Goal: Task Accomplishment & Management: Complete application form

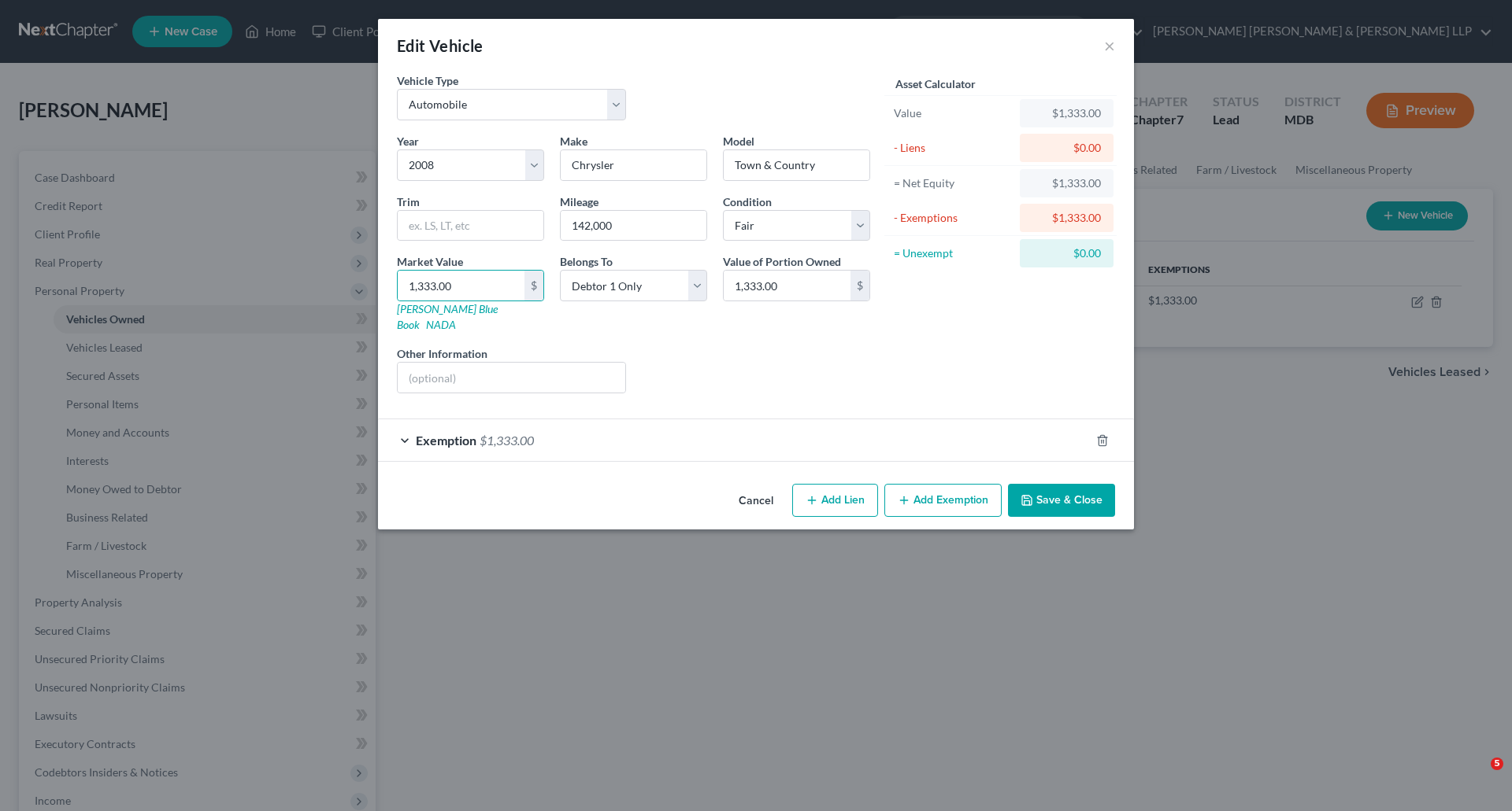
select select "0"
select select "18"
select select "3"
select select "0"
click at [428, 235] on input "text" at bounding box center [470, 225] width 146 height 30
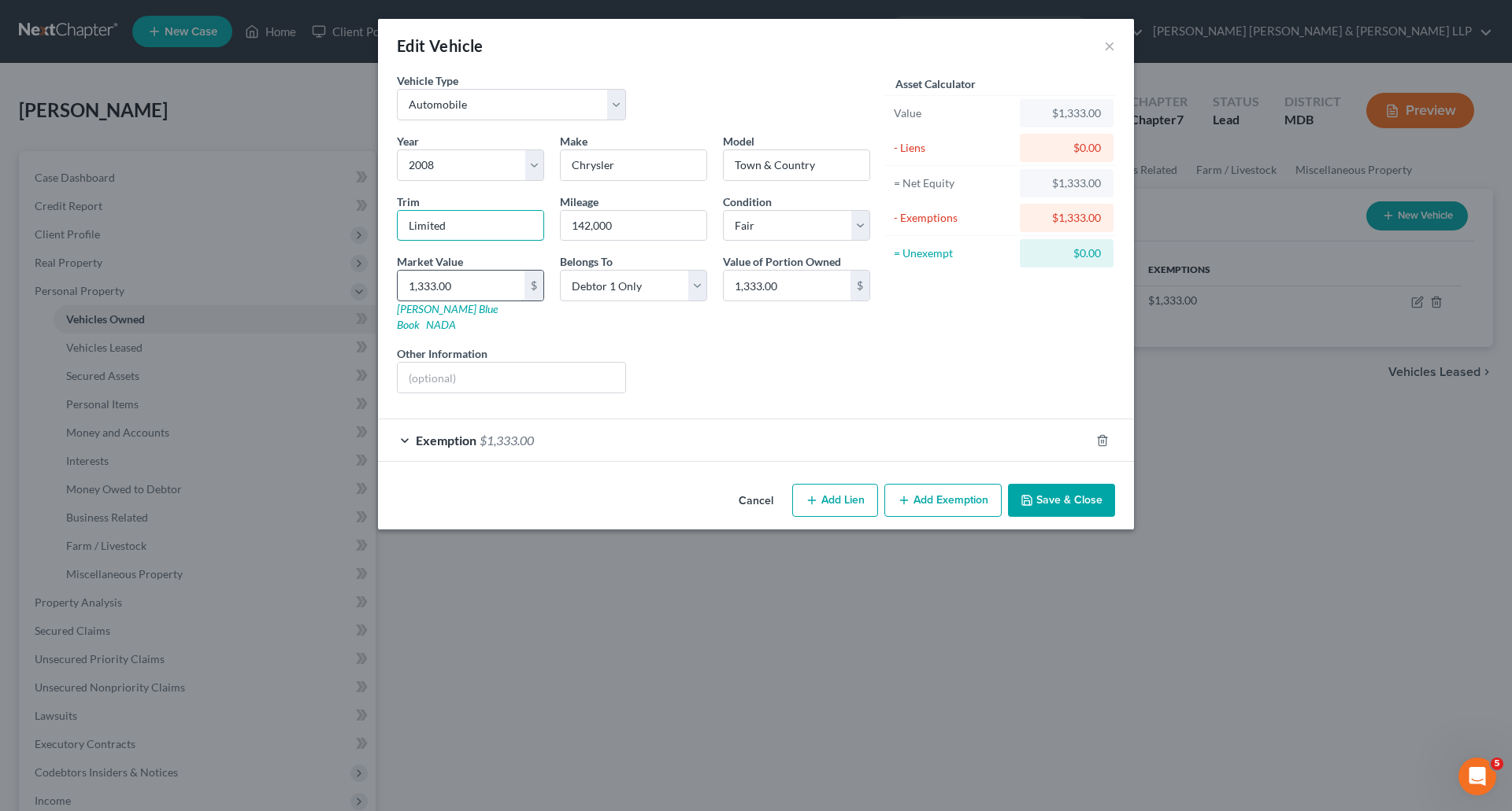
type input "Limited"
click at [505, 287] on input "1,333.00" at bounding box center [460, 285] width 126 height 30
type input "1"
type input "1.00"
type input "18"
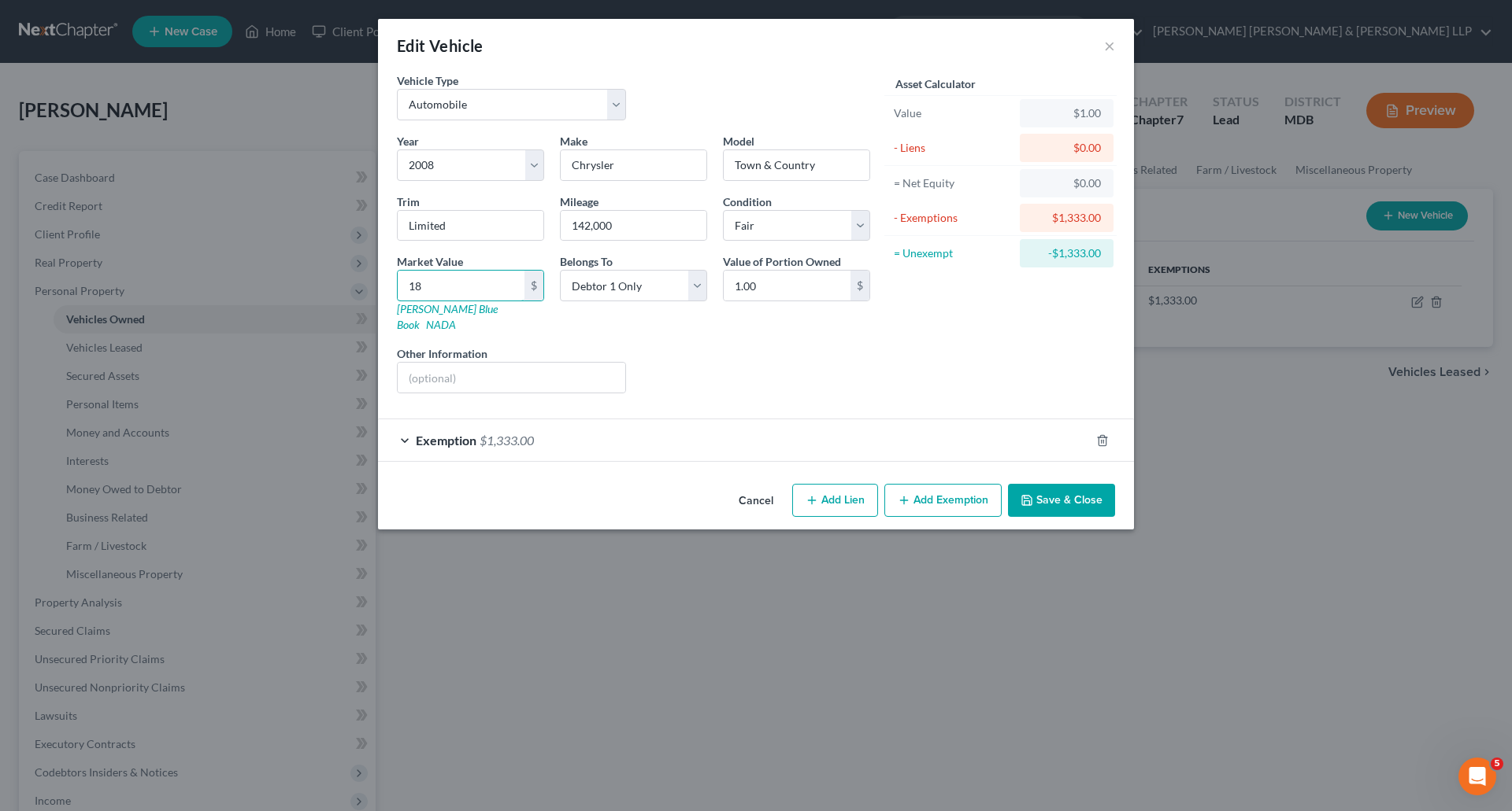
type input "18.00"
type input "184"
type input "184.00"
type input "1848"
type input "1,848.00"
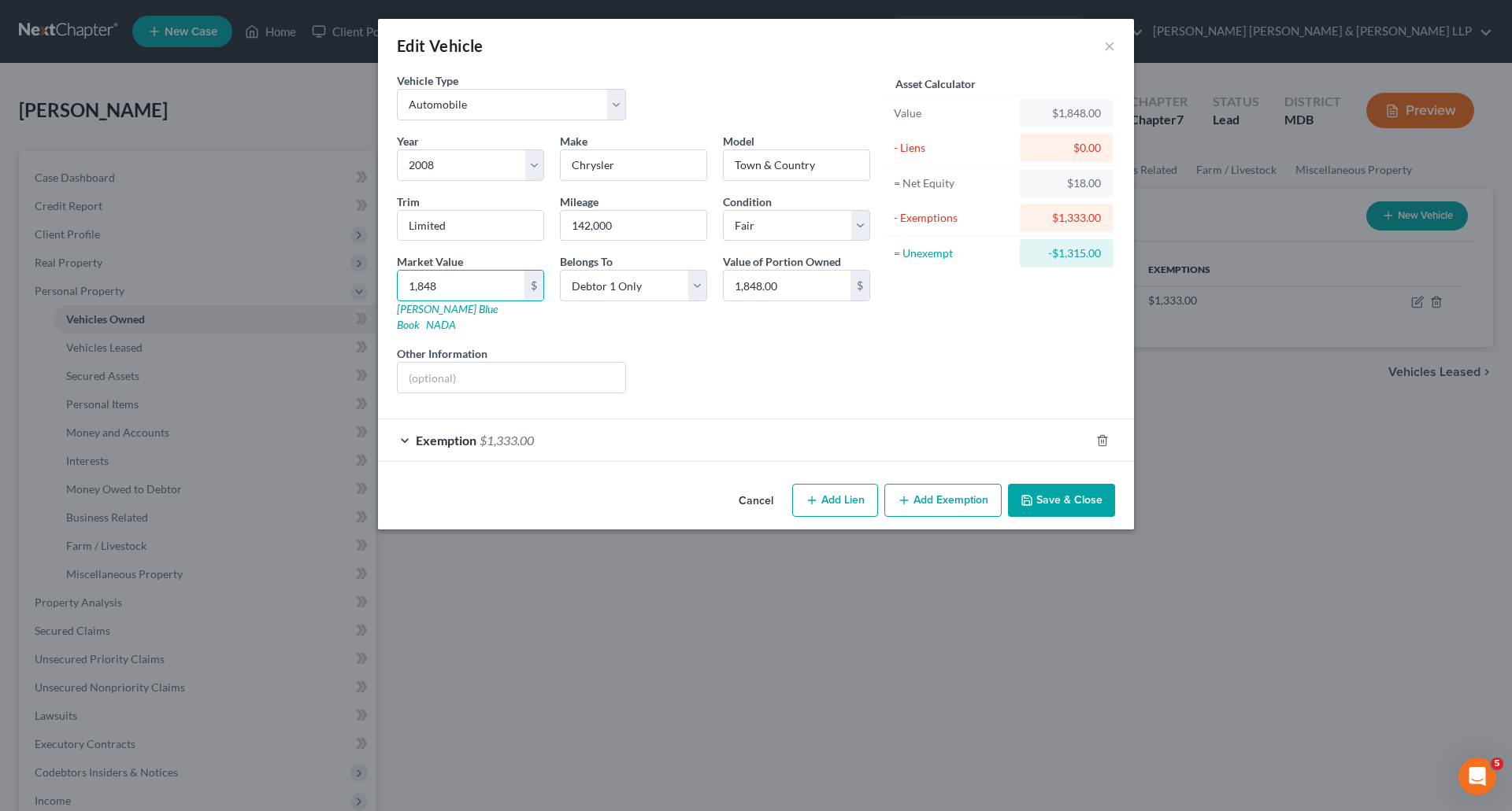
type input "1,848"
click at [691, 327] on div "Year Select 2026 2025 2024 2023 2022 2021 2020 2019 2018 2017 2016 2015 2014 20…" at bounding box center [633, 269] width 489 height 273
click at [499, 433] on span "$1,333.00" at bounding box center [507, 440] width 55 height 15
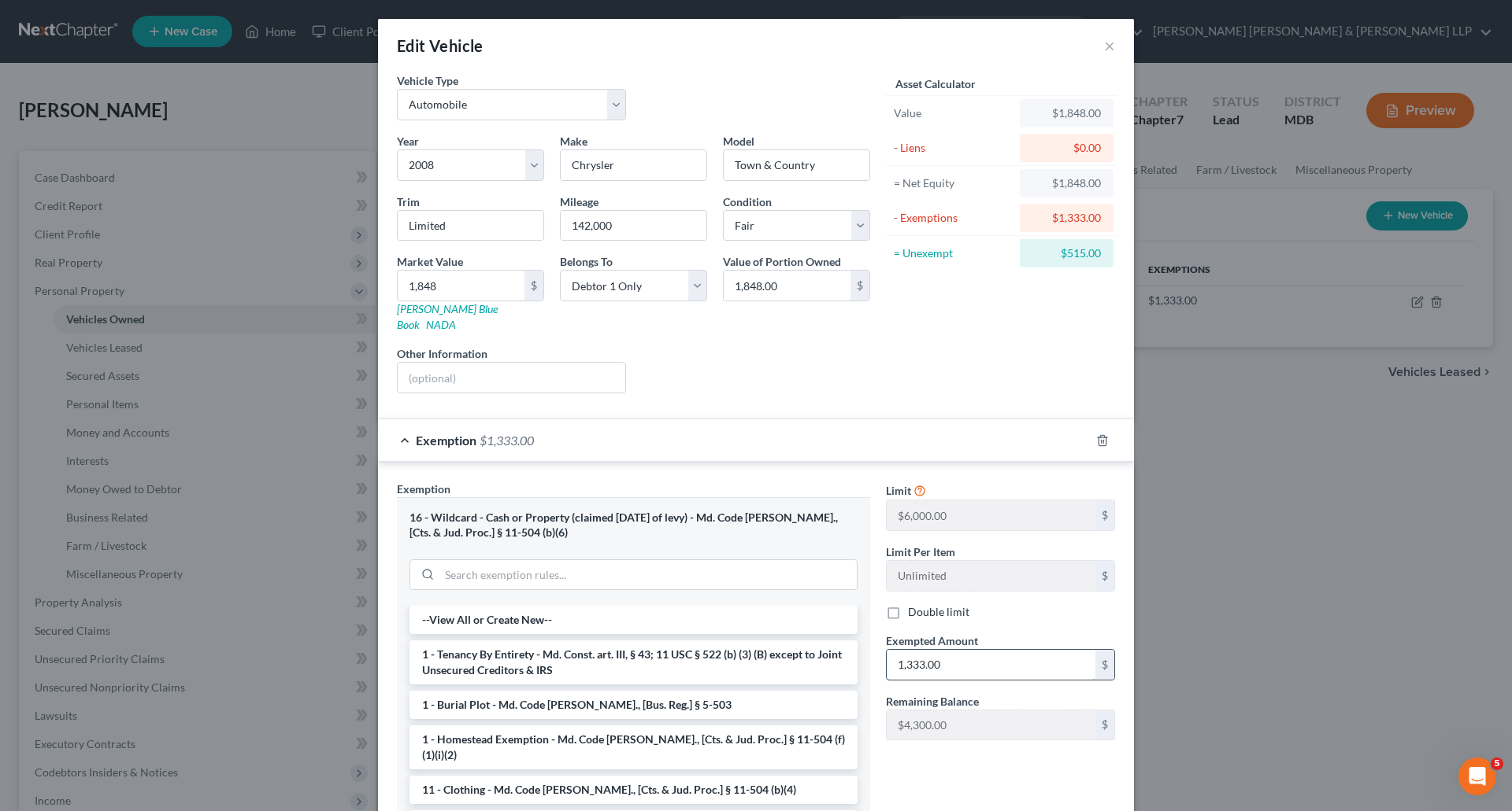
click at [965, 650] on input "1,333.00" at bounding box center [991, 665] width 208 height 30
type input "1,848"
click at [982, 746] on div "Limit $6,000.00 $ Limit Per Item Unlimited $ Double limit Exempted Amount * 1,8…" at bounding box center [1000, 676] width 245 height 389
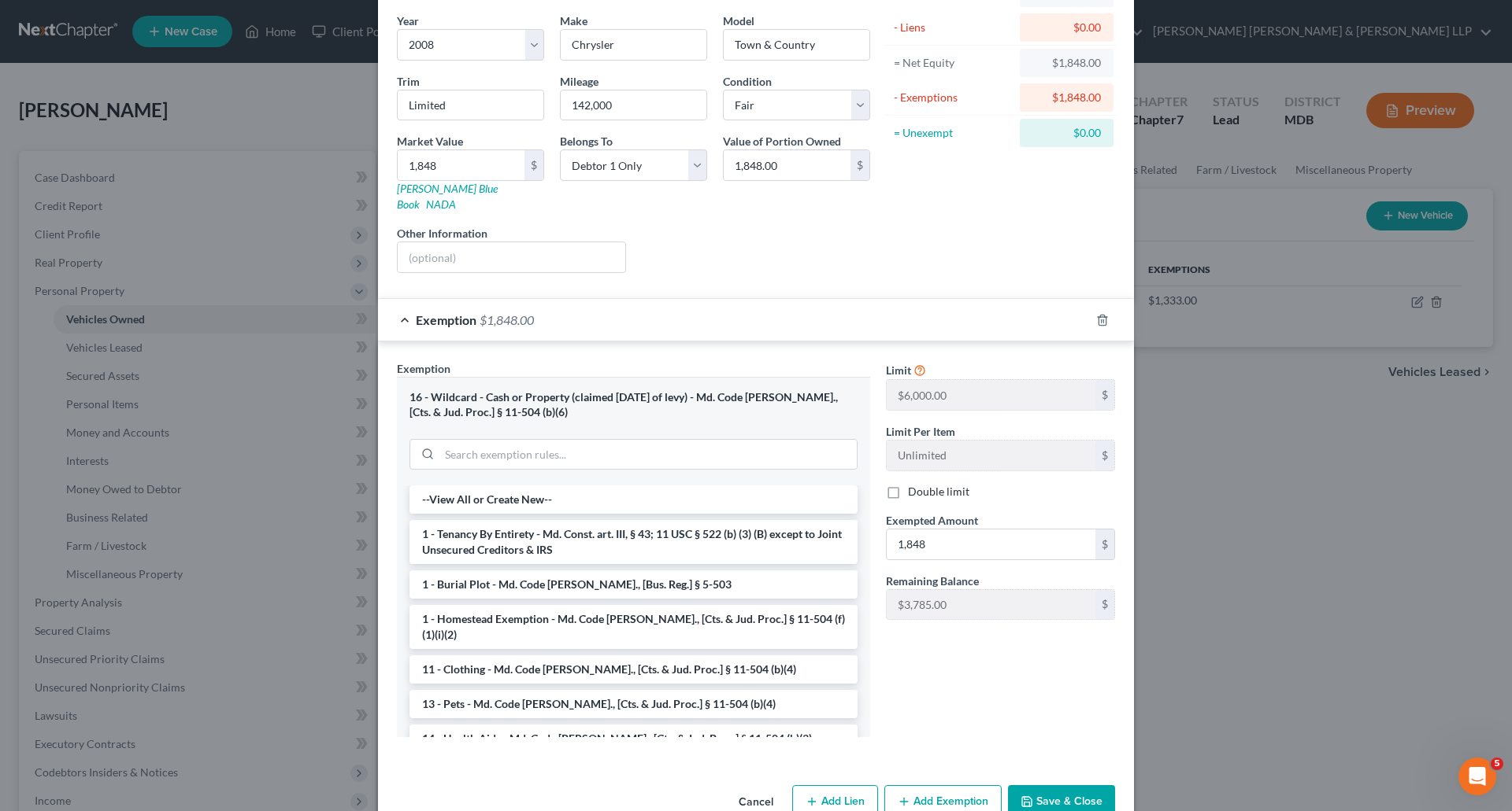
scroll to position [144, 0]
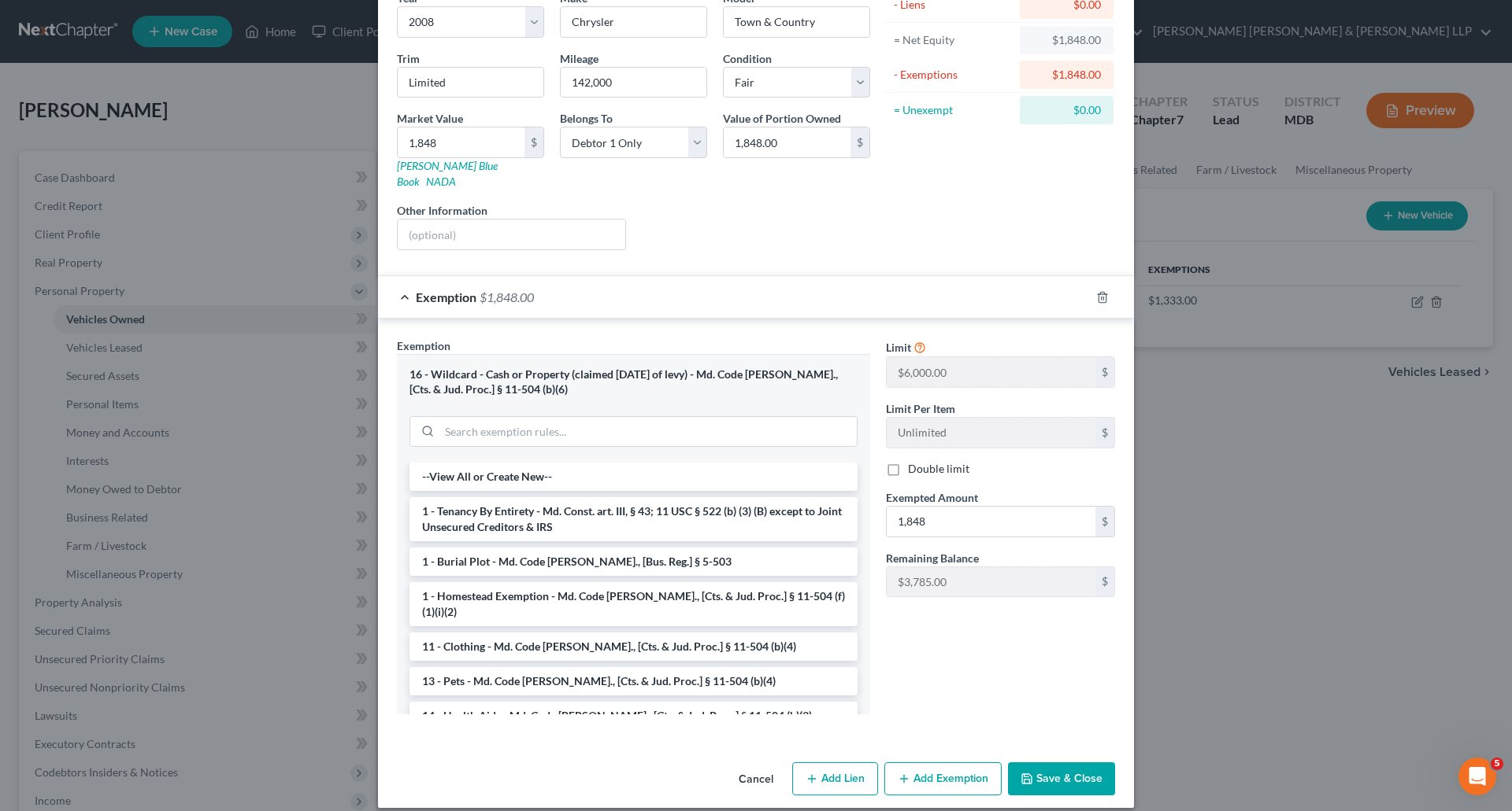
click at [1030, 763] on button "Save & Close" at bounding box center [1062, 779] width 107 height 33
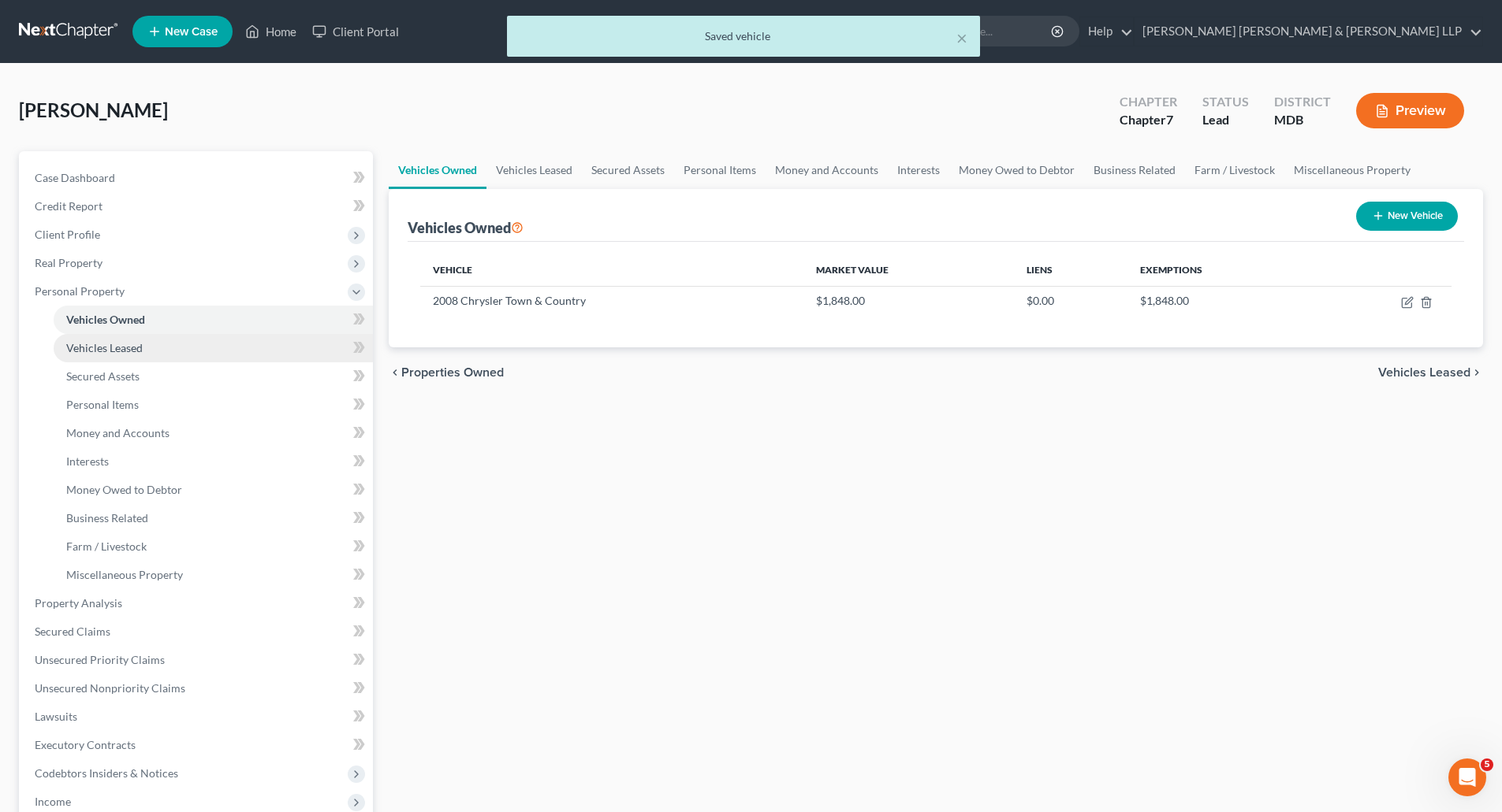
click at [97, 349] on span "Vehicles Leased" at bounding box center [105, 348] width 77 height 14
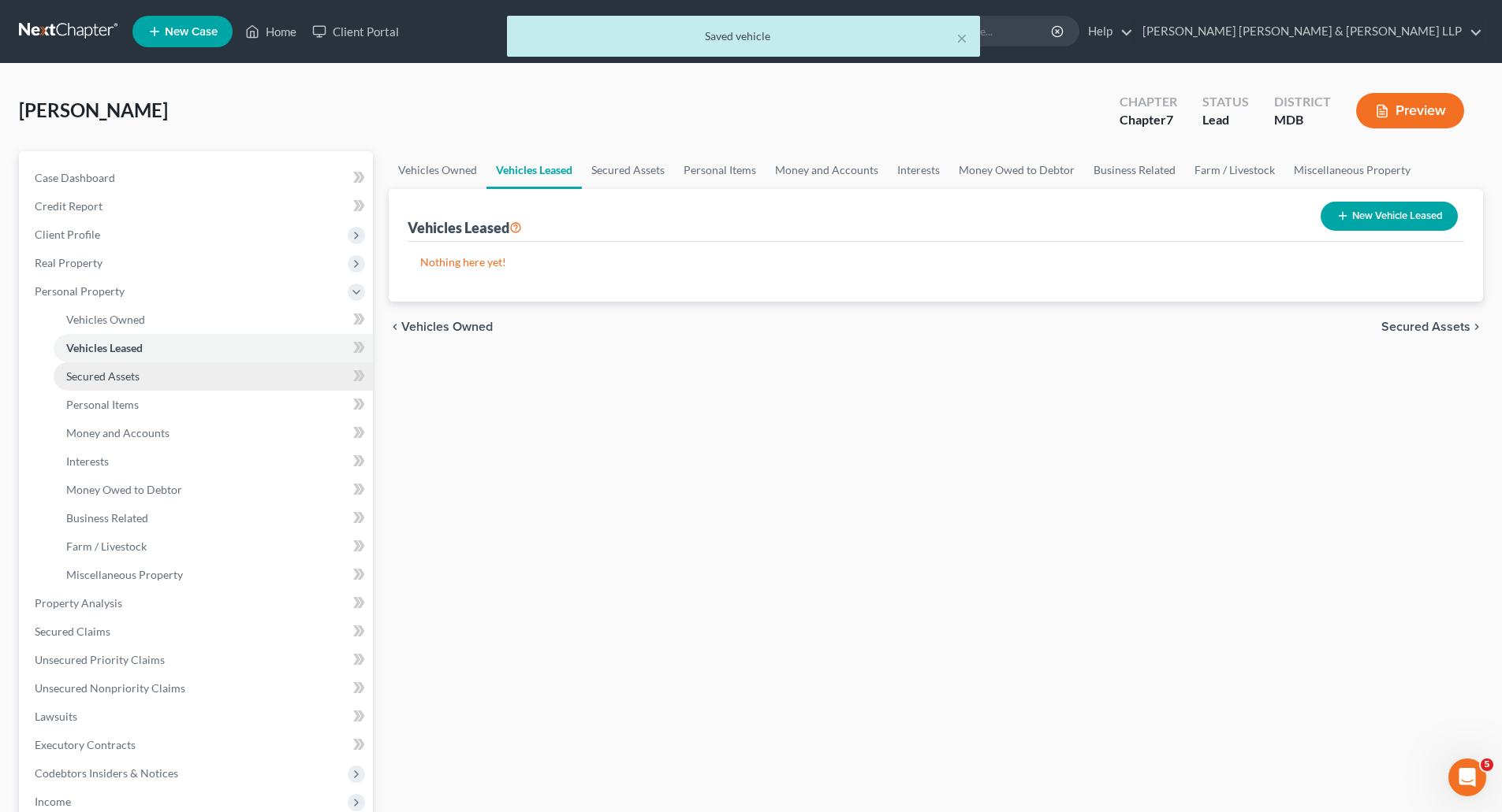
click at [104, 370] on span "Secured Assets" at bounding box center [103, 376] width 73 height 14
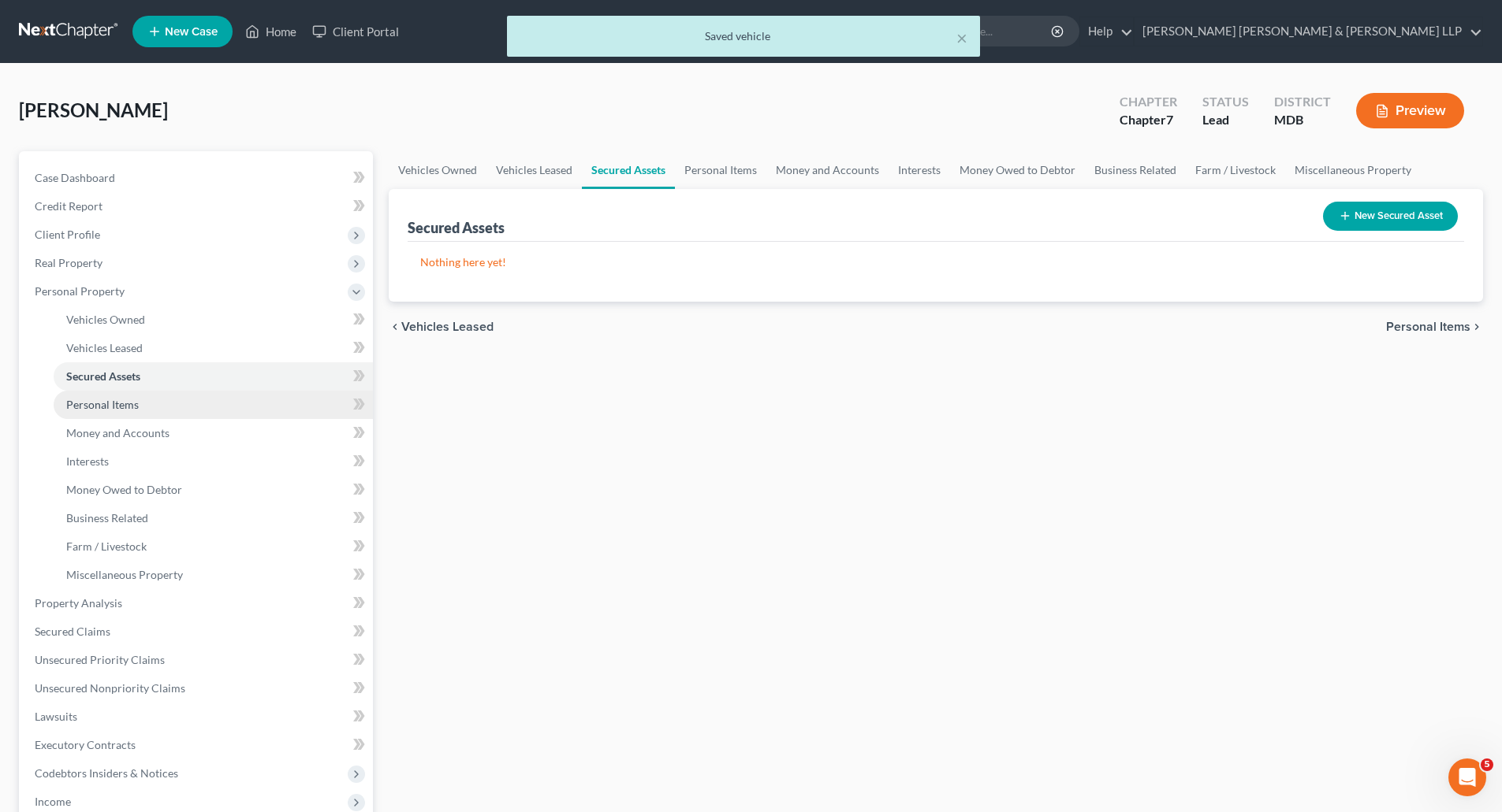
click at [87, 404] on span "Personal Items" at bounding box center [103, 404] width 73 height 14
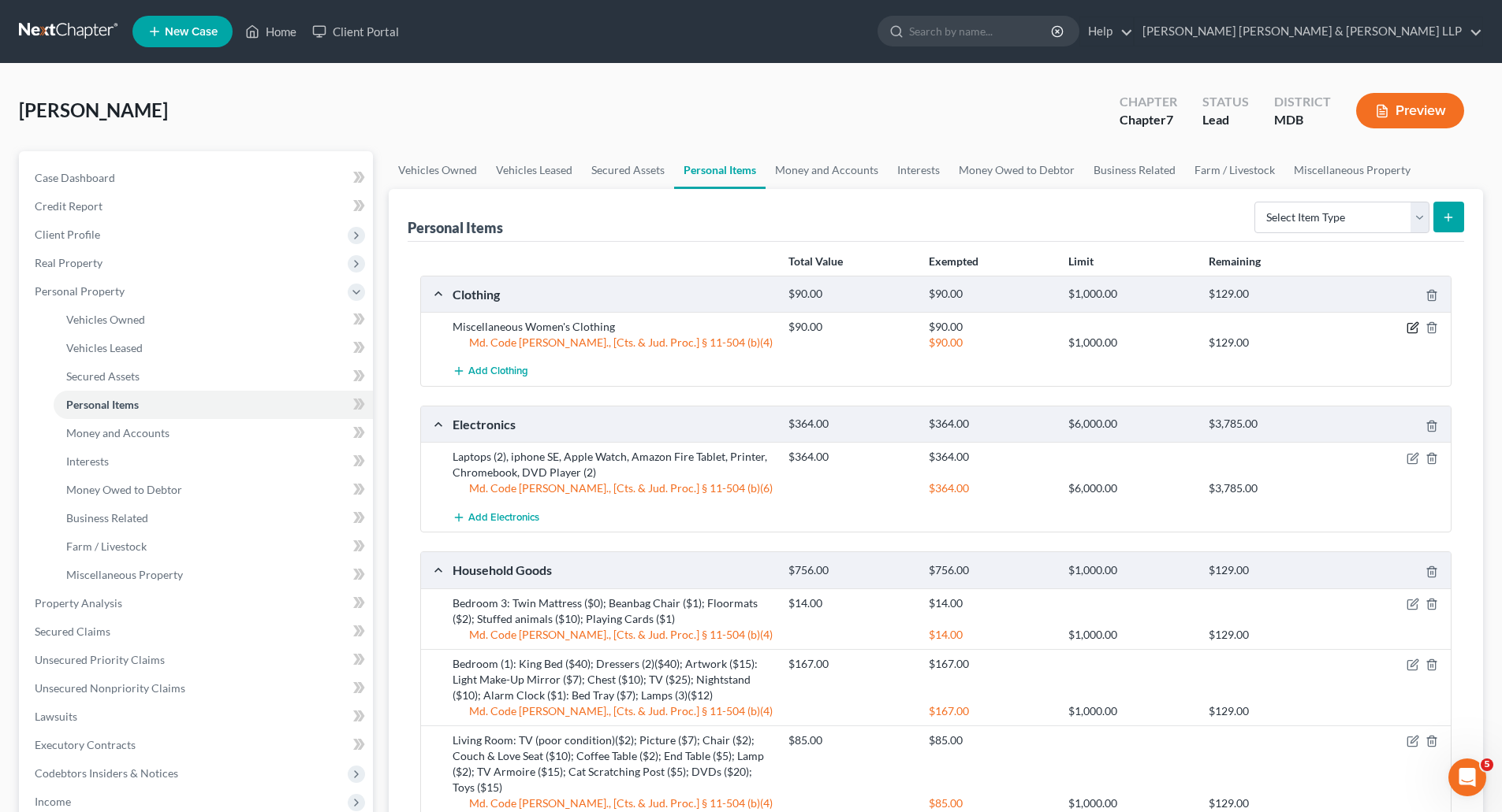
click at [1412, 325] on icon "button" at bounding box center [1413, 328] width 13 height 13
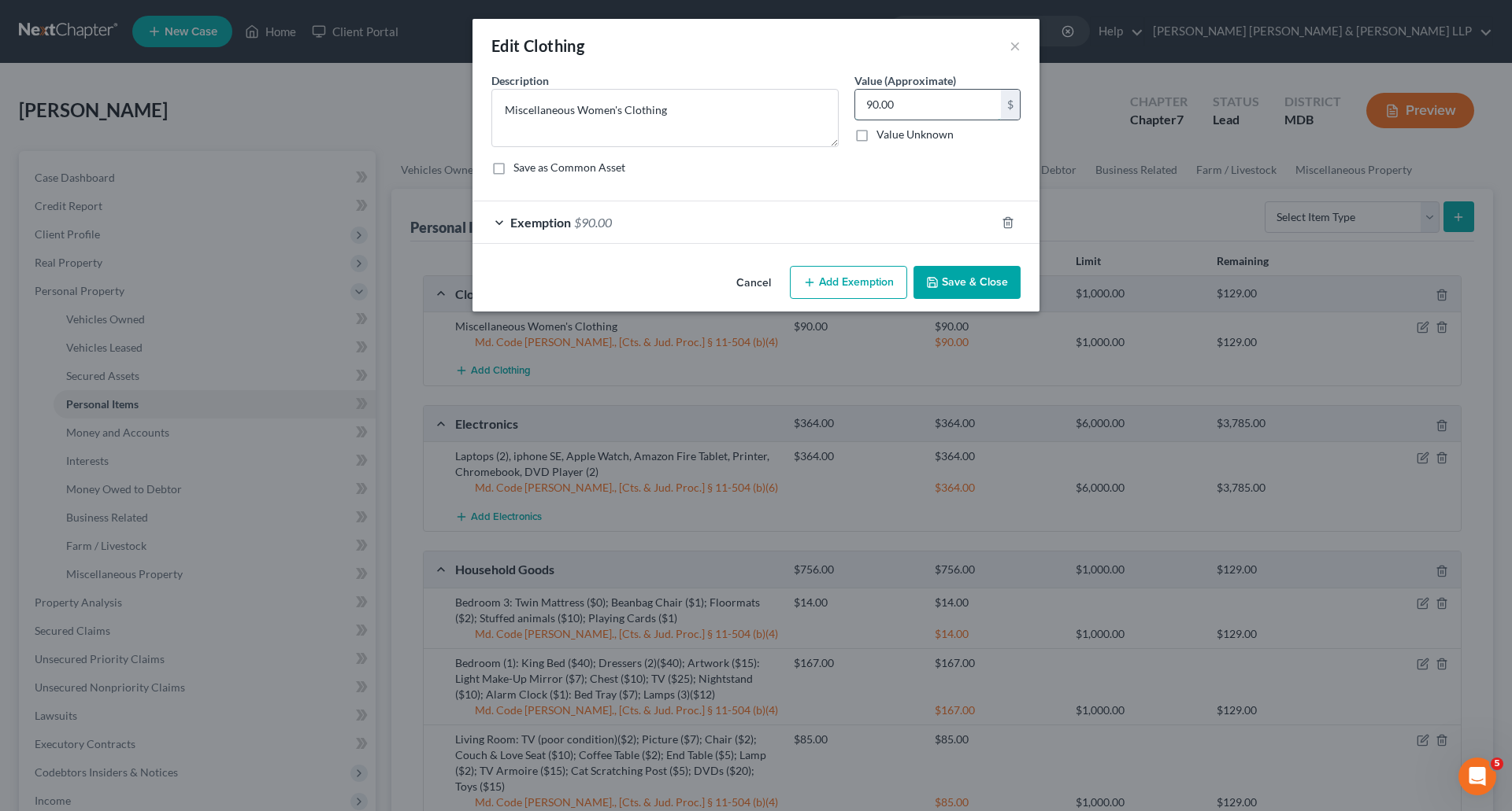
click at [922, 99] on input "90.00" at bounding box center [928, 105] width 146 height 30
type input "50.00"
click at [734, 207] on div "Exemption $90.00" at bounding box center [733, 223] width 523 height 42
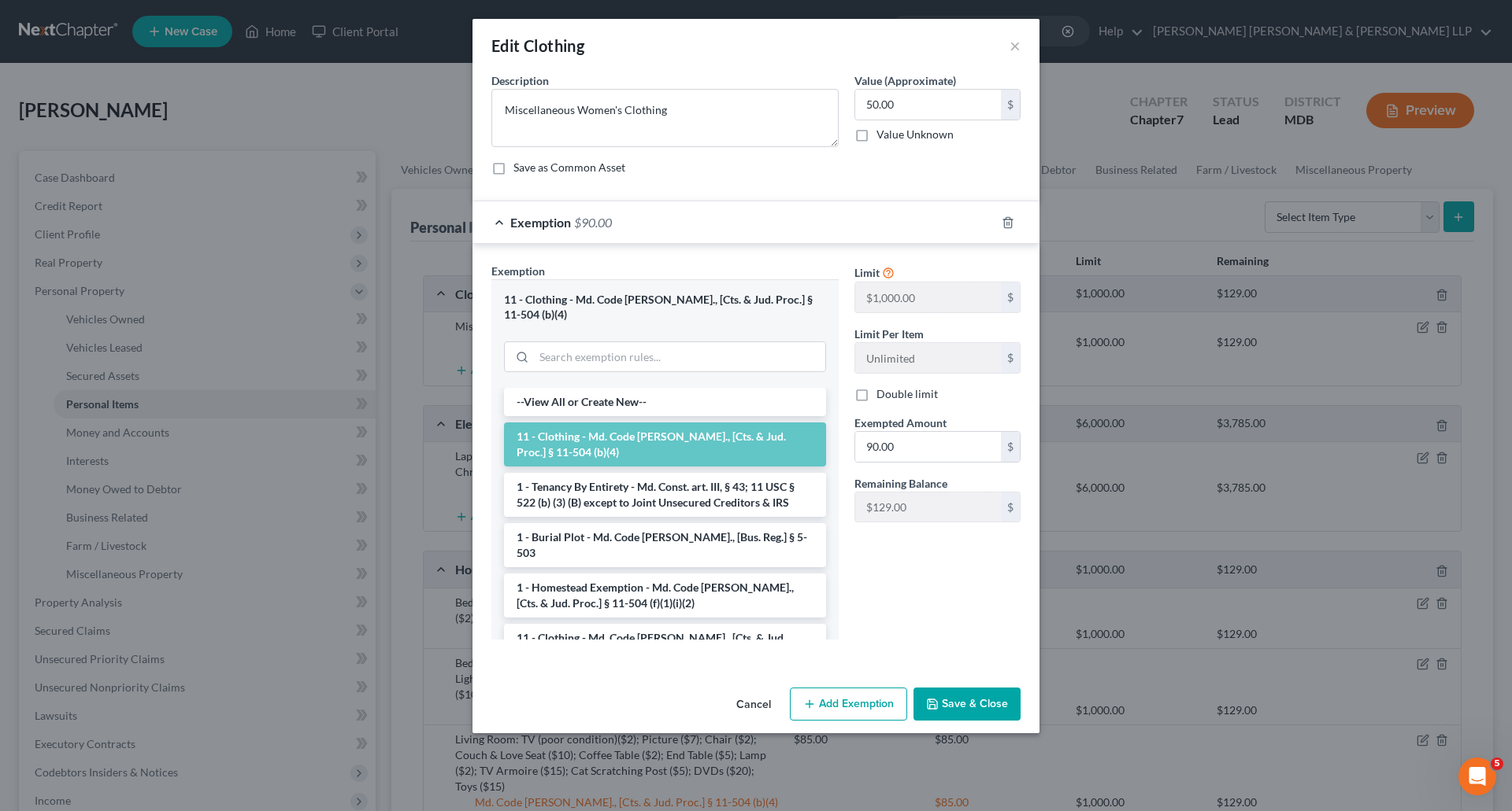
click at [572, 224] on div "Exemption $90.00" at bounding box center [733, 223] width 523 height 42
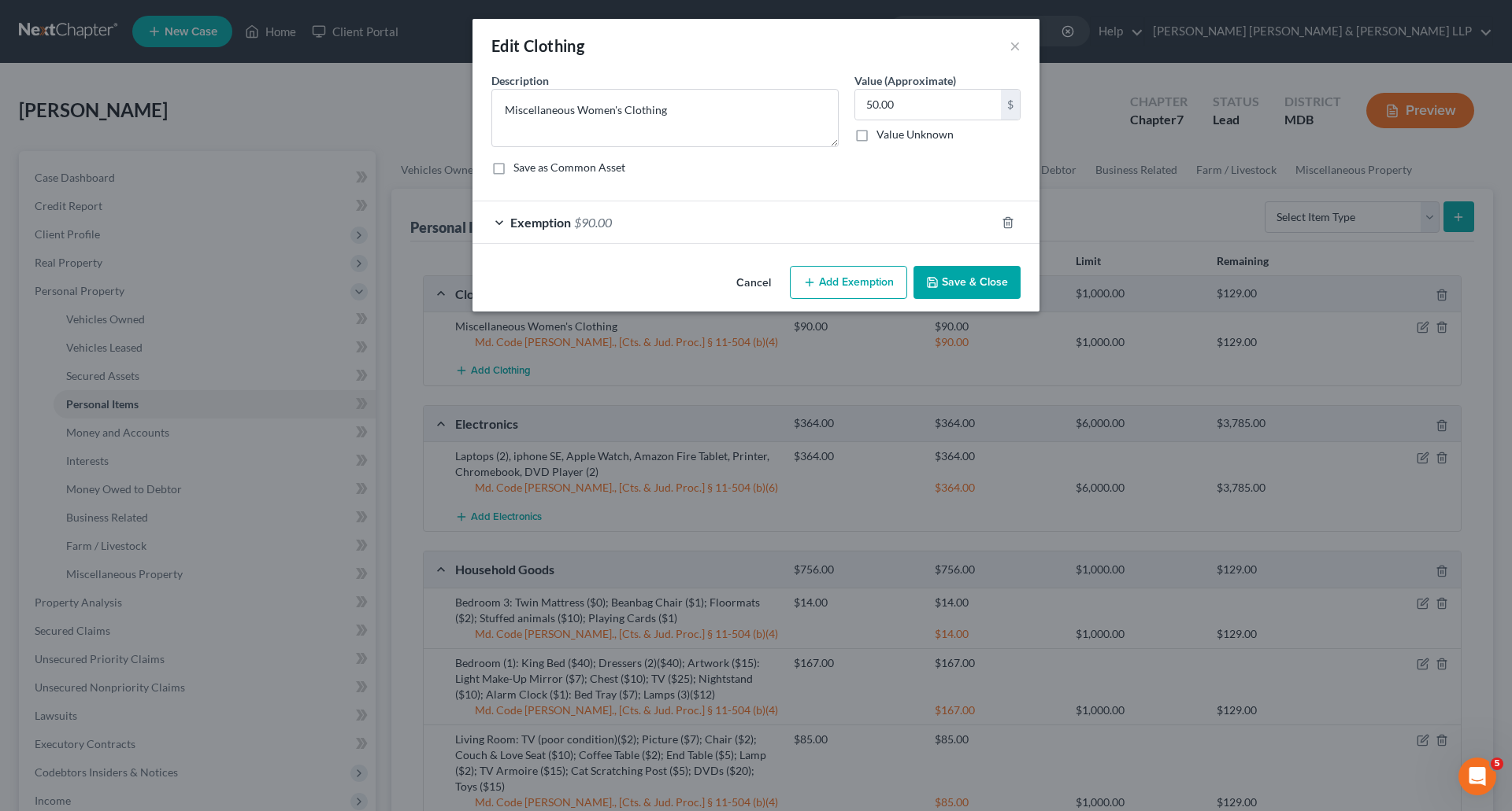
click at [571, 225] on div "Exemption $90.00" at bounding box center [733, 223] width 523 height 42
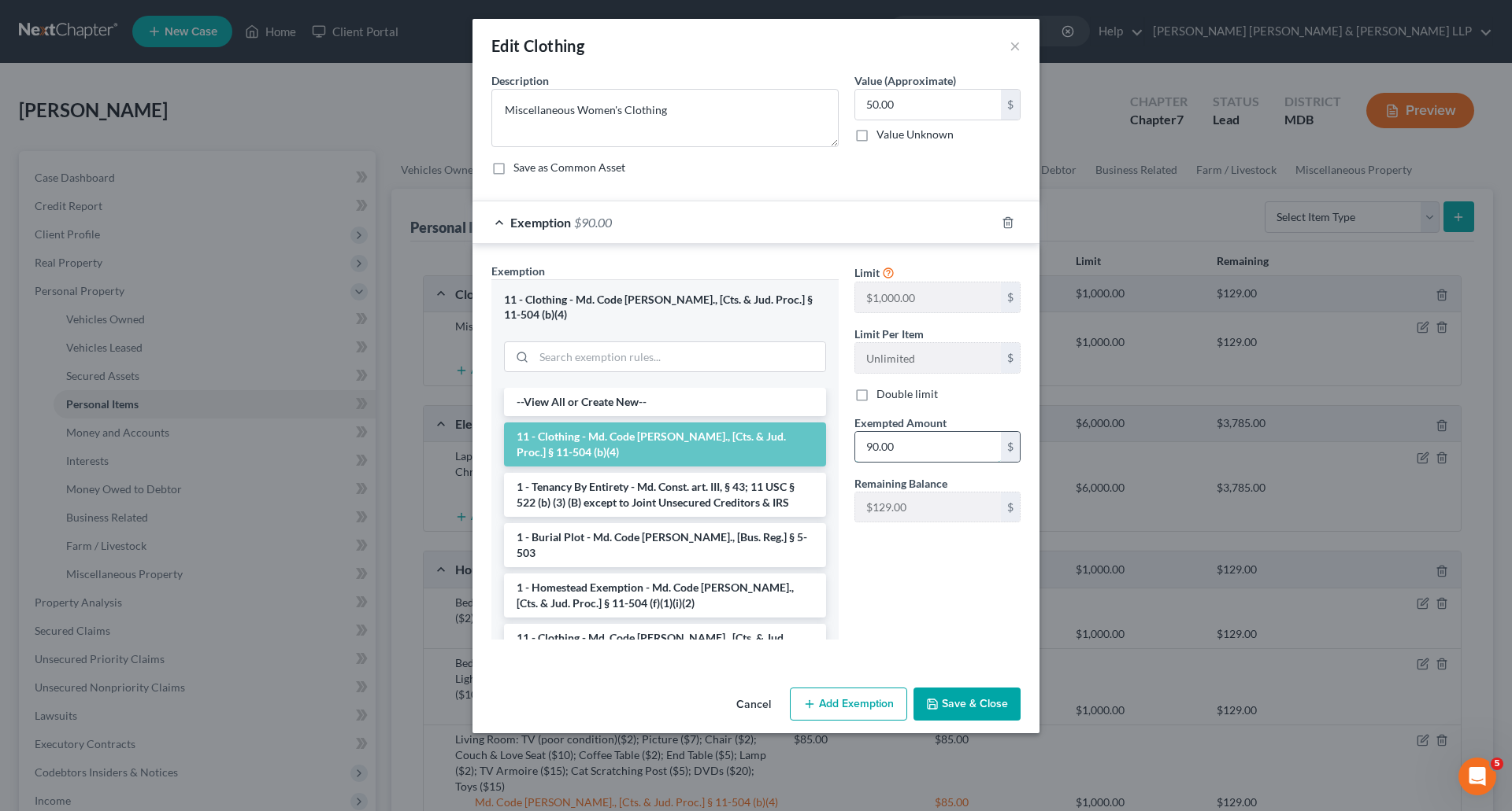
click at [892, 449] on input "90.00" at bounding box center [928, 446] width 146 height 30
type input "50.00"
click at [895, 584] on div "Limit $1,000.00 $ Limit Per Item Unlimited $ Double limit Exempted Amount * 50.…" at bounding box center [937, 457] width 182 height 389
click at [950, 690] on button "Save & Close" at bounding box center [967, 704] width 107 height 33
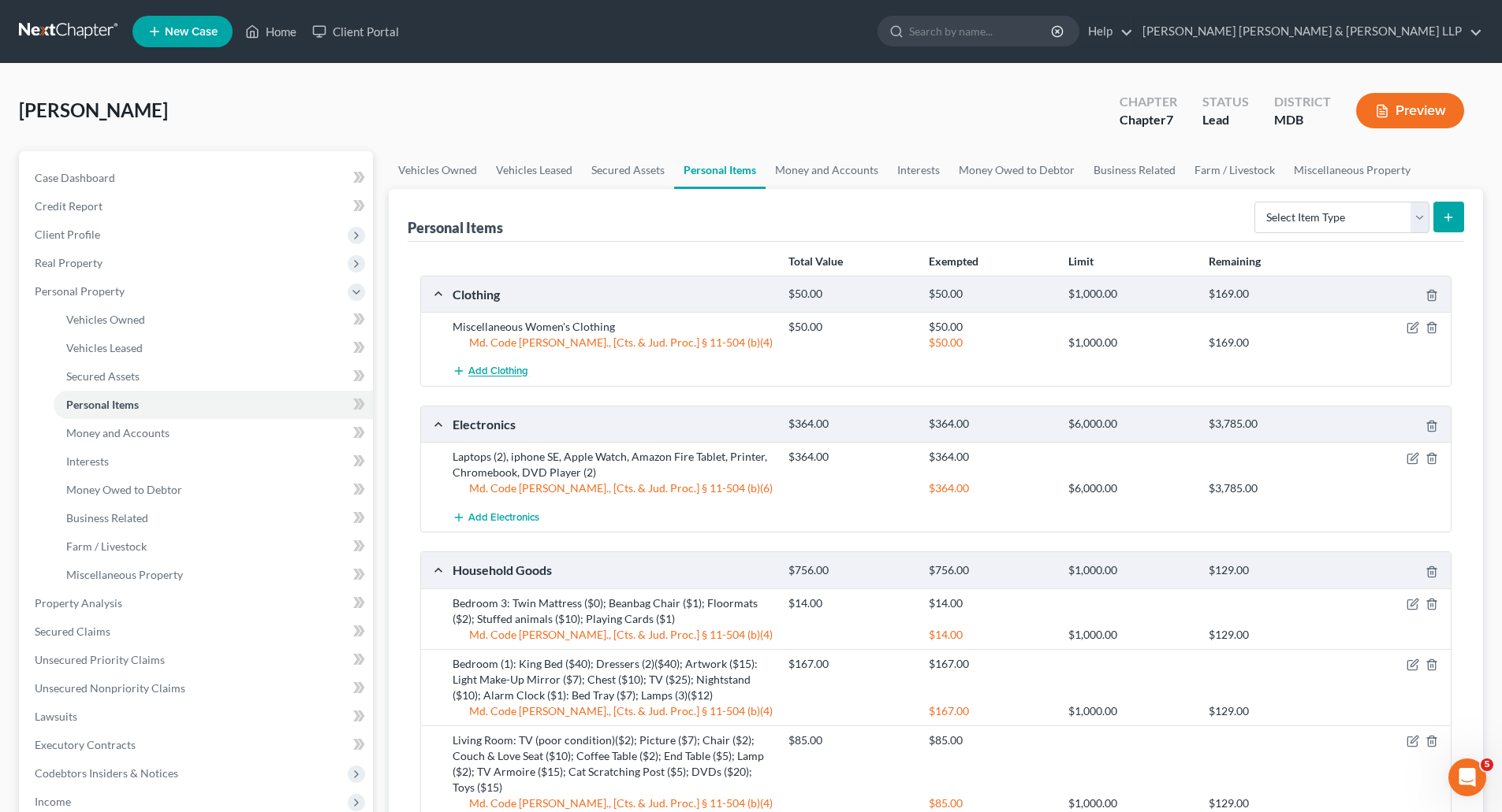
click at [484, 376] on span "Add Clothing" at bounding box center [498, 372] width 60 height 13
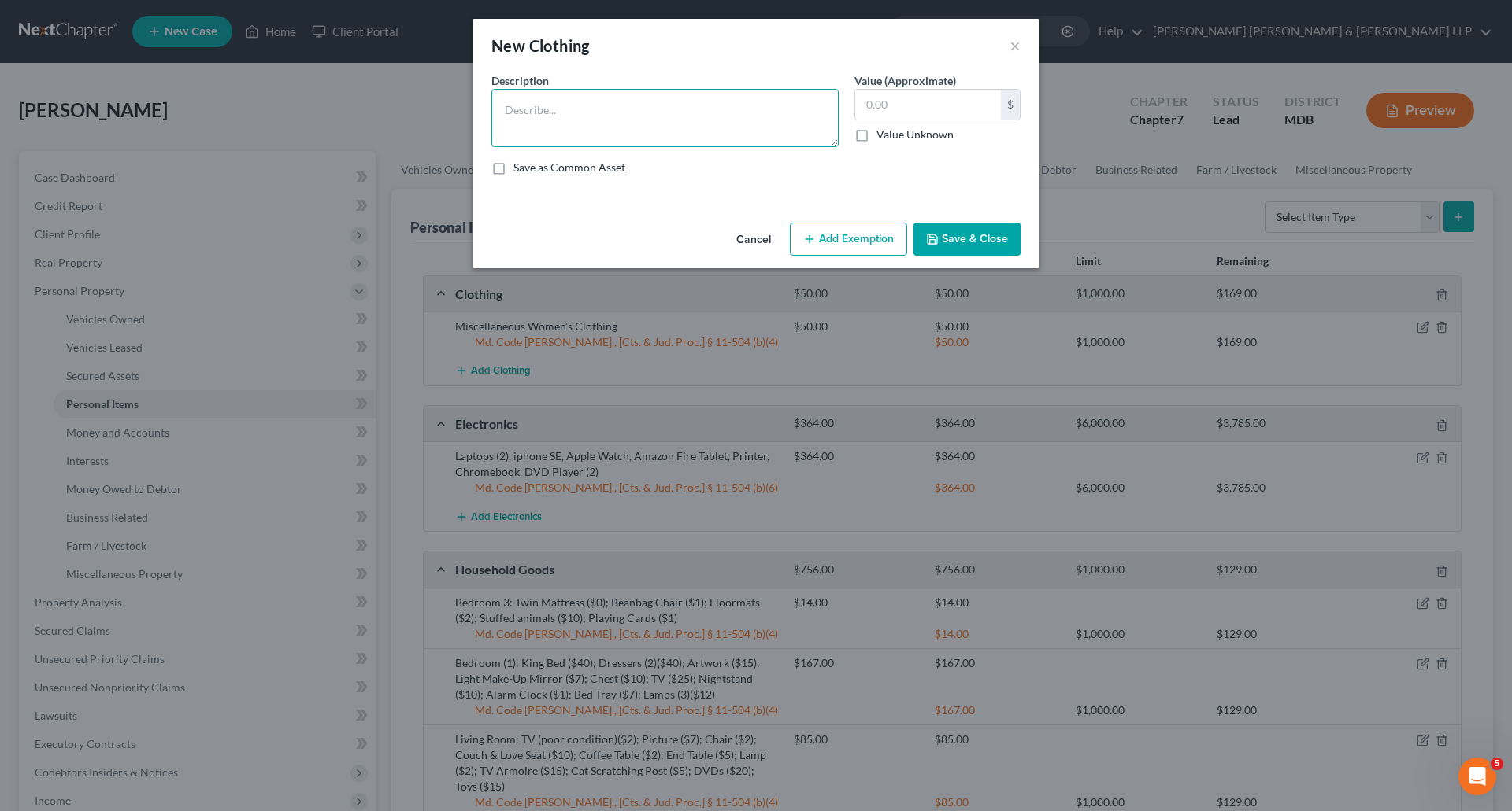
click at [553, 100] on textarea at bounding box center [665, 118] width 348 height 58
click at [1013, 50] on button "×" at bounding box center [1015, 45] width 11 height 19
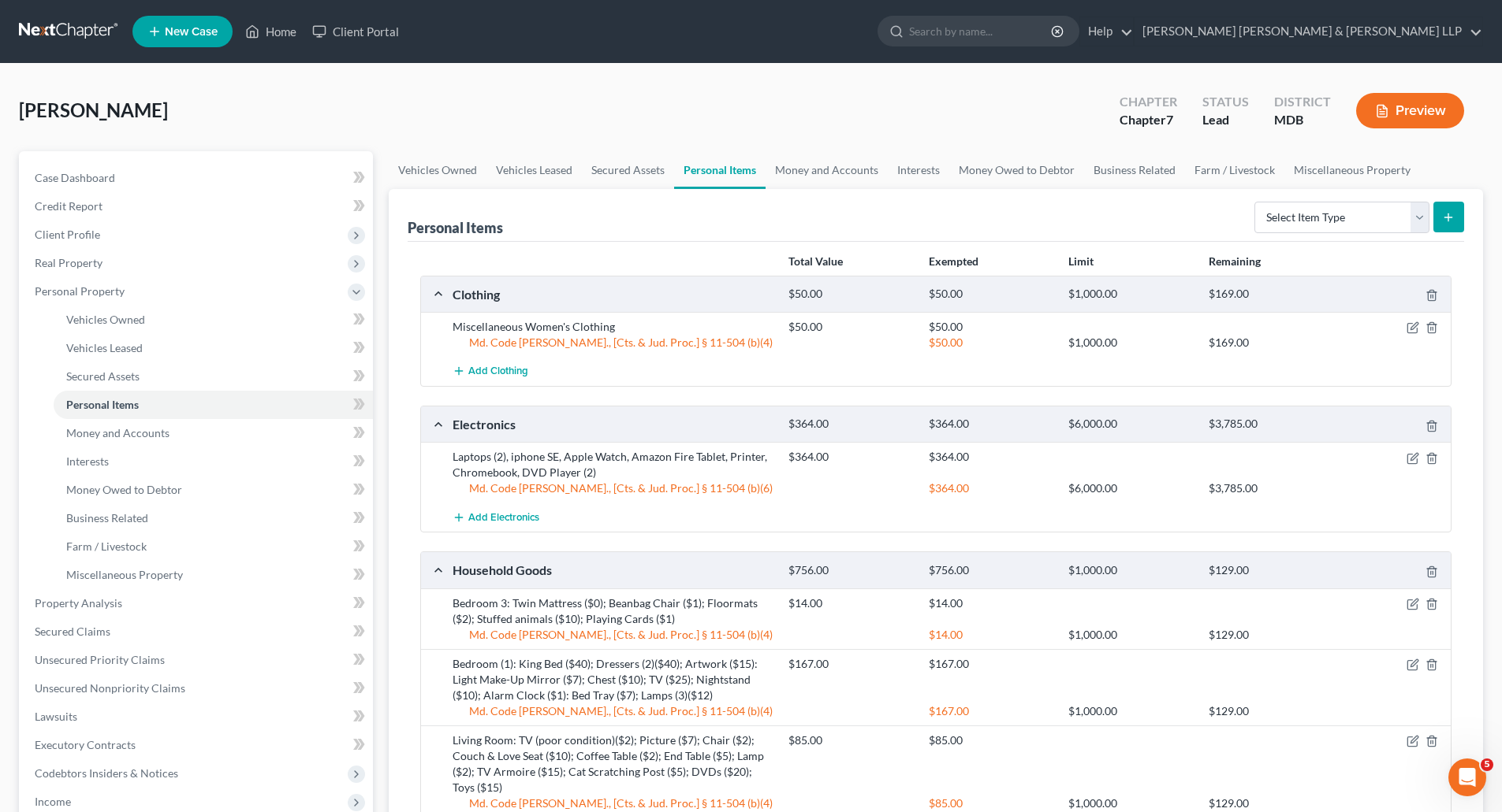
click at [1415, 320] on div at bounding box center [1395, 327] width 112 height 15
click at [1406, 326] on icon "button" at bounding box center [1413, 328] width 13 height 13
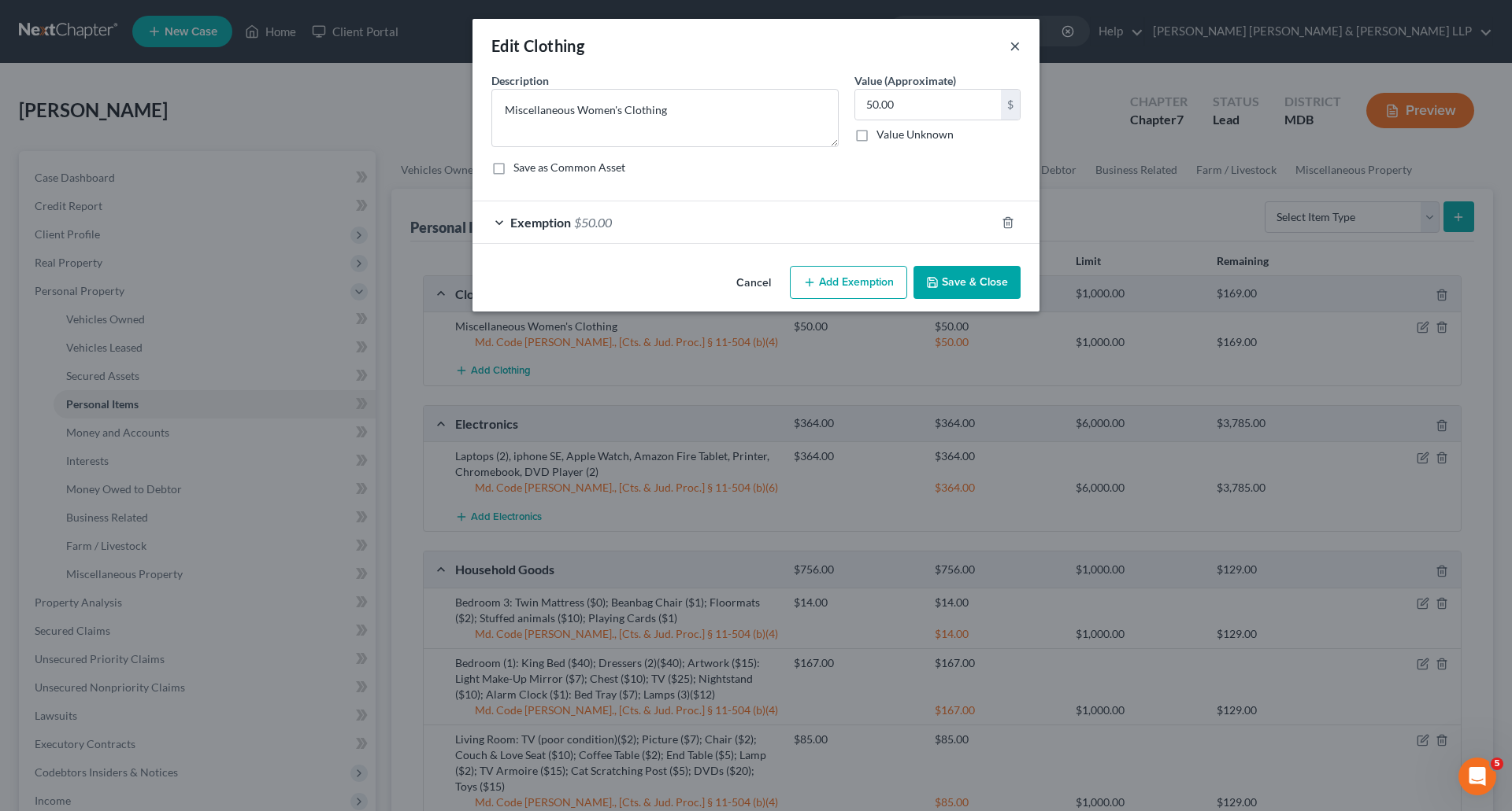
click at [1018, 42] on button "×" at bounding box center [1015, 45] width 11 height 19
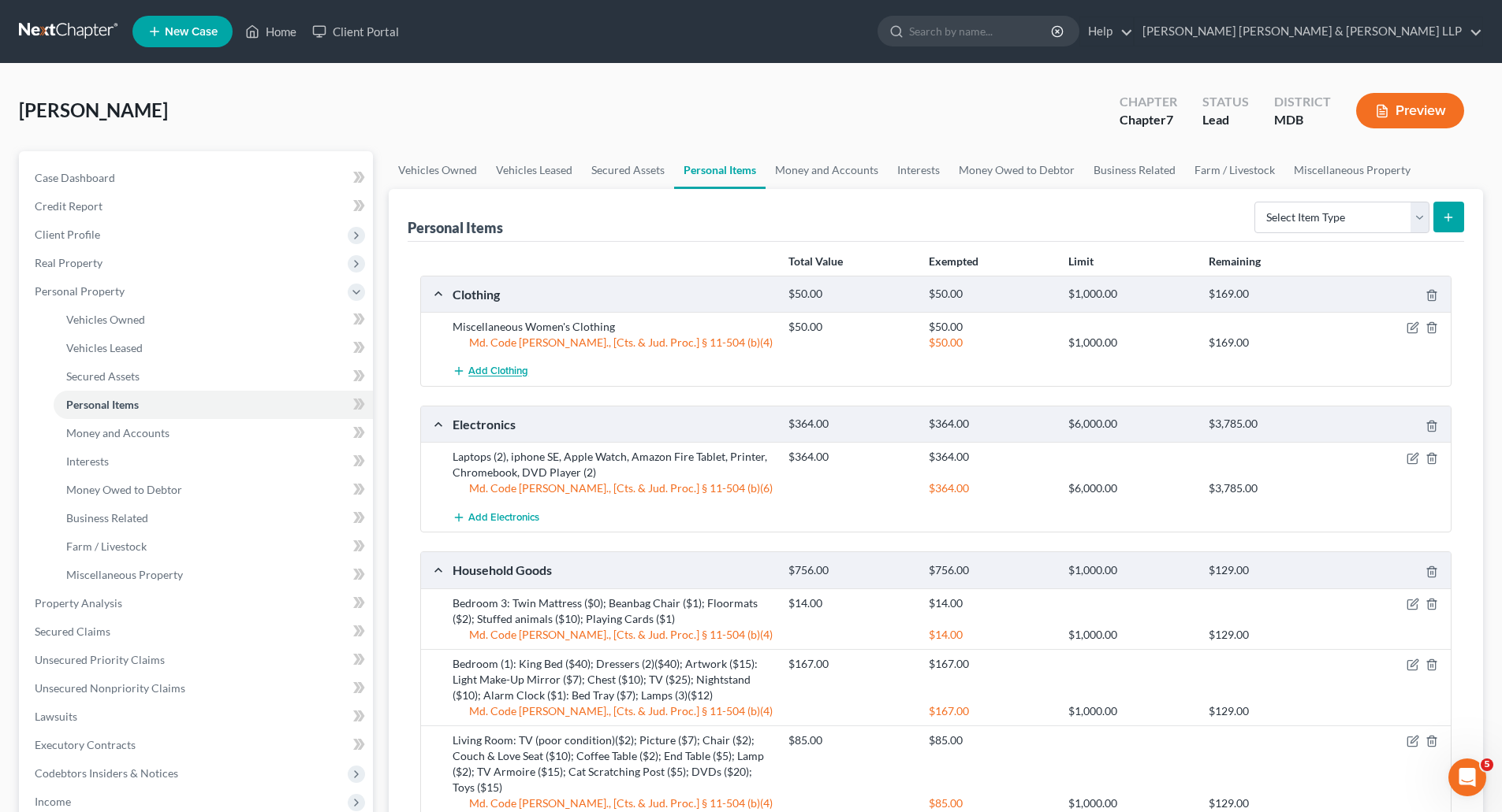
click at [514, 372] on span "Add Clothing" at bounding box center [498, 372] width 60 height 13
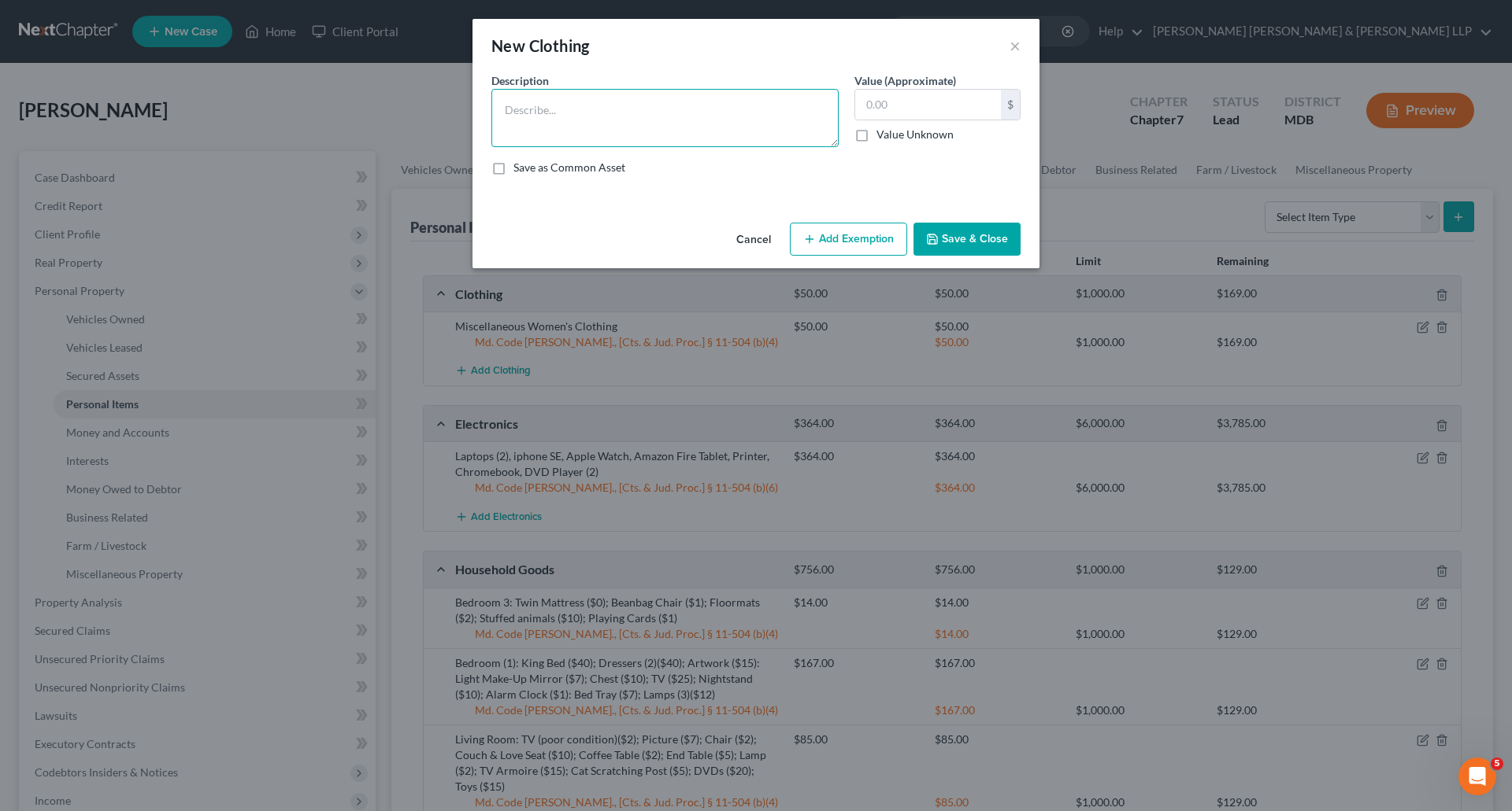
click at [568, 121] on textarea at bounding box center [665, 118] width 348 height 58
type textarea "Miscellaneous Clothing (Adult Dependent Children)"
click at [877, 105] on input "text" at bounding box center [928, 105] width 146 height 30
type input "5"
type input "40.00"
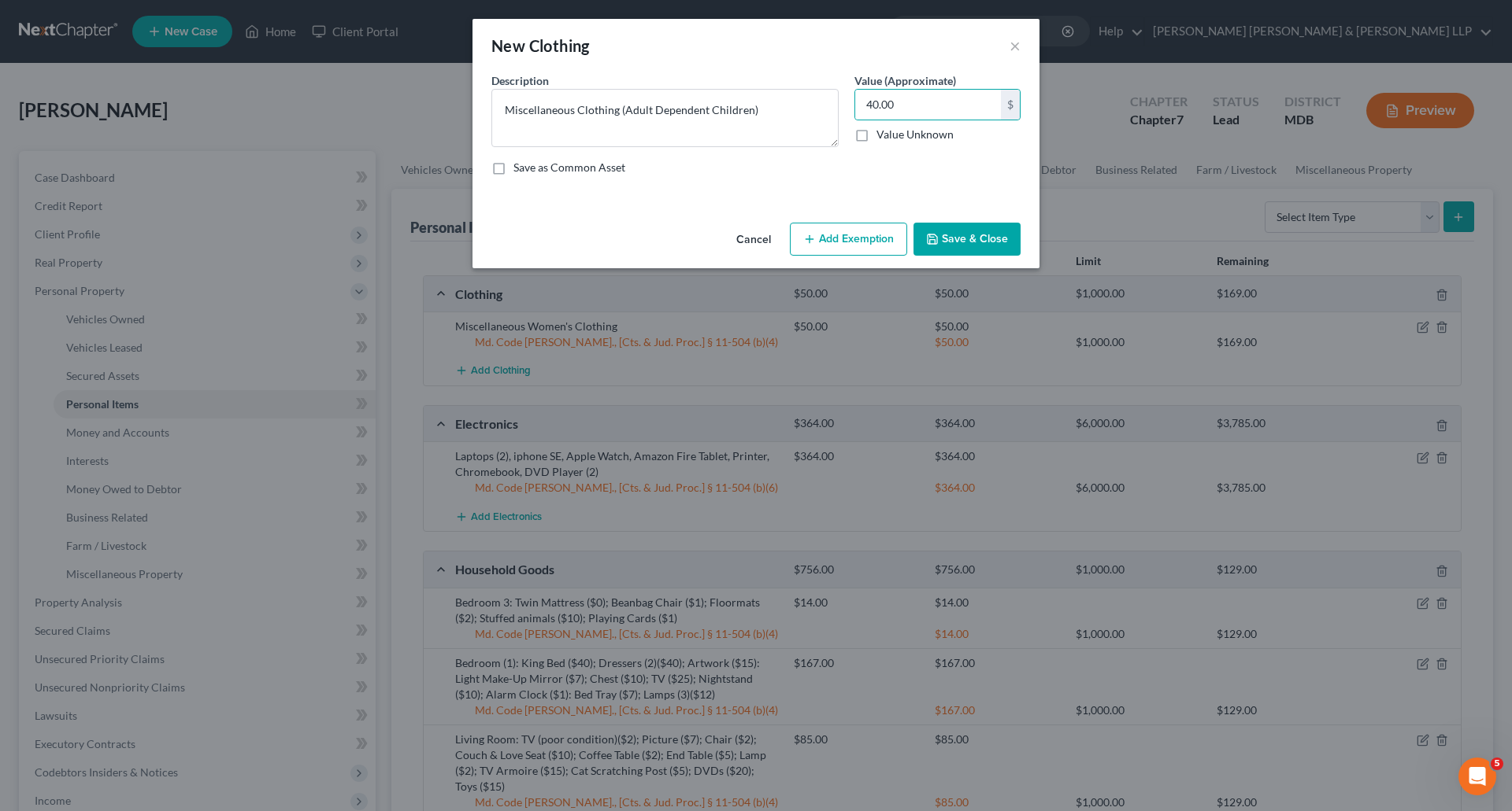
click at [865, 237] on button "Add Exemption" at bounding box center [848, 239] width 117 height 33
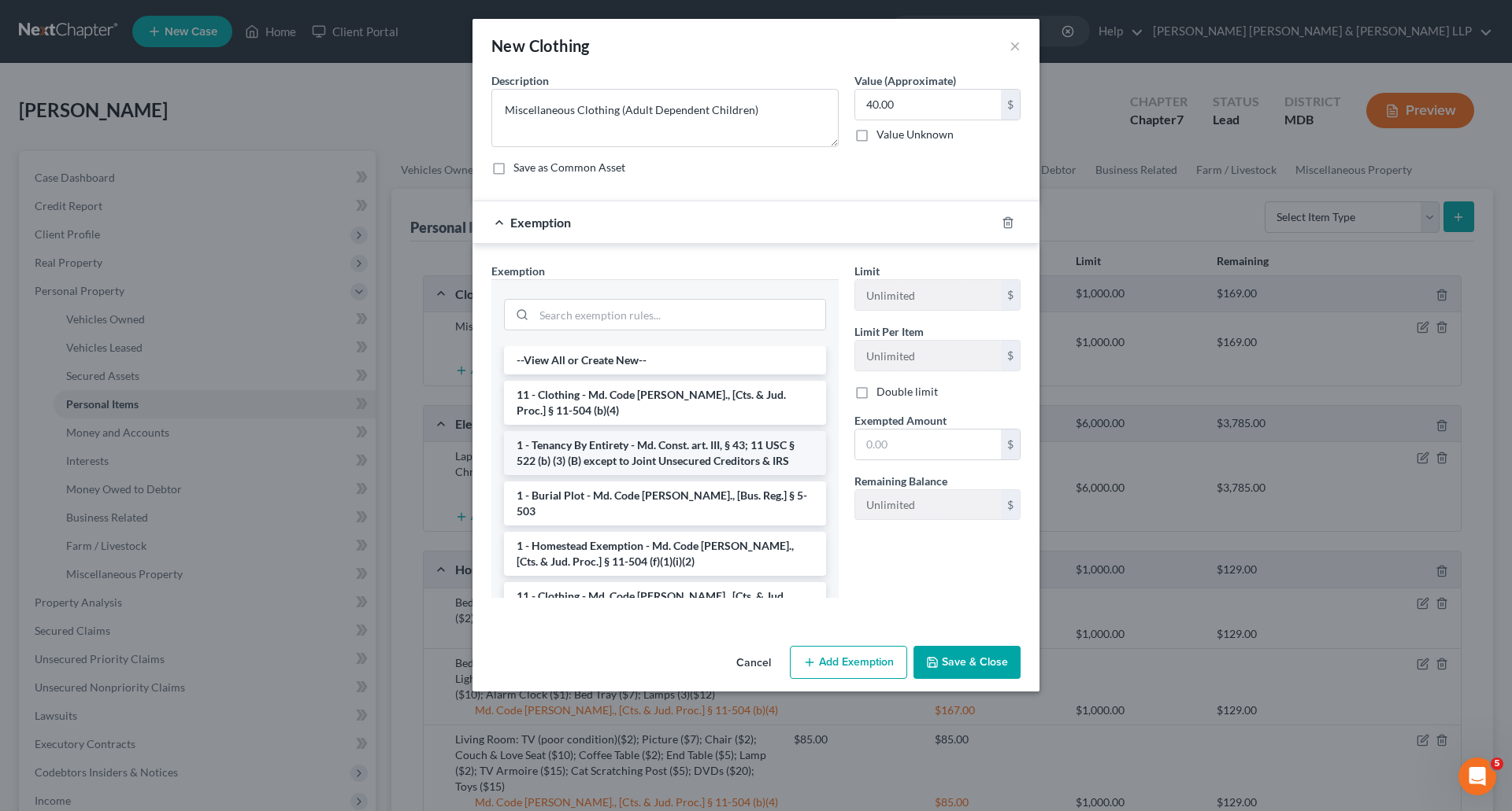
click at [647, 446] on li "1 - Tenancy By Entirety - Md. Const. art. III, § 43; 11 USC § 522 (b) (3) (B) e…" at bounding box center [665, 453] width 322 height 44
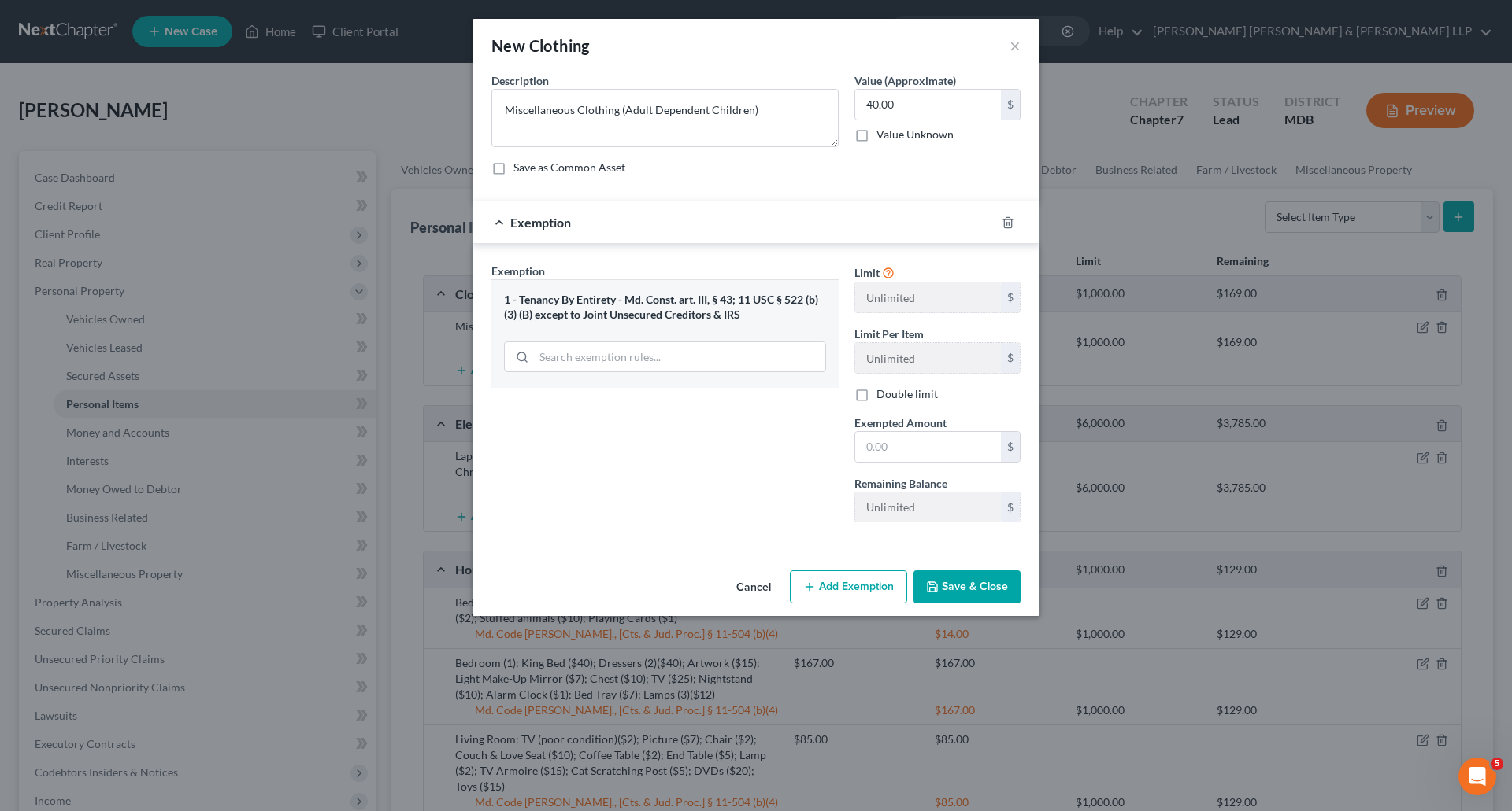
click at [845, 595] on button "Add Exemption" at bounding box center [848, 586] width 117 height 33
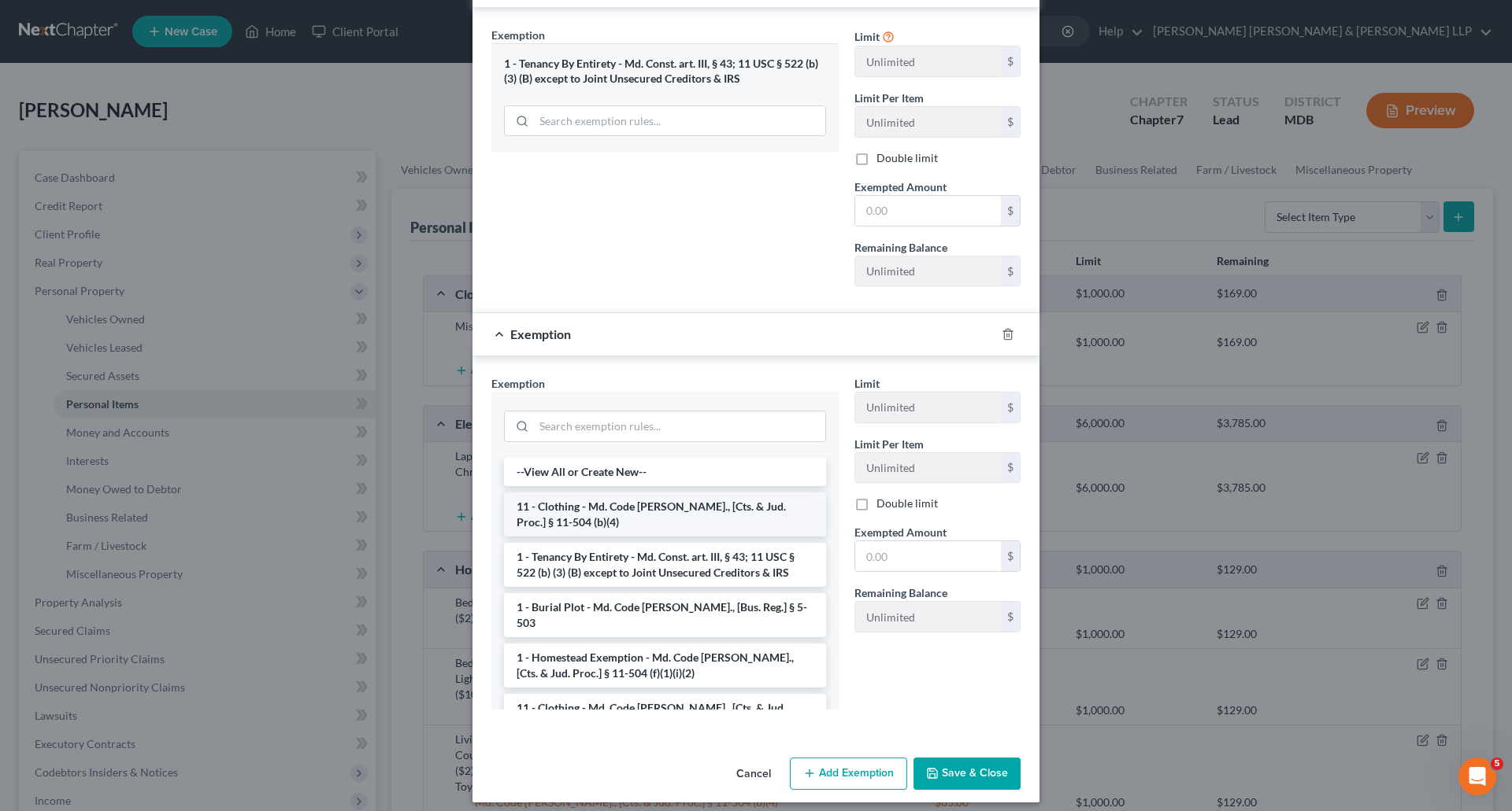
click at [629, 520] on li "11 - Clothing - Md. Code [PERSON_NAME]., [Cts. & Jud. Proc.] § 11-504 (b)(4)" at bounding box center [665, 515] width 322 height 44
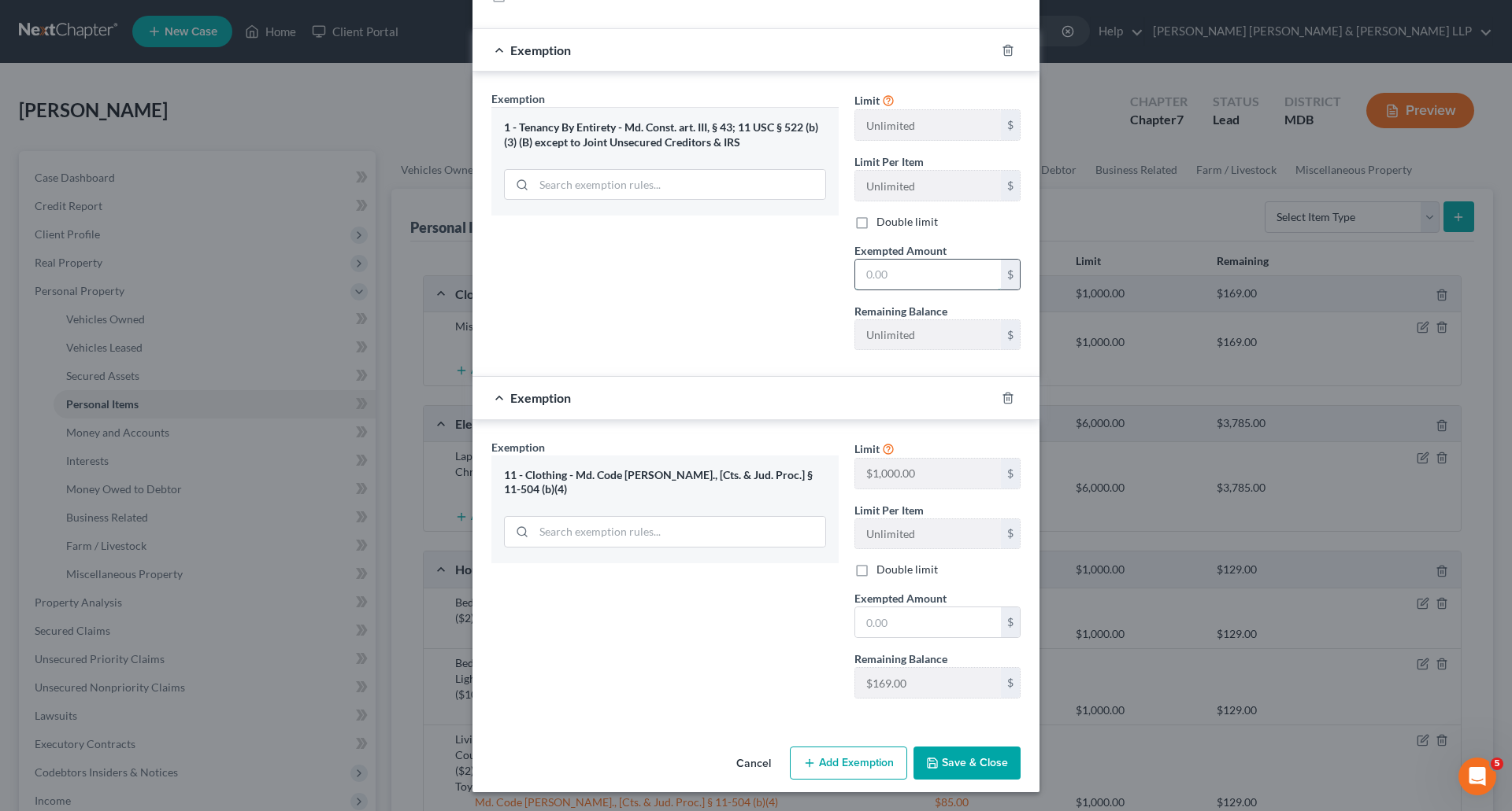
click at [895, 265] on input "text" at bounding box center [928, 275] width 146 height 30
type input "40.00"
click at [705, 276] on div "Exemption Set must be selected for CA. Exemption * 1 - Tenancy By Entirety - Md…" at bounding box center [664, 226] width 363 height 272
click at [938, 617] on input "text" at bounding box center [928, 622] width 146 height 30
type input "40.00"
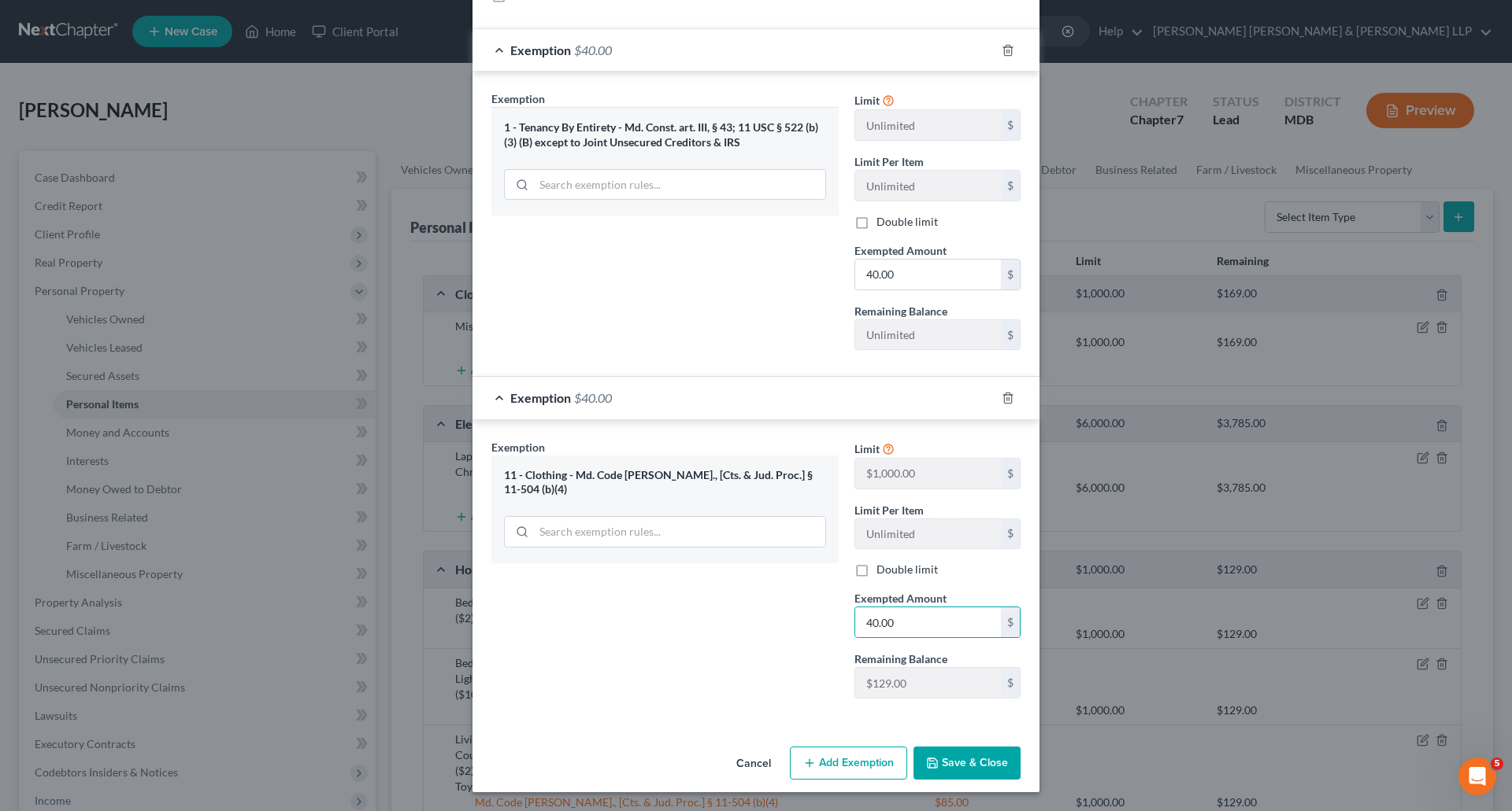
click at [755, 664] on div "Exemption Set must be selected for CA. Exemption * 11 - Clothing - Md. Code [PE…" at bounding box center [664, 575] width 363 height 272
click at [957, 757] on button "Save & Close" at bounding box center [967, 763] width 107 height 33
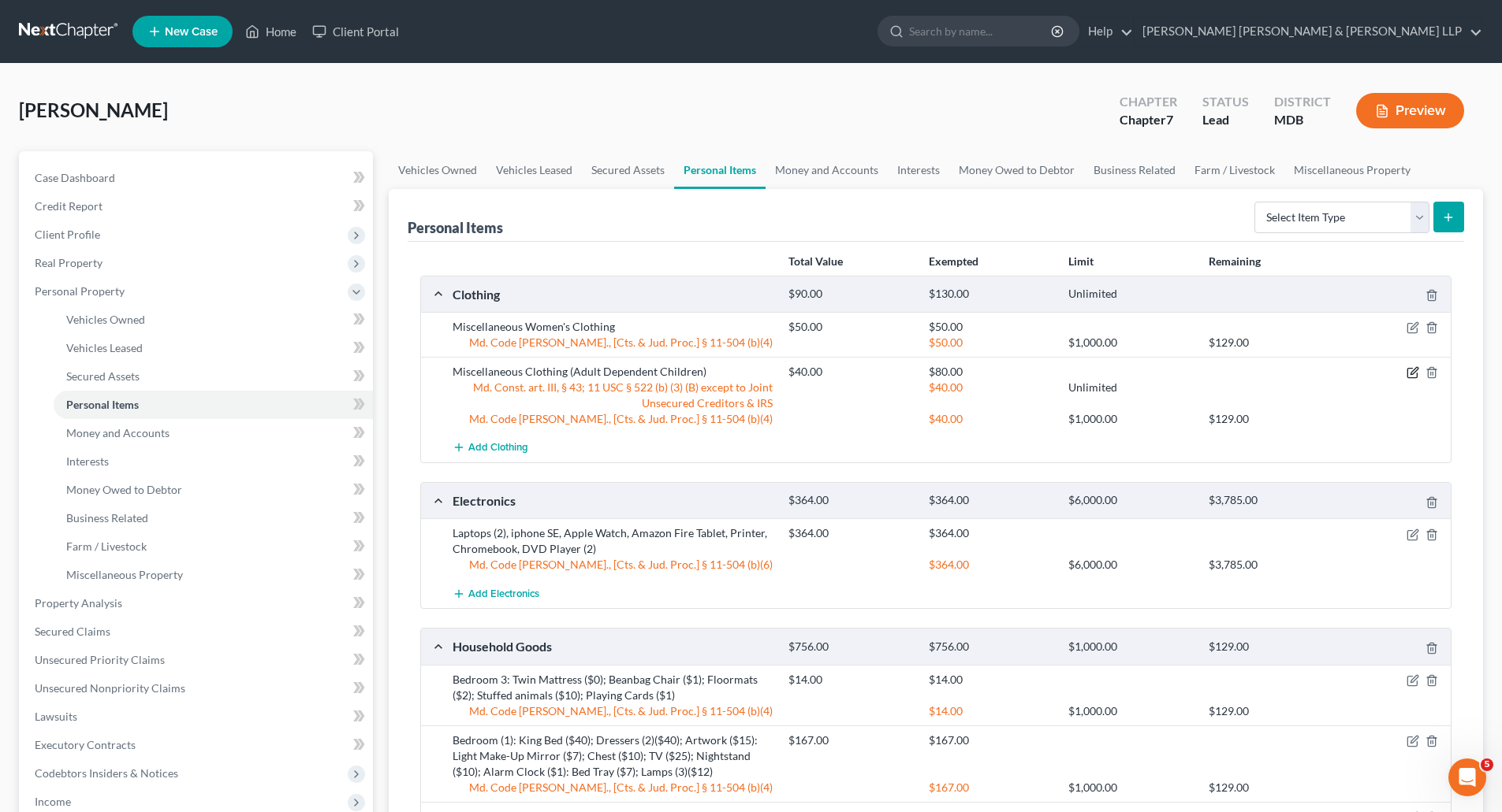
click at [1410, 370] on icon "button" at bounding box center [1413, 372] width 13 height 13
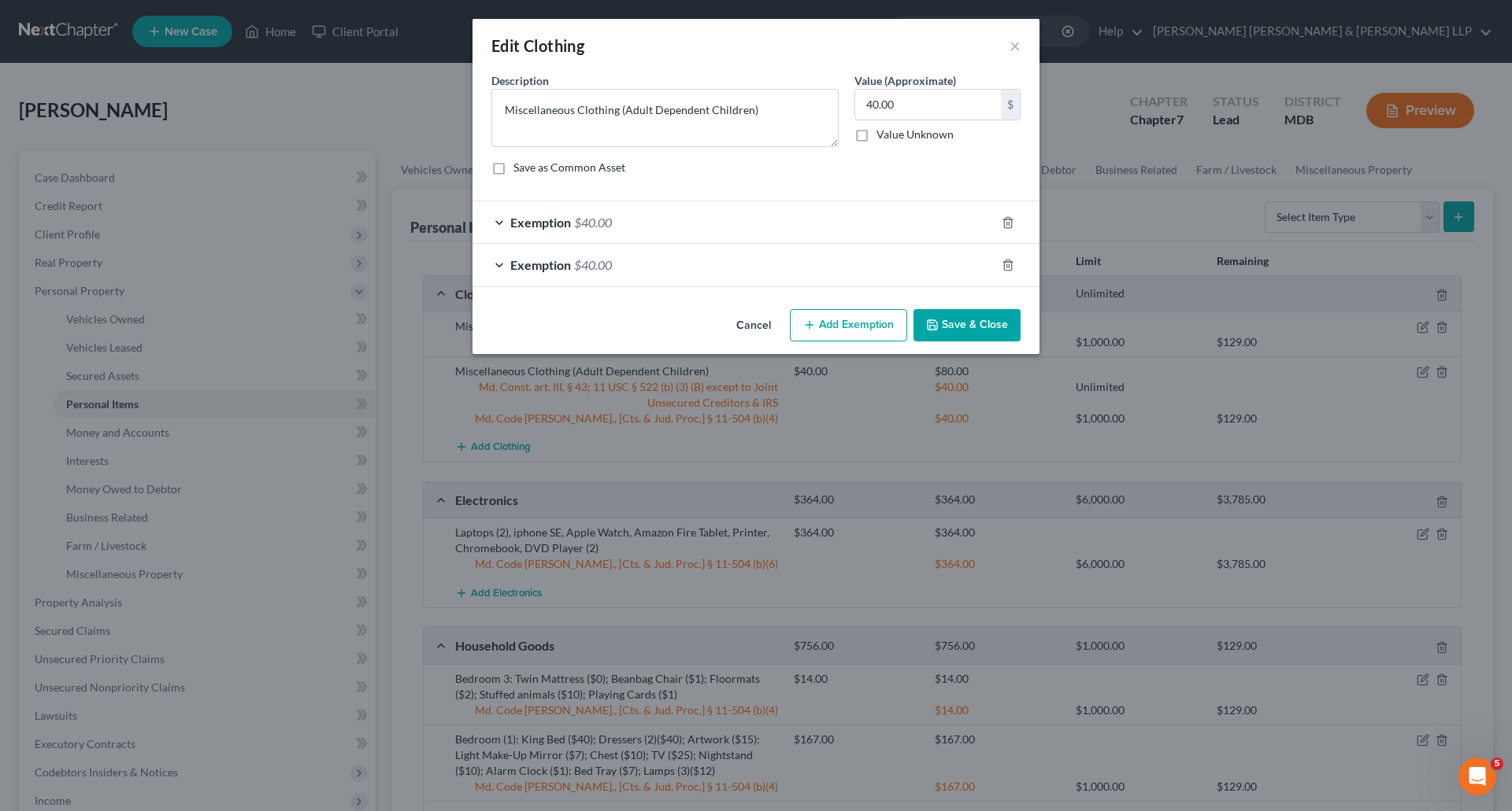
click at [542, 261] on span "Exemption" at bounding box center [540, 265] width 61 height 15
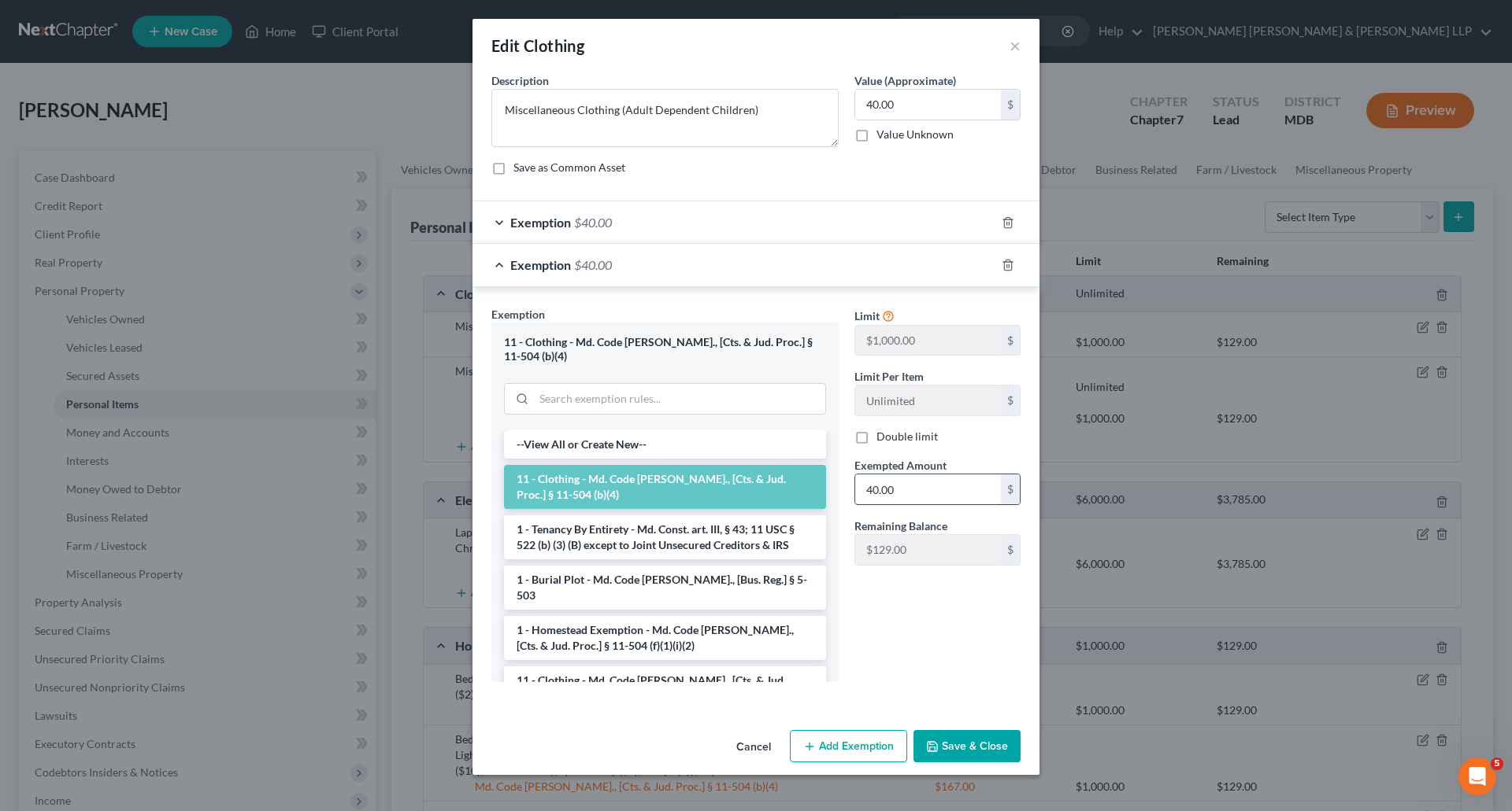
click at [915, 482] on input "40.00" at bounding box center [928, 489] width 146 height 30
type input "0"
type input "40.00"
click at [498, 225] on div "Exemption $40.00" at bounding box center [733, 223] width 523 height 42
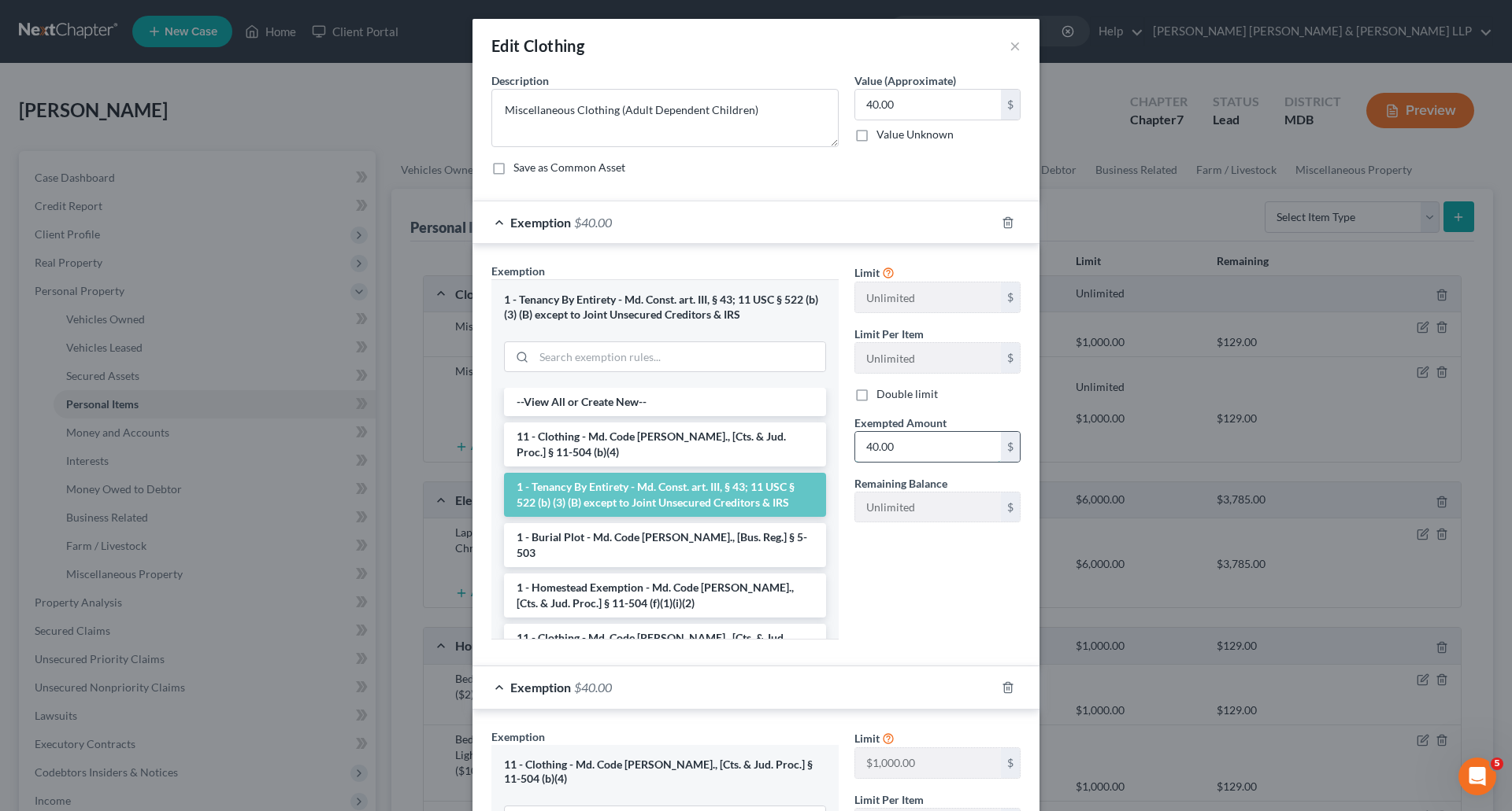
click at [903, 454] on input "40.00" at bounding box center [928, 446] width 146 height 30
click at [922, 628] on div "Limit Unlimited $ Limit Per Item Unlimited $ Double limit Exempted Amount * 0.0…" at bounding box center [937, 457] width 182 height 389
click at [971, 445] on input "0.00" at bounding box center [928, 446] width 146 height 30
type input "40.00"
click at [927, 590] on div "Limit Unlimited $ Limit Per Item Unlimited $ Double limit Exempted Amount * 40.…" at bounding box center [937, 457] width 182 height 389
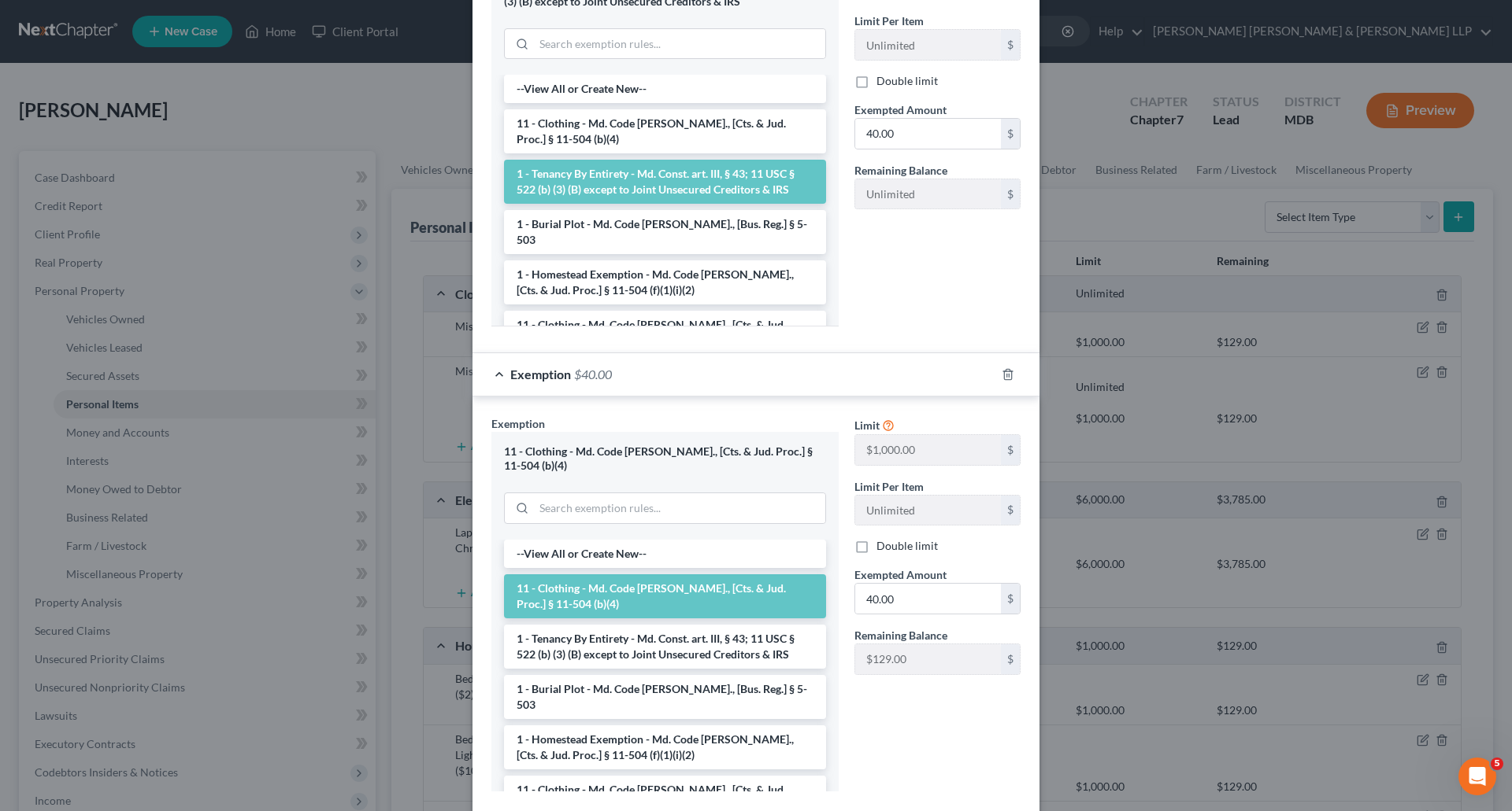
scroll to position [315, 0]
click at [920, 600] on input "40.00" at bounding box center [928, 596] width 146 height 30
type input "0.00"
click at [938, 729] on div "Limit $1,000.00 $ Limit Per Item Unlimited $ Double limit Exempted Amount * 0.0…" at bounding box center [937, 608] width 182 height 389
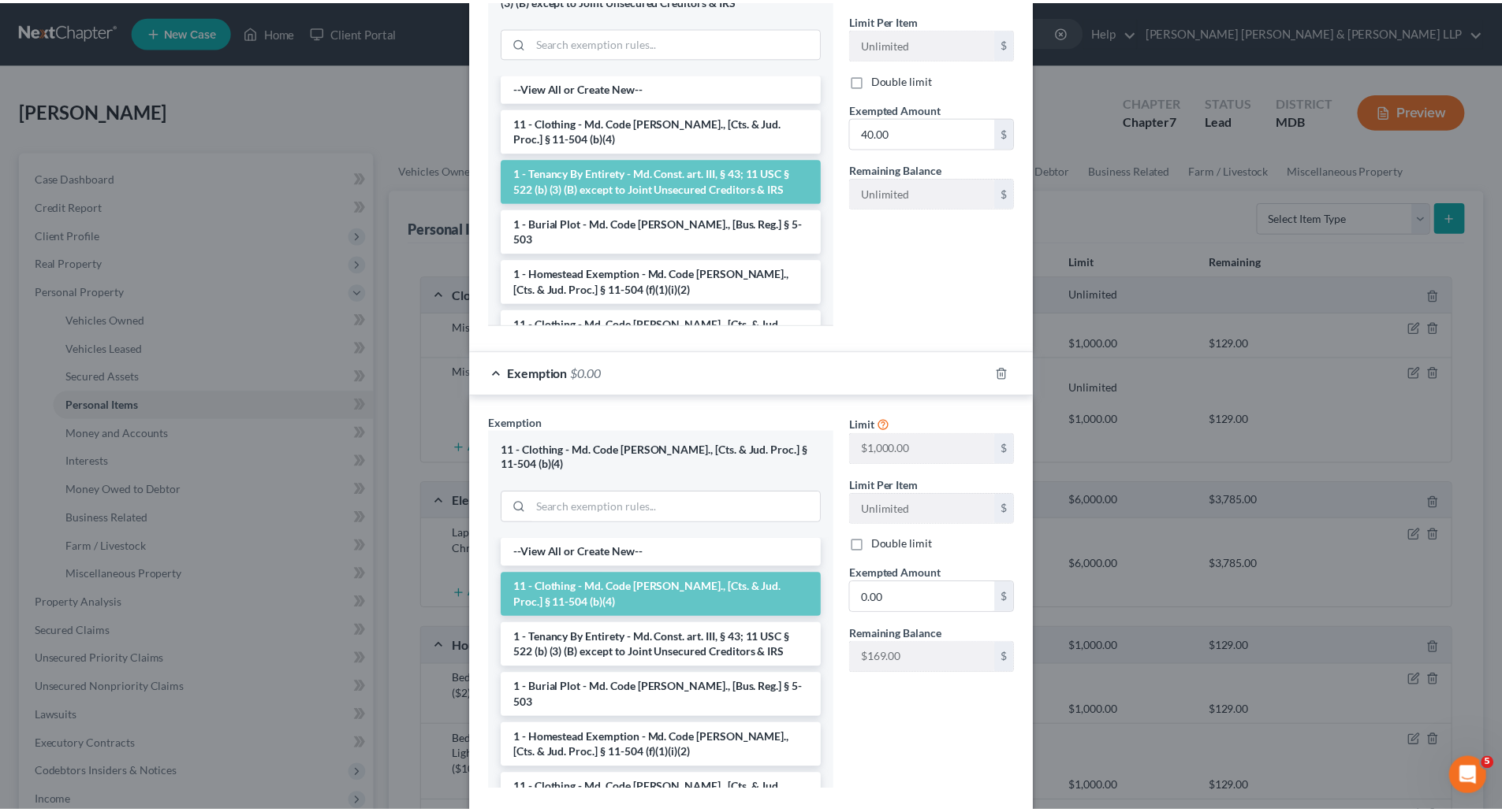
scroll to position [391, 0]
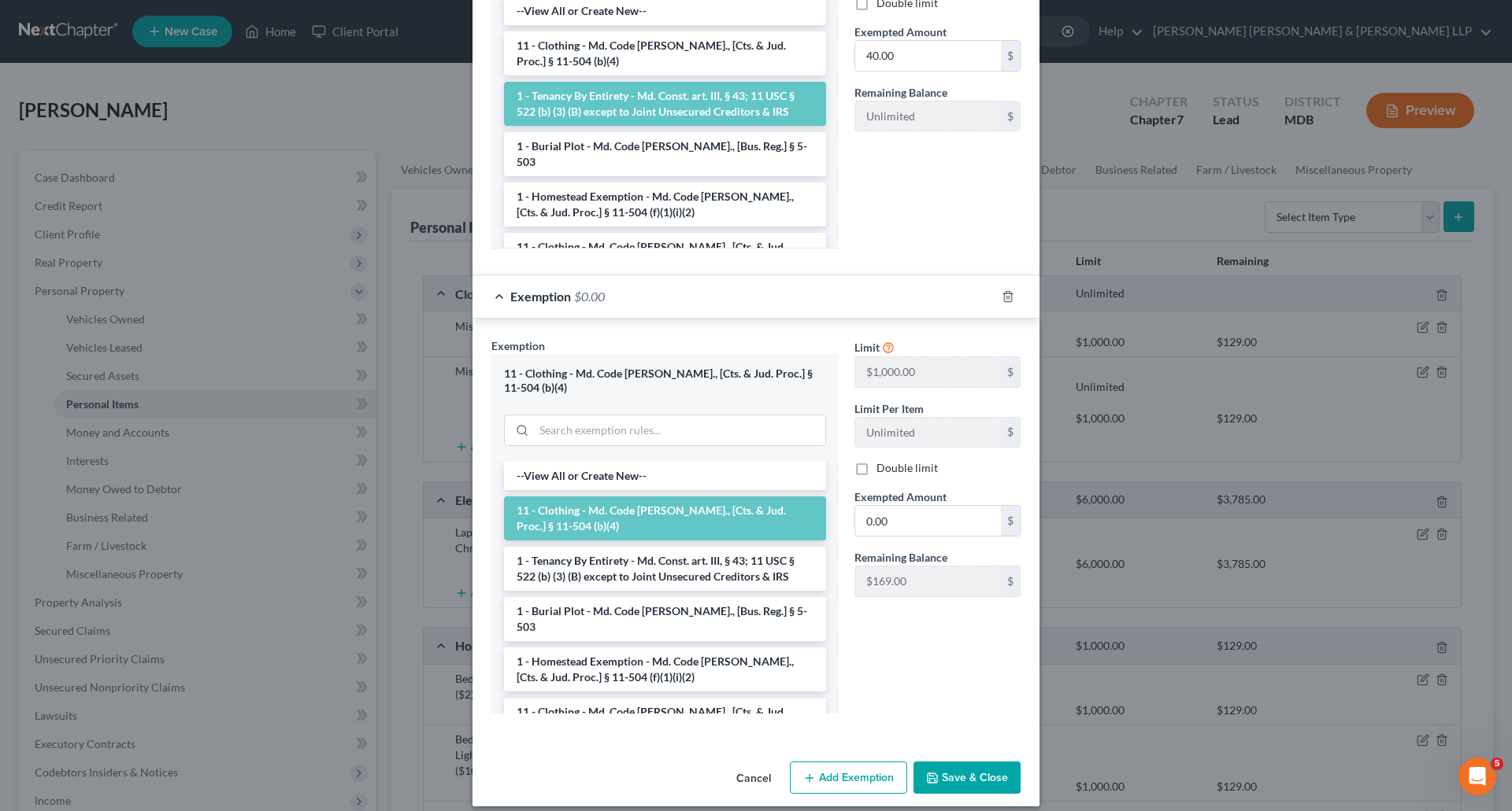
click at [976, 762] on button "Save & Close" at bounding box center [967, 778] width 107 height 33
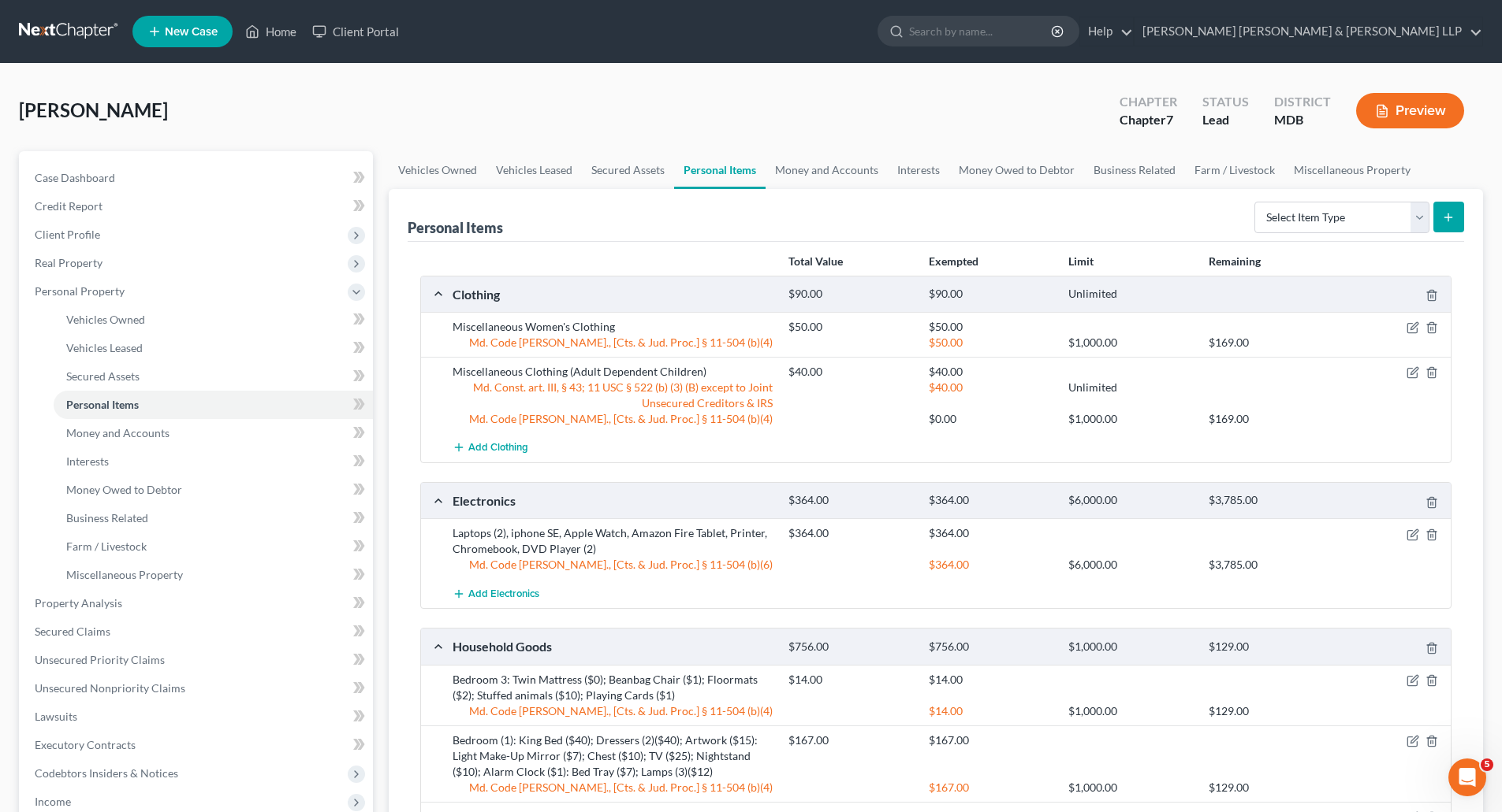
scroll to position [79, 0]
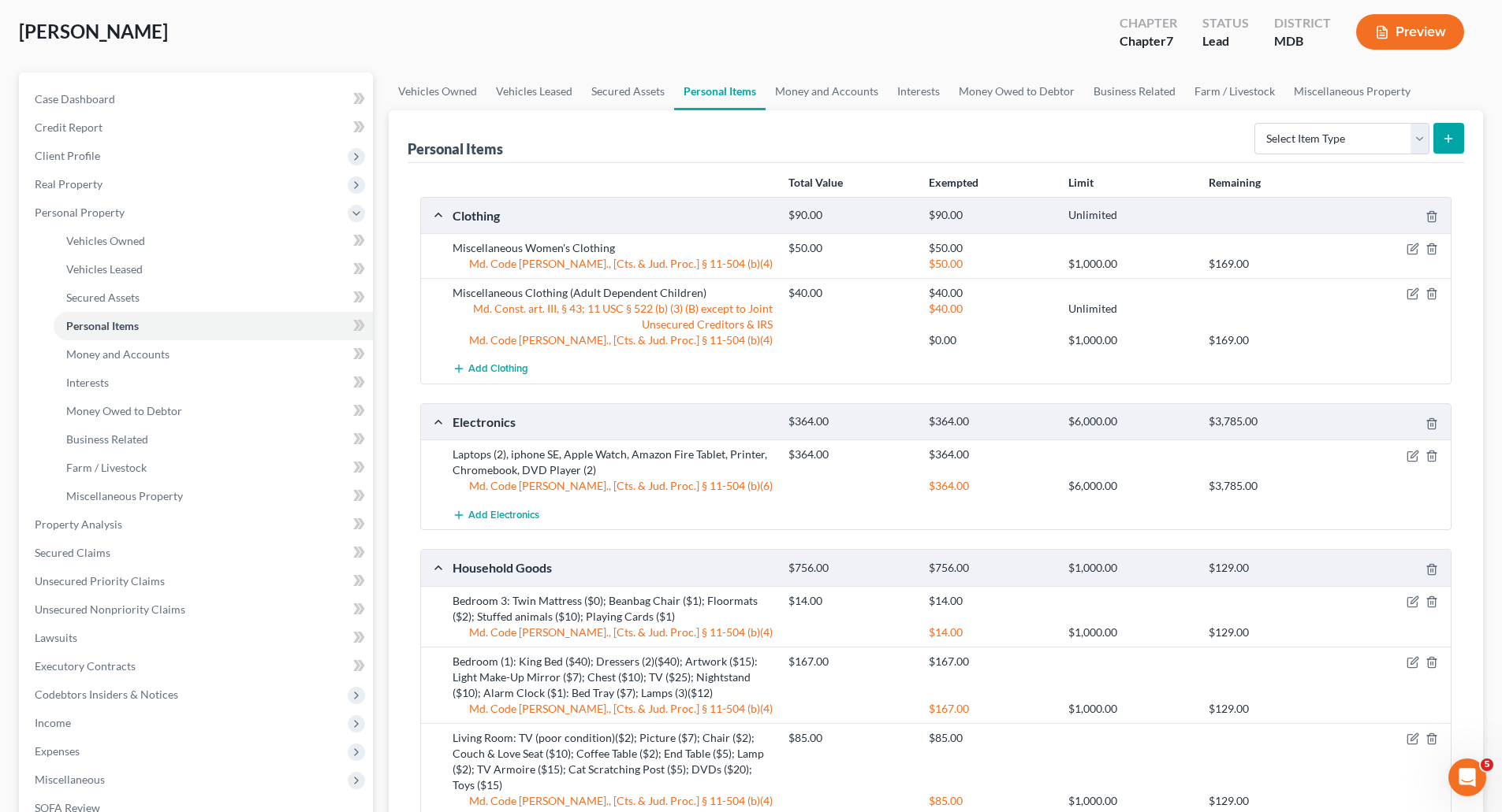
click at [1410, 462] on div at bounding box center [1395, 454] width 112 height 15
click at [1413, 460] on icon "button" at bounding box center [1413, 456] width 13 height 13
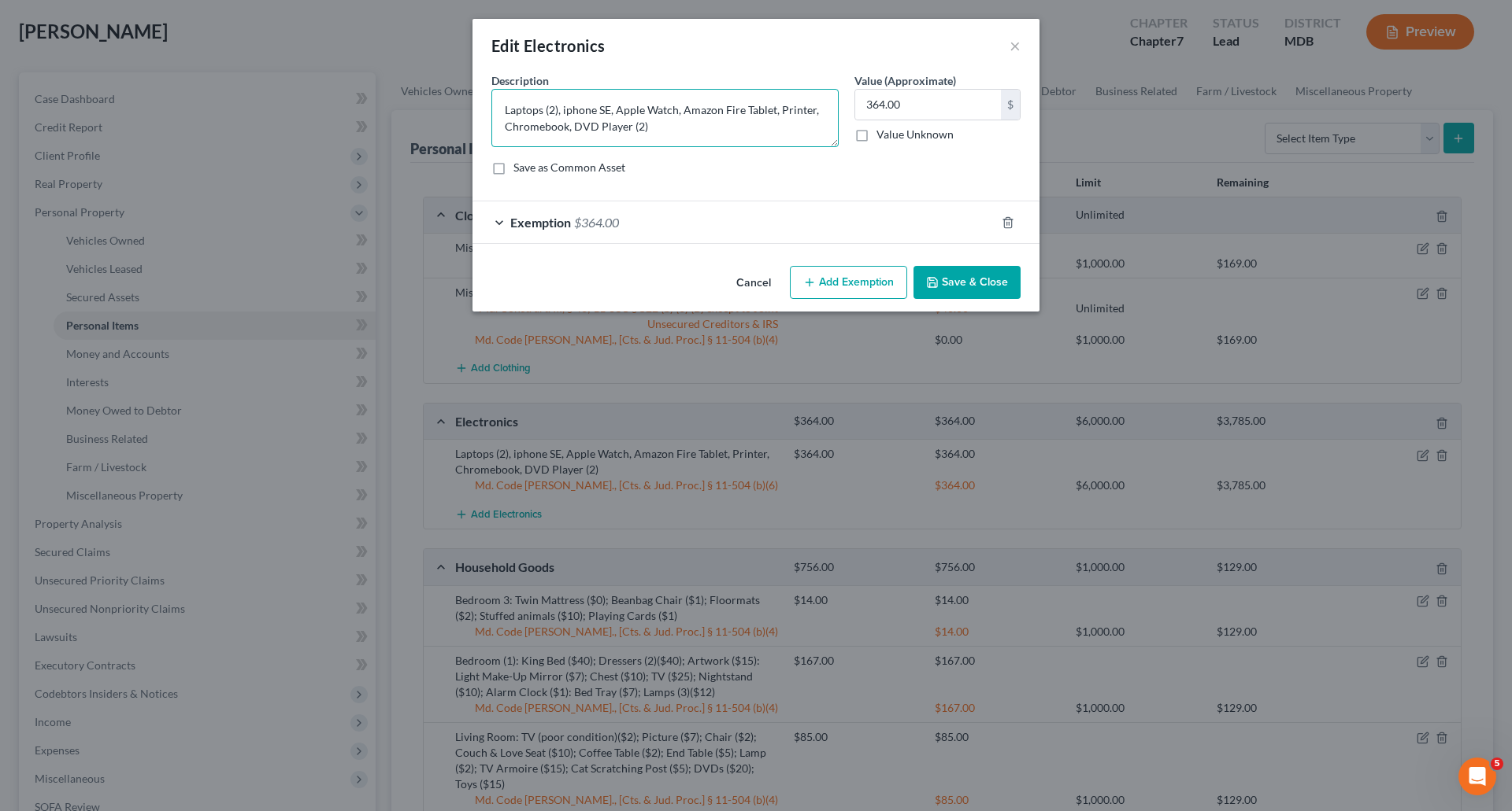
drag, startPoint x: 505, startPoint y: 110, endPoint x: 652, endPoint y: 122, distance: 147.5
click at [691, 133] on textarea "Laptops (2), iphone SE, Apple Watch, Amazon Fire Tablet, Printer, Chromebook, D…" at bounding box center [665, 118] width 348 height 58
click at [703, 136] on textarea "Laptops (2), iphone SE, Apple Watch, Amazon Fire Tablet, Printer, Chromebook, D…" at bounding box center [665, 118] width 348 height 58
click at [545, 108] on textarea "Laptops (2), iphone SE, Apple Watch, Amazon Fire Tablet, Printer, Chromebook, D…" at bounding box center [665, 118] width 348 height 58
type textarea "Laptop, iphone SE, Apple Watch"
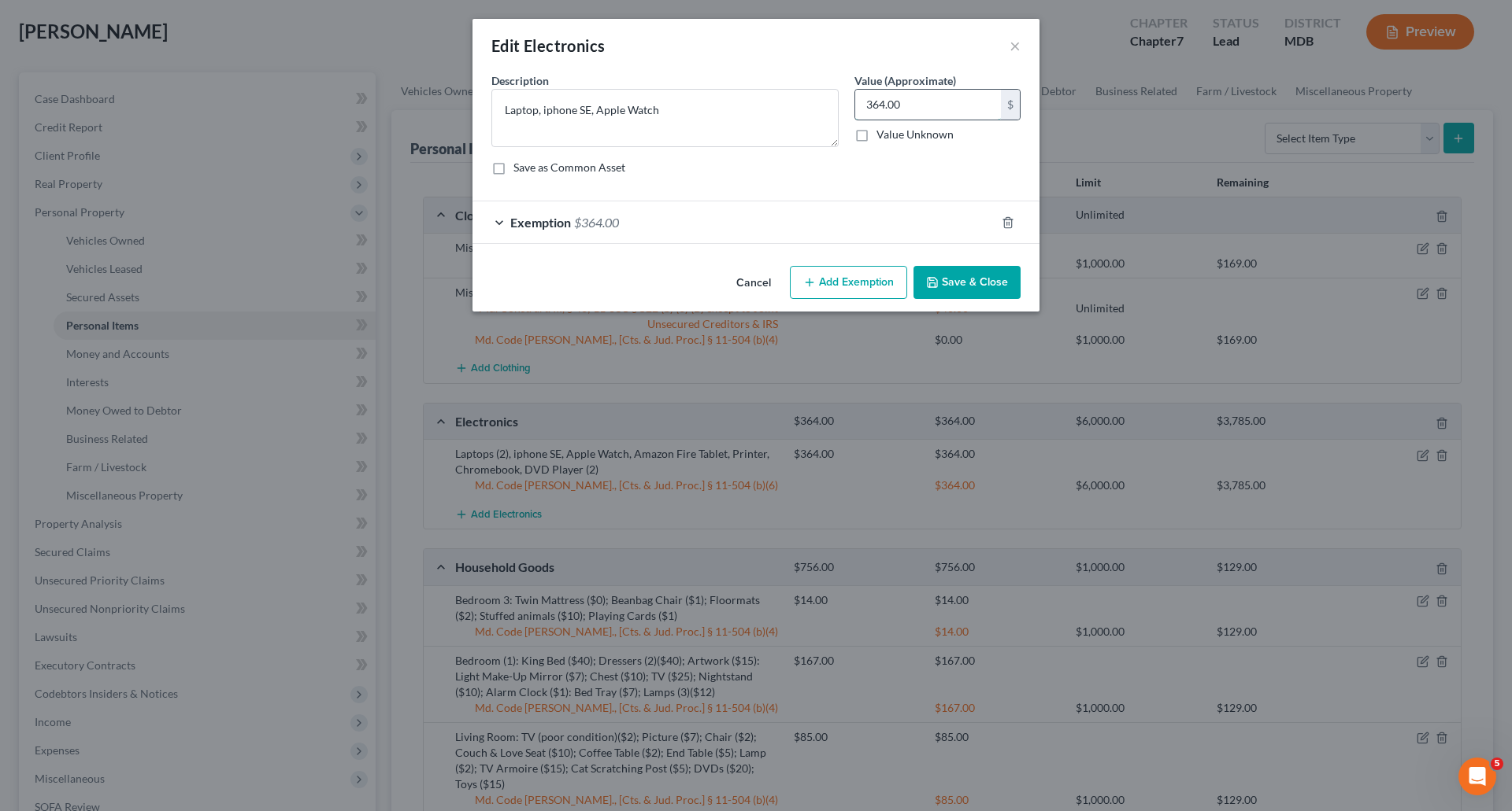
click at [899, 104] on input "364.00" at bounding box center [928, 105] width 146 height 30
type input "135.00"
click at [837, 185] on div "Description * Laptop, iphone SE, Apple Watch Value (Approximate) 135.00 $ Value…" at bounding box center [755, 130] width 545 height 115
click at [570, 227] on span "Exemption" at bounding box center [540, 222] width 61 height 15
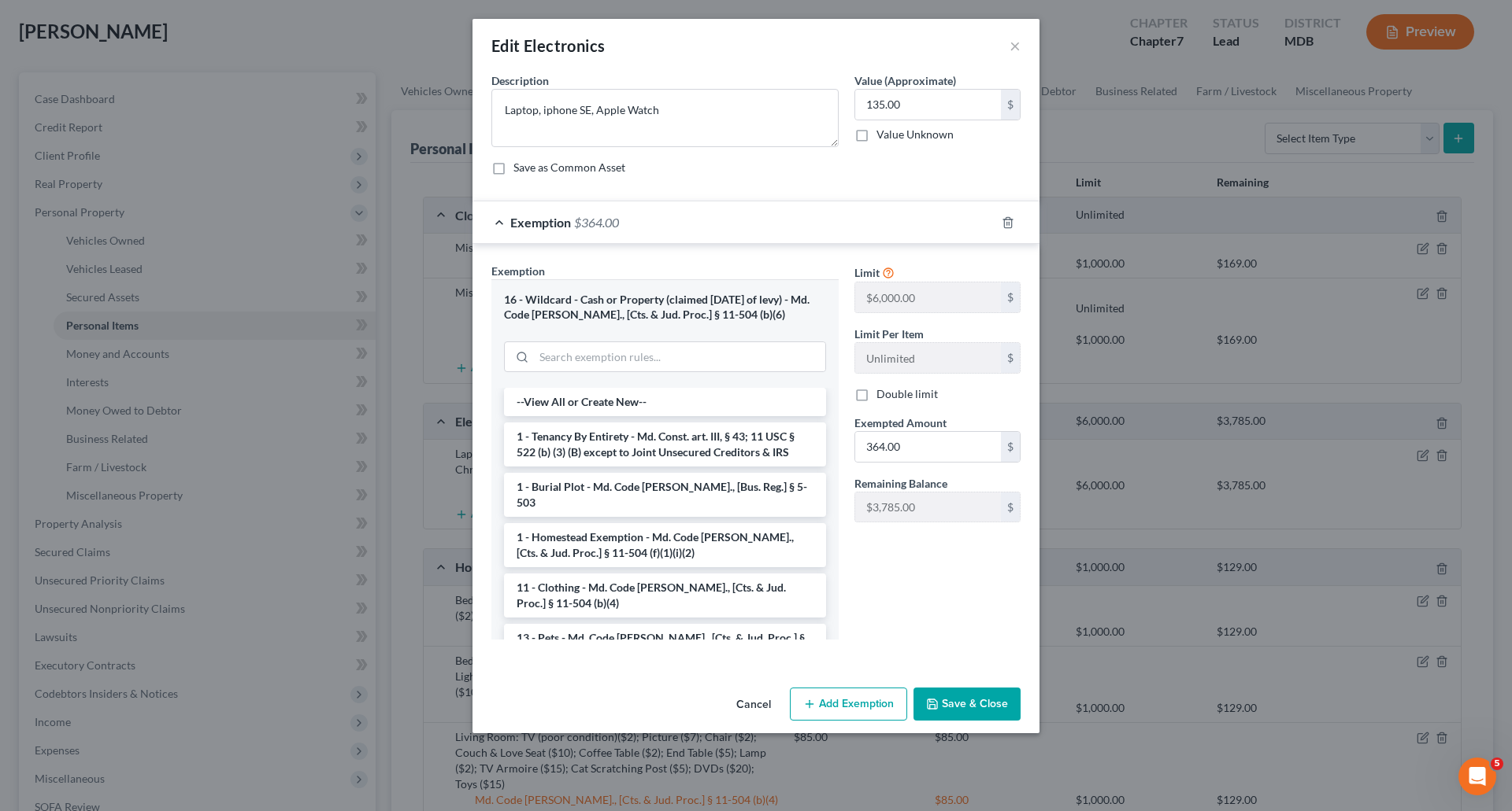
click at [919, 426] on span "Exempted Amount" at bounding box center [900, 423] width 92 height 14
click at [922, 439] on input "364.00" at bounding box center [928, 446] width 146 height 30
type input "135.00"
click at [996, 710] on button "Save & Close" at bounding box center [967, 704] width 107 height 33
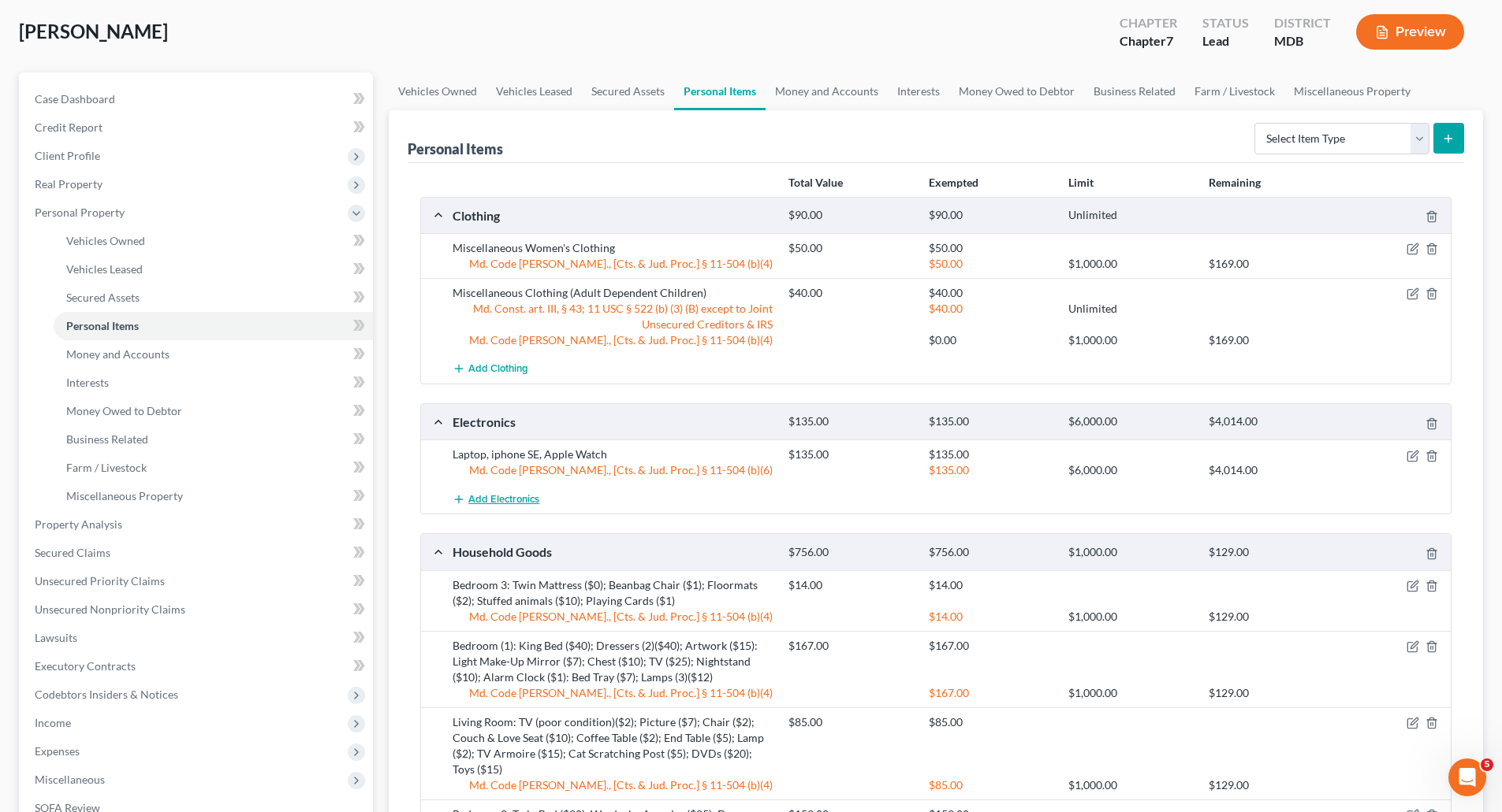
click at [510, 495] on span "Add Electronics" at bounding box center [504, 500] width 71 height 13
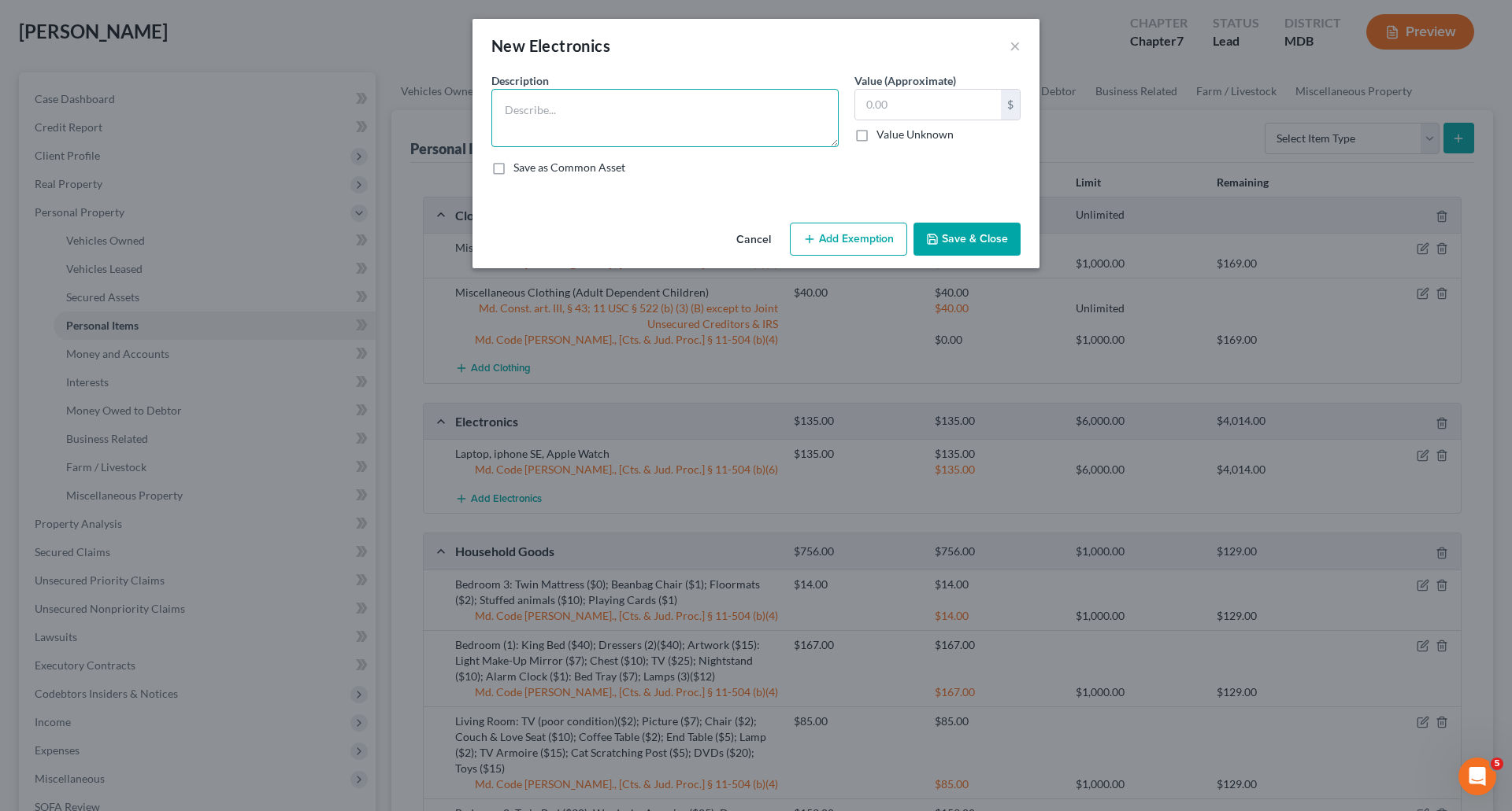
paste textarea "Laptops (2), iphone SE, Apple Watch, Amazon Fire Tablet, Printer, Chromebook, D…"
click at [541, 105] on textarea "Laptops (2), iphone SE, Apple Watch, Amazon Fire Tablet, Printer, Chromebook, D…" at bounding box center [665, 118] width 348 height 58
type textarea "Laptop, Amazon Fire Tablet, Printer, Chromebook, DVD Player (2)"
click at [880, 104] on input "text" at bounding box center [928, 105] width 146 height 30
type input "5"
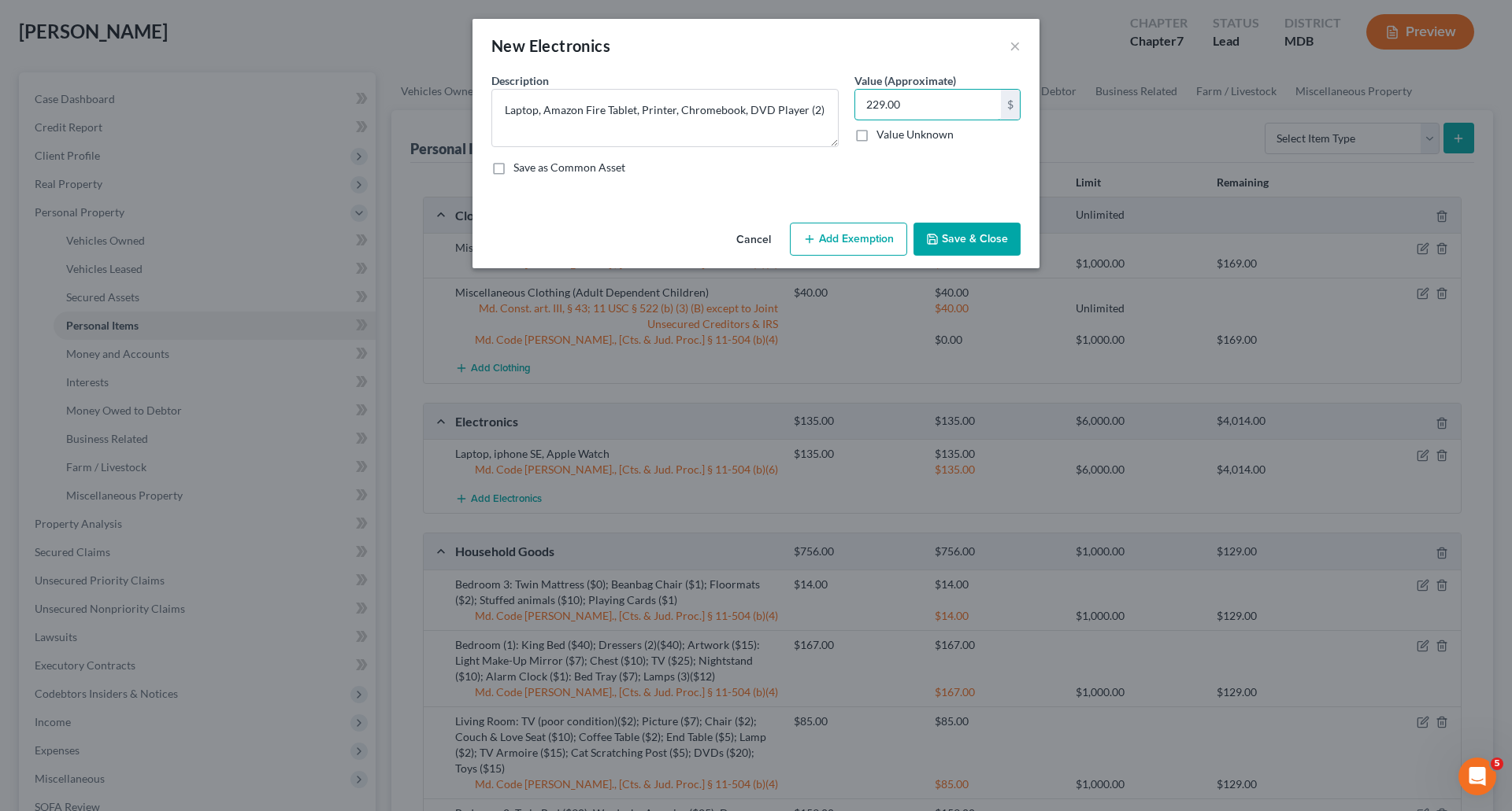
type input "229.00"
click at [878, 249] on button "Add Exemption" at bounding box center [848, 239] width 117 height 33
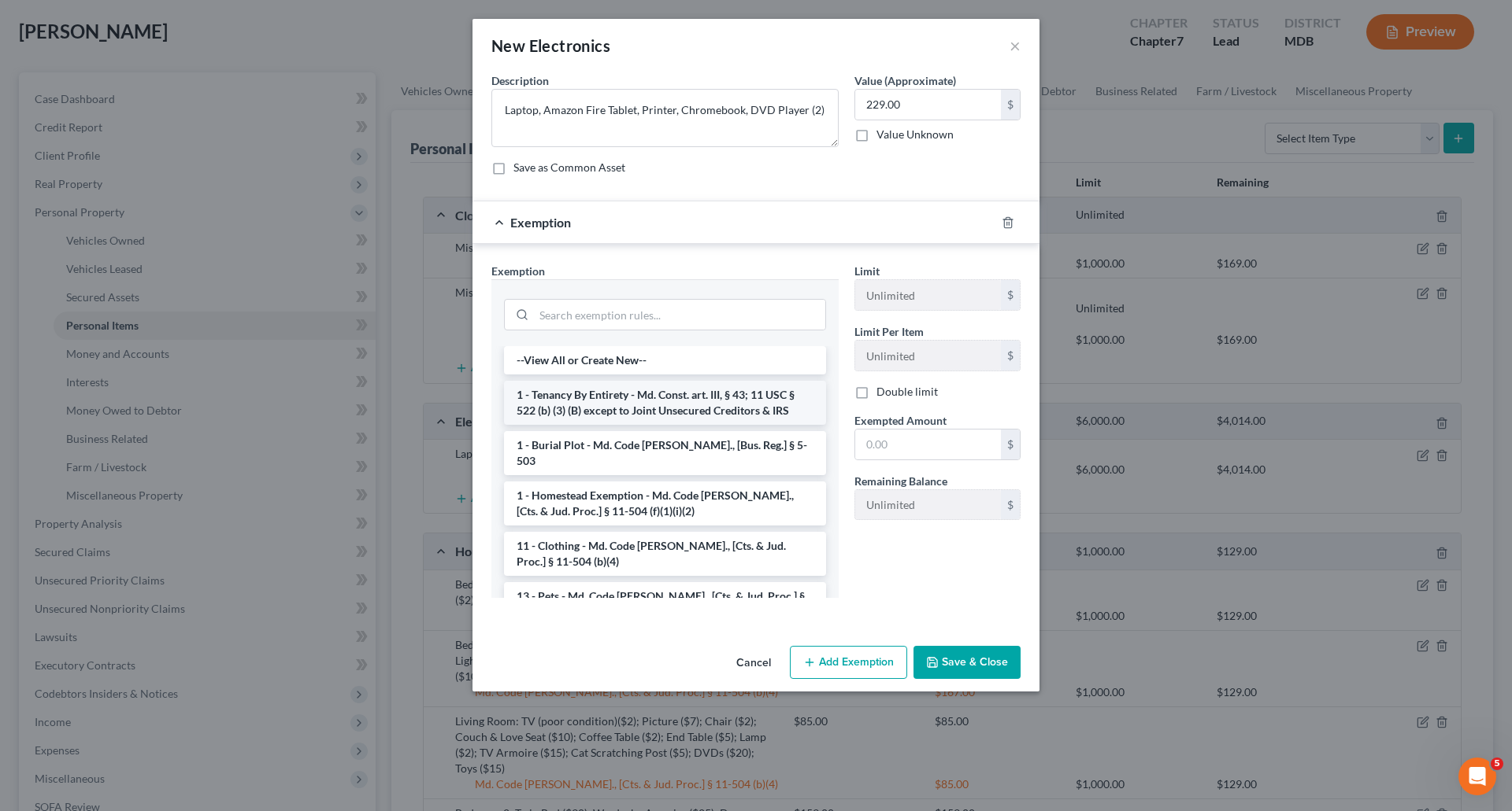
click at [646, 404] on li "1 - Tenancy By Entirety - Md. Const. art. III, § 43; 11 USC § 522 (b) (3) (B) e…" at bounding box center [665, 403] width 322 height 44
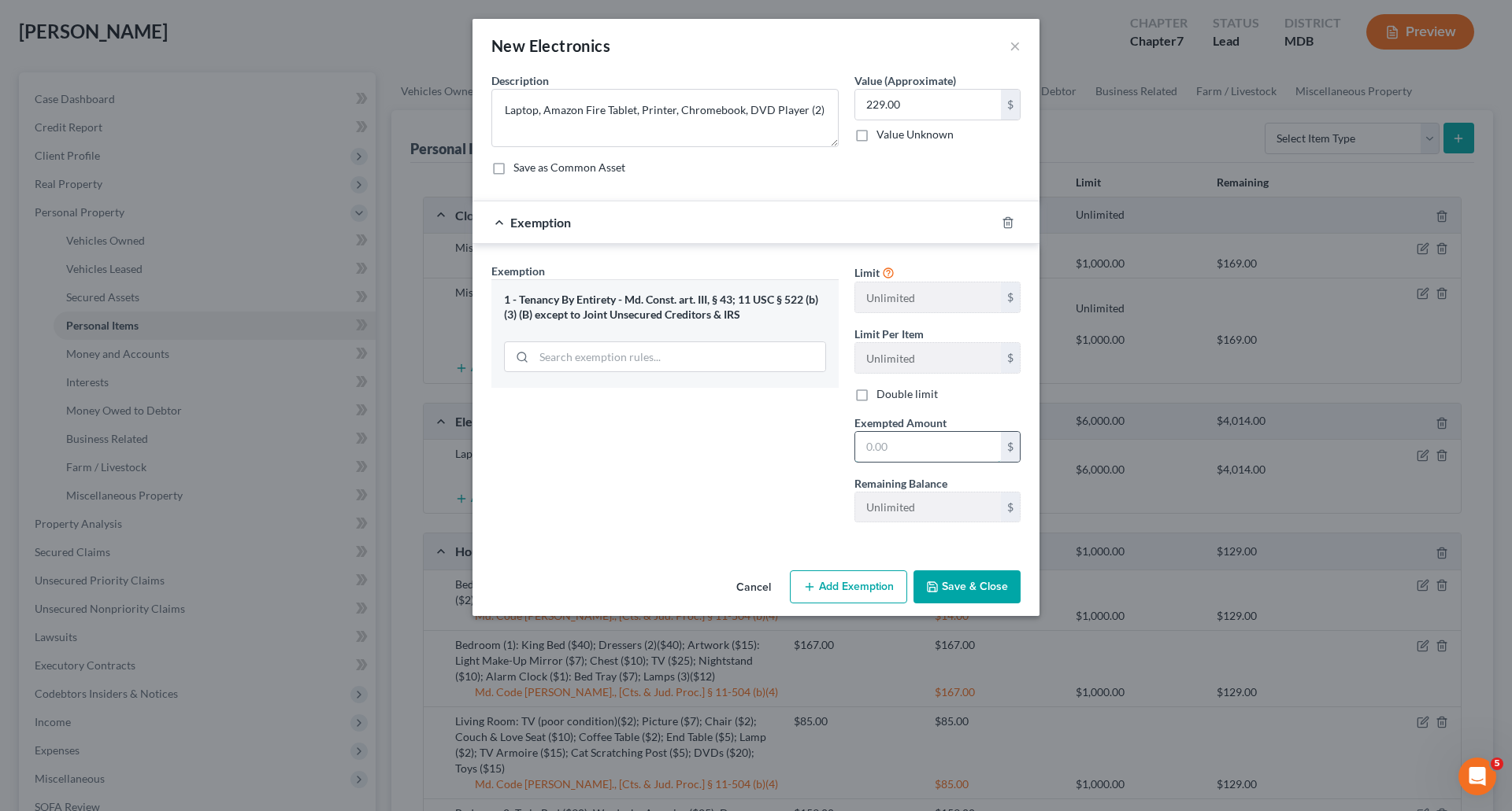
click at [919, 444] on input "text" at bounding box center [928, 446] width 146 height 30
type input "229.00"
click at [945, 585] on button "Save & Close" at bounding box center [967, 586] width 107 height 33
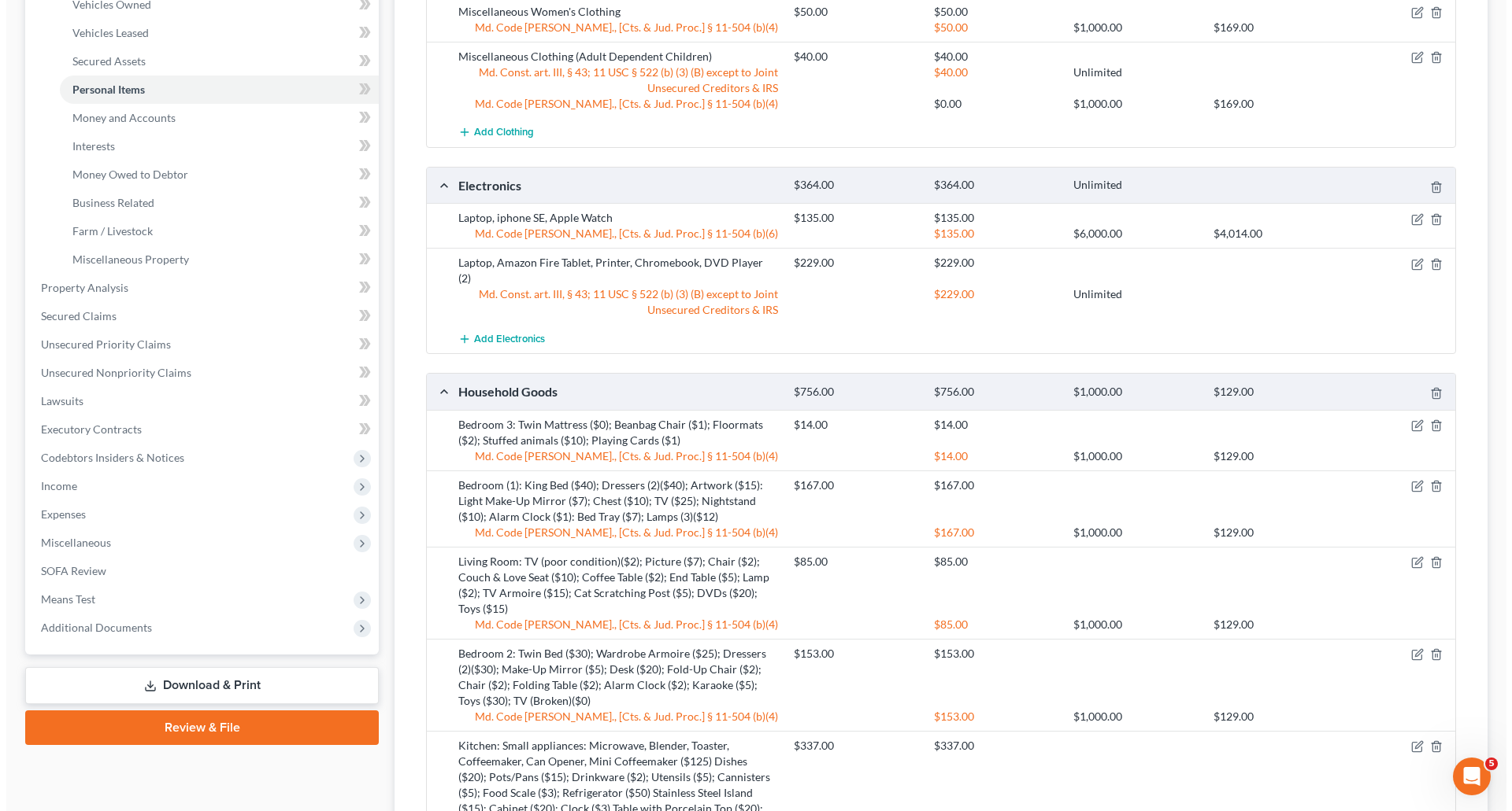
scroll to position [394, 0]
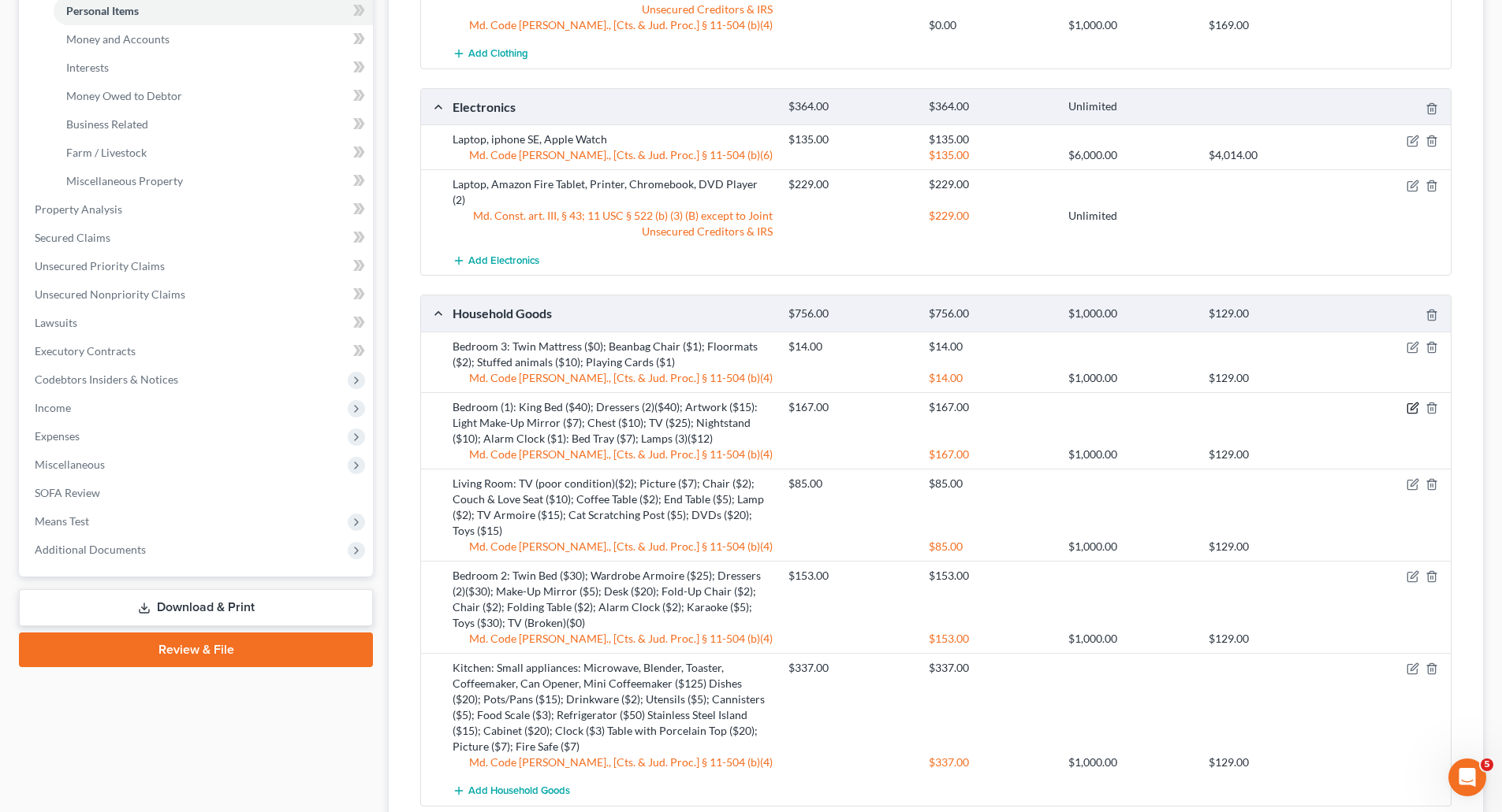
drag, startPoint x: 1412, startPoint y: 395, endPoint x: 1400, endPoint y: 399, distance: 12.6
click at [1412, 401] on icon "button" at bounding box center [1413, 408] width 13 height 13
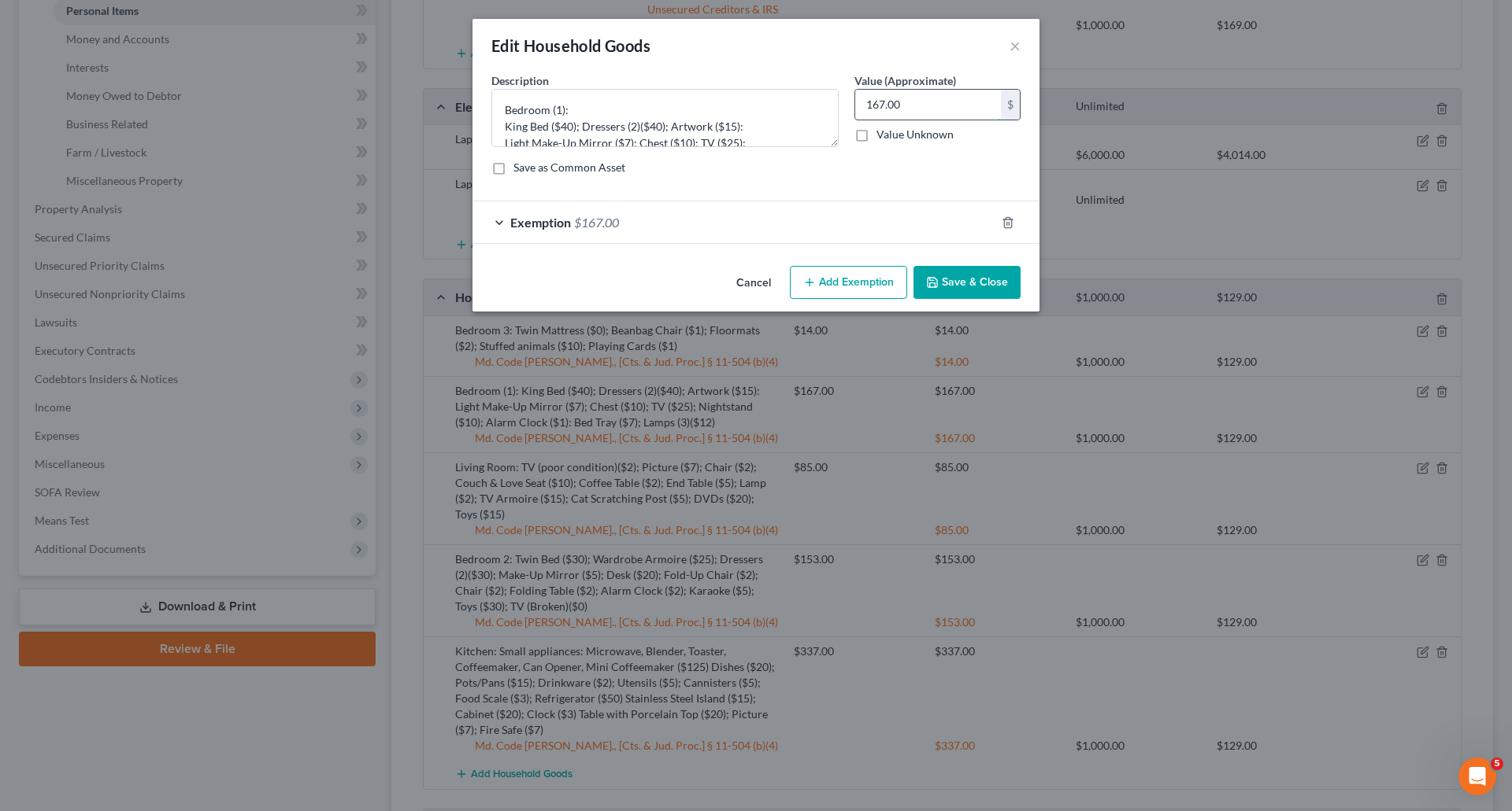
click at [883, 102] on input "167.00" at bounding box center [928, 105] width 146 height 30
click at [876, 104] on input "167.00" at bounding box center [928, 105] width 146 height 30
type input "160.00"
click at [525, 229] on span "Exemption" at bounding box center [540, 222] width 61 height 15
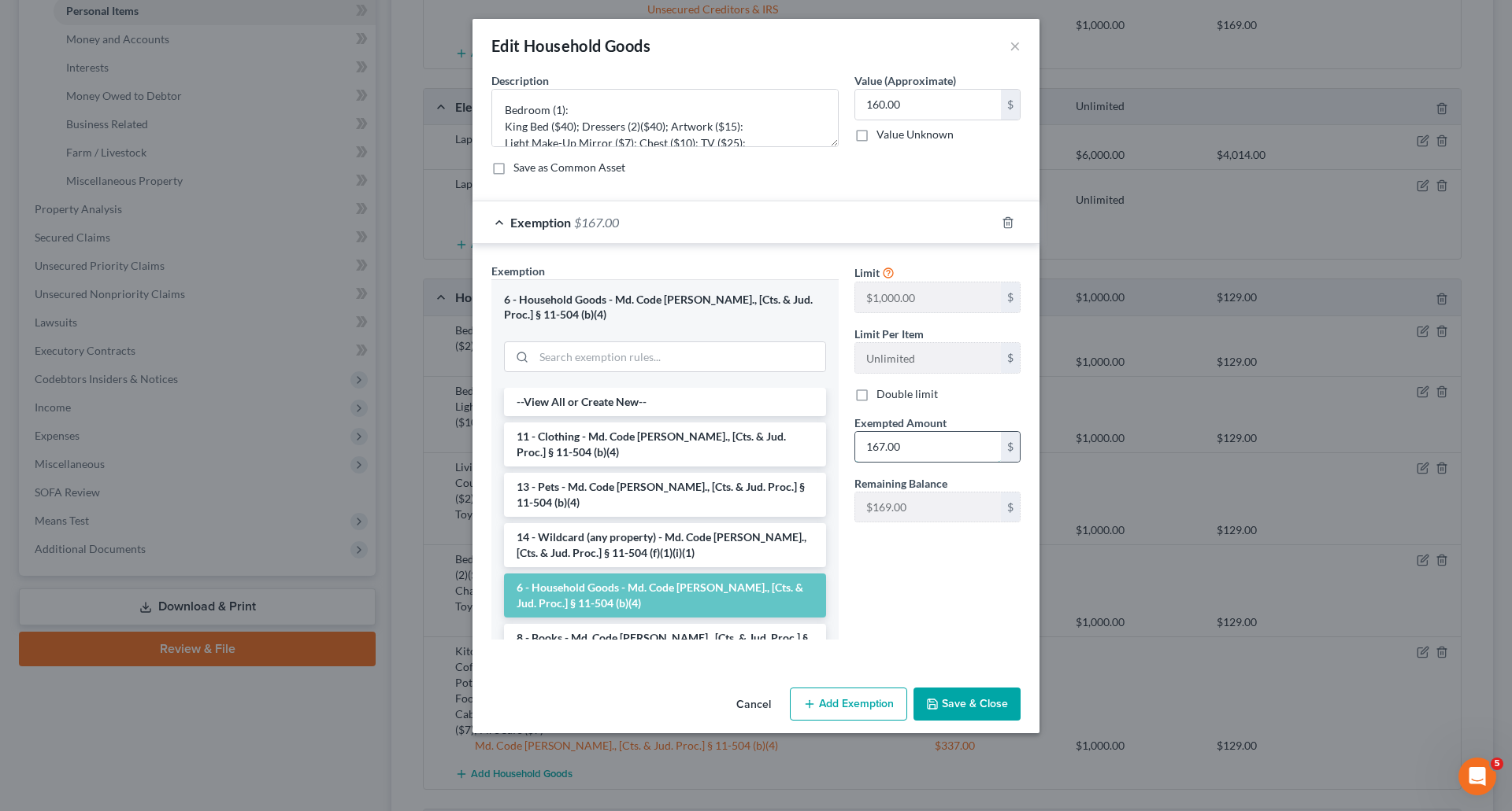
click at [875, 446] on input "167.00" at bounding box center [928, 446] width 146 height 30
click at [882, 449] on input "167.00" at bounding box center [928, 446] width 146 height 30
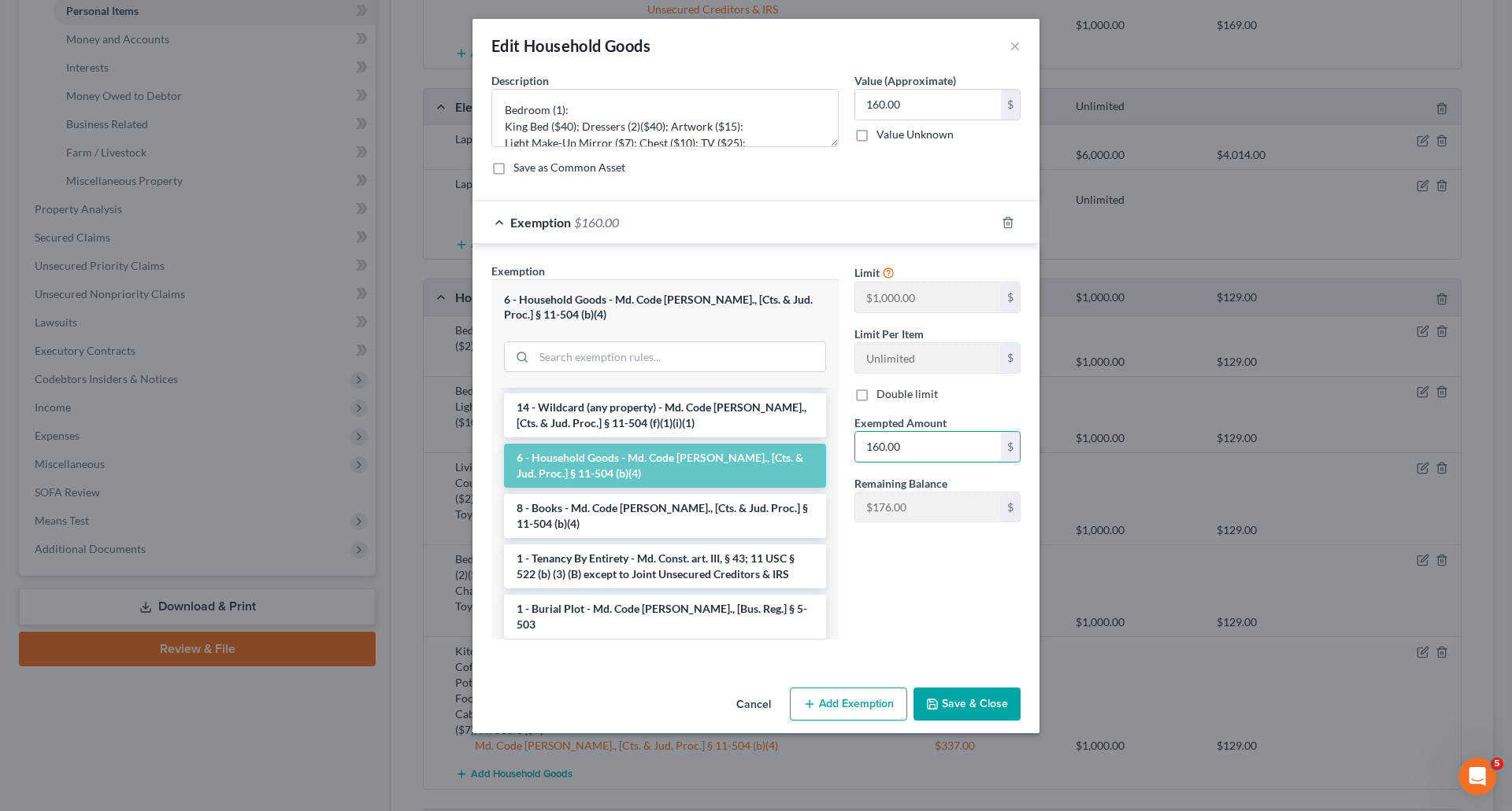
scroll to position [157, 0]
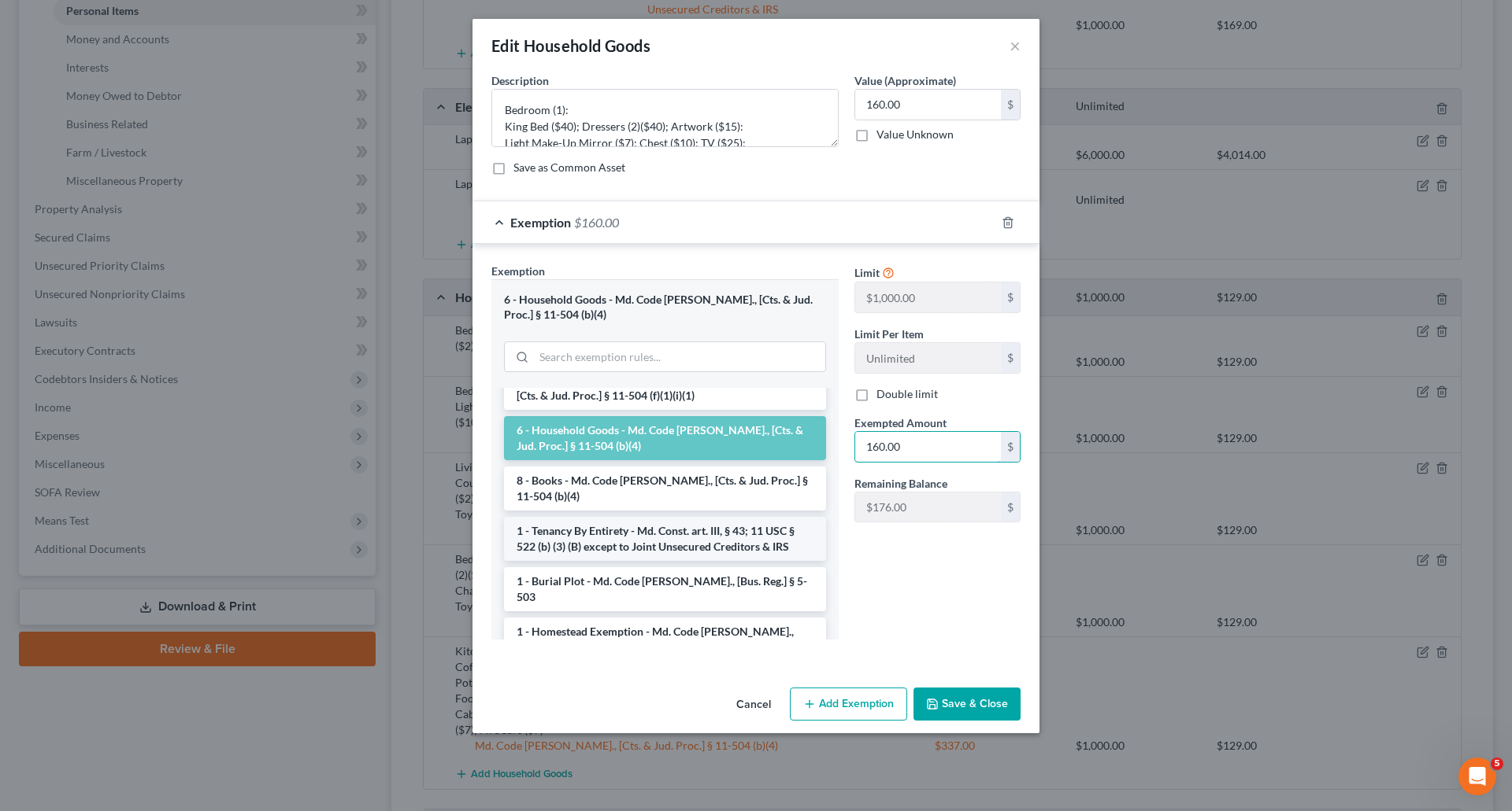
type input "160.00"
click at [631, 539] on li "1 - Tenancy By Entirety - Md. Const. art. III, § 43; 11 USC § 522 (b) (3) (B) e…" at bounding box center [665, 539] width 322 height 44
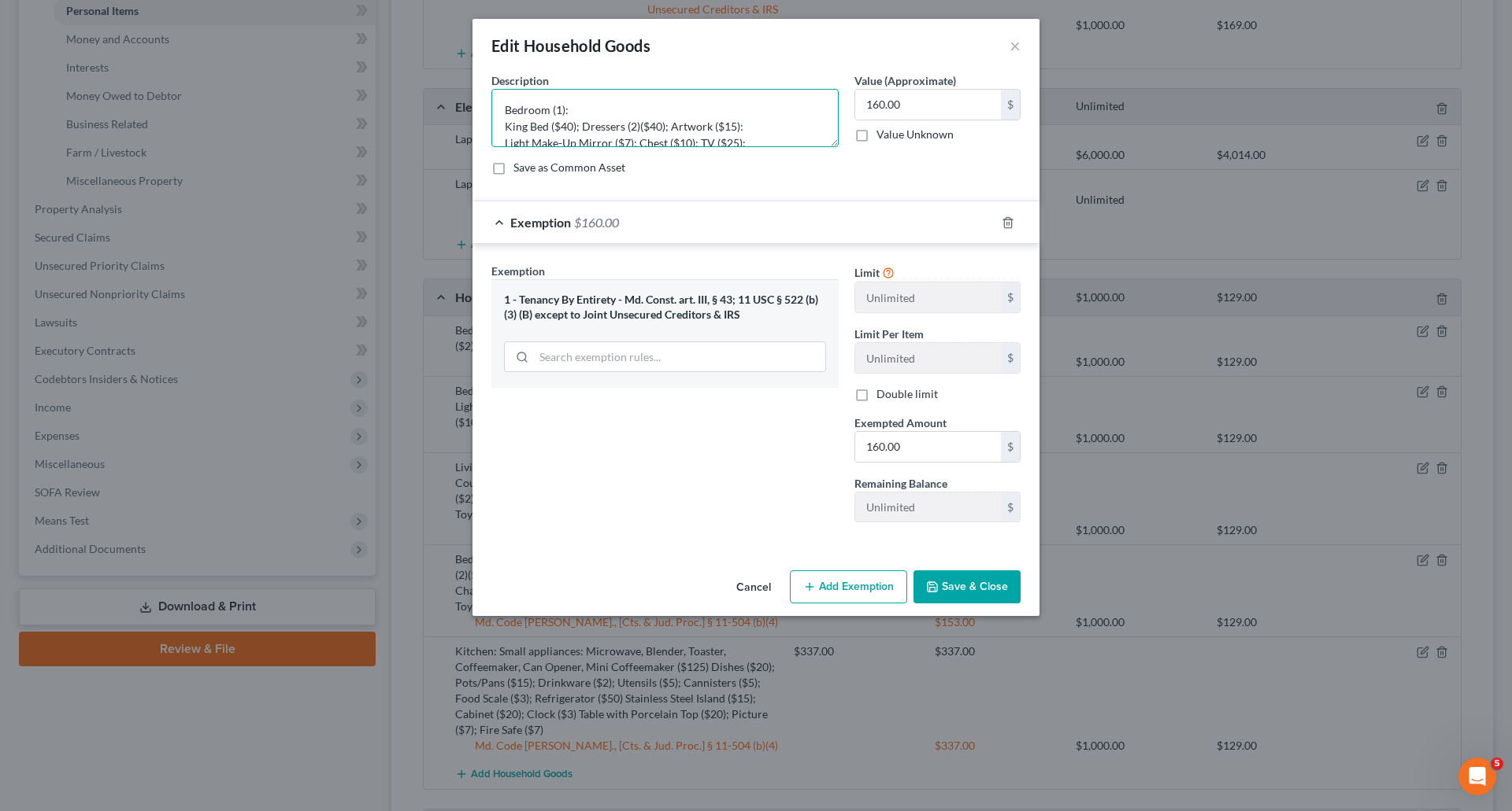
click at [568, 137] on textarea "Bedroom (1): King Bed ($40); Dressers (2)($40); Artwork ($15): Light Make-Up Mi…" at bounding box center [665, 118] width 348 height 58
click at [633, 138] on textarea "Bedroom (1): King Bed ($40); Dressers (2)($40); Artwork ($15): Light Make-Up Mi…" at bounding box center [665, 118] width 348 height 58
drag, startPoint x: 504, startPoint y: 140, endPoint x: 617, endPoint y: 108, distance: 117.4
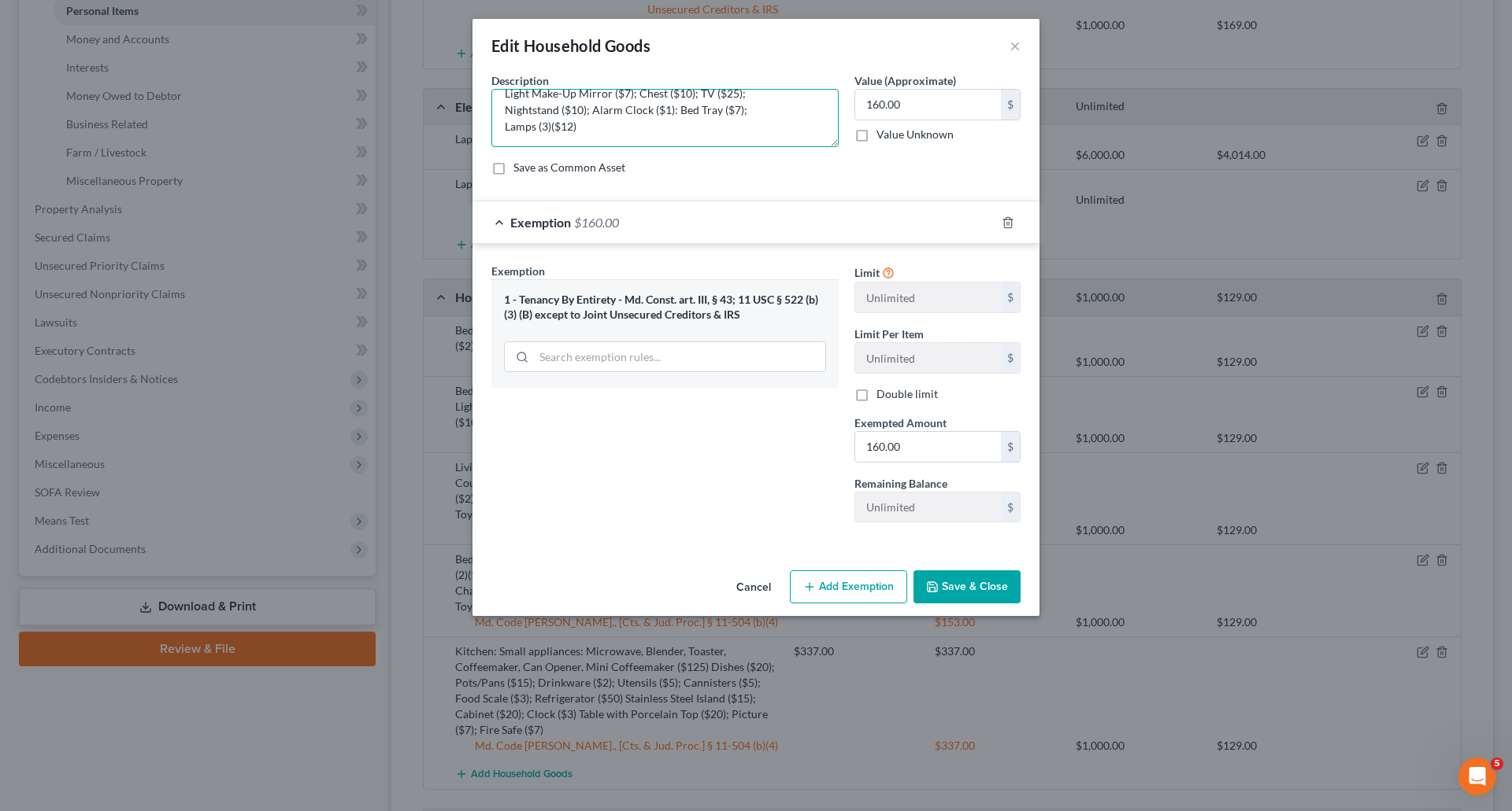
click at [623, 108] on textarea "Bedroom (1): King Bed ($40); Dressers (2)($40); Artwork ($15): Light Make-Up Mi…" at bounding box center [665, 118] width 348 height 58
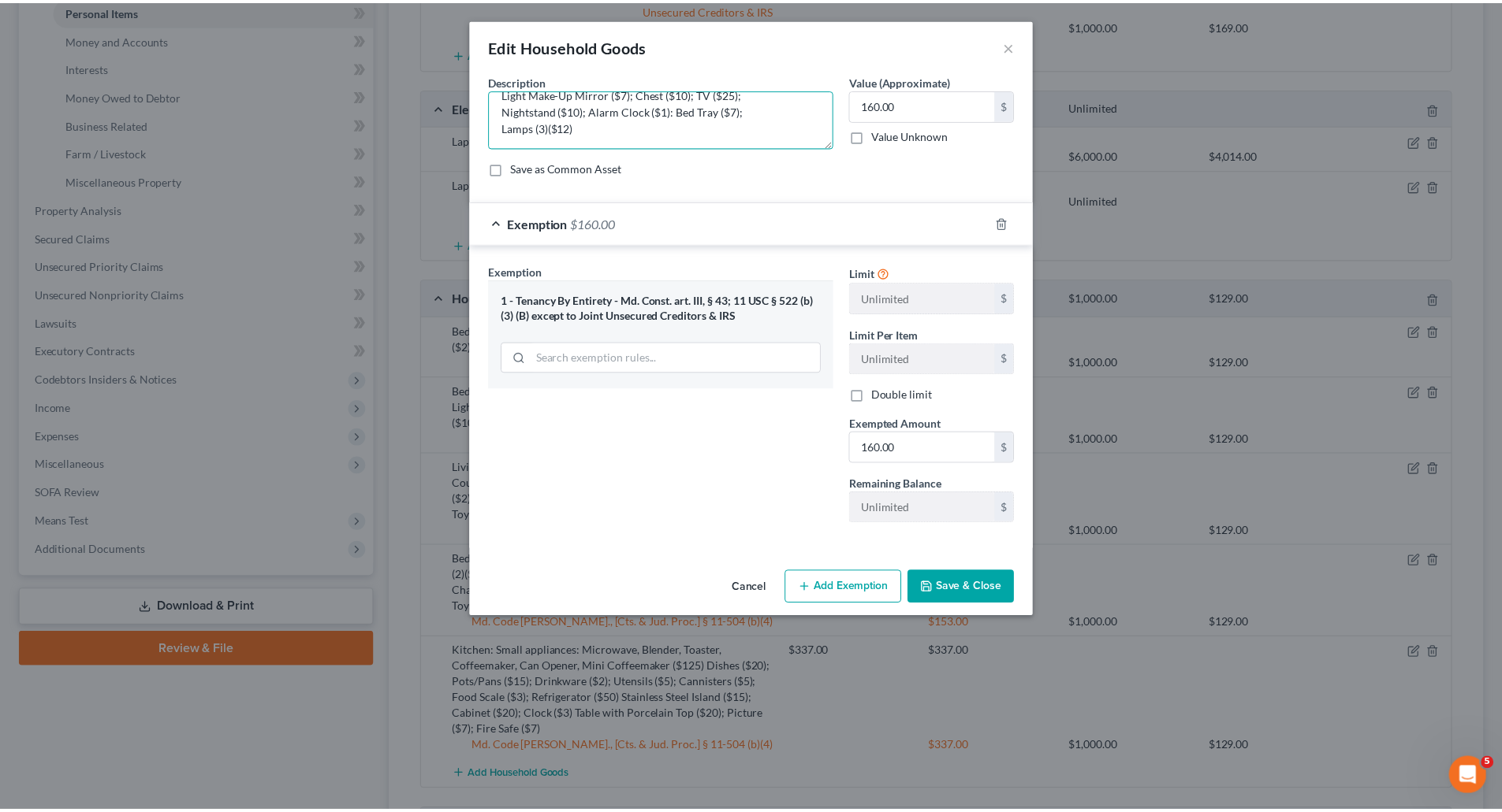
scroll to position [0, 0]
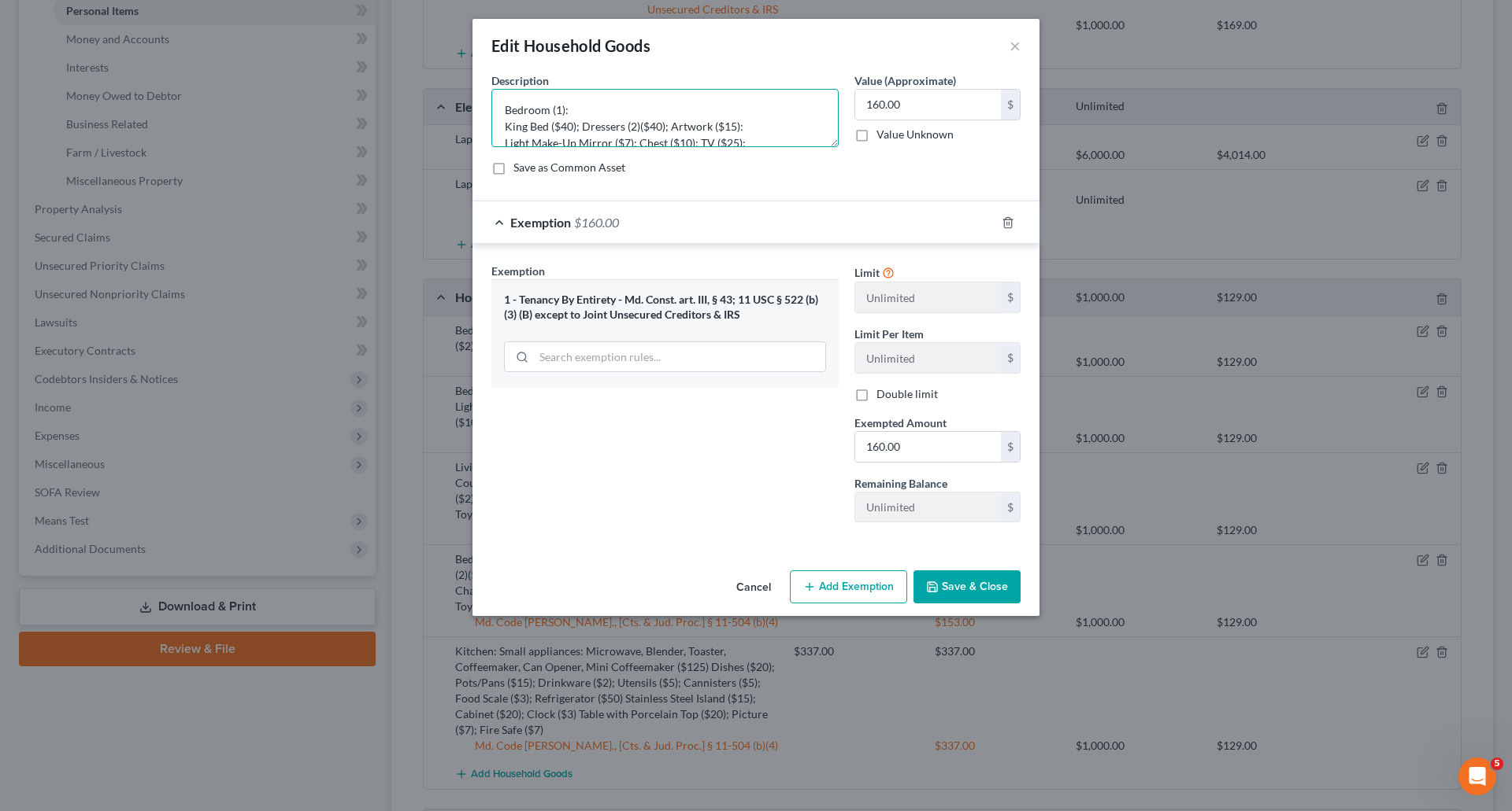
drag, startPoint x: 600, startPoint y: 132, endPoint x: 478, endPoint y: 77, distance: 133.8
click at [478, 77] on div "An exemption set must first be selected from the Filing Information section. Co…" at bounding box center [755, 318] width 567 height 492
click at [739, 116] on textarea "Bedroom (1): King Bed ($40); Dressers (2)($40); Artwork ($15): Light Make-Up Mi…" at bounding box center [665, 118] width 348 height 58
click at [960, 586] on button "Save & Close" at bounding box center [967, 586] width 107 height 33
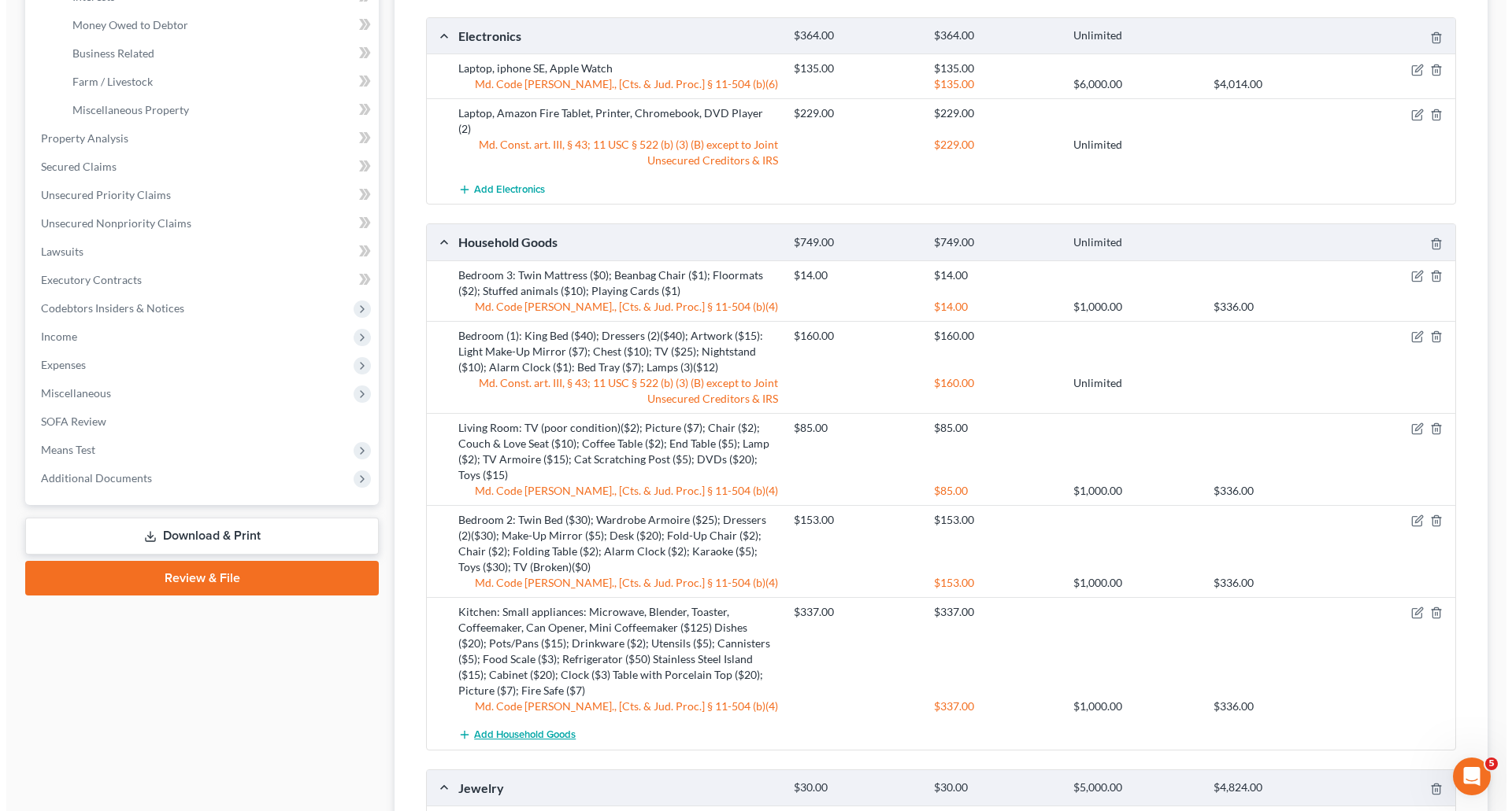
scroll to position [551, 0]
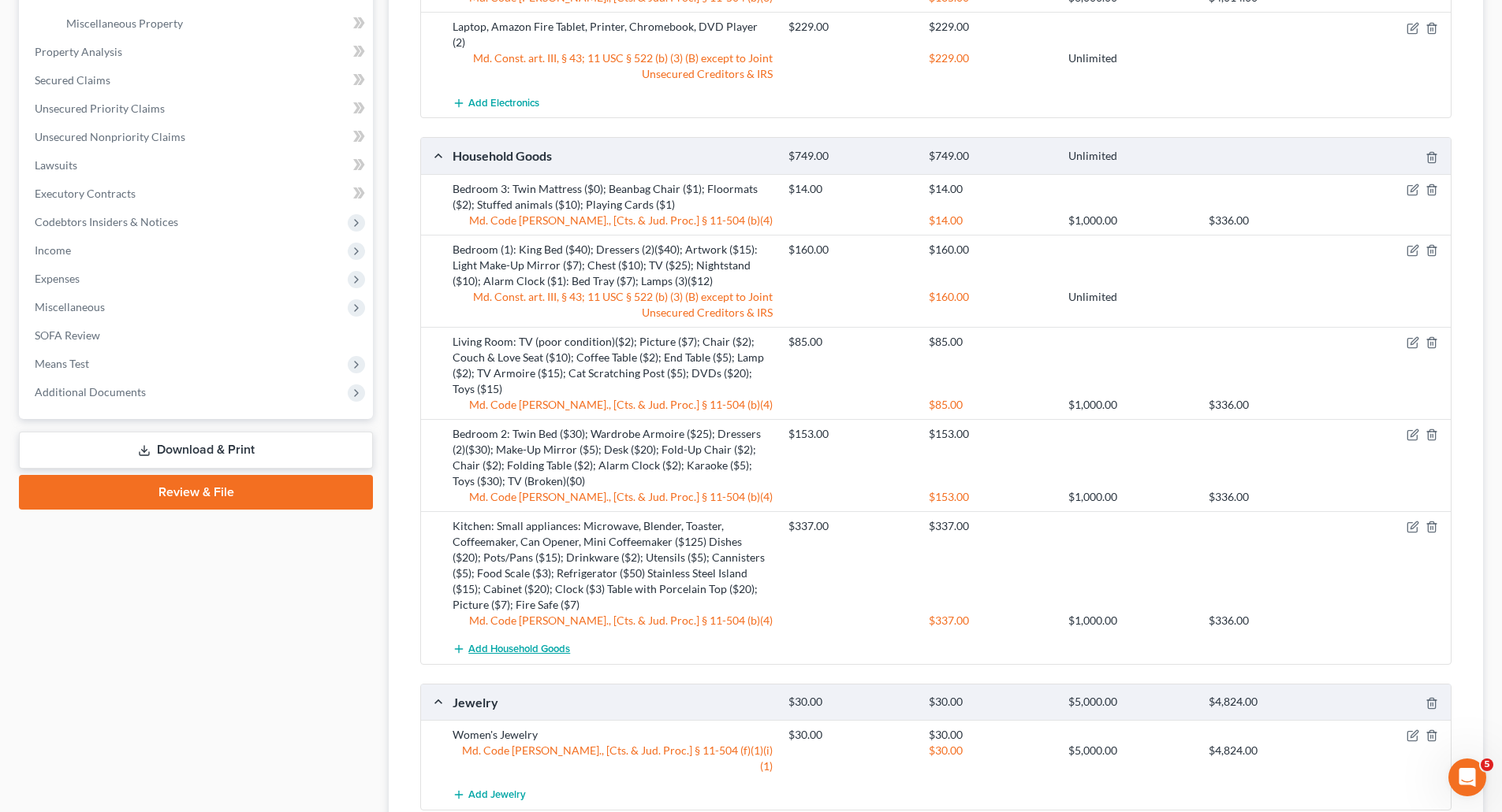
click at [501, 643] on span "Add Household Goods" at bounding box center [519, 649] width 102 height 13
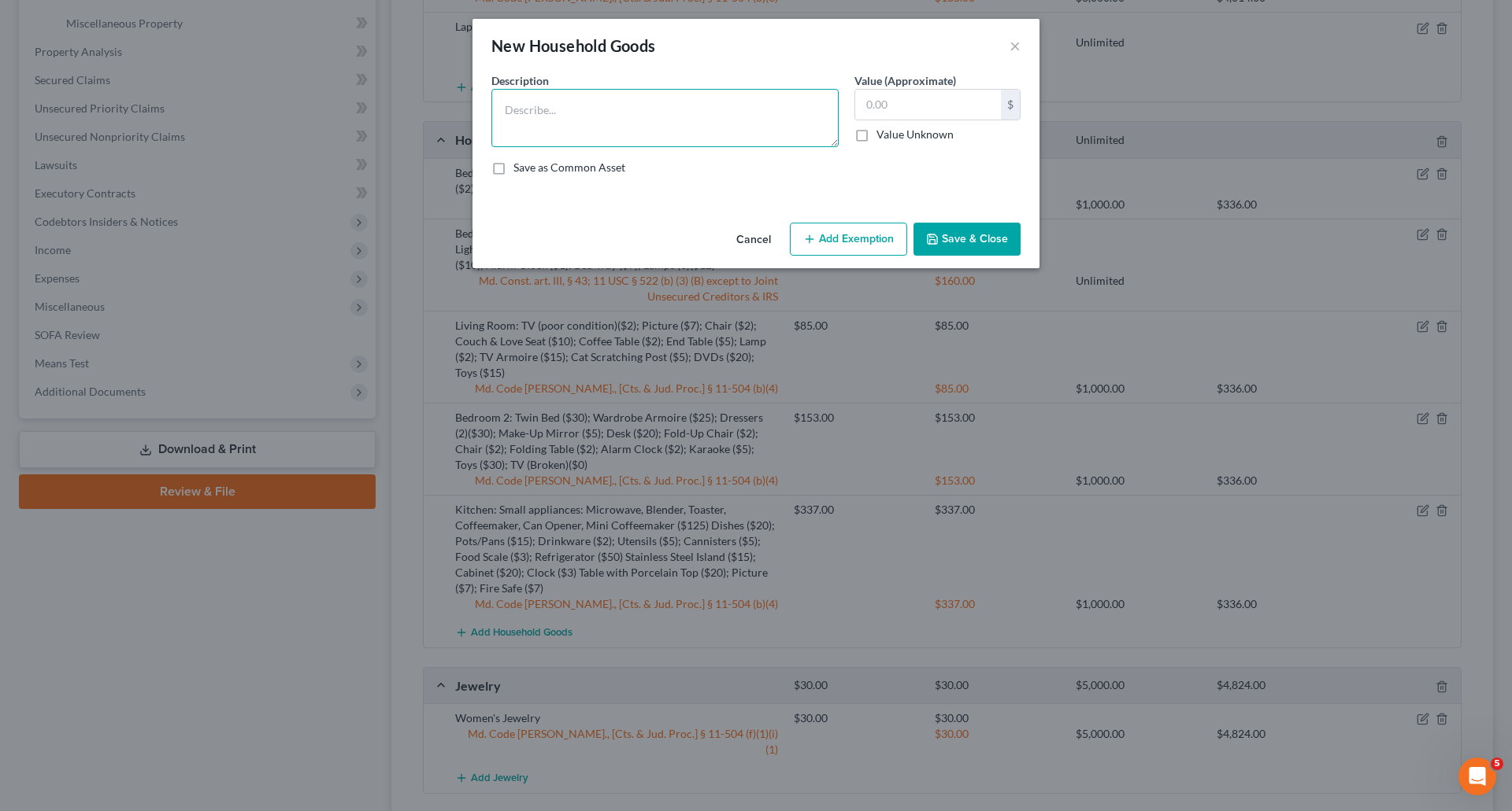
paste textarea "Bedroom (1): King Bed ($40); Dressers (2)($40); Artwork ($15): Light Make-Up Mi…"
drag, startPoint x: 608, startPoint y: 137, endPoint x: 499, endPoint y: 118, distance: 110.6
click at [499, 118] on textarea "Bedroom (1): King Bed ($40); Dressers (2)($40); Artwork ($15): Light Make-Up Mi…" at bounding box center [665, 118] width 348 height 58
drag, startPoint x: 496, startPoint y: 114, endPoint x: 763, endPoint y: 108, distance: 267.1
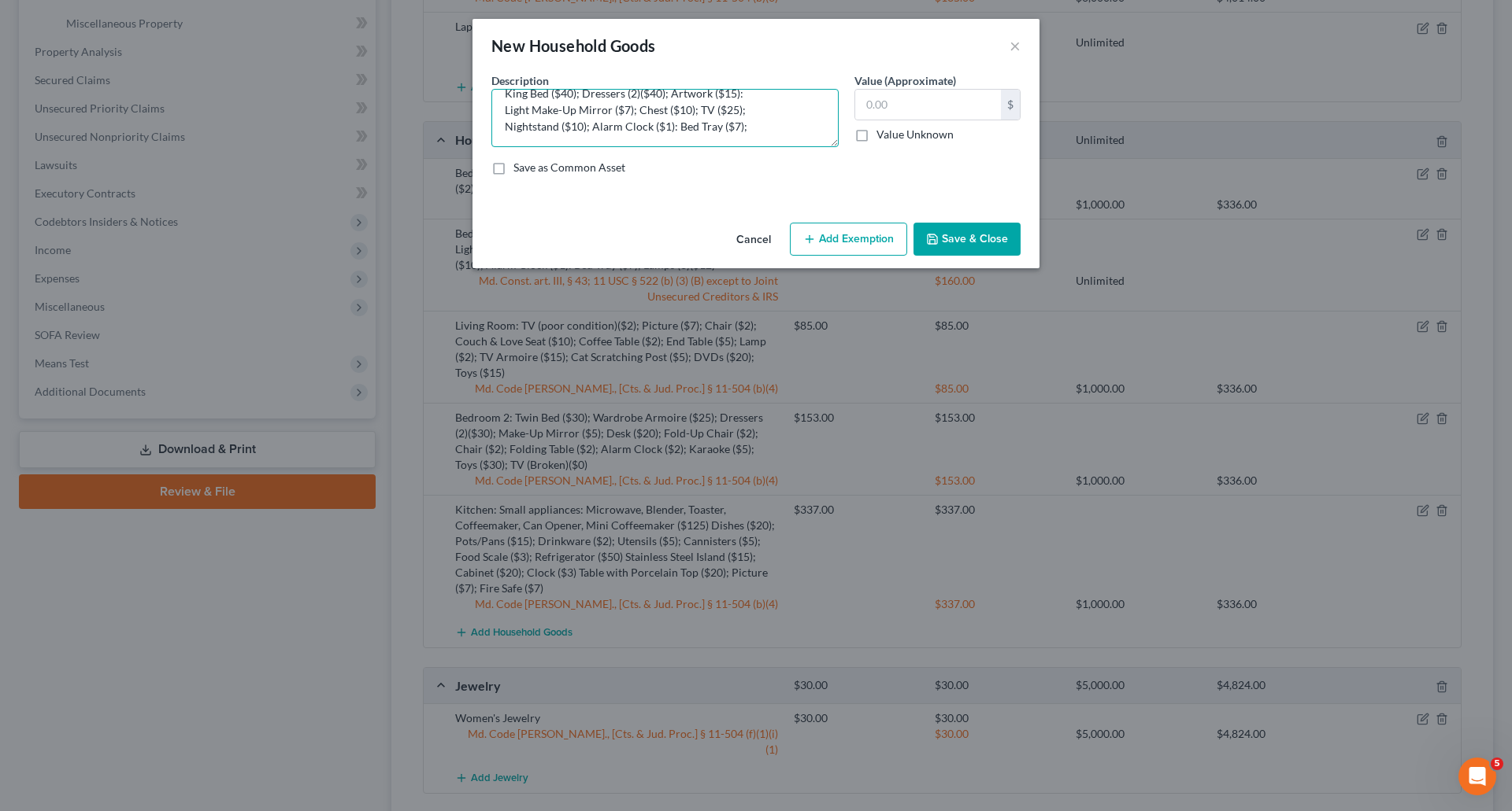
click at [763, 108] on textarea "Bedroom (1): King Bed ($40); Dressers (2)($40); Artwork ($15): Light Make-Up Mi…" at bounding box center [665, 118] width 348 height 58
drag, startPoint x: 504, startPoint y: 125, endPoint x: 743, endPoint y: 125, distance: 239.0
click at [743, 125] on textarea "Bedroom (1): King Bed ($40); Dressers (2)($40); Artwork ($15): Light Make-Up Mi…" at bounding box center [665, 118] width 348 height 58
drag, startPoint x: 646, startPoint y: 125, endPoint x: 781, endPoint y: 125, distance: 135.0
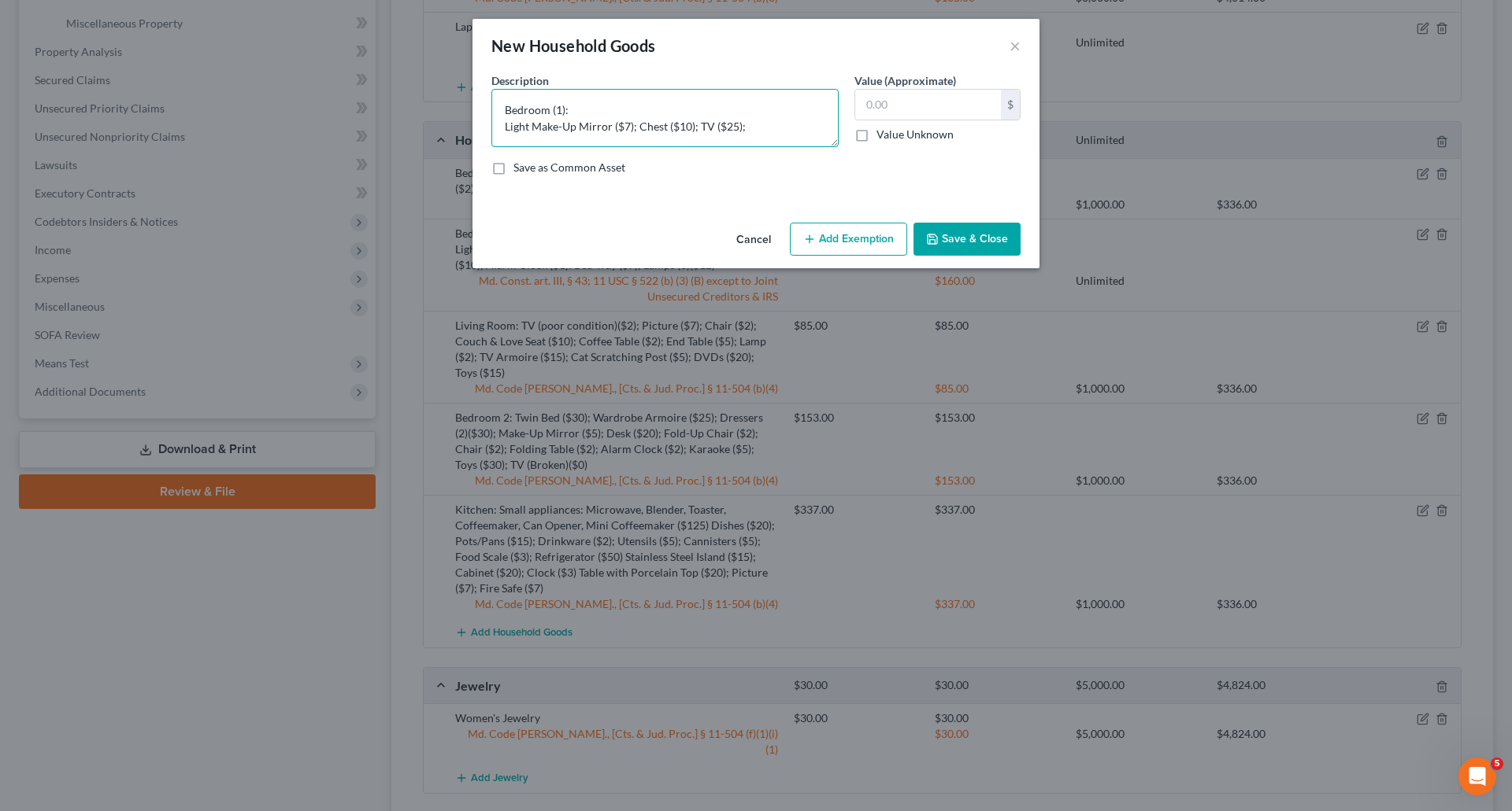
click at [781, 125] on textarea "Bedroom (1): Light Make-Up Mirror ($7); Chest ($10); TV ($25);" at bounding box center [665, 118] width 348 height 58
type textarea "Bedroom (1): Light Make-Up Mirror"
click at [951, 103] on input "text" at bounding box center [928, 105] width 146 height 30
type input "7"
type input "7.00"
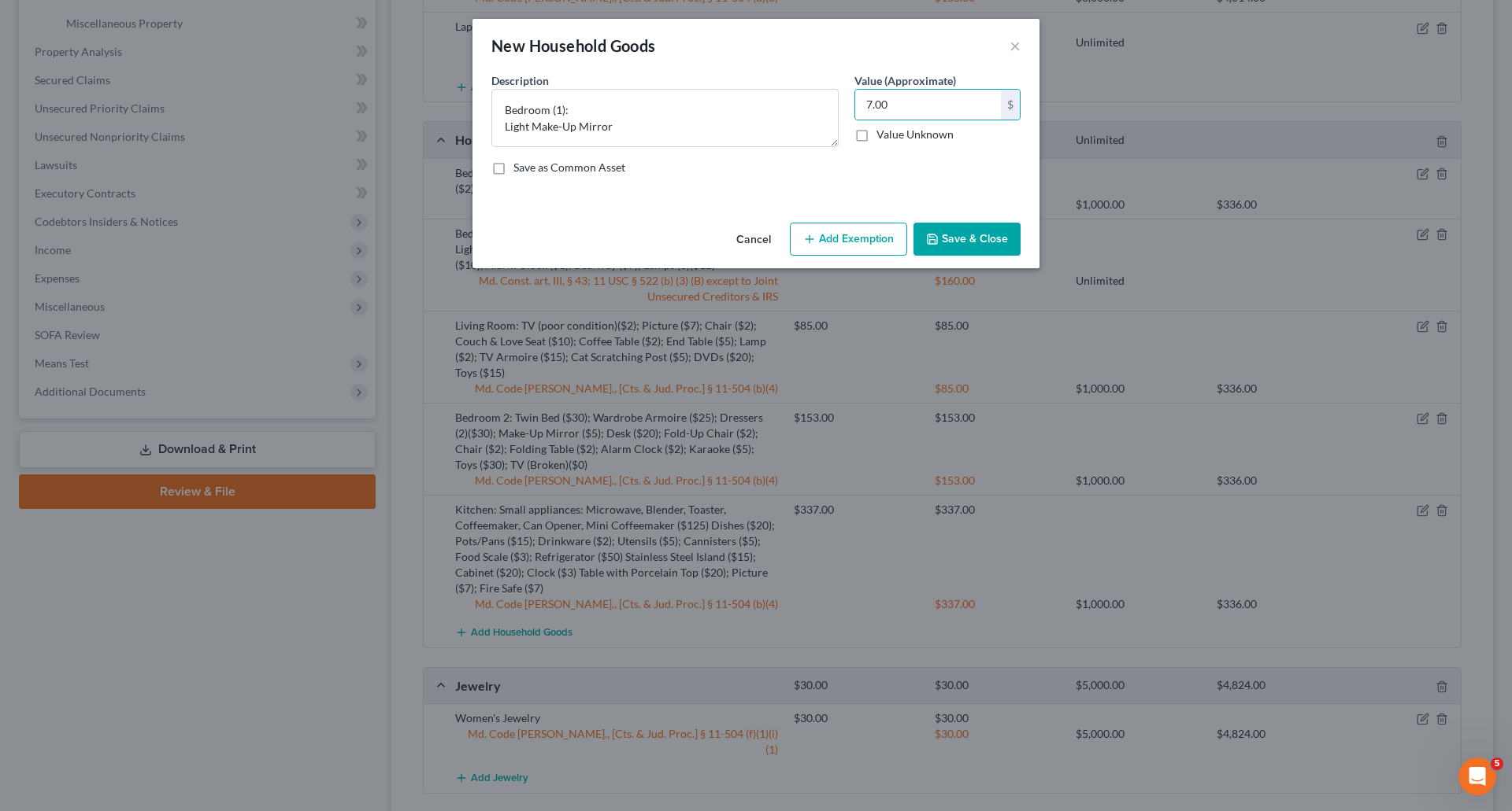
click at [805, 239] on icon "button" at bounding box center [810, 239] width 13 height 13
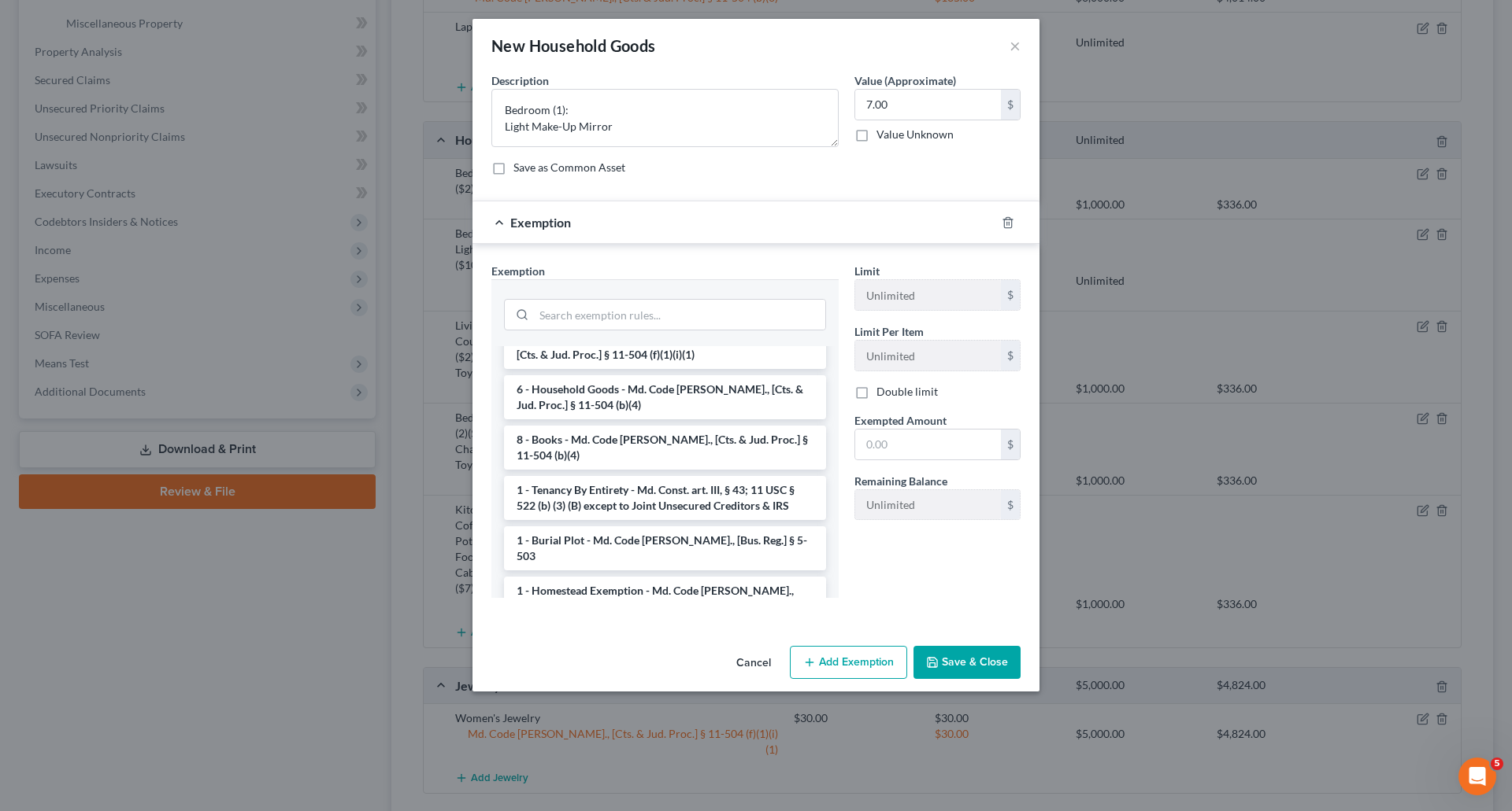
scroll to position [157, 0]
click at [625, 406] on li "6 - Household Goods - Md. Code [PERSON_NAME]., [Cts. & Jud. Proc.] § 11-504 (b)…" at bounding box center [665, 396] width 322 height 44
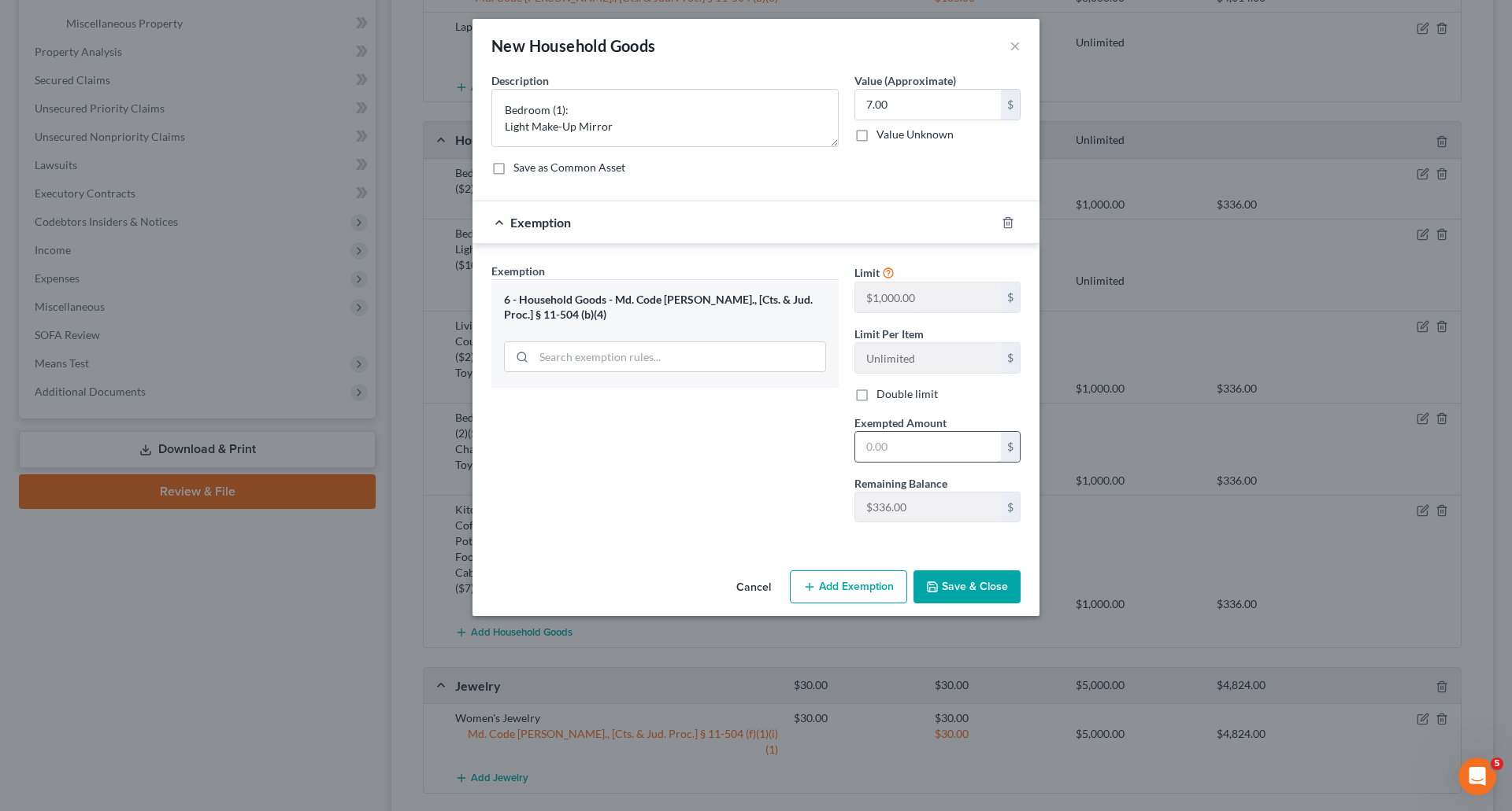
click at [928, 445] on input "text" at bounding box center [928, 446] width 146 height 30
type input "7.00"
click at [970, 580] on button "Save & Close" at bounding box center [967, 586] width 107 height 33
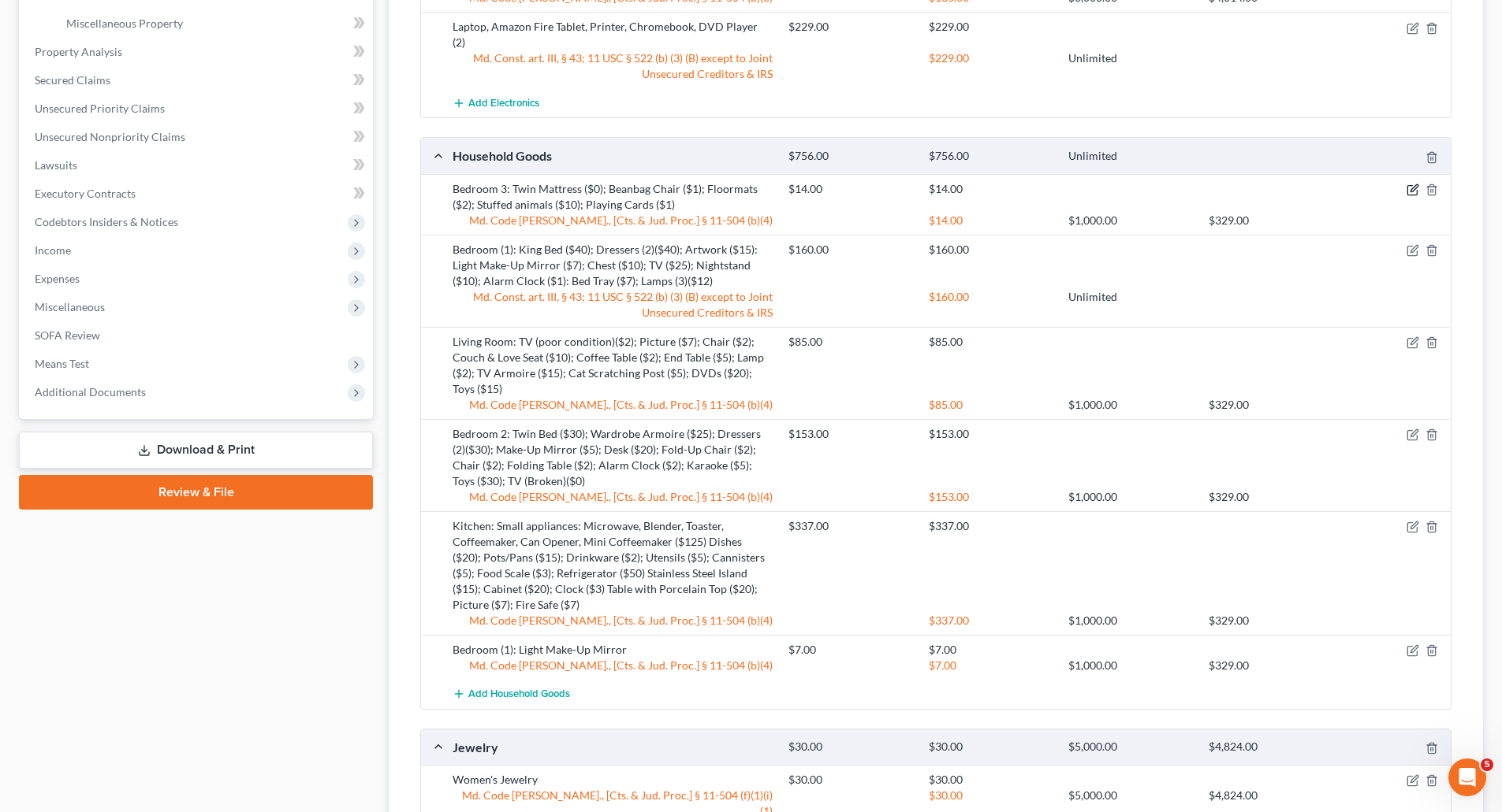
click at [1408, 184] on icon "button" at bounding box center [1413, 190] width 13 height 13
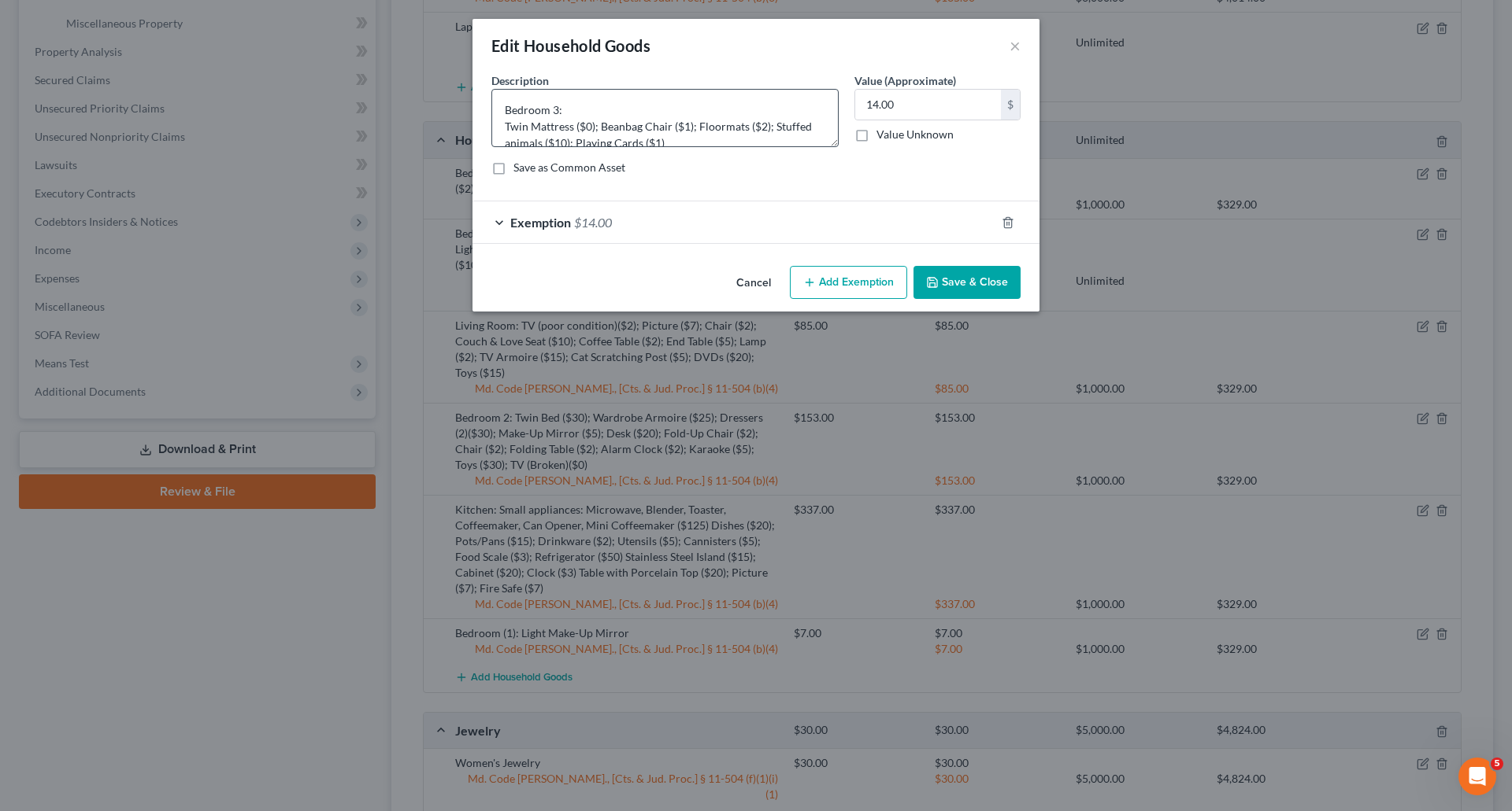
scroll to position [16, 0]
click at [536, 218] on span "Exemption" at bounding box center [540, 222] width 61 height 15
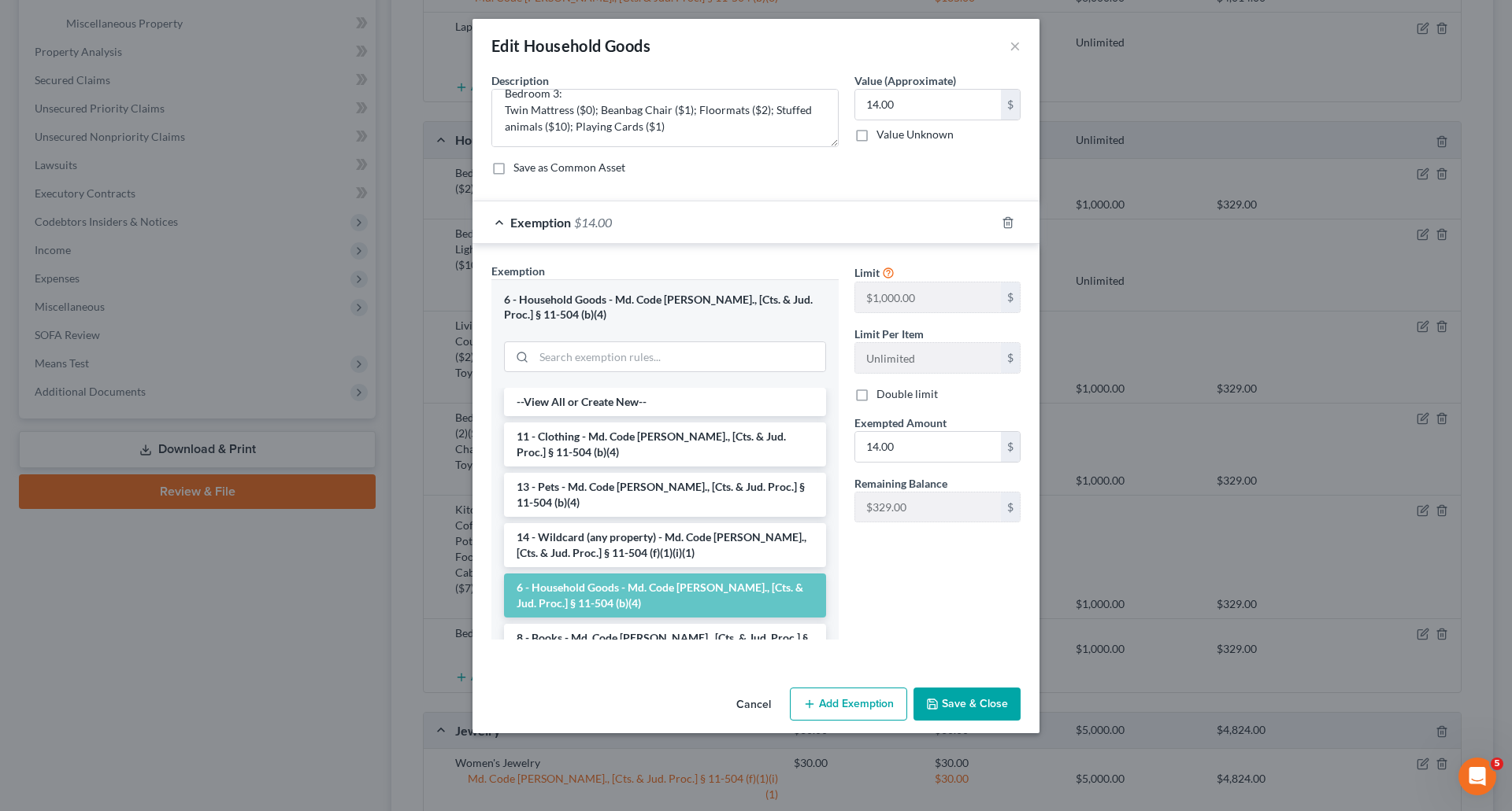
scroll to position [157, 0]
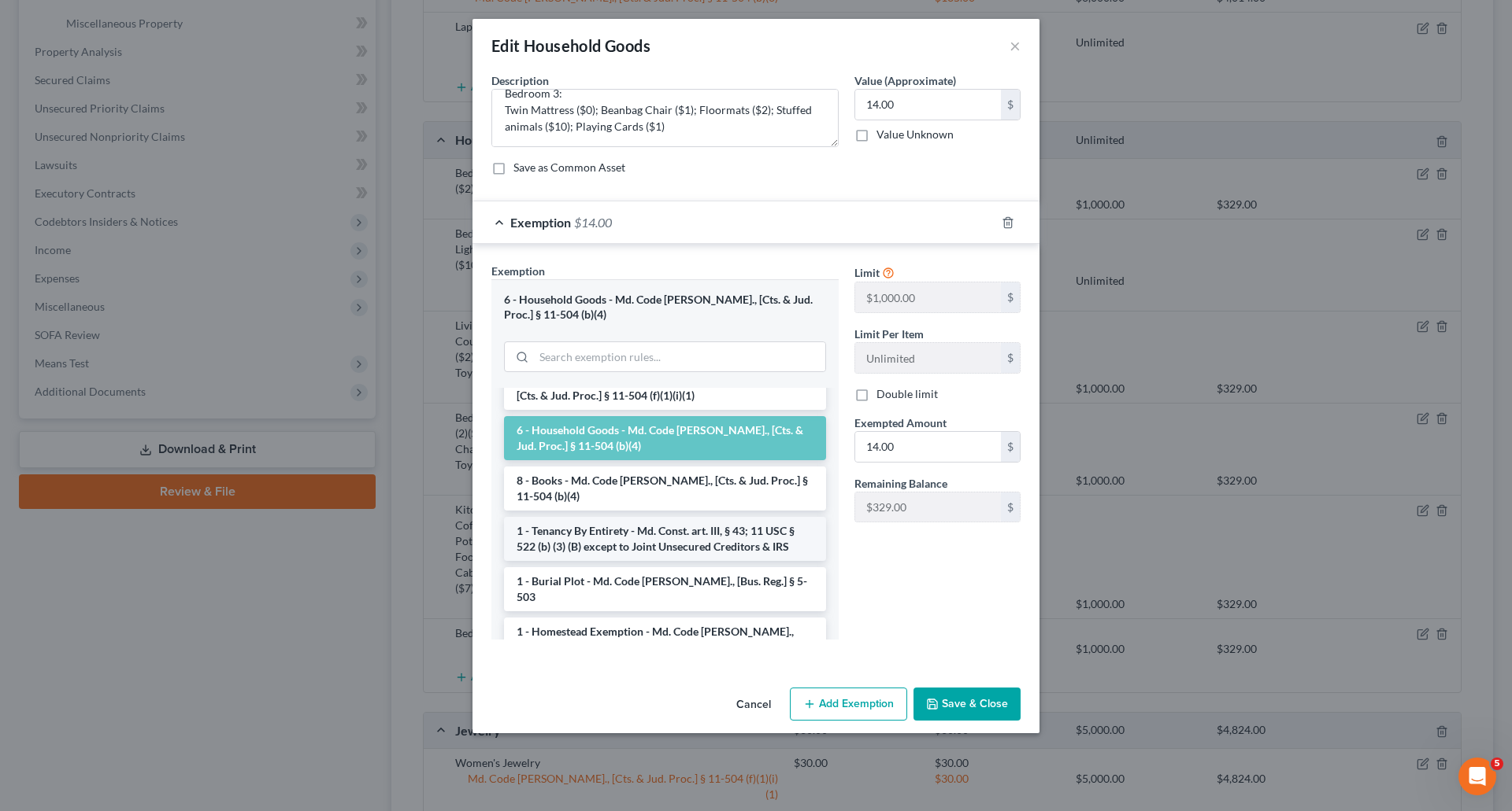
click at [590, 528] on li "1 - Tenancy By Entirety - Md. Const. art. III, § 43; 11 USC § 522 (b) (3) (B) e…" at bounding box center [665, 539] width 322 height 44
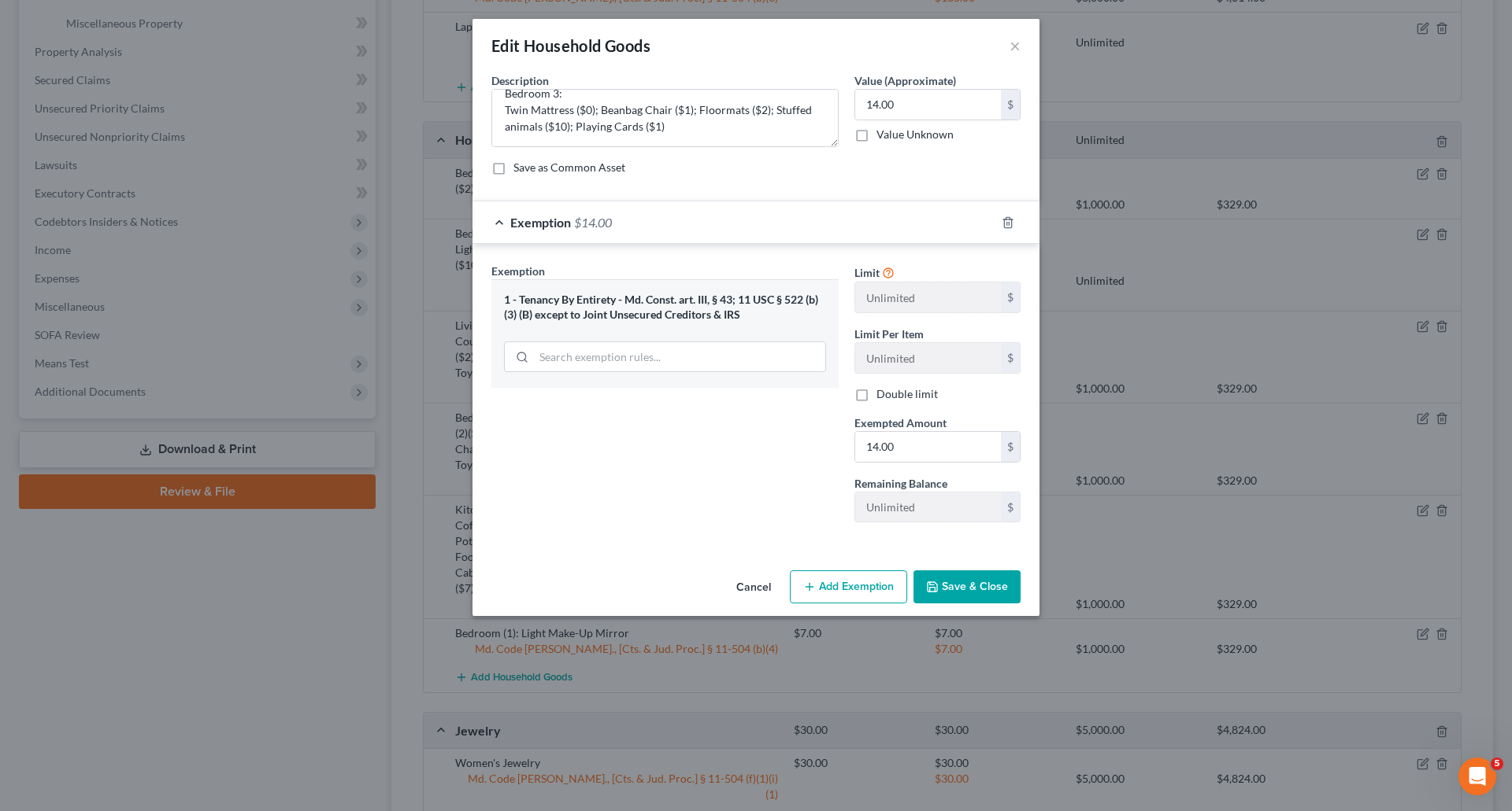
click at [948, 588] on button "Save & Close" at bounding box center [967, 586] width 107 height 33
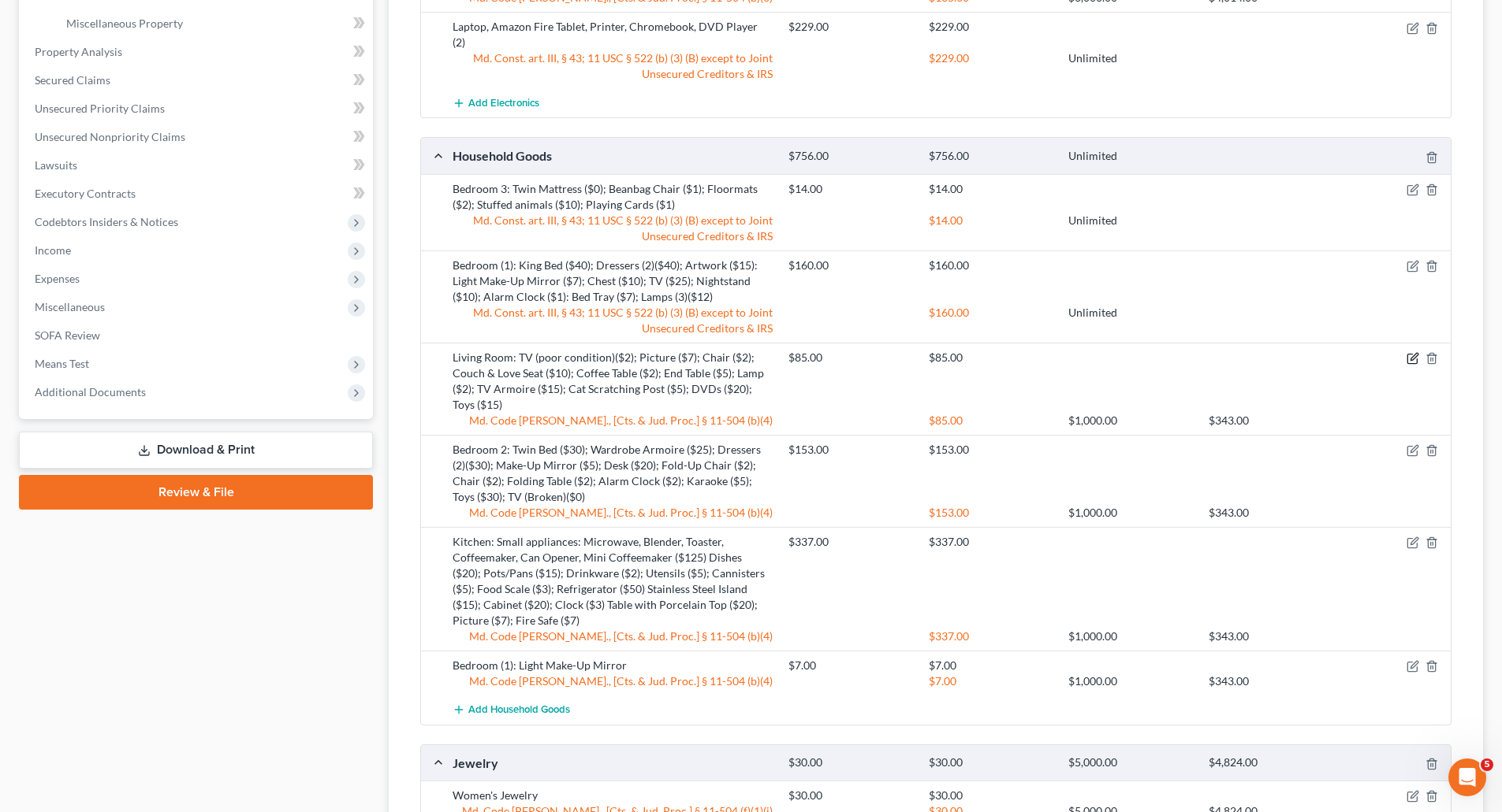
click at [1410, 352] on icon "button" at bounding box center [1413, 359] width 13 height 13
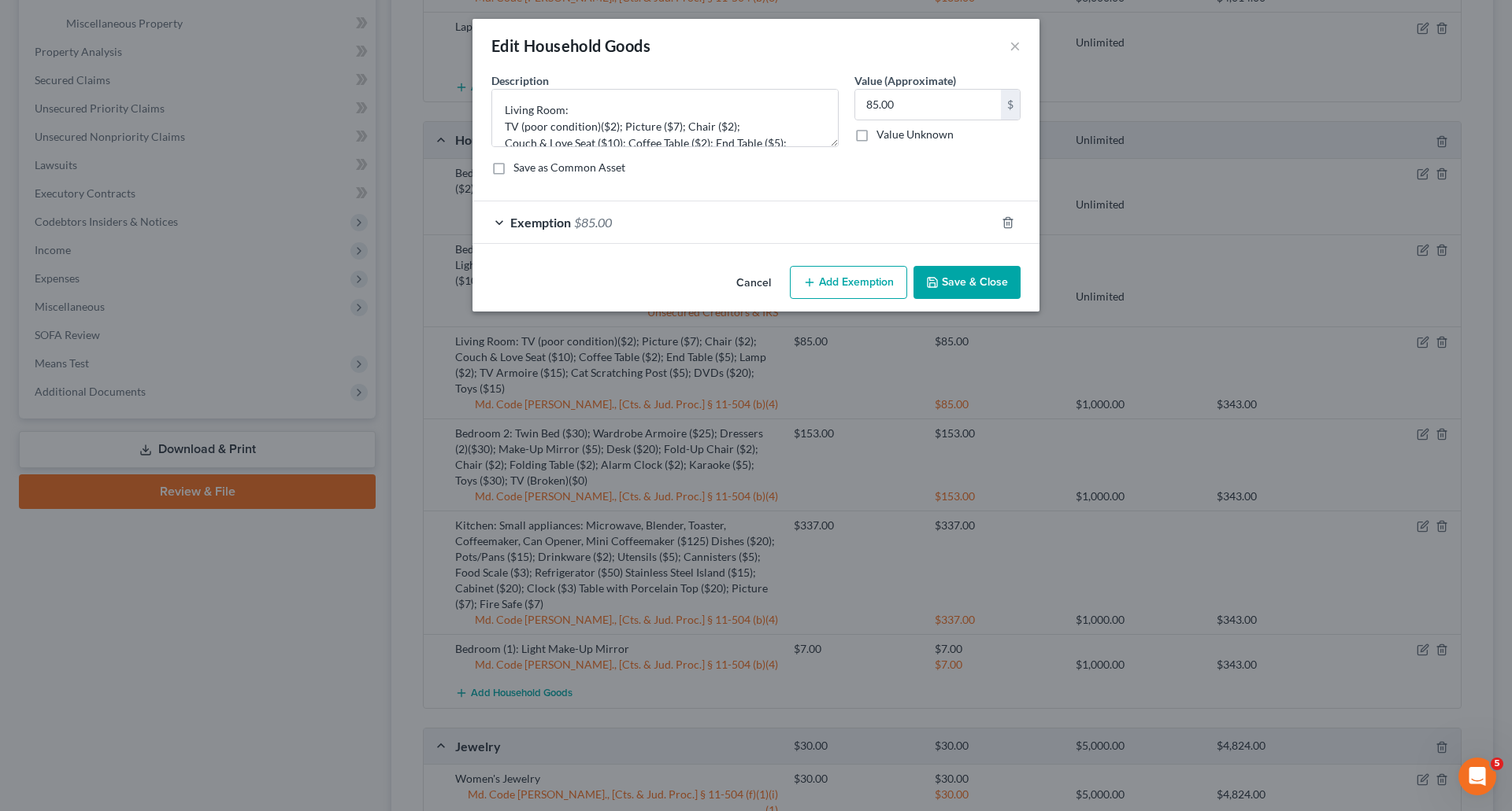
click at [519, 221] on span "Exemption" at bounding box center [540, 222] width 61 height 15
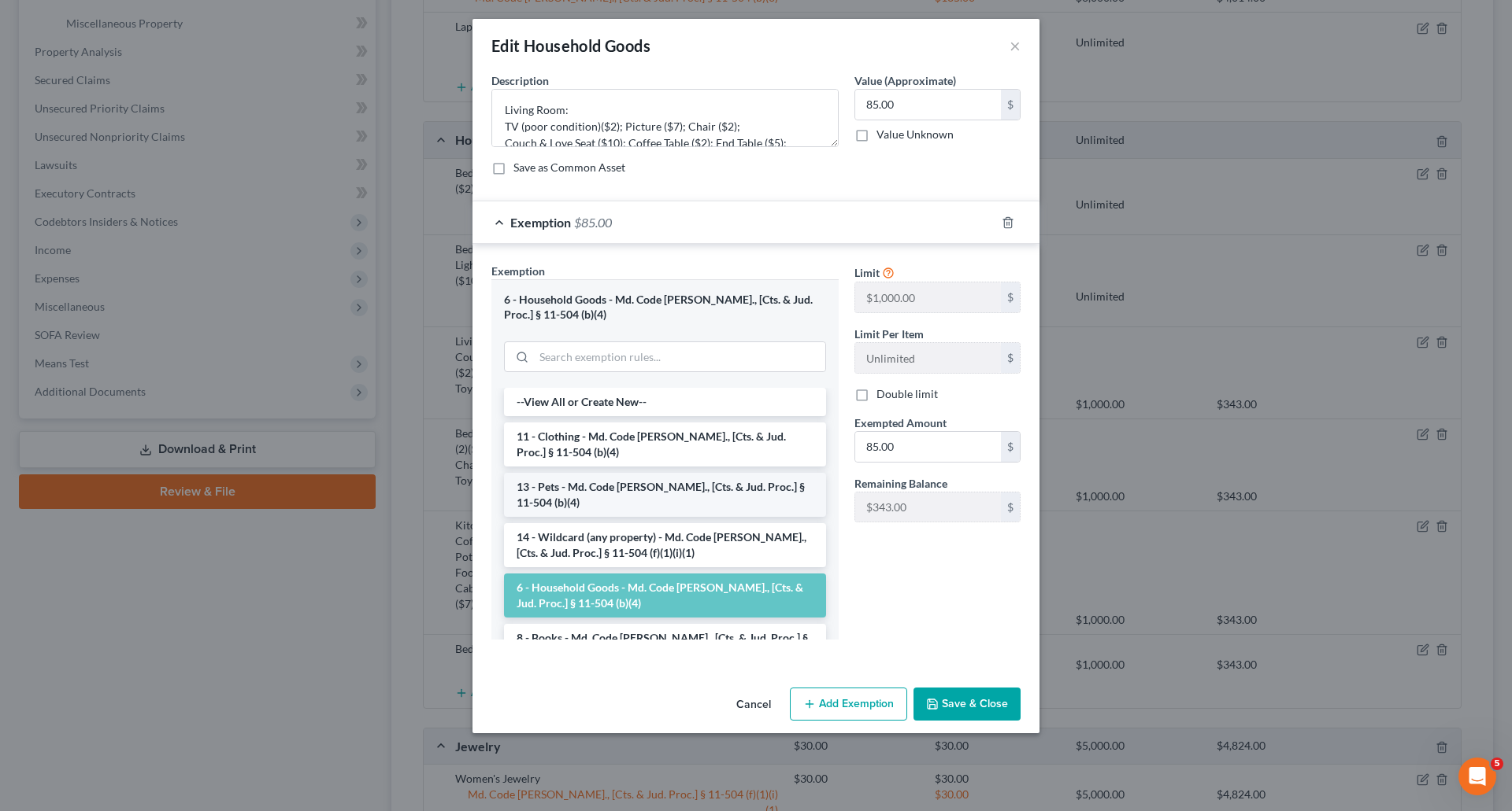
scroll to position [79, 0]
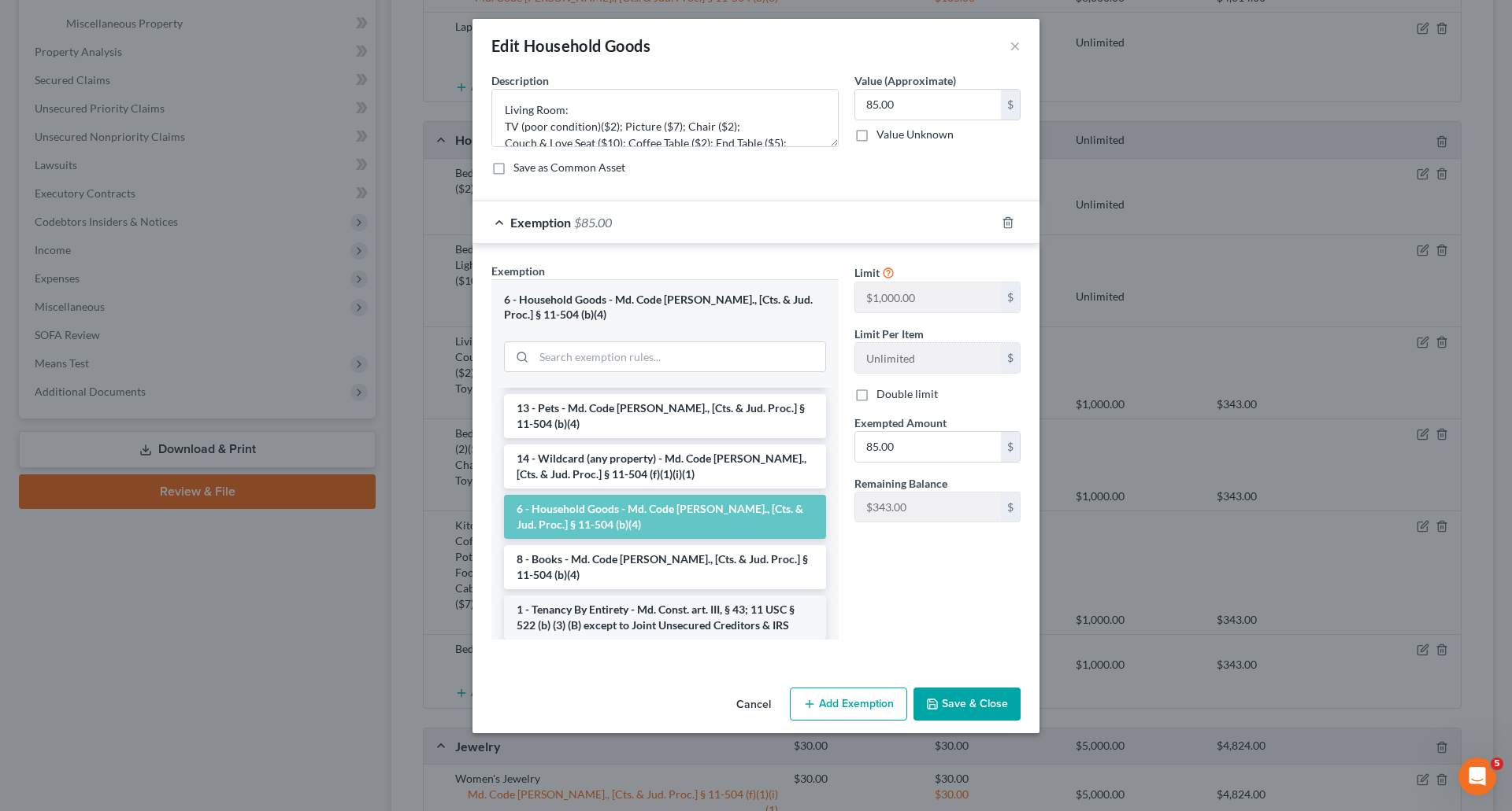
drag, startPoint x: 566, startPoint y: 617, endPoint x: 858, endPoint y: 657, distance: 294.7
click at [565, 617] on li "1 - Tenancy By Entirety - Md. Const. art. III, § 43; 11 USC § 522 (b) (3) (B) e…" at bounding box center [665, 617] width 322 height 44
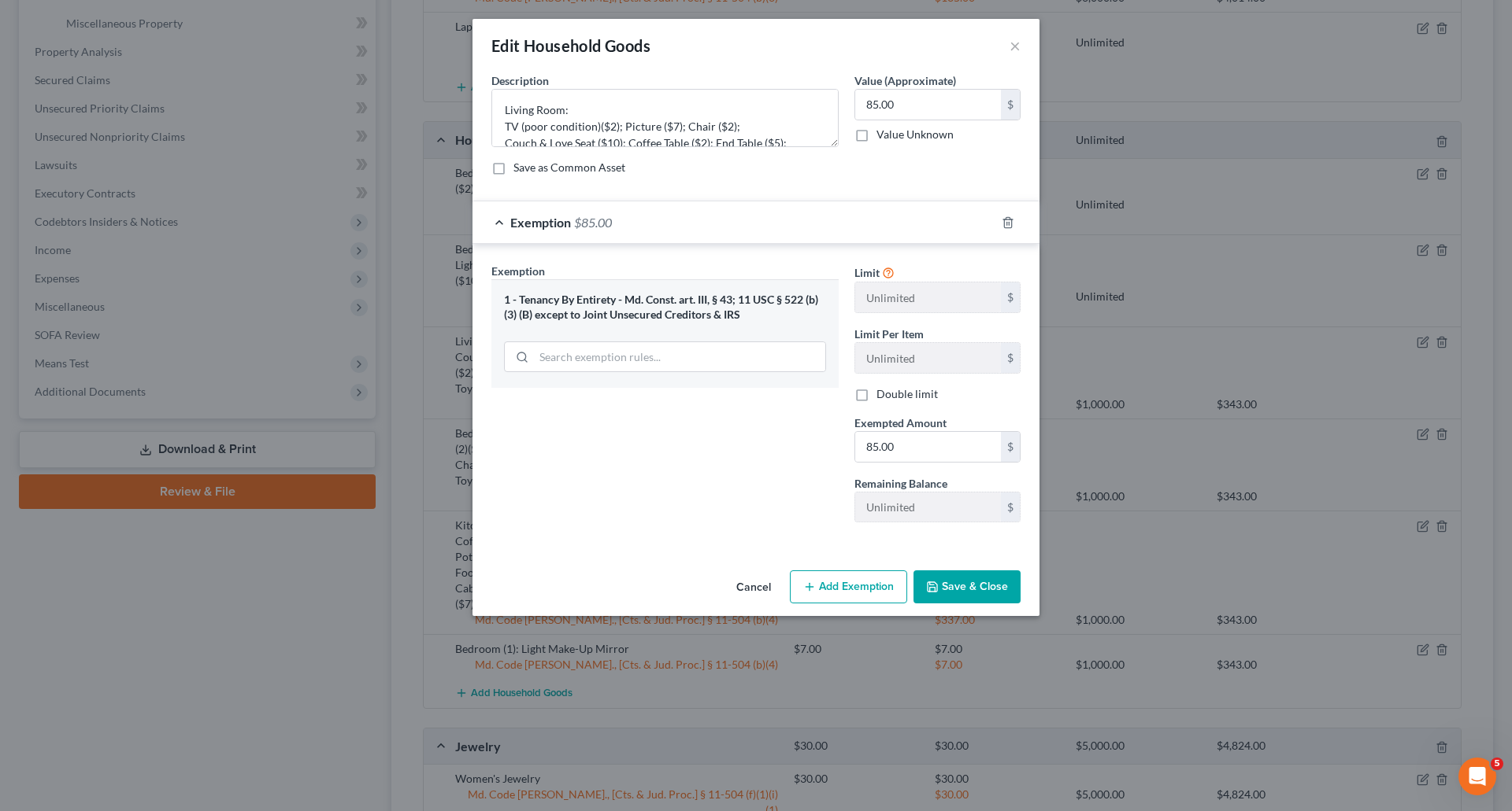
click at [971, 585] on button "Save & Close" at bounding box center [967, 586] width 107 height 33
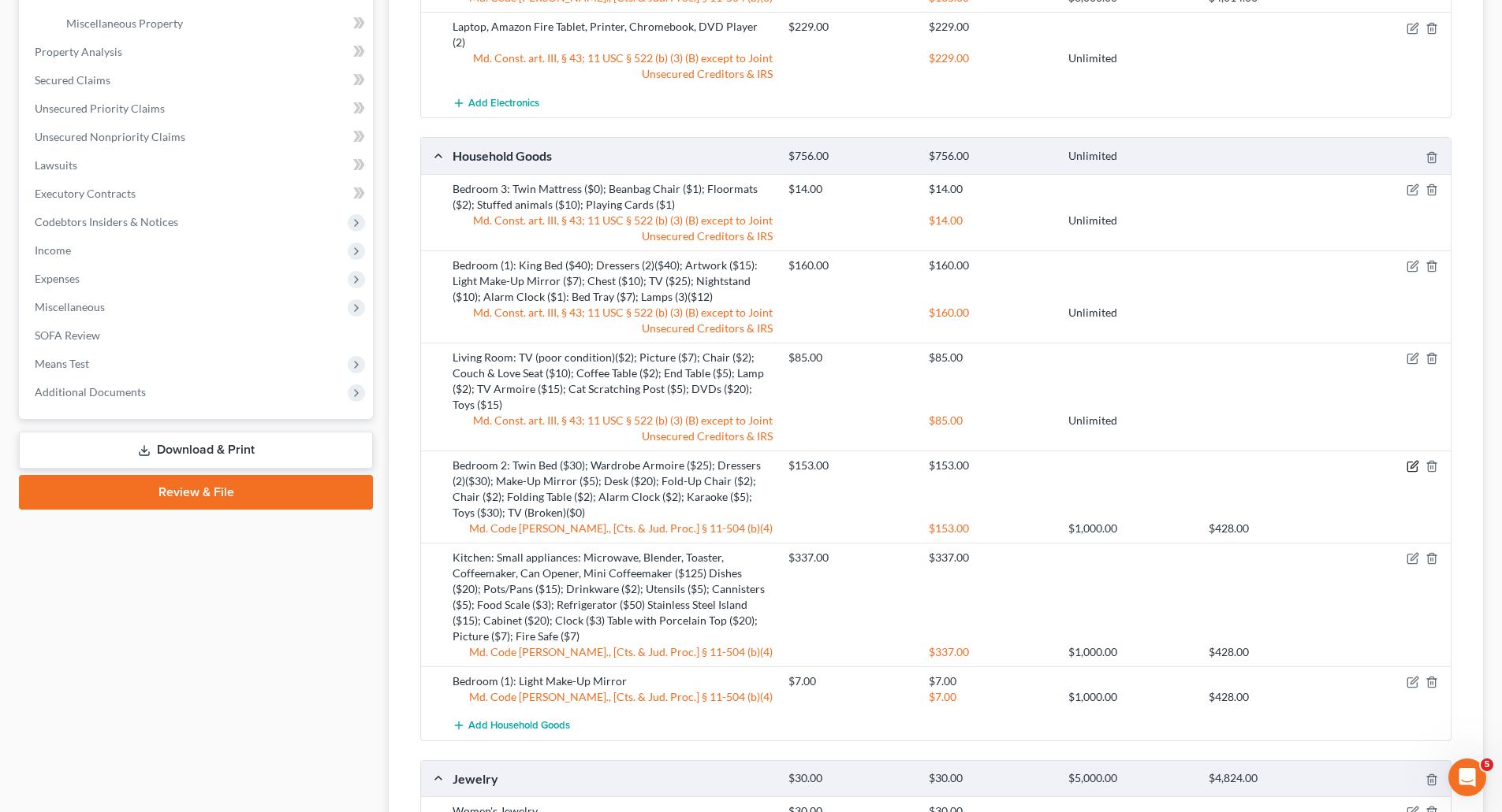
click at [1409, 462] on icon "button" at bounding box center [1412, 467] width 9 height 9
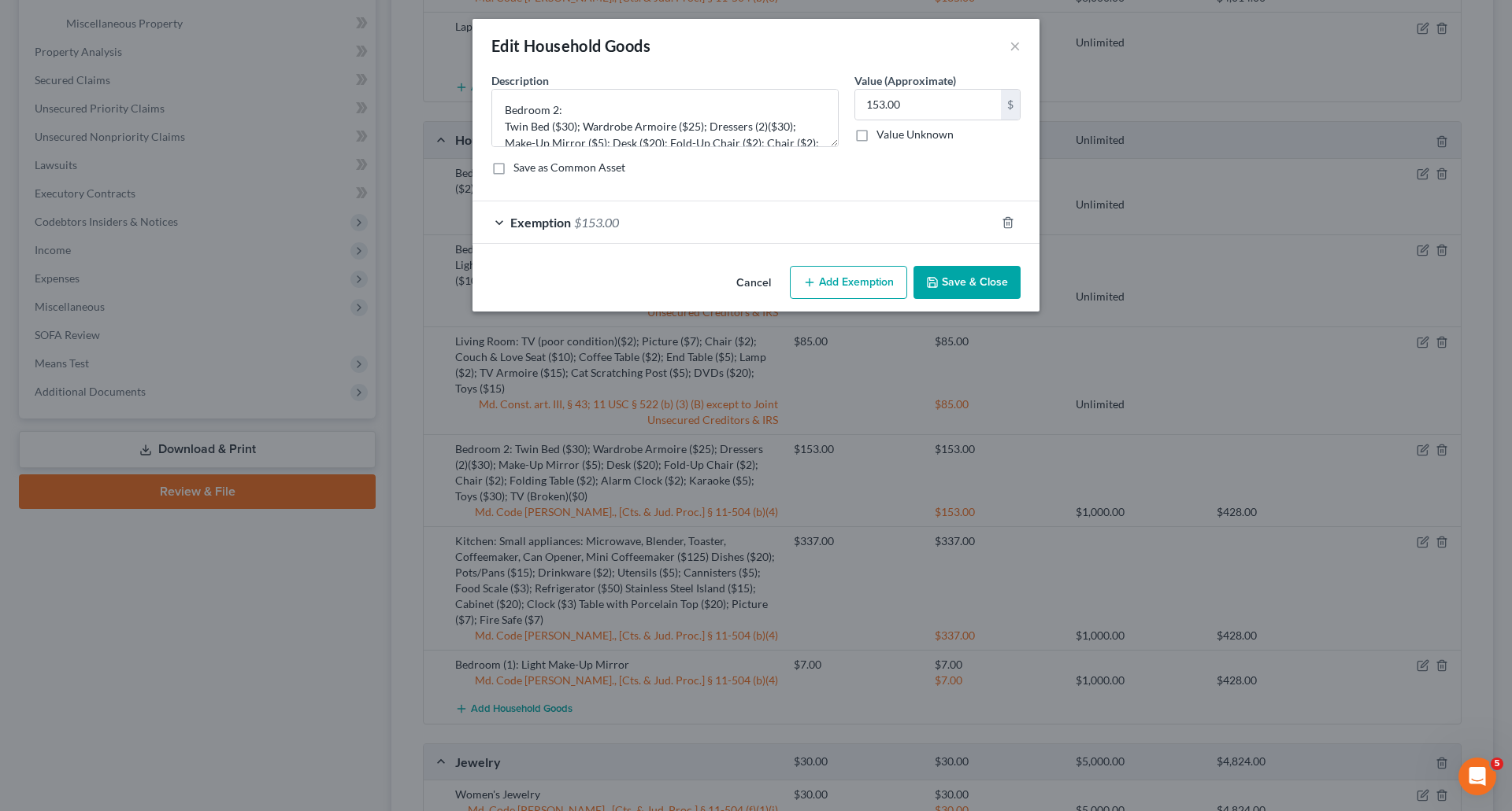
click at [618, 226] on span "$153.00" at bounding box center [596, 222] width 45 height 15
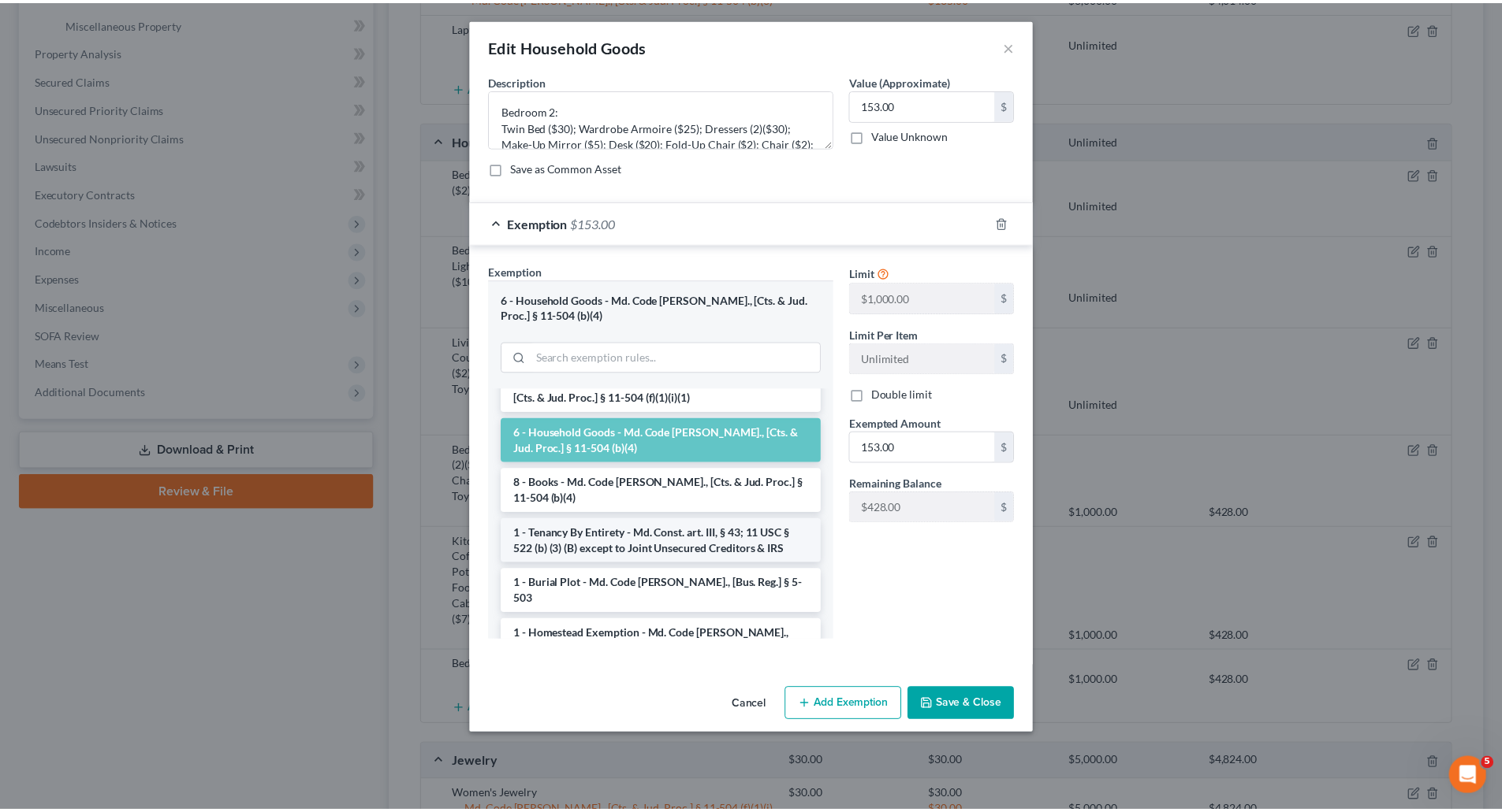
scroll to position [157, 0]
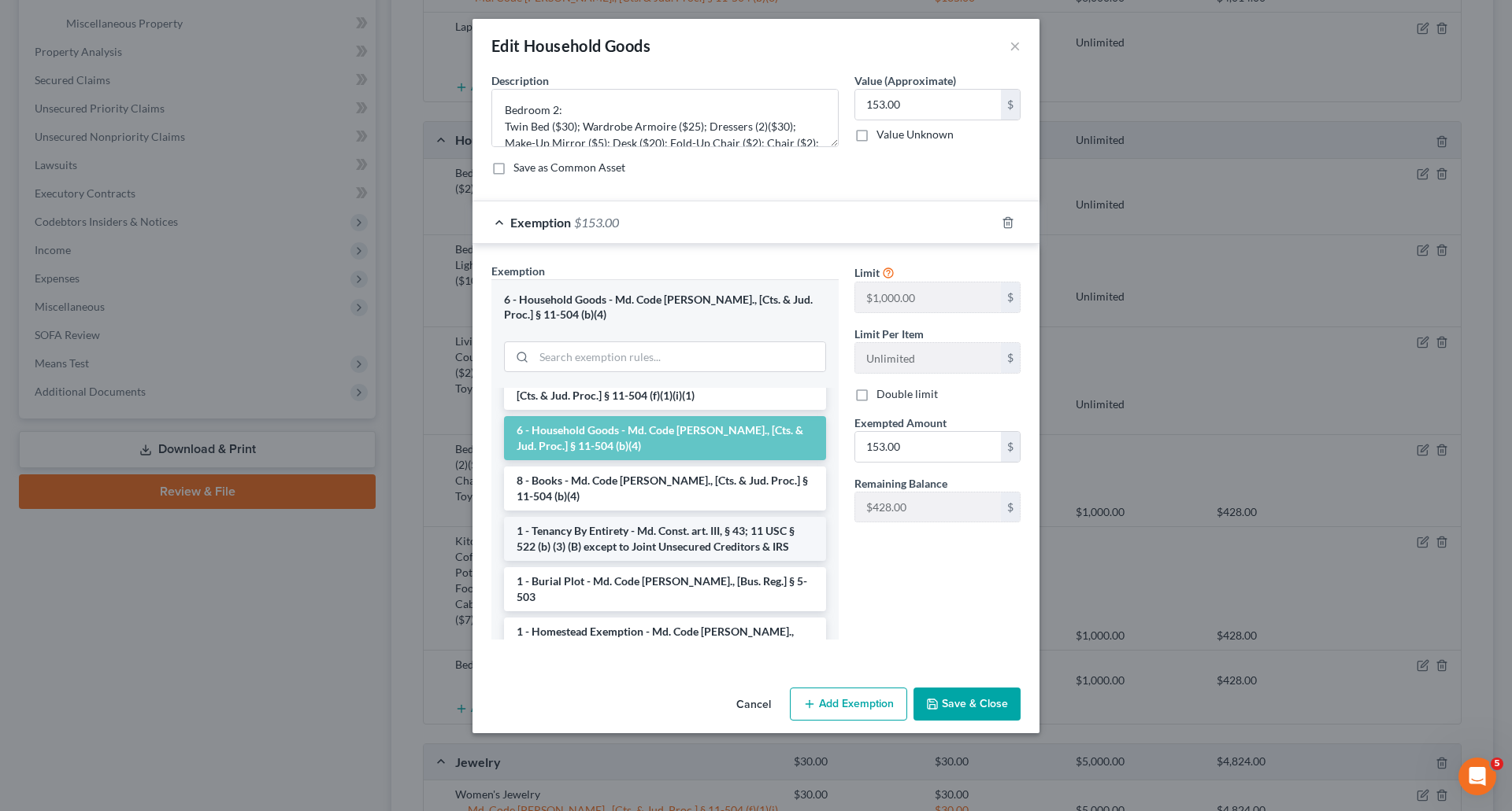
click at [600, 524] on li "1 - Tenancy By Entirety - Md. Const. art. III, § 43; 11 USC § 522 (b) (3) (B) e…" at bounding box center [665, 539] width 322 height 44
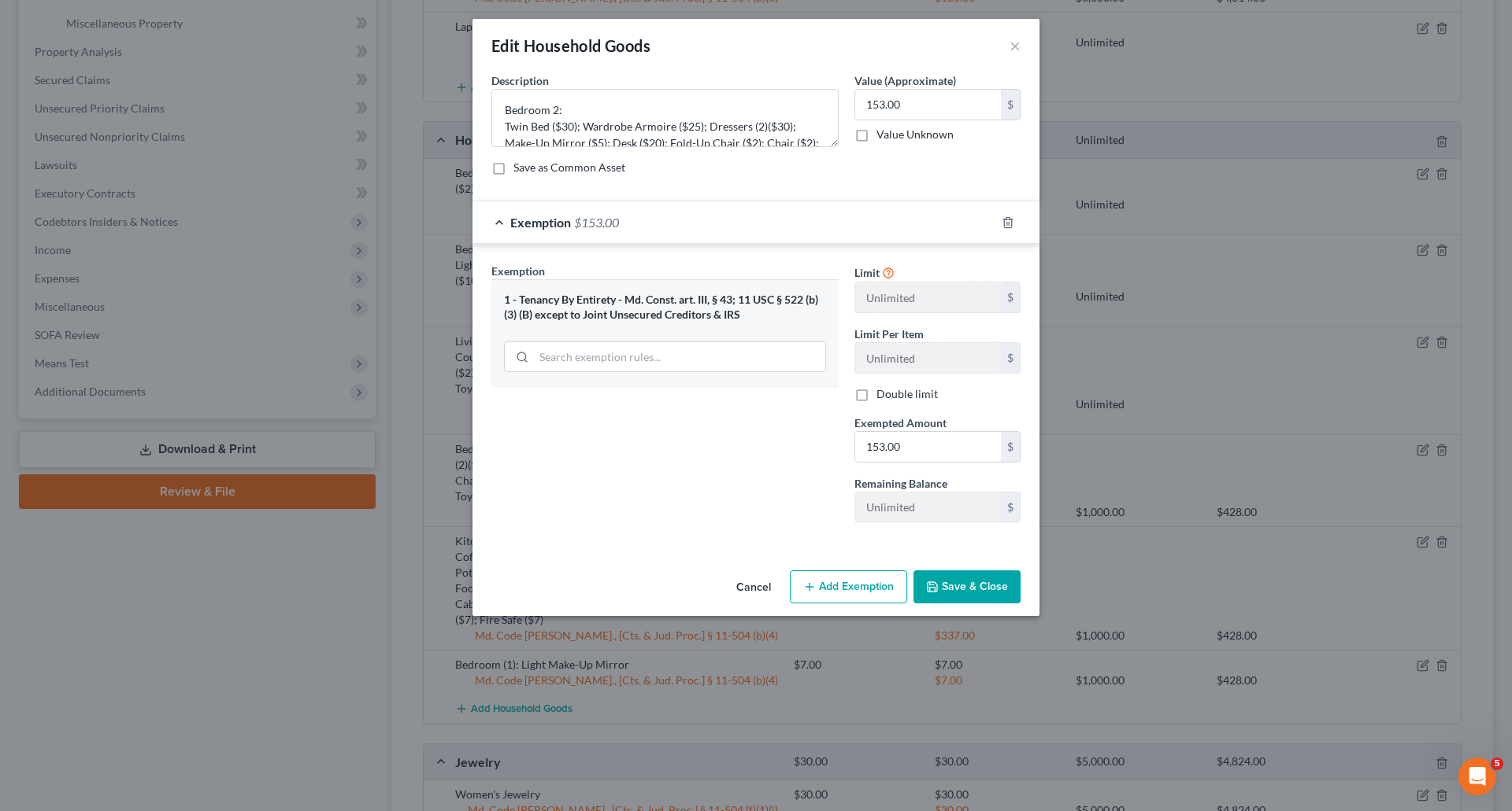
click at [991, 588] on button "Save & Close" at bounding box center [967, 586] width 107 height 33
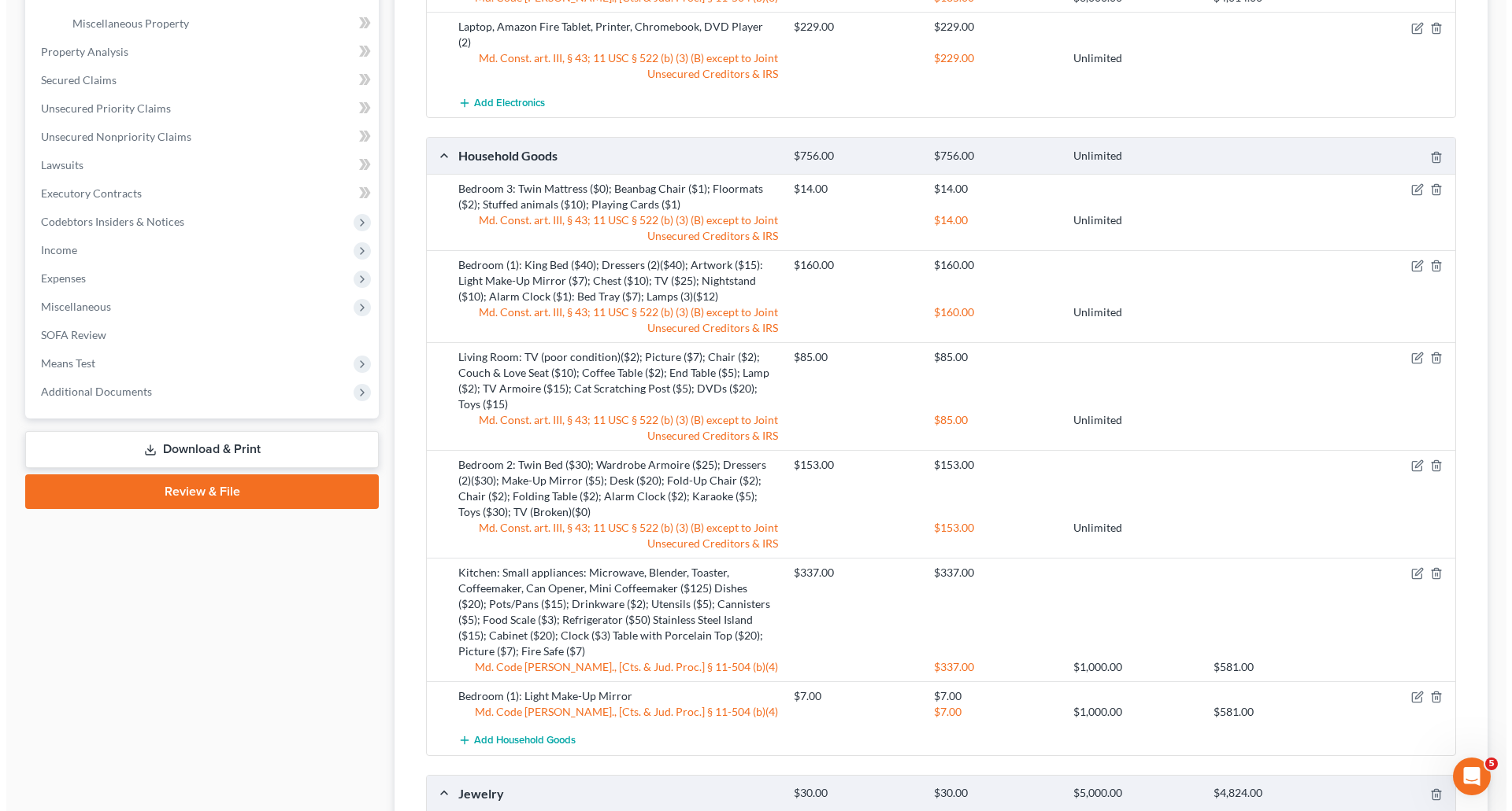
scroll to position [708, 0]
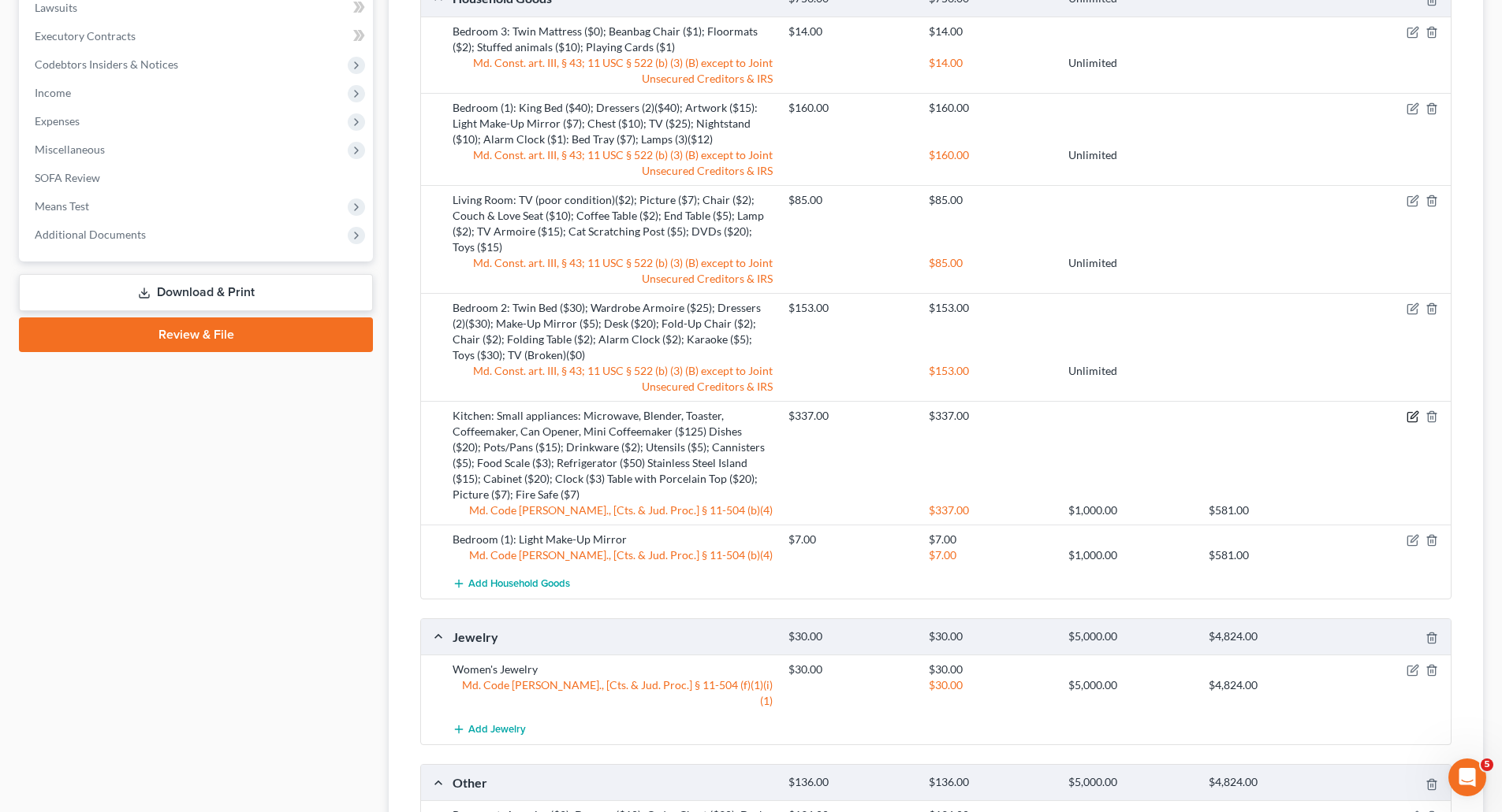
drag, startPoint x: 1415, startPoint y: 400, endPoint x: 1404, endPoint y: 400, distance: 11.0
click at [1414, 411] on icon "button" at bounding box center [1413, 417] width 13 height 13
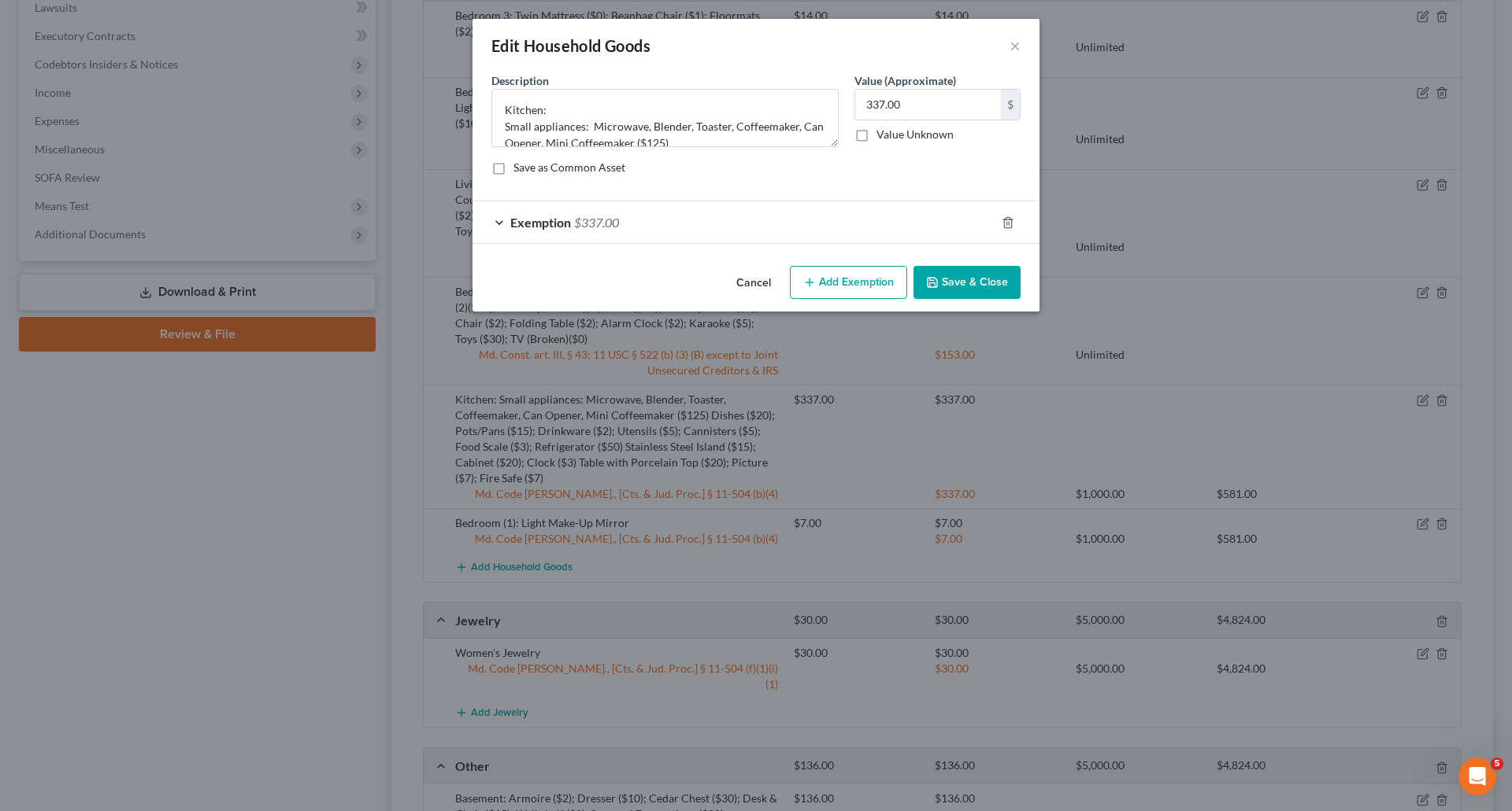
click at [613, 230] on div "Exemption $337.00" at bounding box center [733, 223] width 523 height 42
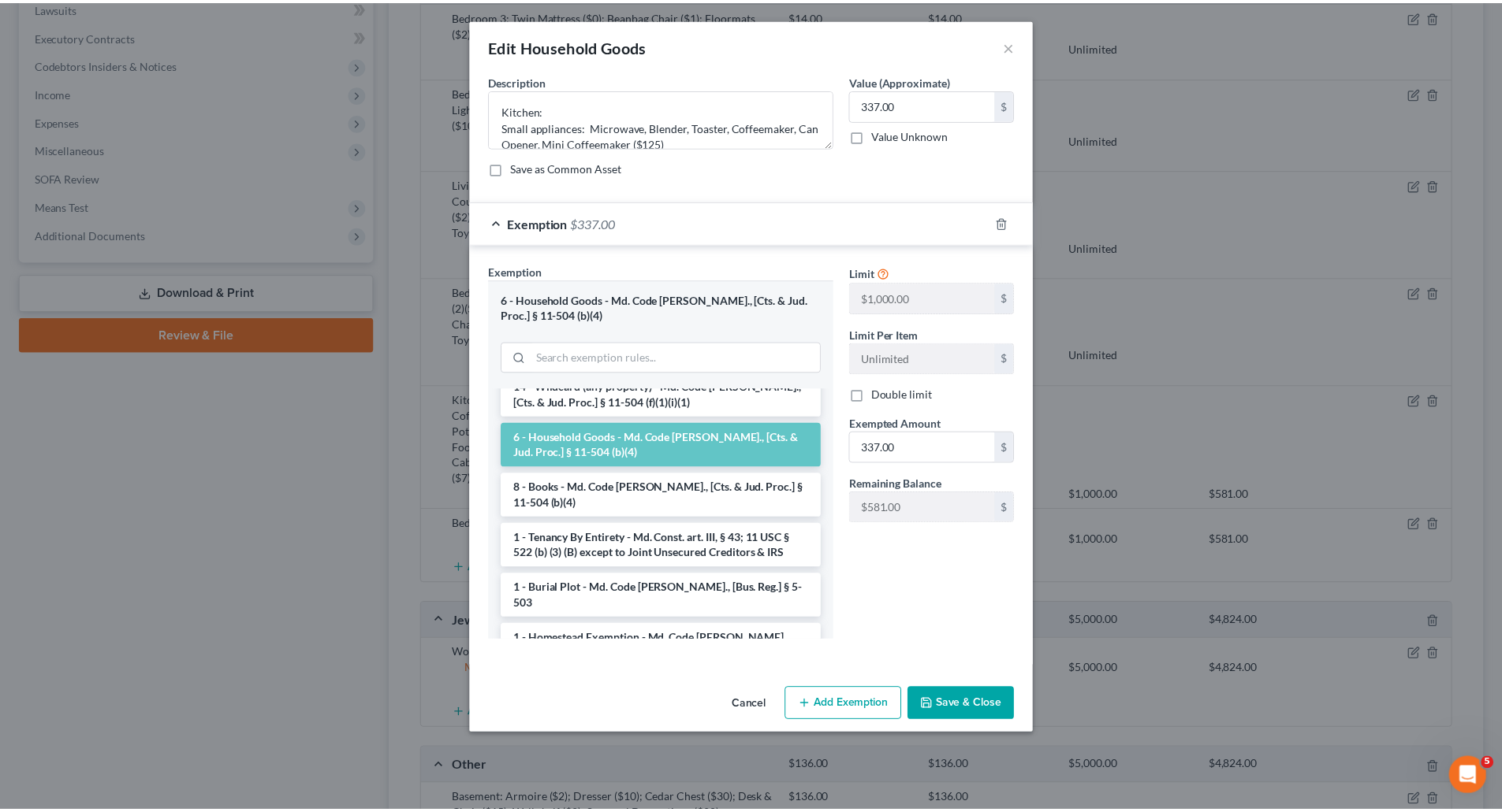
scroll to position [157, 0]
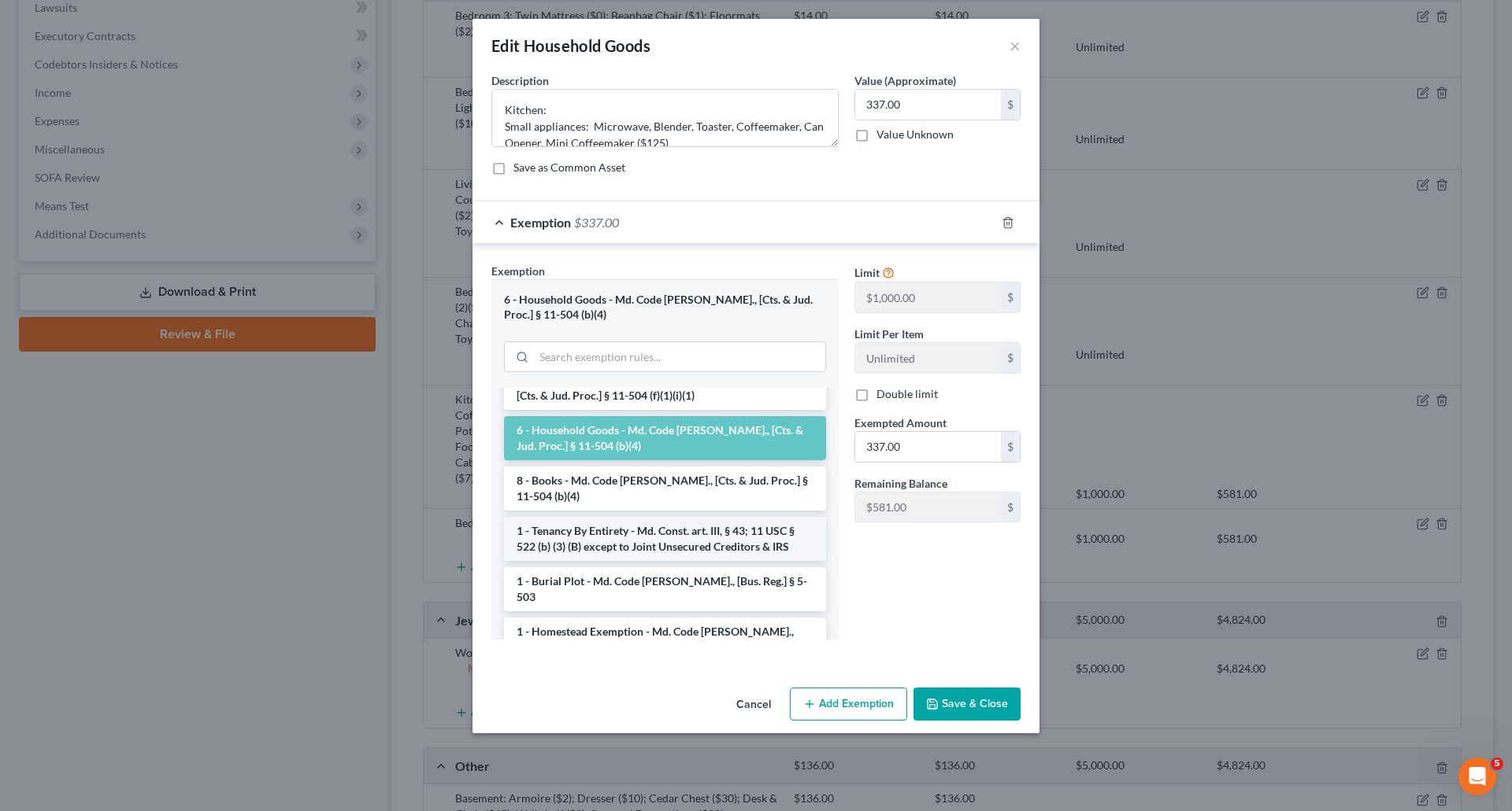
click at [596, 529] on li "1 - Tenancy By Entirety - Md. Const. art. III, § 43; 11 USC § 522 (b) (3) (B) e…" at bounding box center [665, 539] width 322 height 44
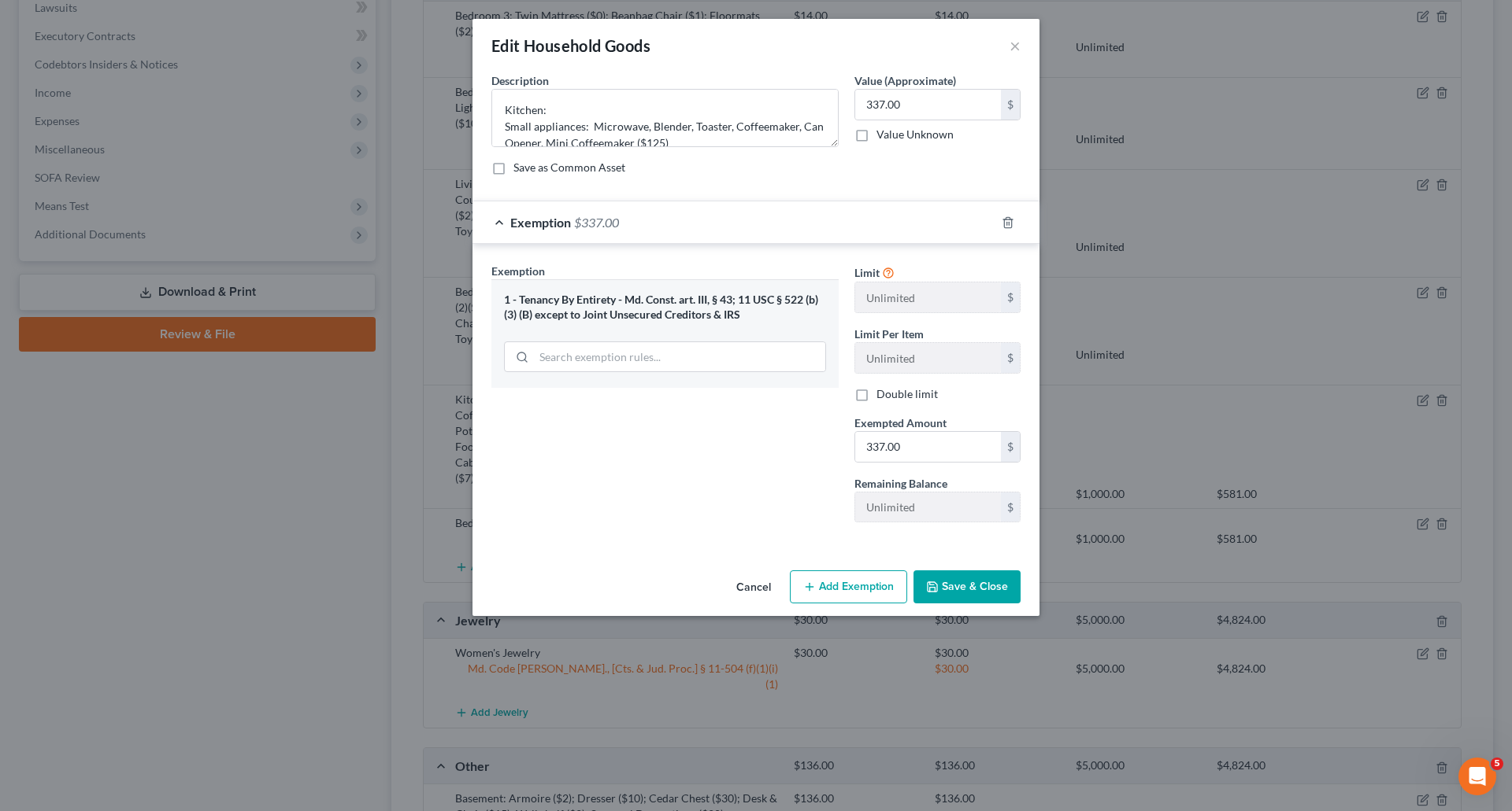
drag, startPoint x: 968, startPoint y: 586, endPoint x: 946, endPoint y: 583, distance: 22.2
click at [968, 585] on button "Save & Close" at bounding box center [967, 586] width 107 height 33
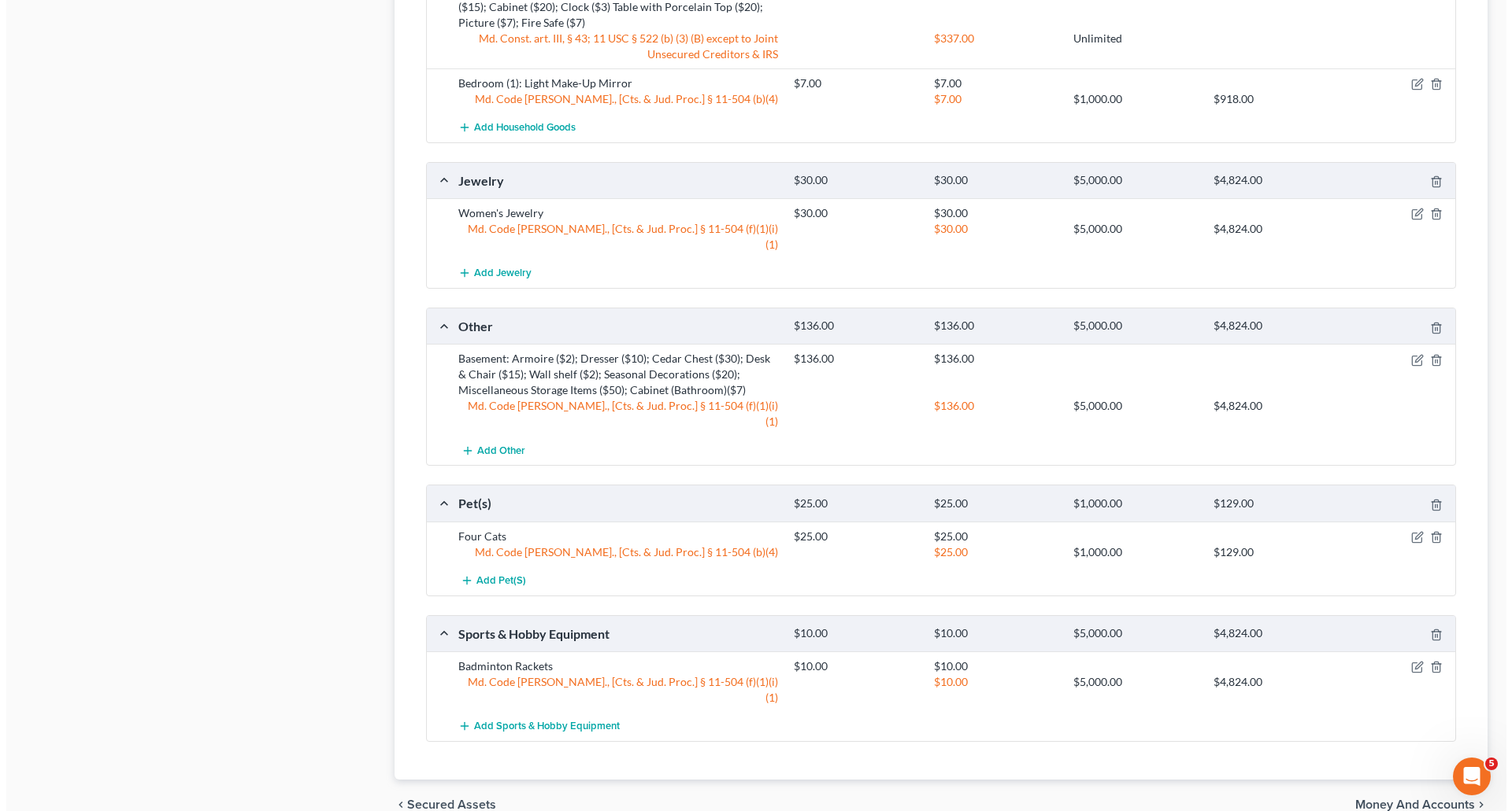
scroll to position [1180, 0]
click at [1408, 354] on icon "button" at bounding box center [1411, 360] width 13 height 13
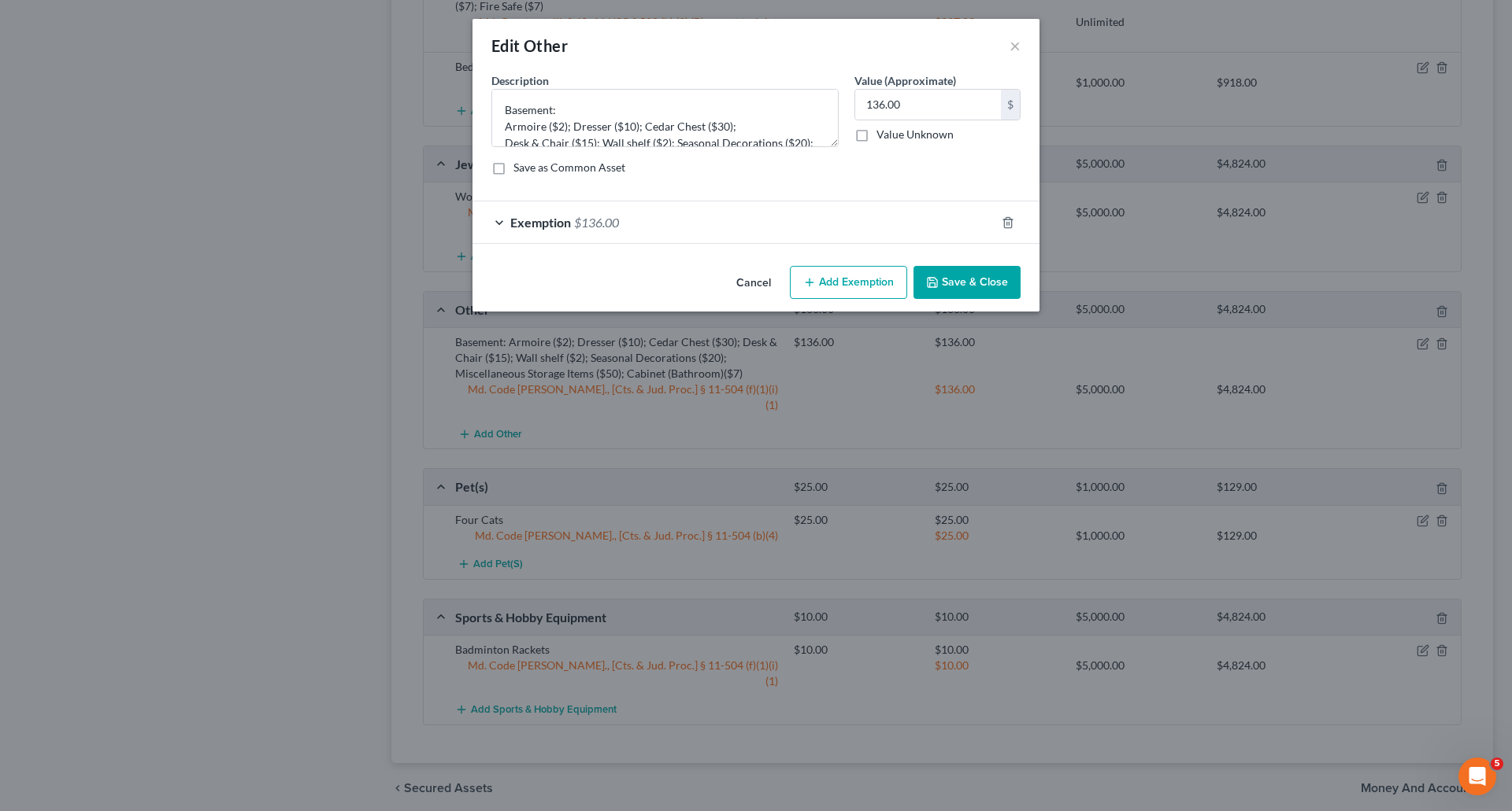
click at [541, 219] on span "Exemption" at bounding box center [540, 222] width 61 height 15
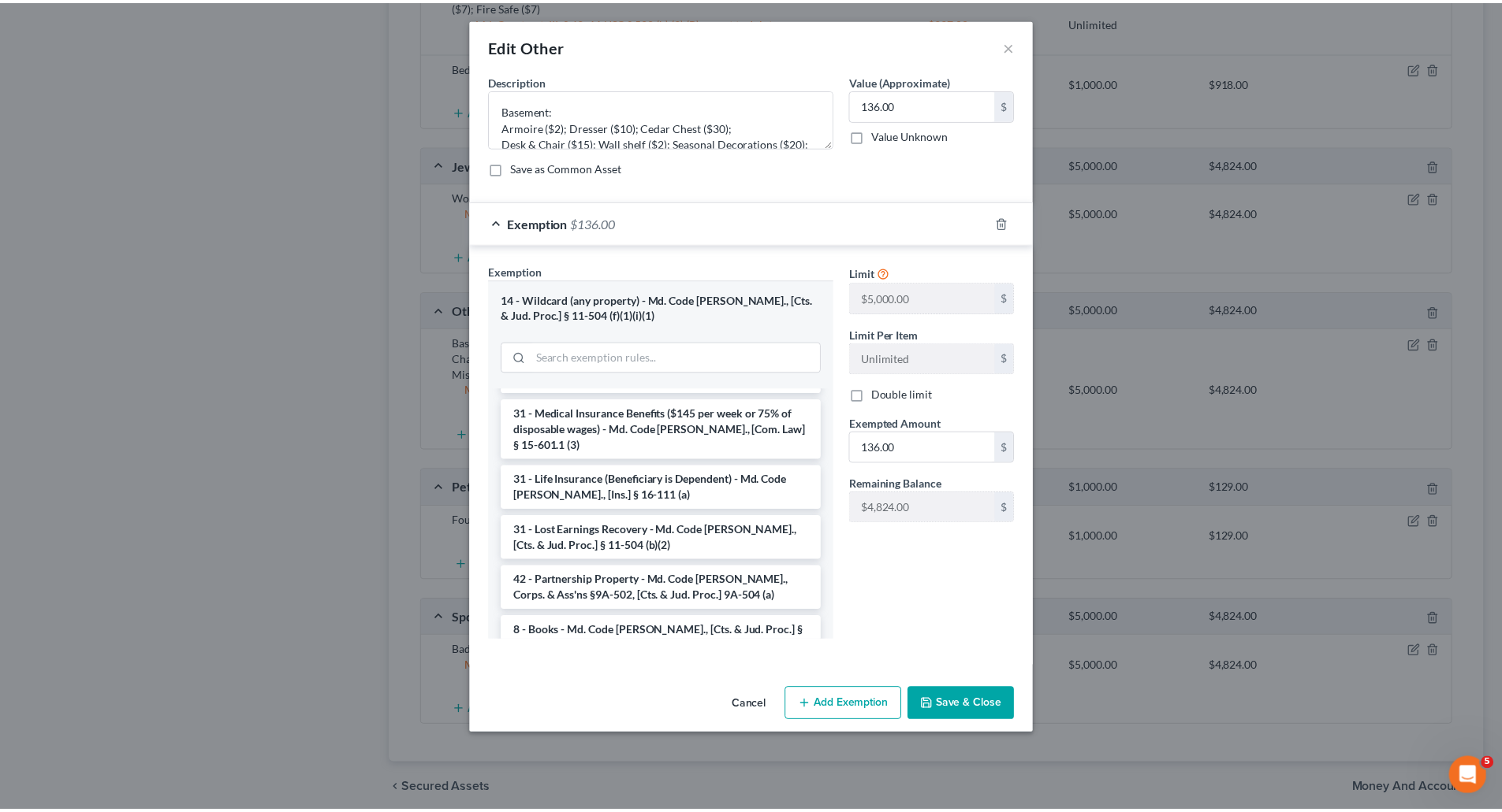
scroll to position [630, 0]
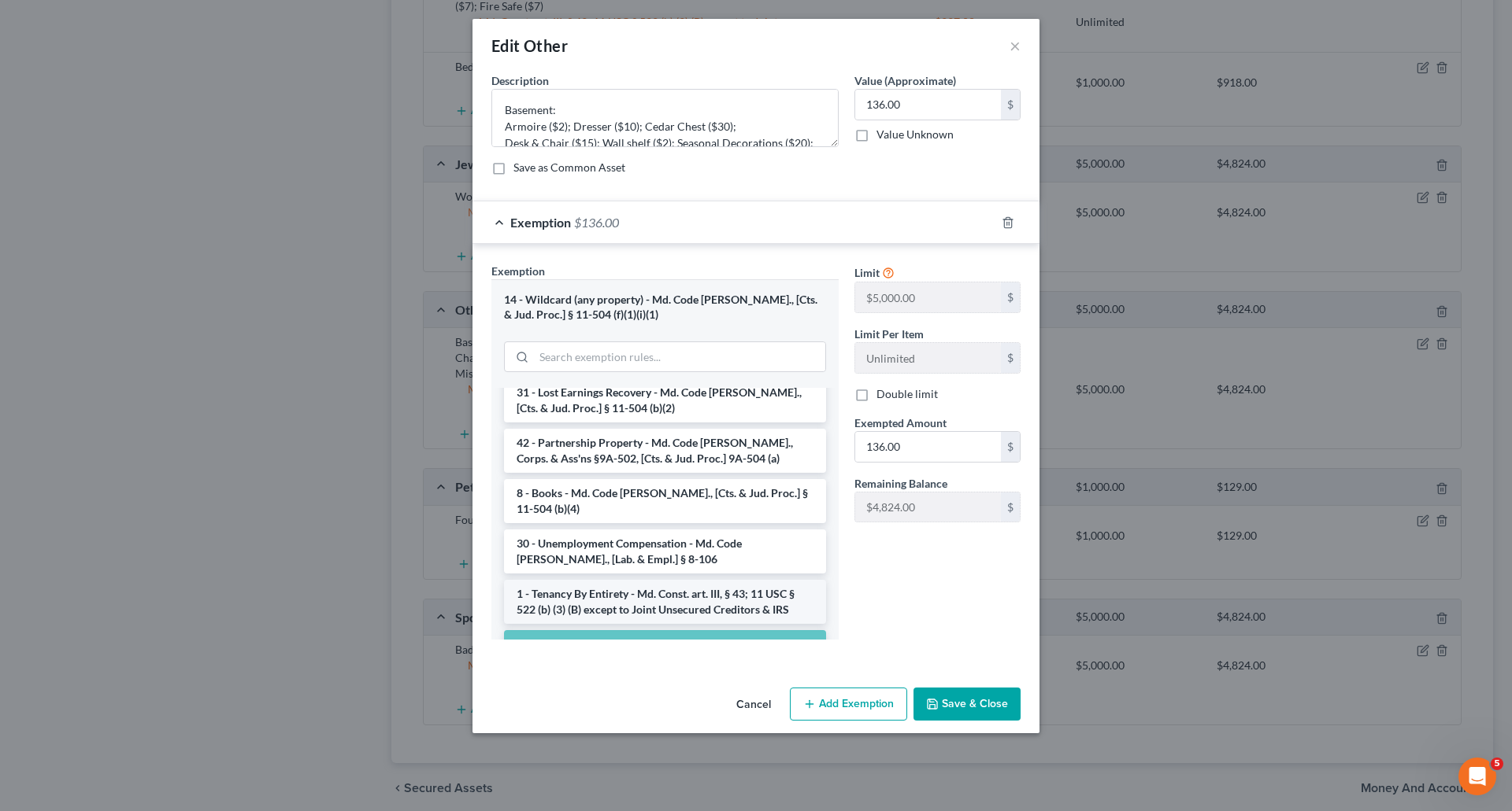
click at [641, 580] on li "1 - Tenancy By Entirety - Md. Const. art. III, § 43; 11 USC § 522 (b) (3) (B) e…" at bounding box center [665, 602] width 322 height 44
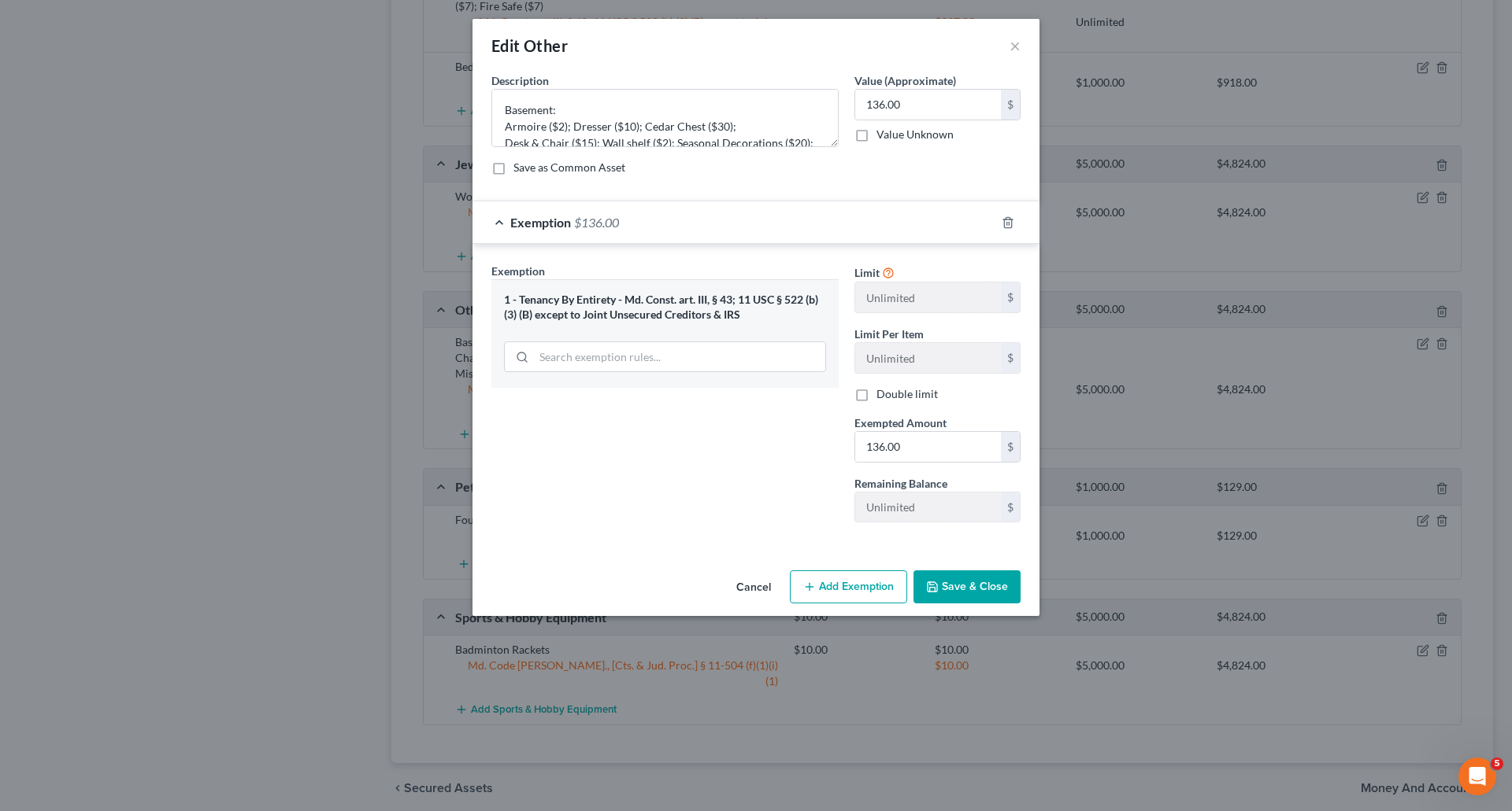
click at [969, 581] on button "Save & Close" at bounding box center [967, 586] width 107 height 33
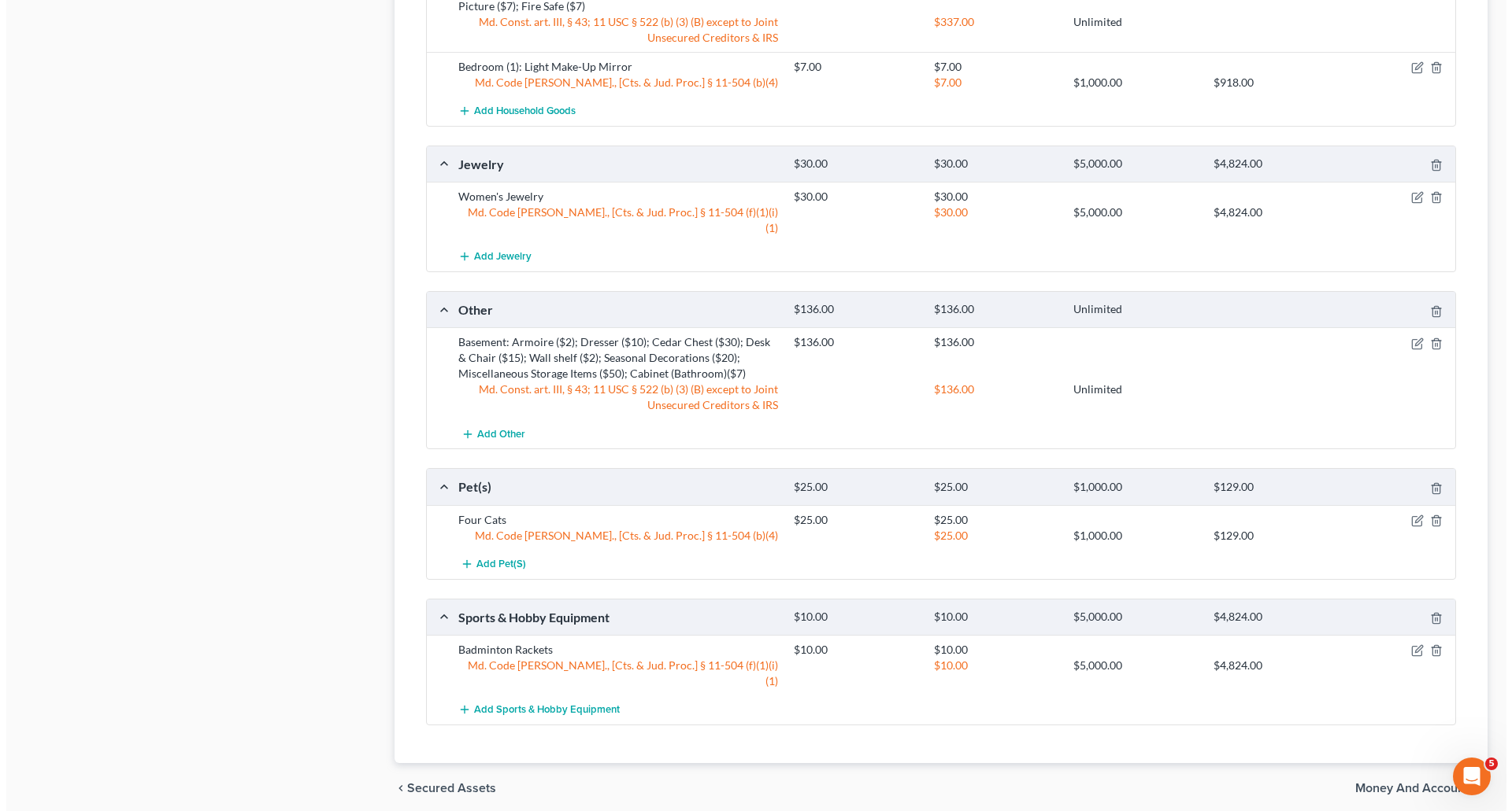
scroll to position [1211, 0]
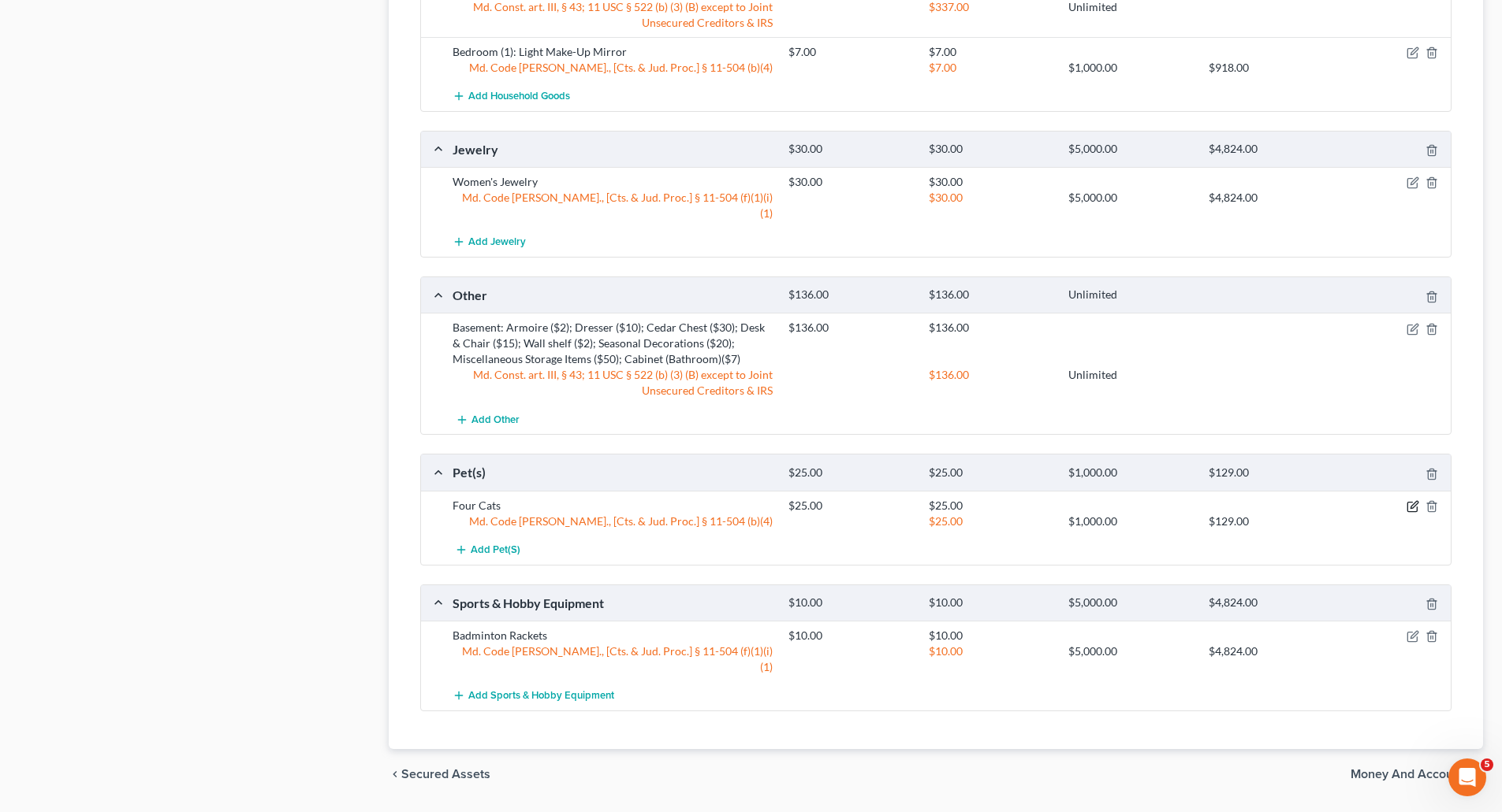
click at [1409, 501] on icon "button" at bounding box center [1413, 507] width 13 height 13
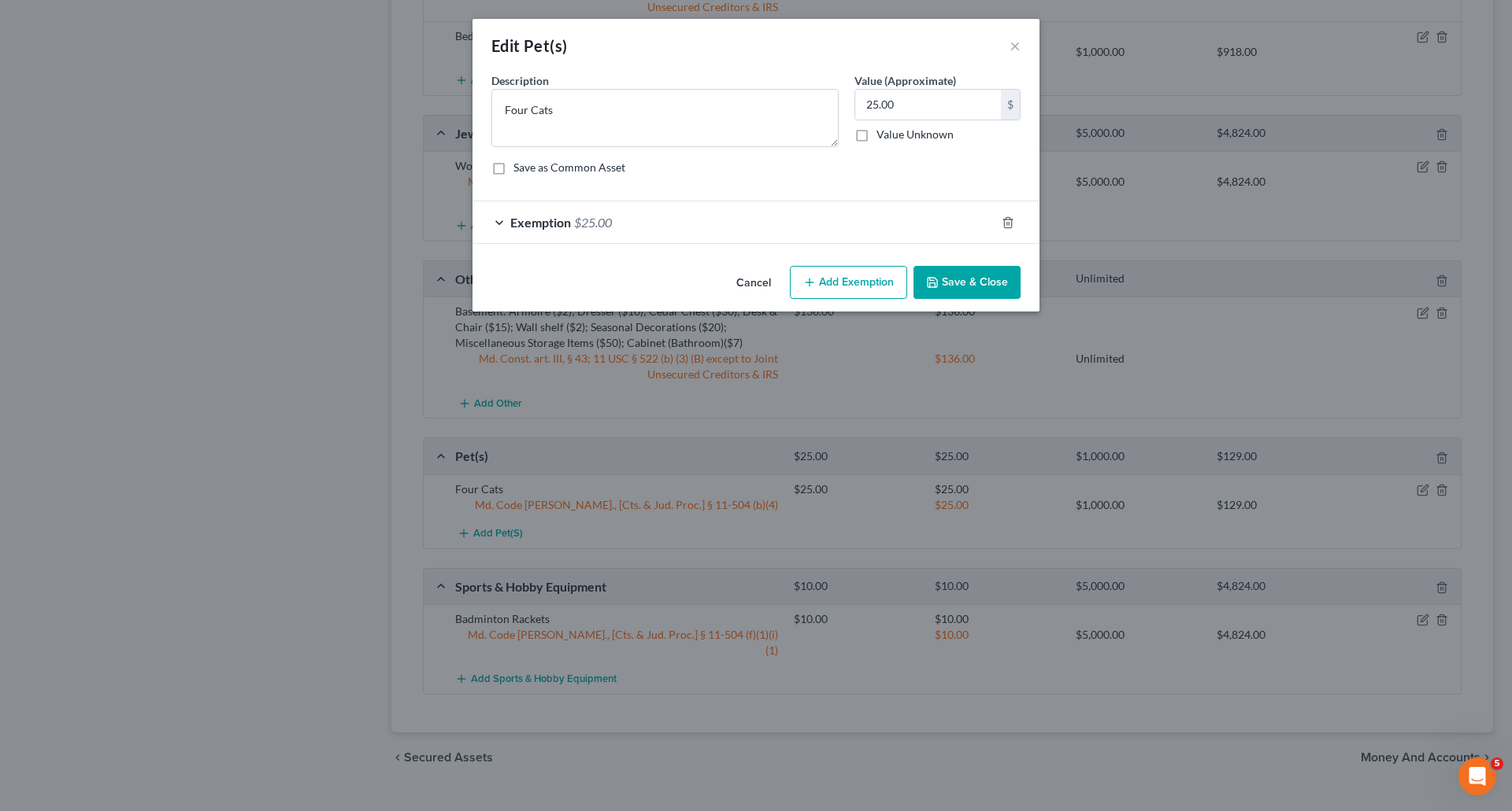
click at [560, 225] on span "Exemption" at bounding box center [540, 222] width 61 height 15
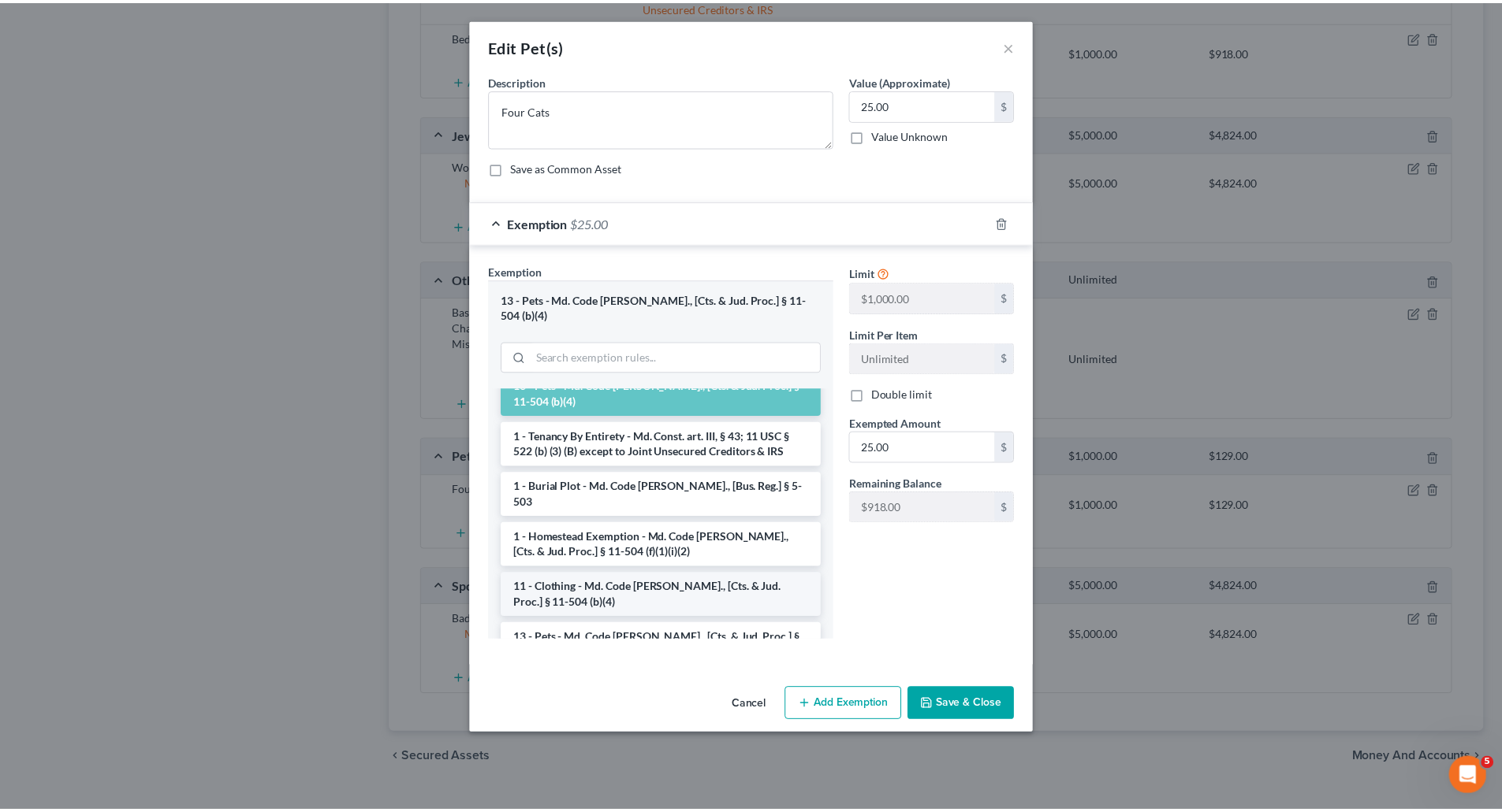
scroll to position [79, 0]
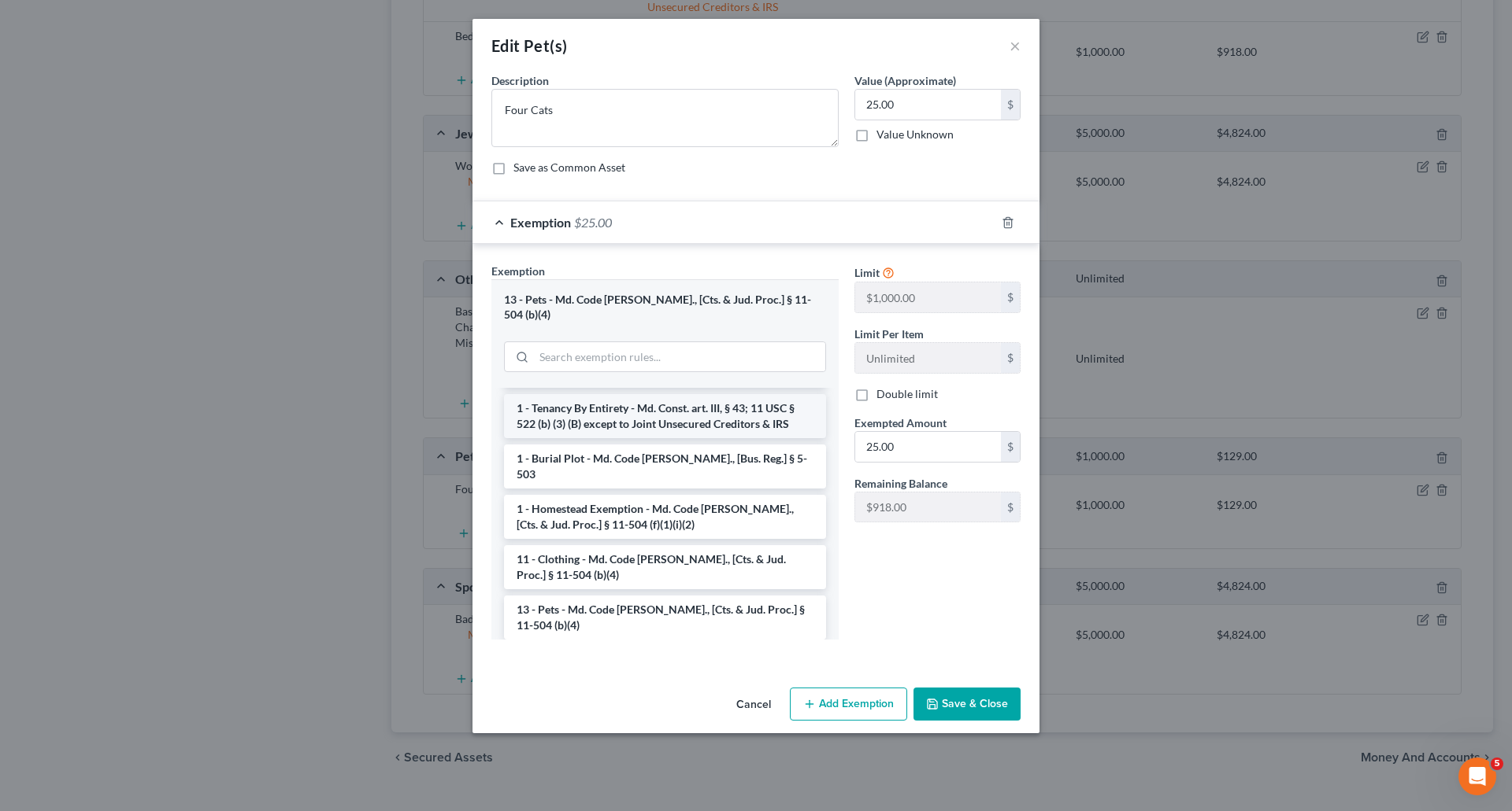
click at [636, 395] on li "1 - Tenancy By Entirety - Md. Const. art. III, § 43; 11 USC § 522 (b) (3) (B) e…" at bounding box center [665, 416] width 322 height 44
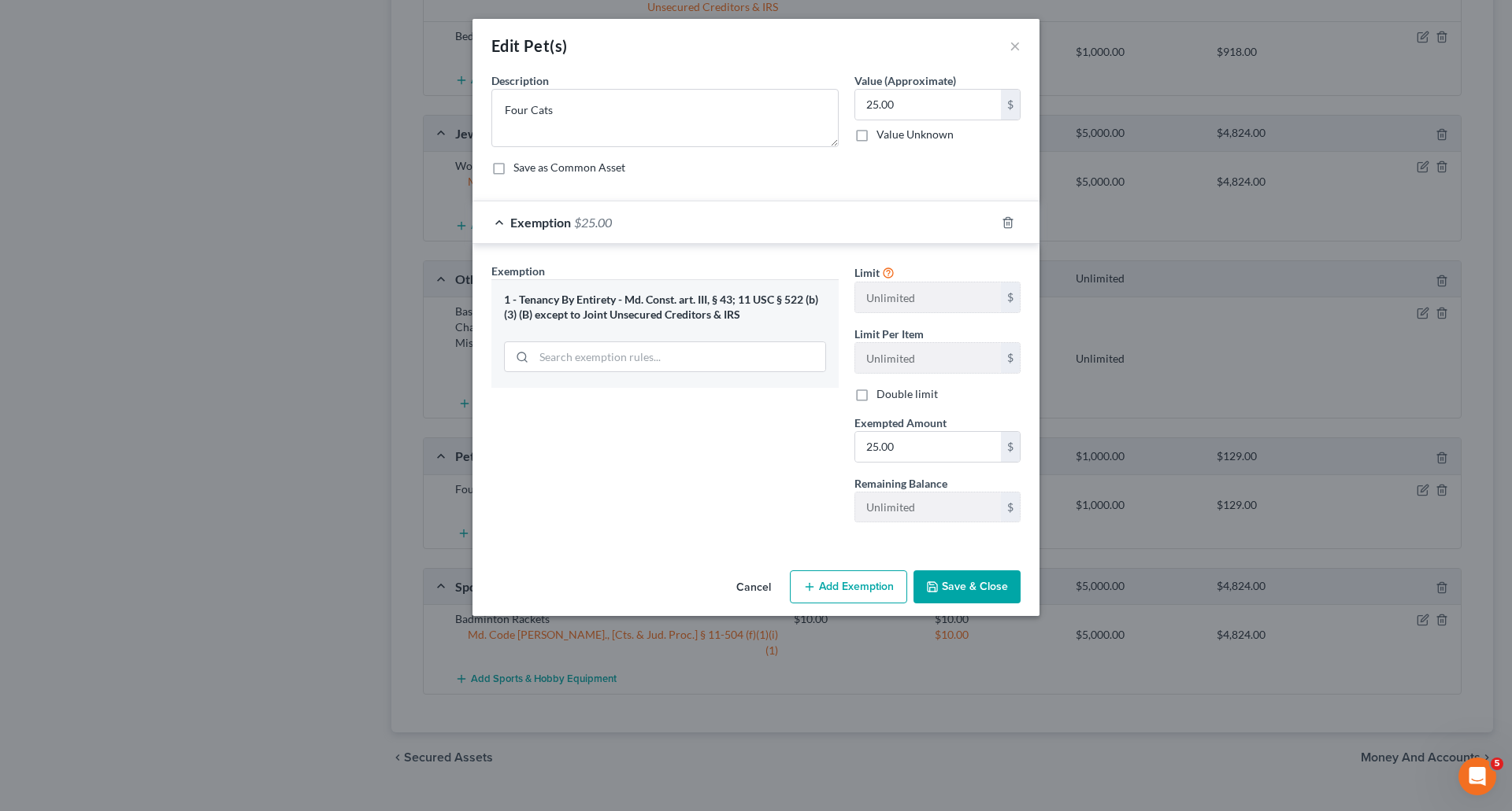
click at [971, 585] on button "Save & Close" at bounding box center [967, 586] width 107 height 33
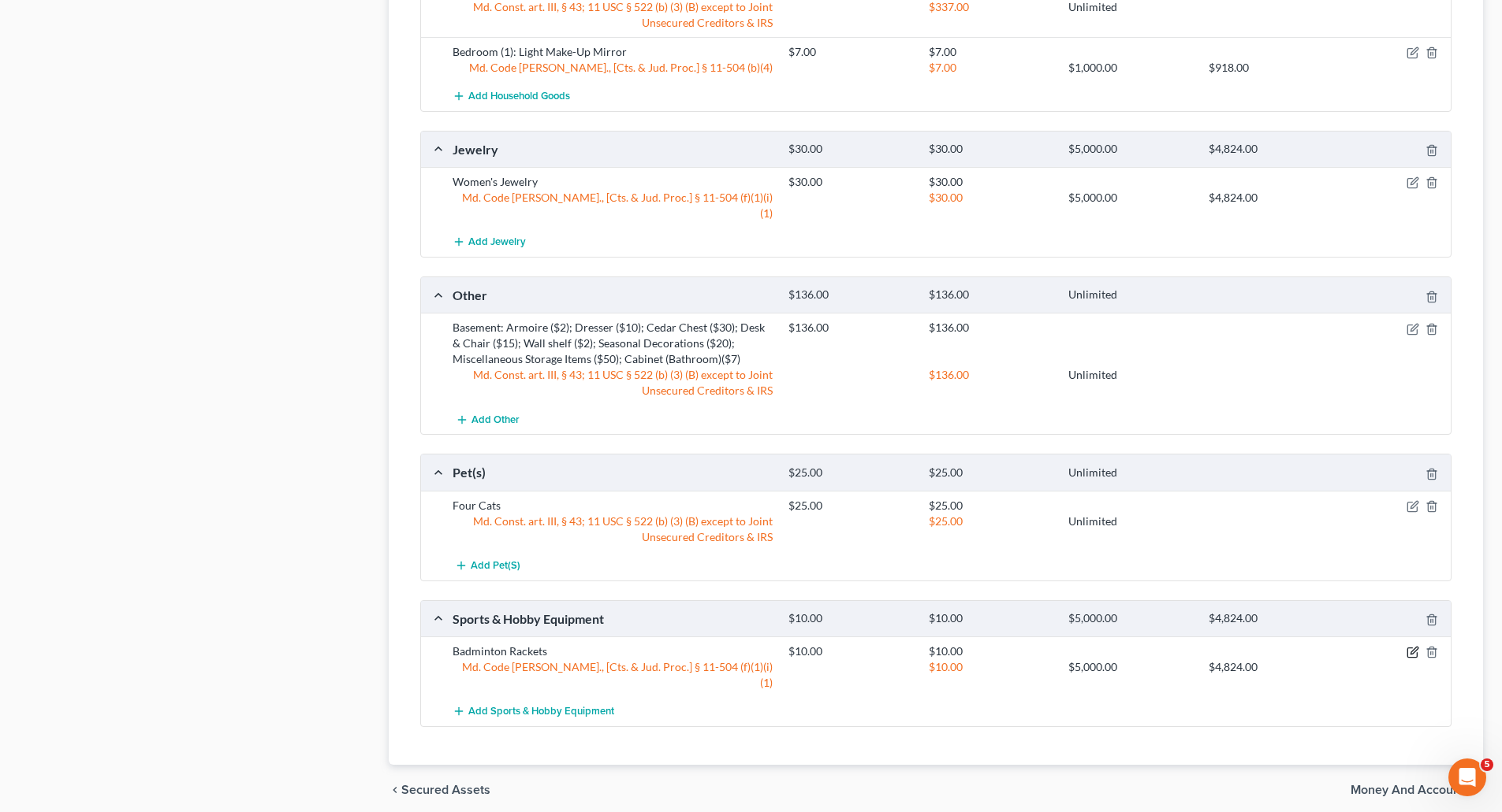
click at [1414, 646] on icon "button" at bounding box center [1413, 653] width 13 height 13
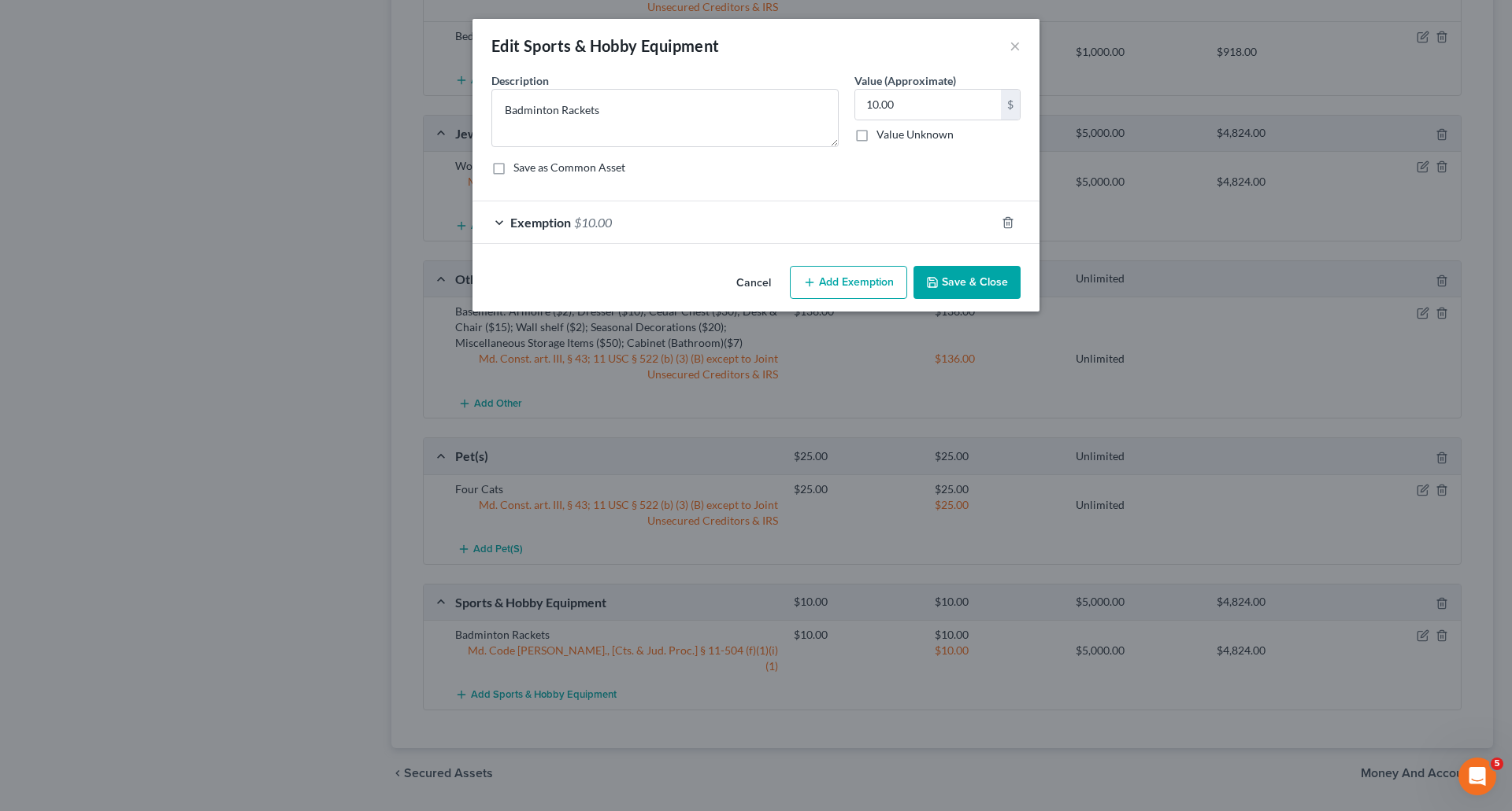
drag, startPoint x: 593, startPoint y: 218, endPoint x: 610, endPoint y: 233, distance: 22.7
click at [593, 219] on span "$10.00" at bounding box center [593, 222] width 38 height 15
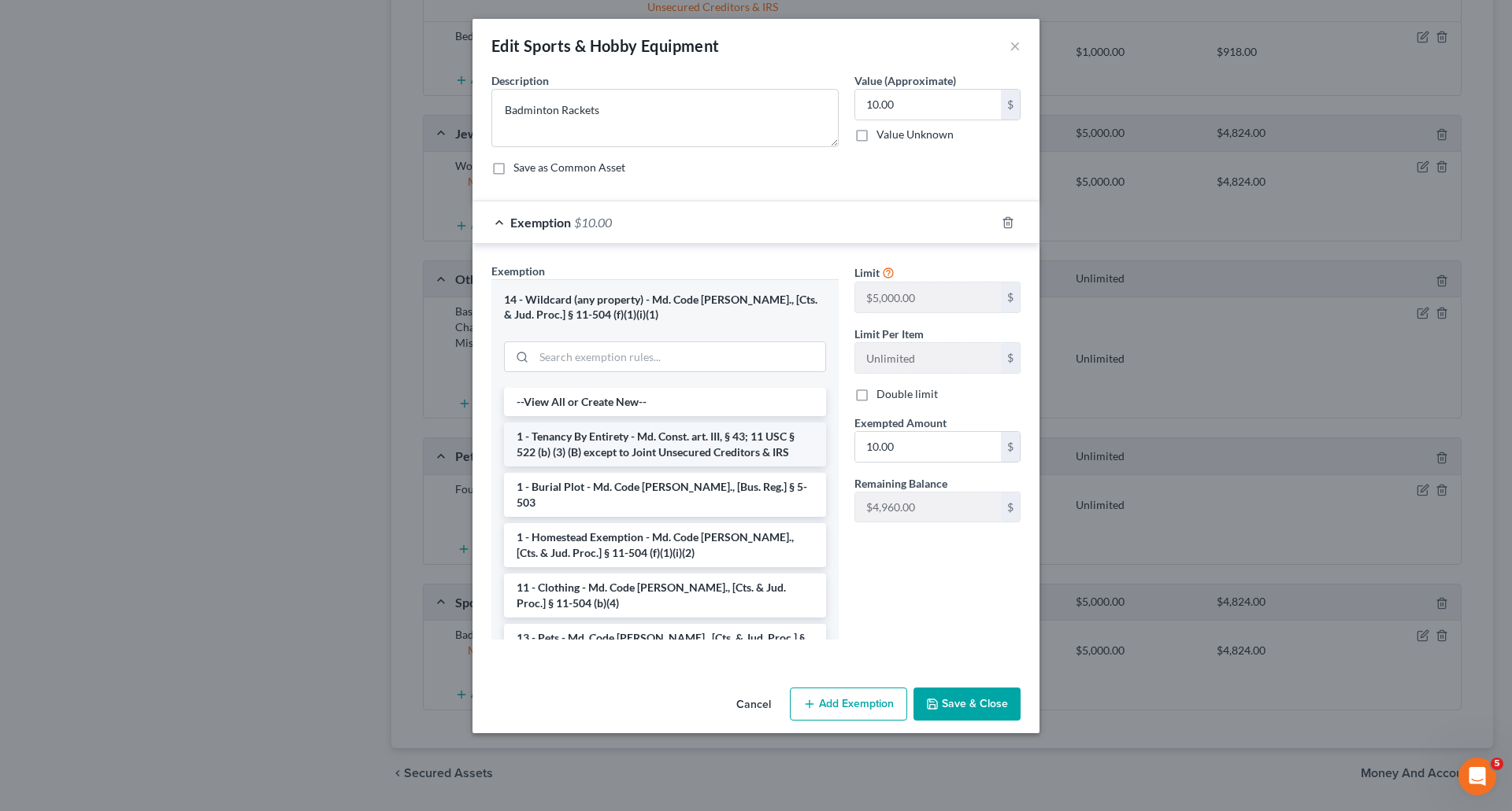
click at [635, 454] on li "1 - Tenancy By Entirety - Md. Const. art. III, § 43; 11 USC § 522 (b) (3) (B) e…" at bounding box center [665, 445] width 322 height 44
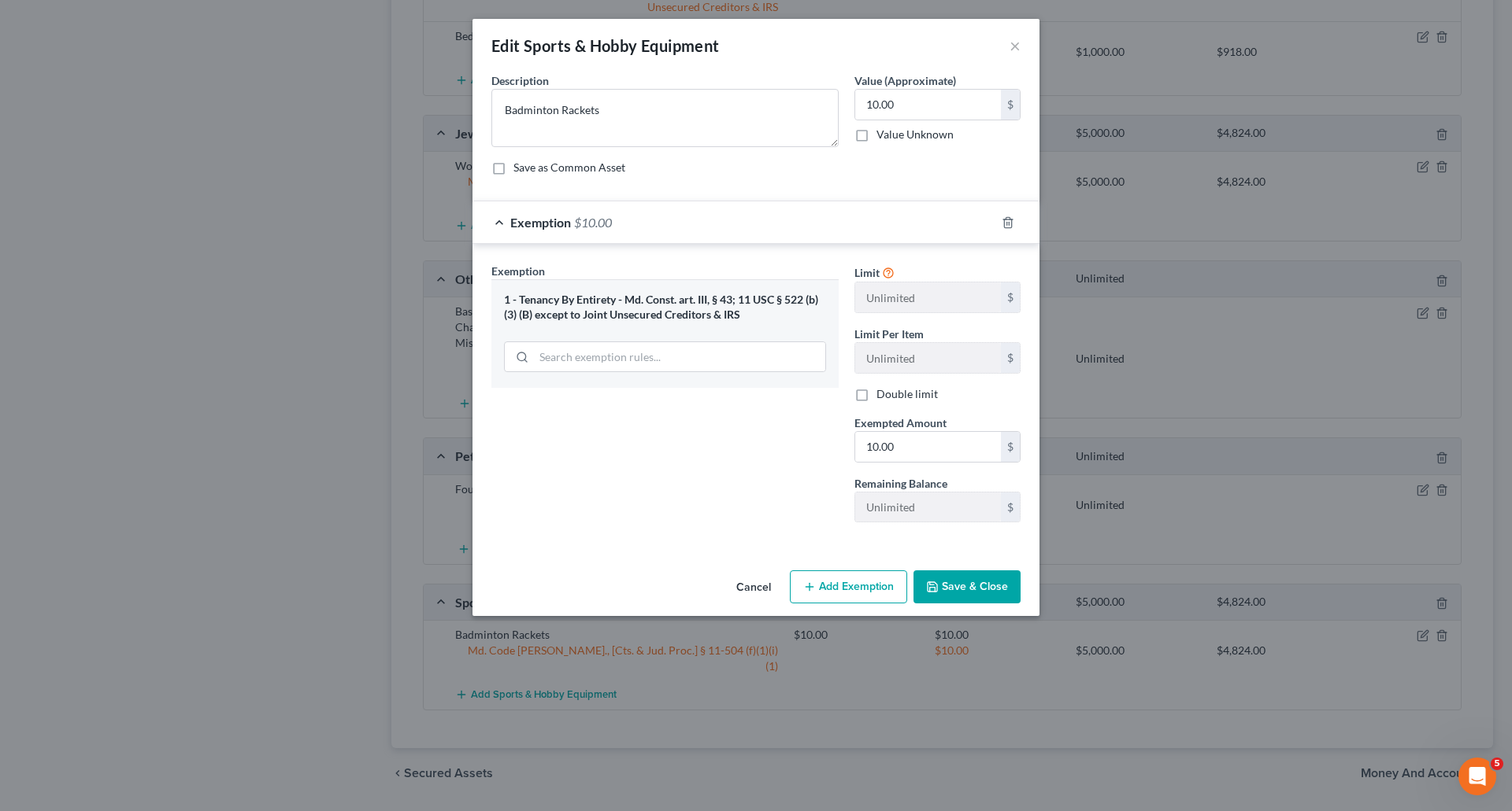
click at [990, 582] on button "Save & Close" at bounding box center [967, 586] width 107 height 33
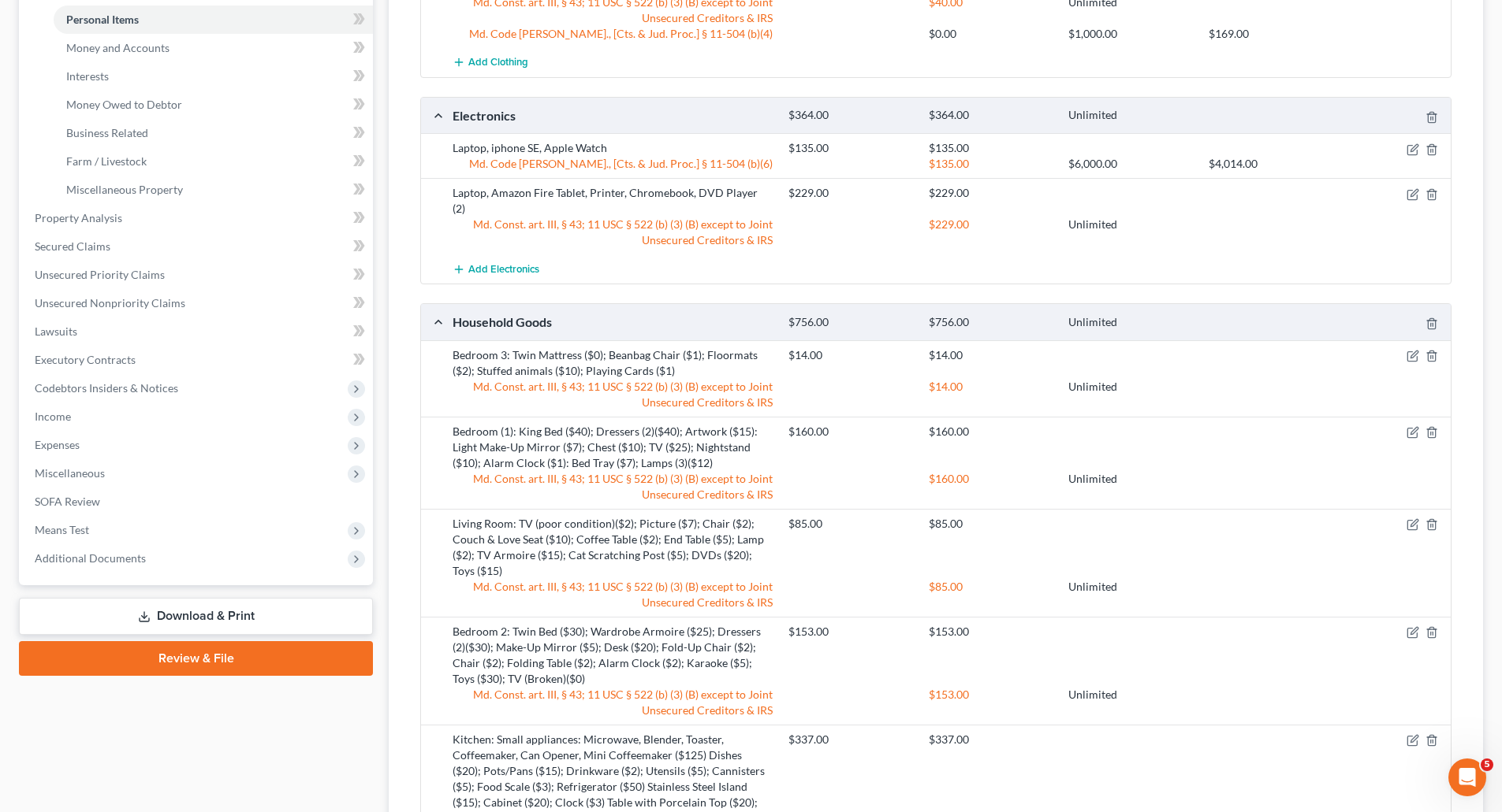
scroll to position [188, 0]
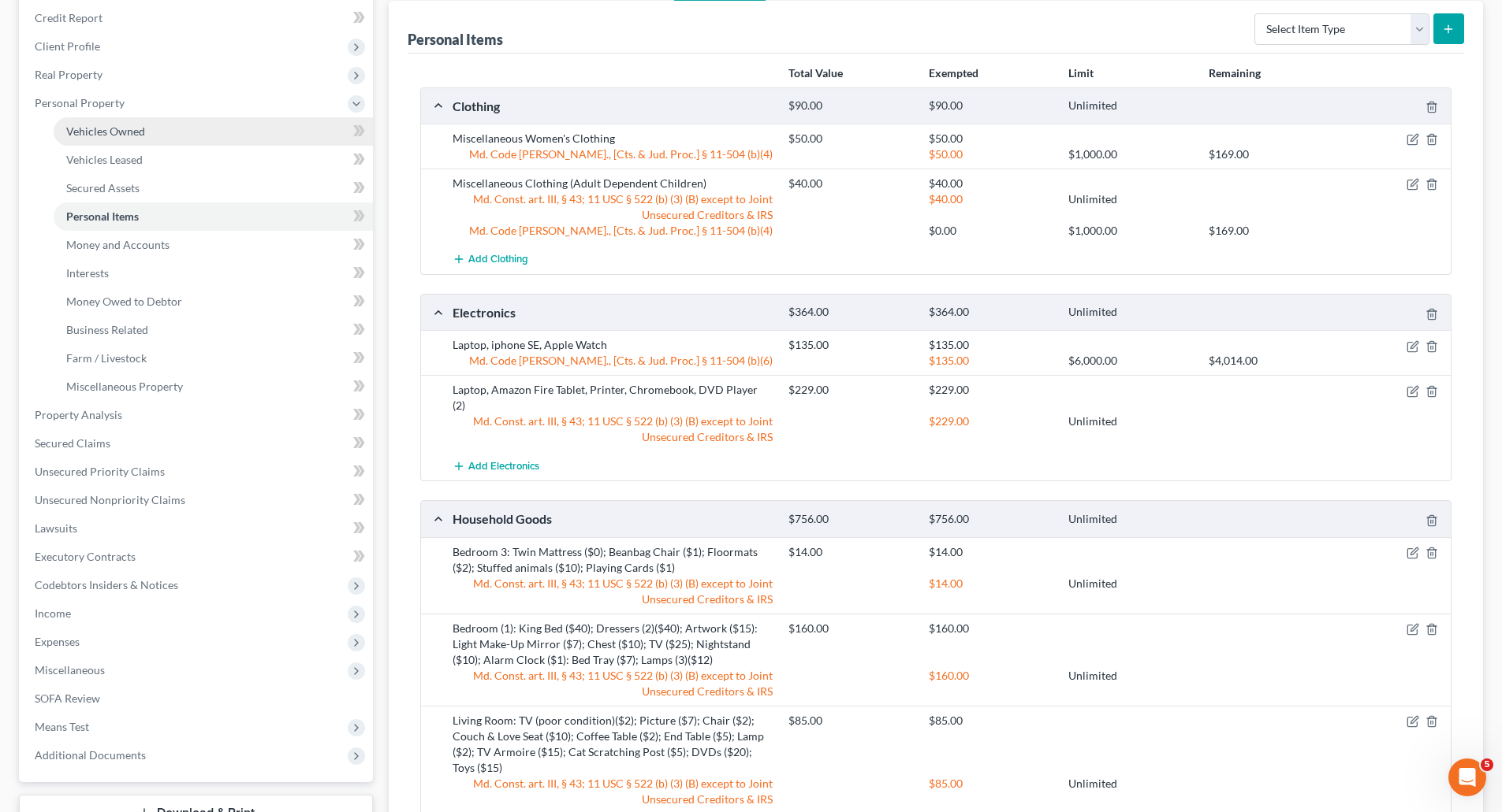
drag, startPoint x: 117, startPoint y: 131, endPoint x: 132, endPoint y: 137, distance: 16.2
click at [117, 131] on span "Vehicles Owned" at bounding box center [106, 131] width 79 height 14
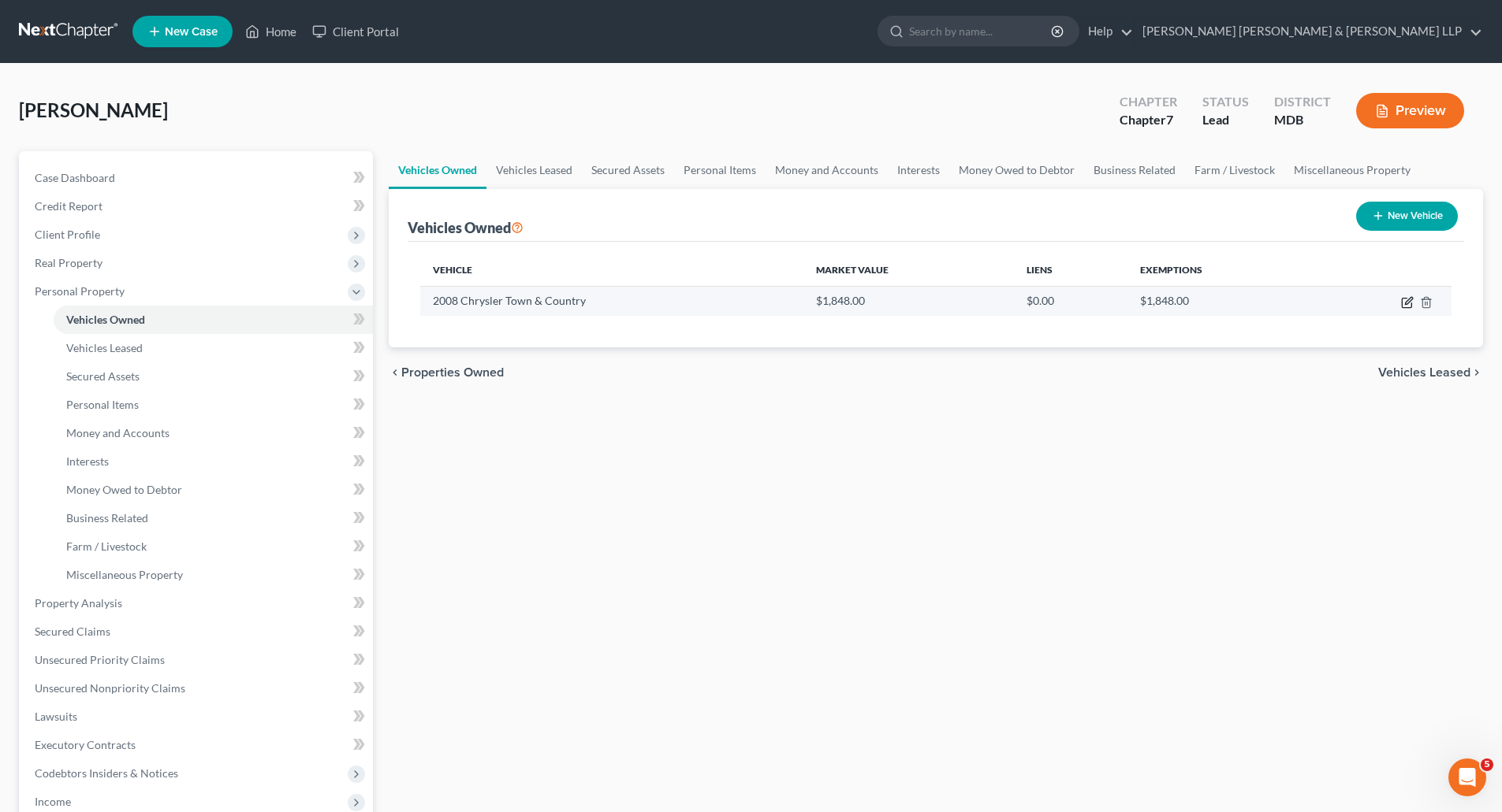
click at [1406, 300] on icon "button" at bounding box center [1407, 302] width 13 height 13
select select "0"
select select "18"
select select "3"
select select "0"
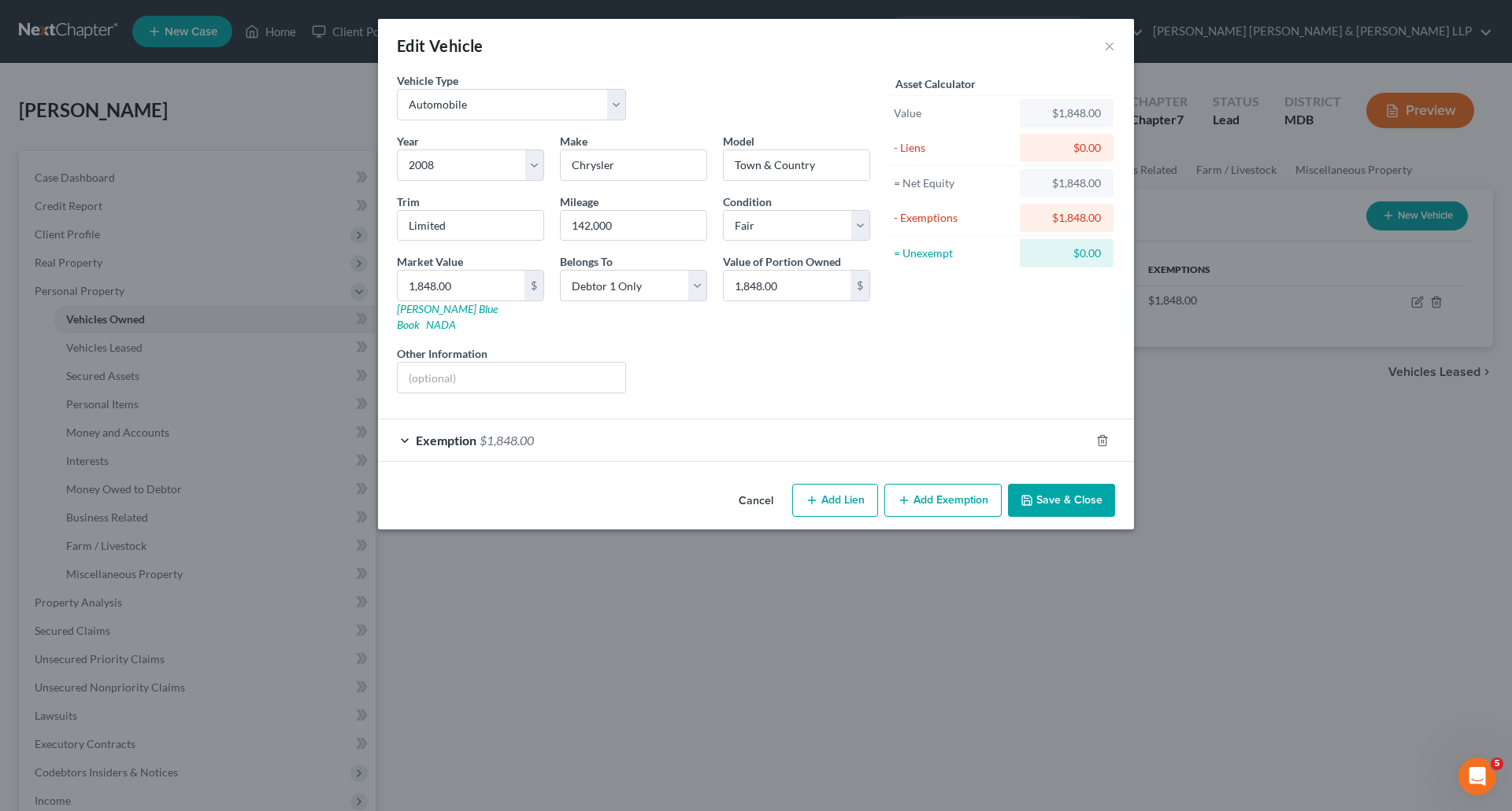
click at [475, 433] on span "Exemption" at bounding box center [446, 440] width 61 height 15
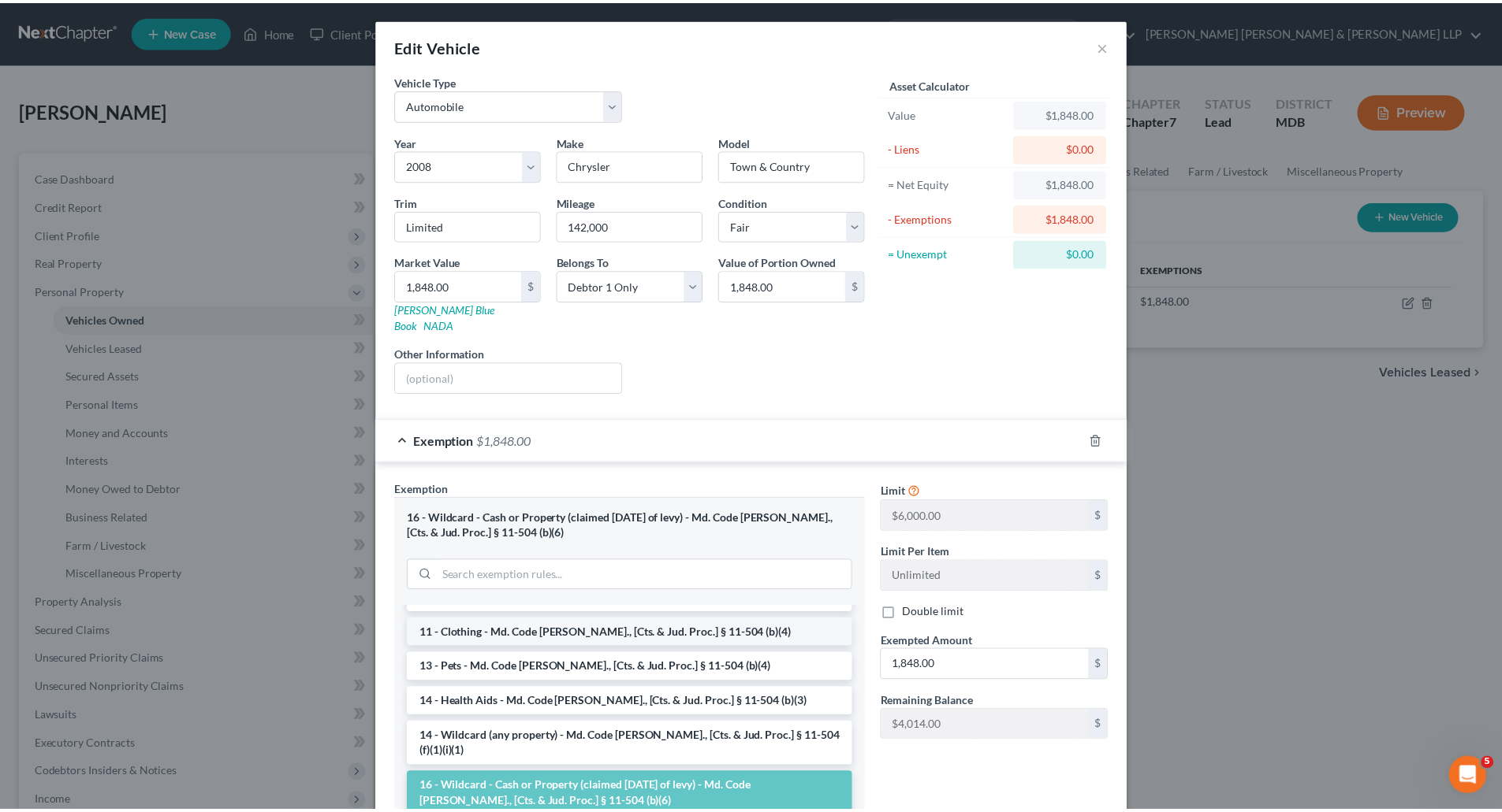
scroll to position [237, 0]
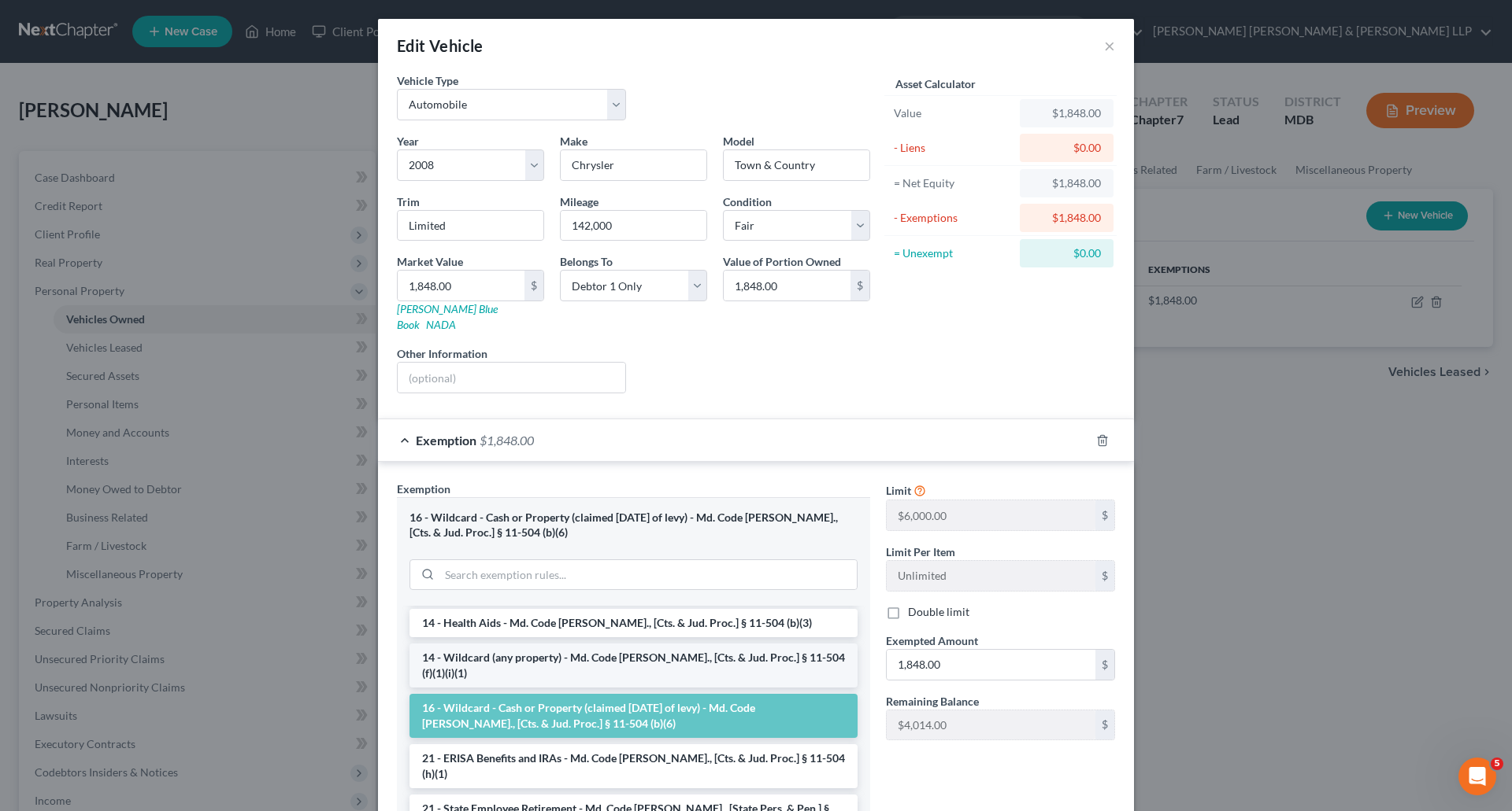
click at [565, 644] on li "14 - Wildcard (any property) - Md. Code [PERSON_NAME]., [Cts. & Jud. Proc.] § 1…" at bounding box center [633, 666] width 448 height 44
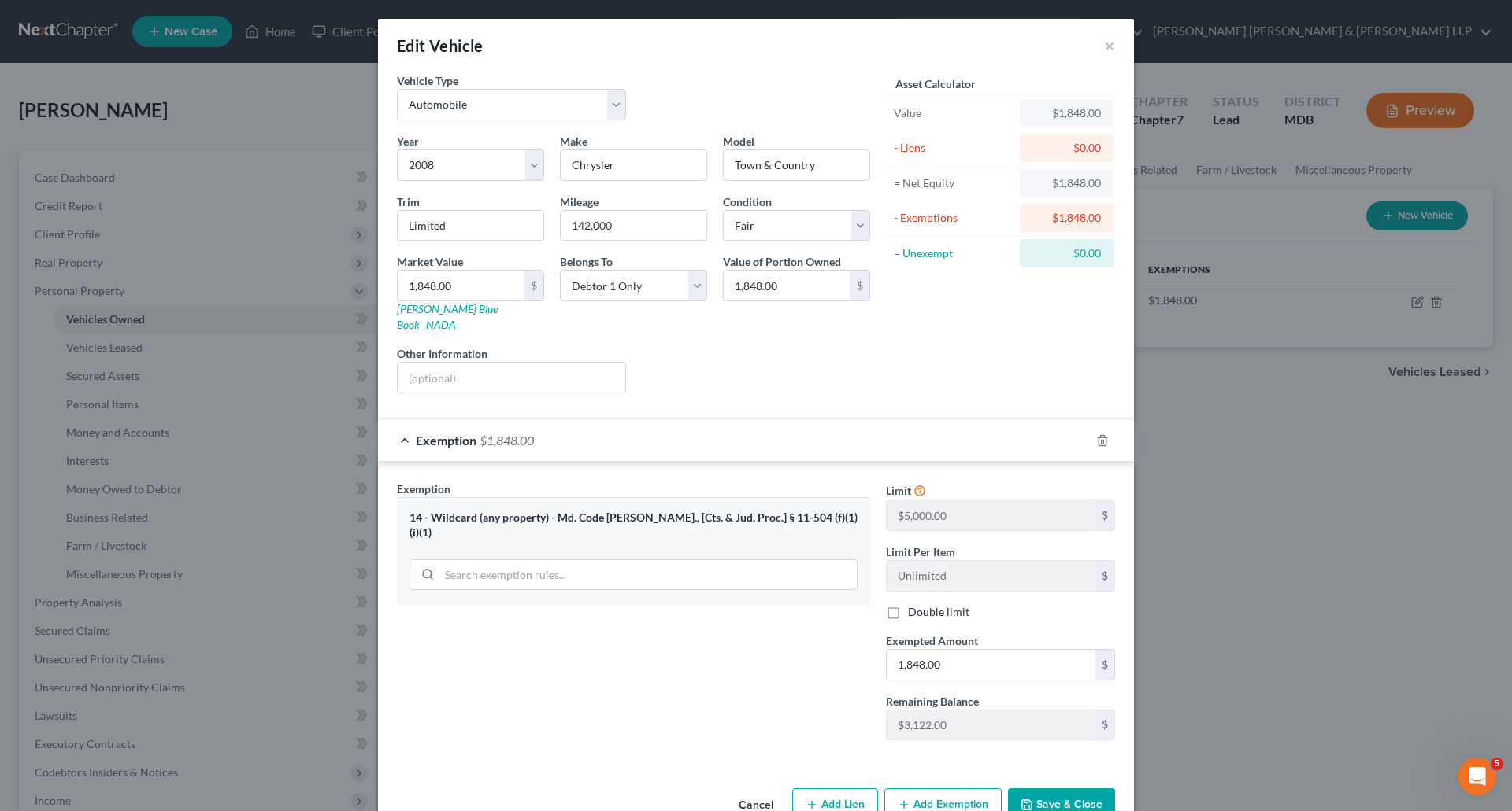
click at [1048, 788] on button "Save & Close" at bounding box center [1062, 805] width 107 height 33
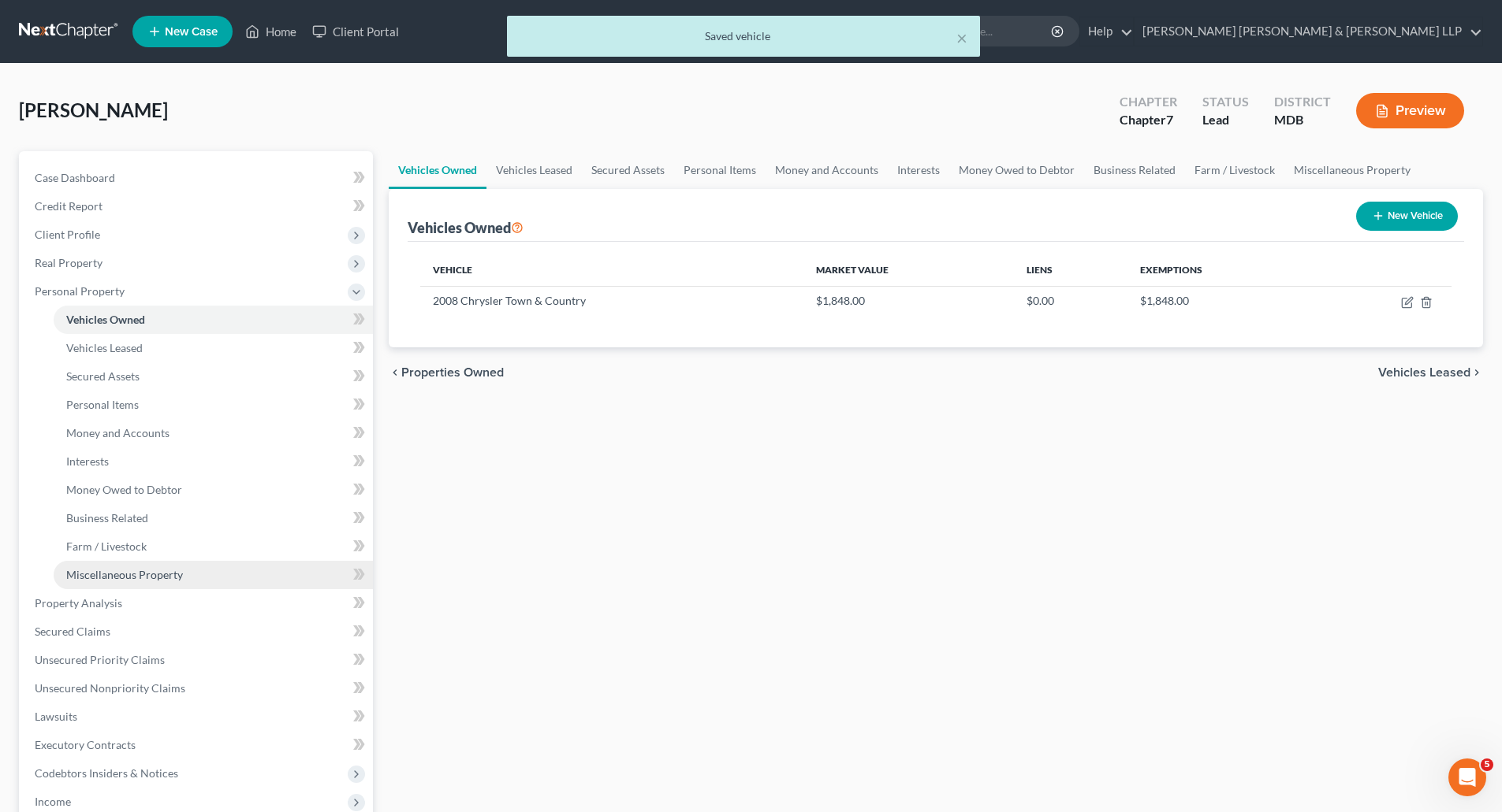
click at [123, 570] on span "Miscellaneous Property" at bounding box center [125, 574] width 117 height 14
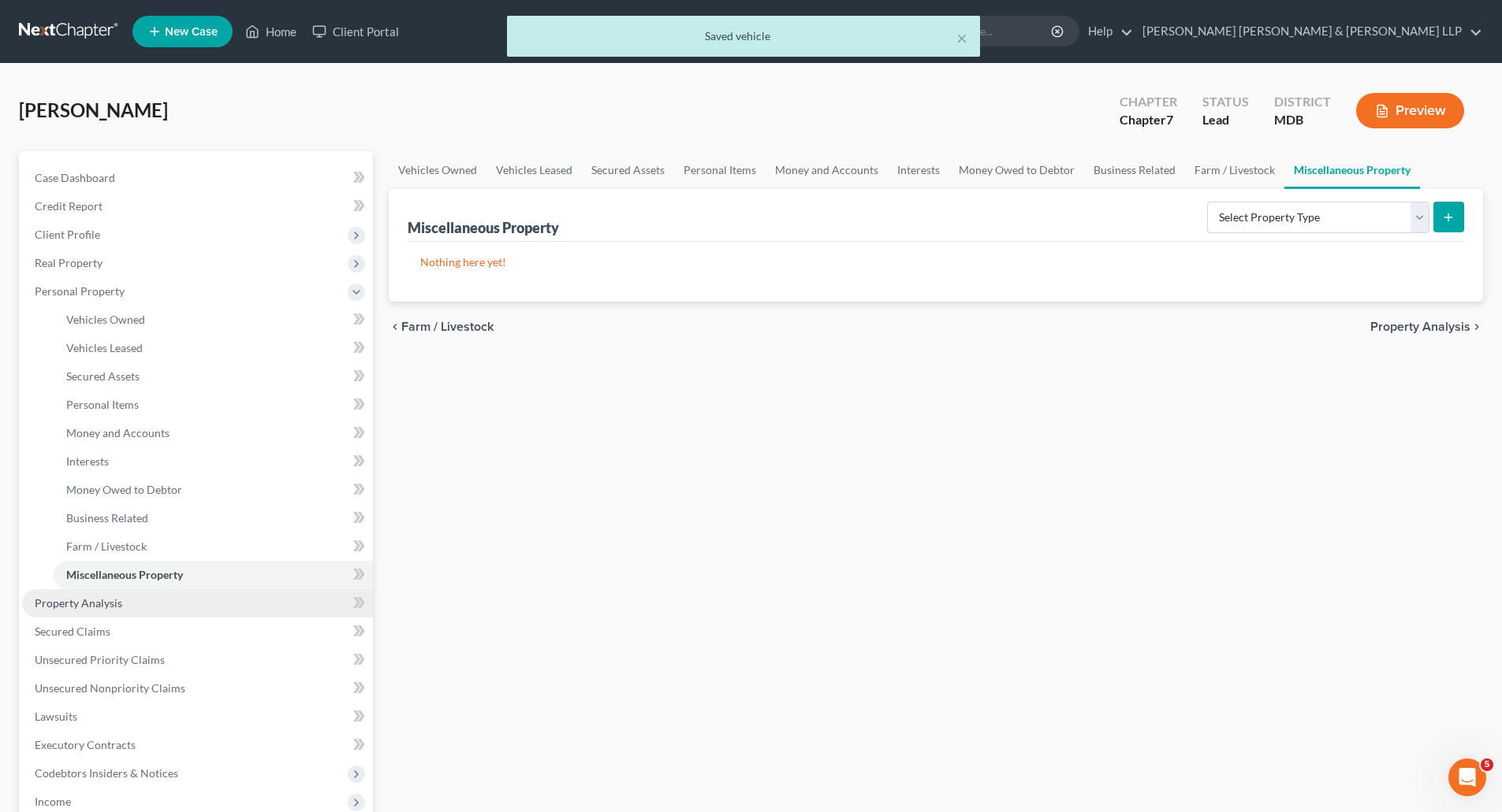
click at [88, 607] on span "Property Analysis" at bounding box center [78, 603] width 87 height 14
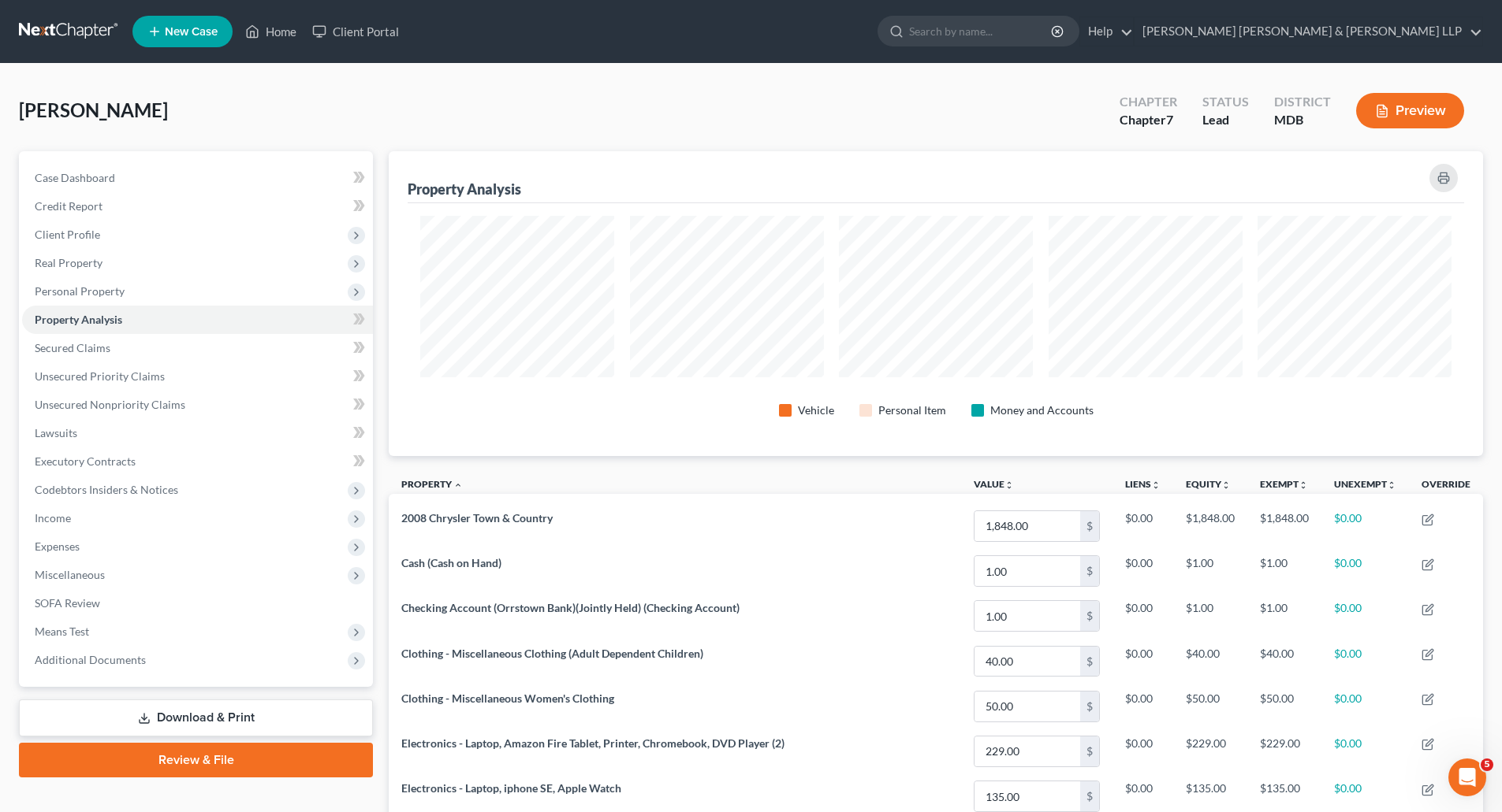
scroll to position [305, 1094]
click at [73, 348] on span "Secured Claims" at bounding box center [72, 348] width 76 height 14
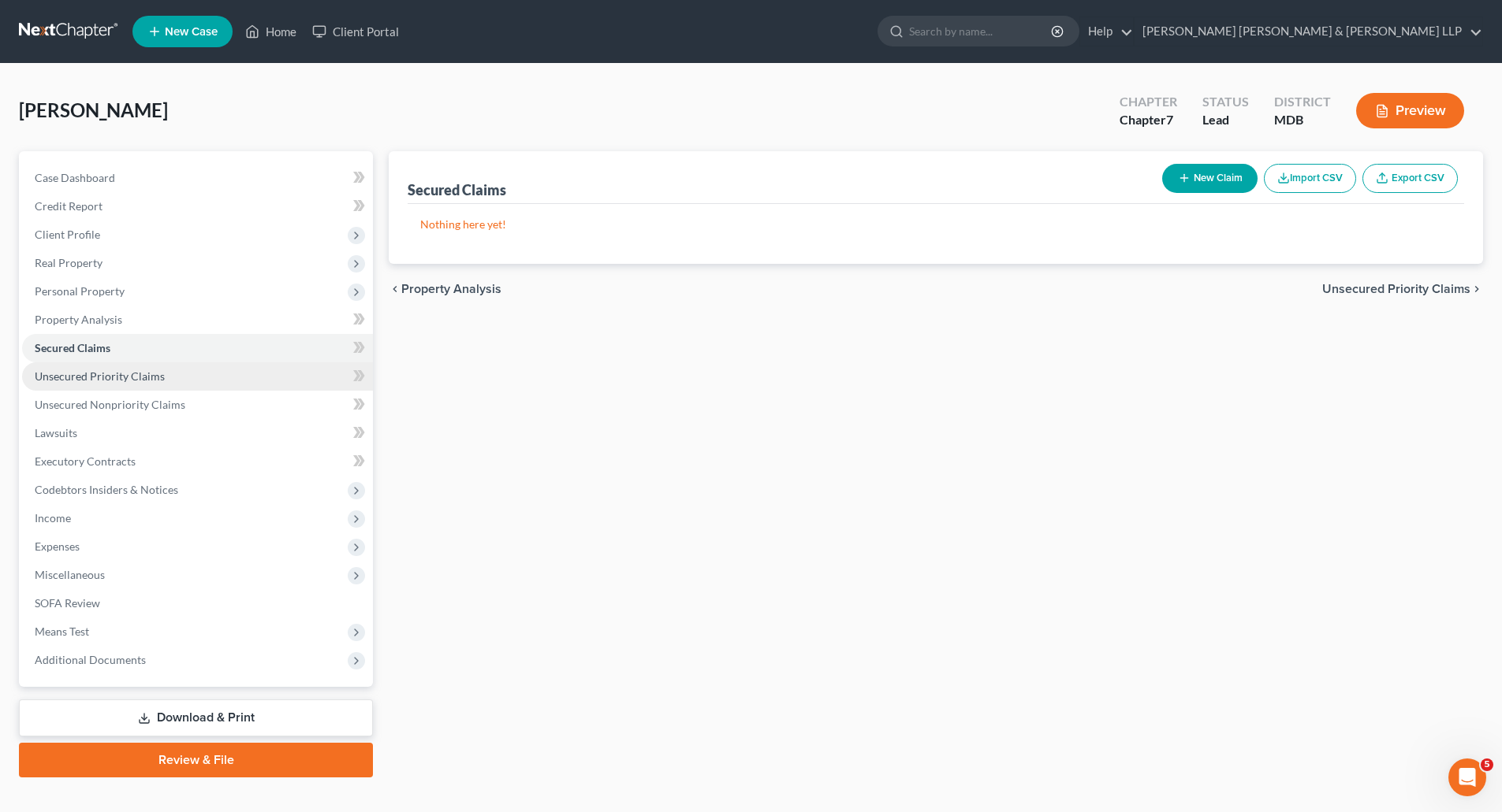
click at [74, 380] on span "Unsecured Priority Claims" at bounding box center [99, 376] width 130 height 14
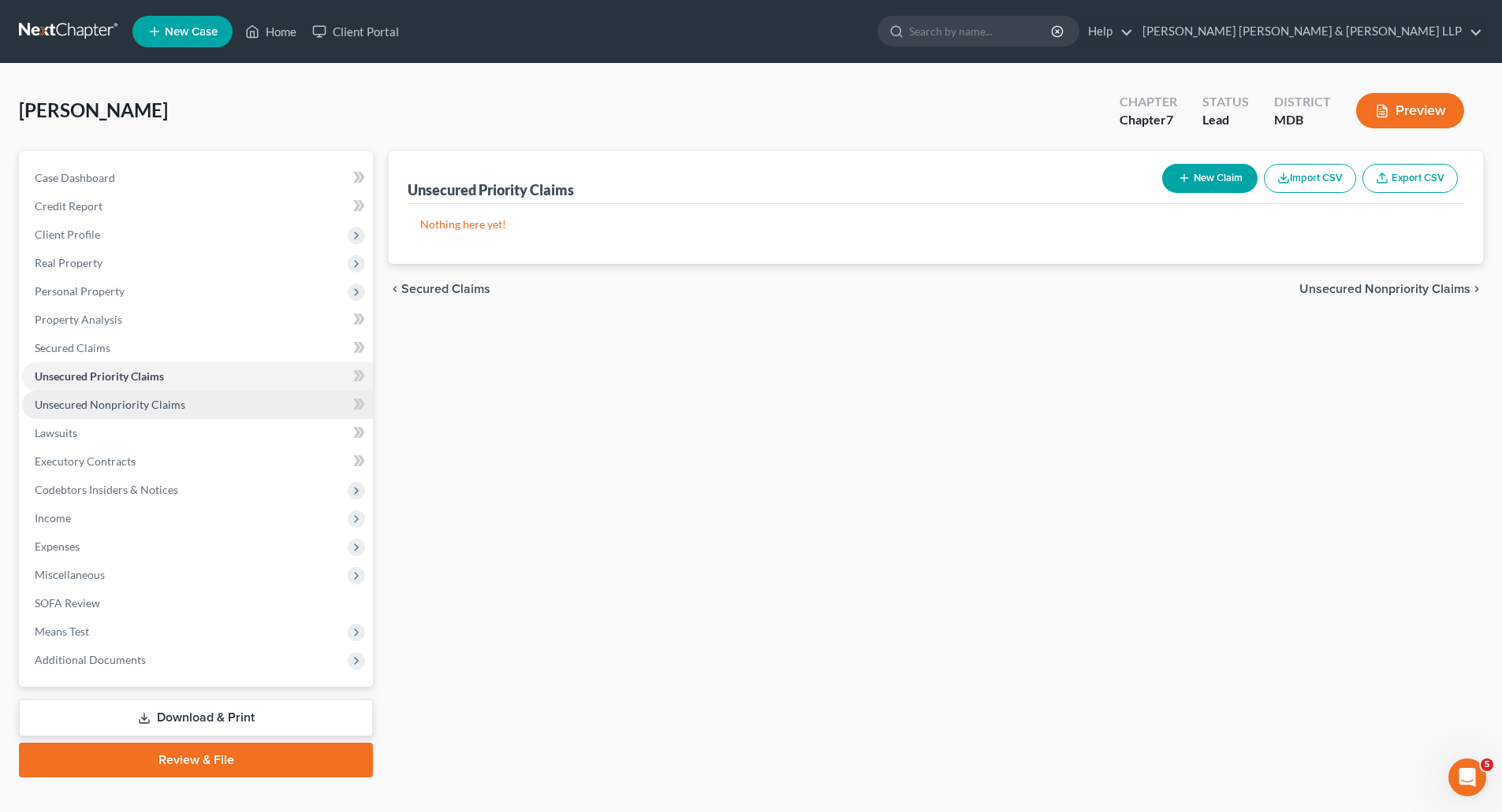
click at [87, 407] on span "Unsecured Nonpriority Claims" at bounding box center [109, 404] width 150 height 14
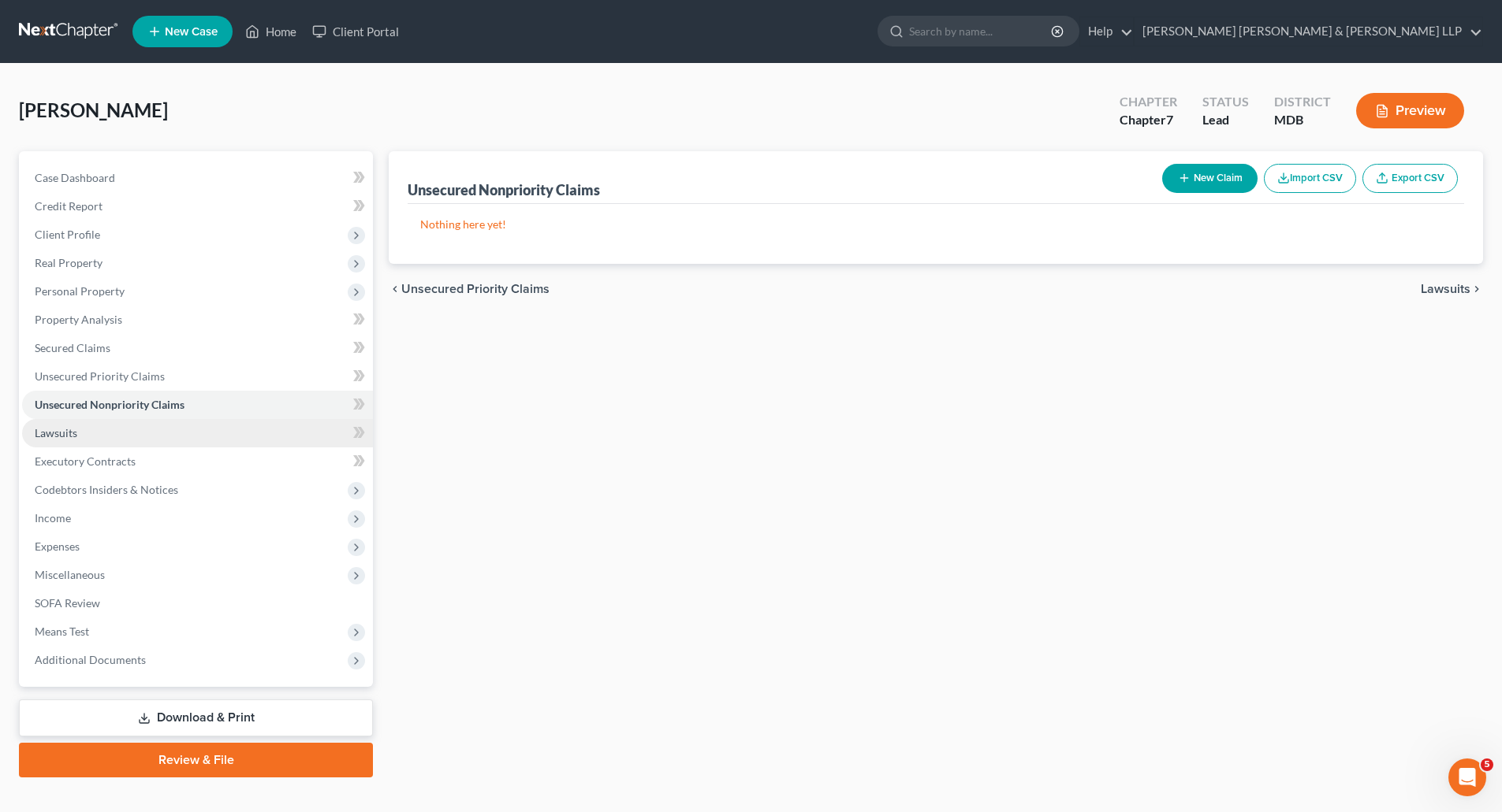
click at [66, 435] on span "Lawsuits" at bounding box center [56, 432] width 43 height 14
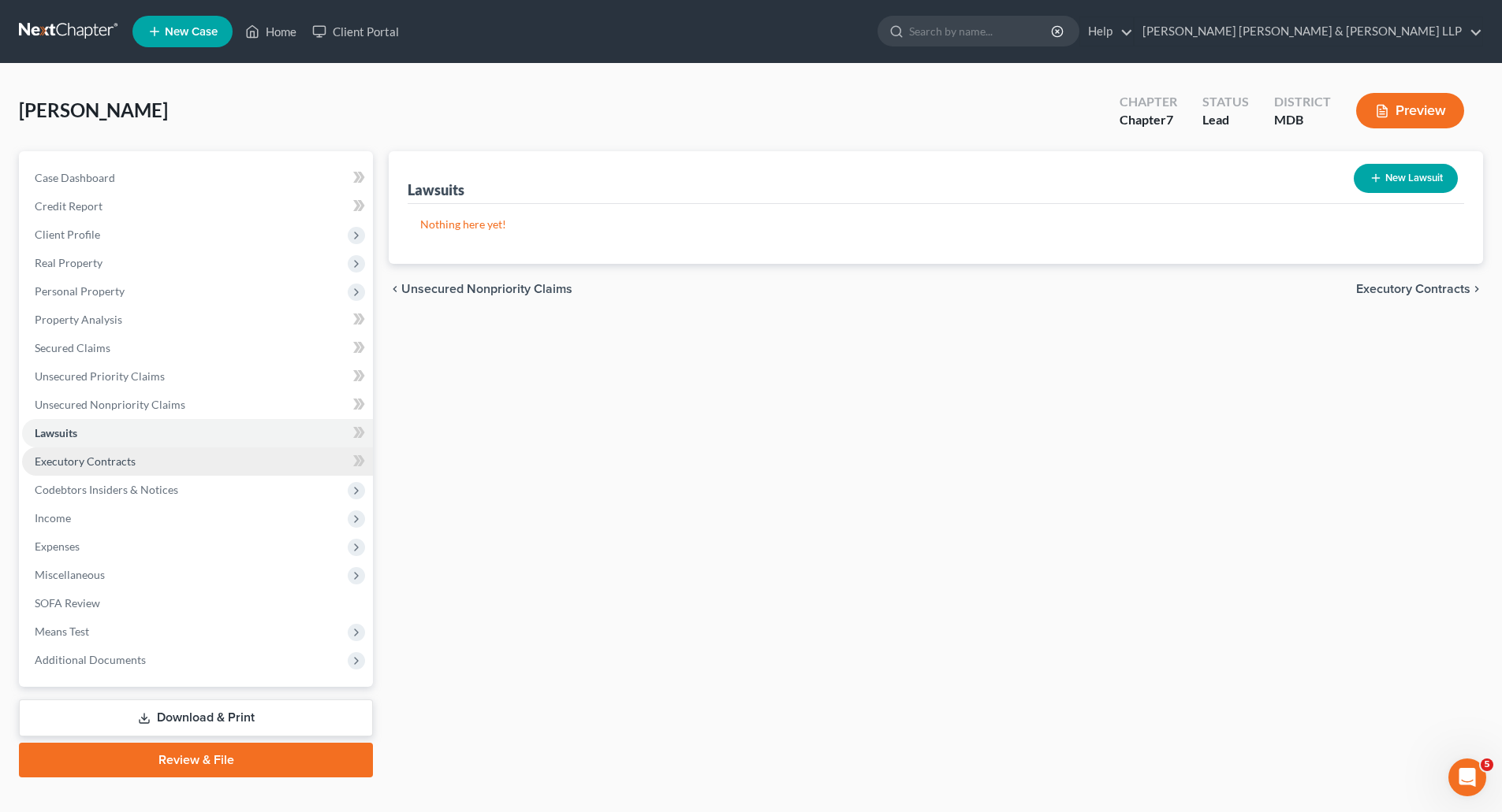
click at [81, 459] on span "Executory Contracts" at bounding box center [85, 461] width 101 height 14
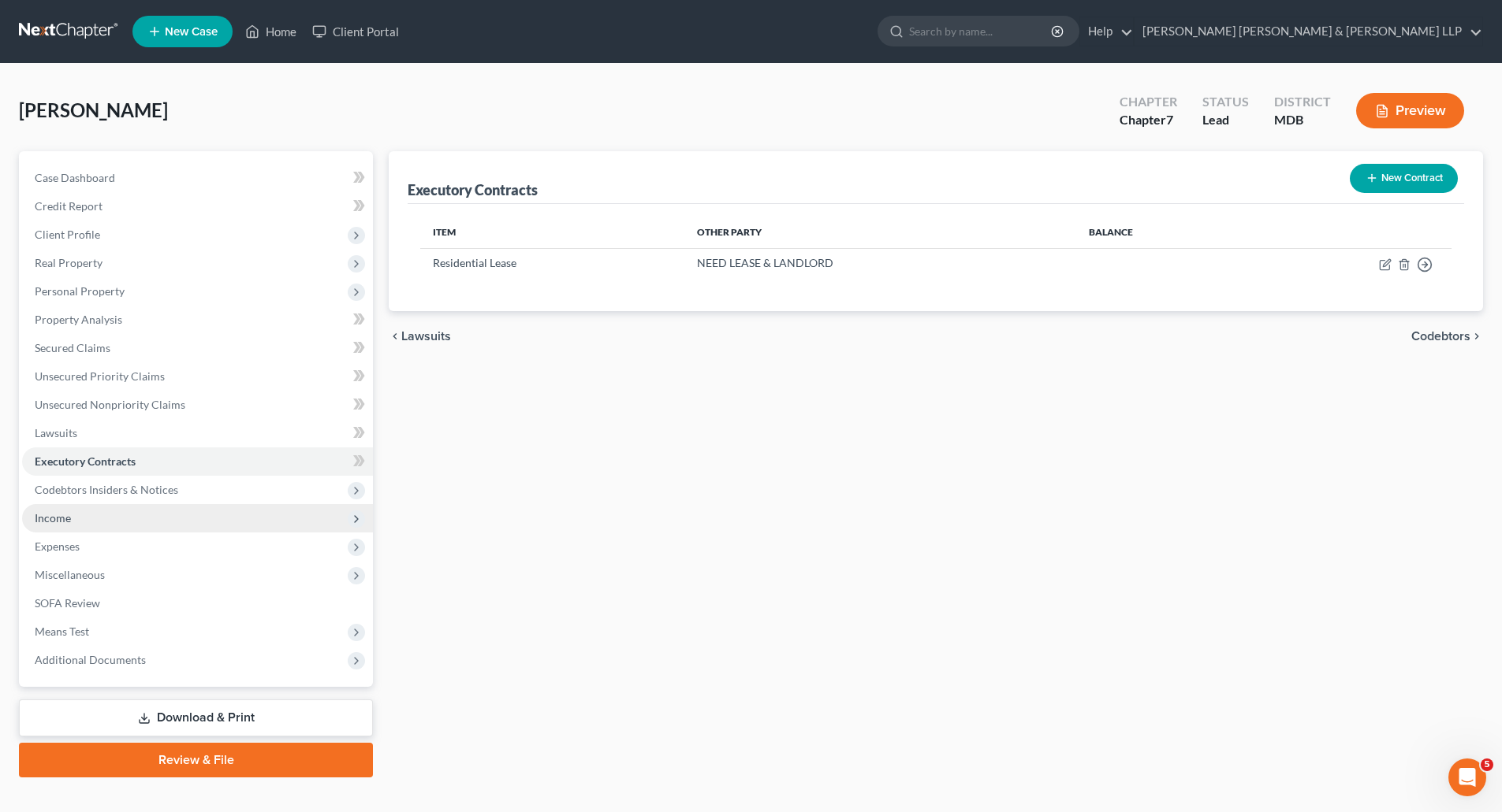
click at [60, 524] on span "Income" at bounding box center [53, 518] width 36 height 14
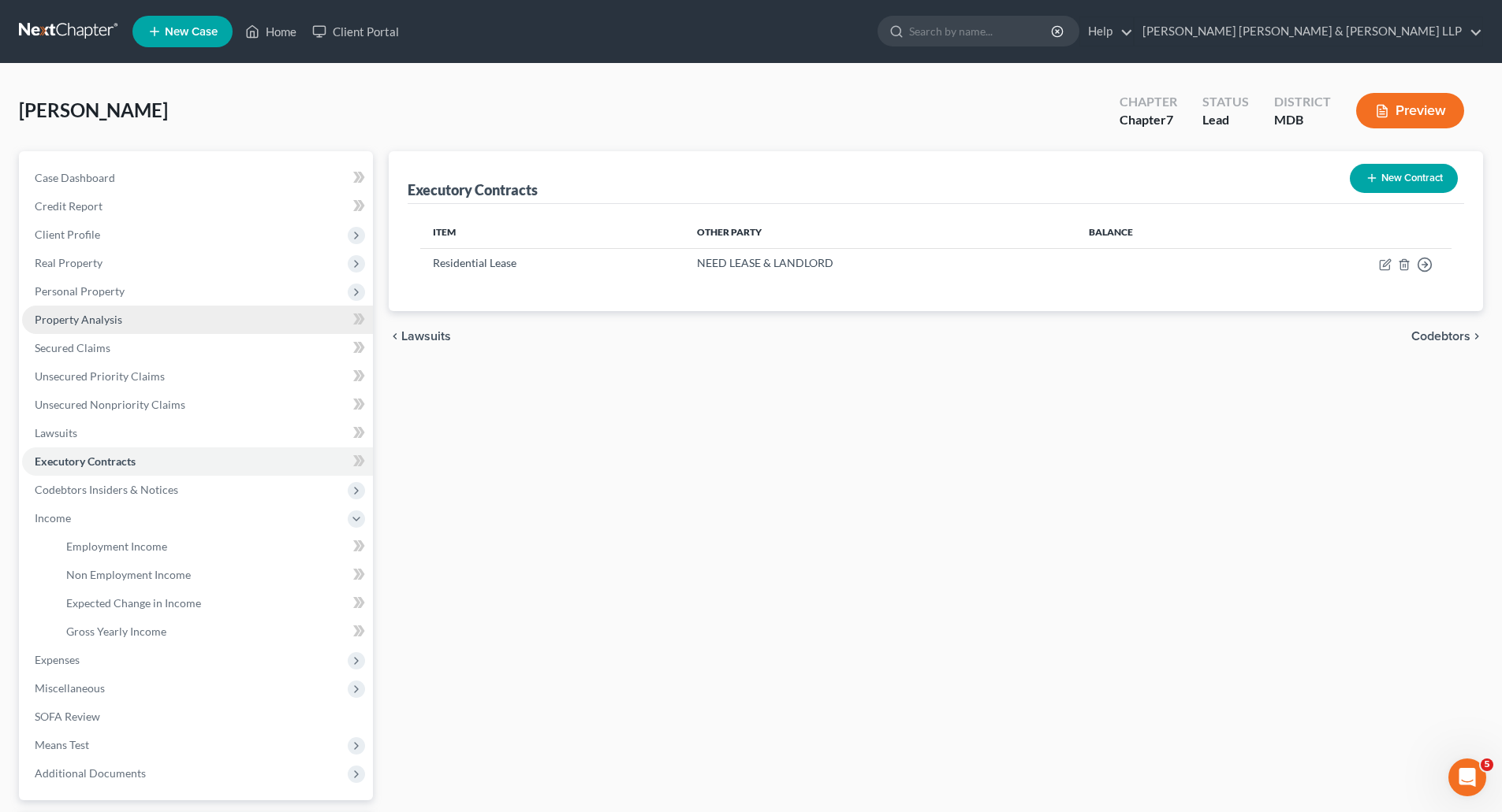
click at [76, 320] on span "Property Analysis" at bounding box center [78, 320] width 87 height 14
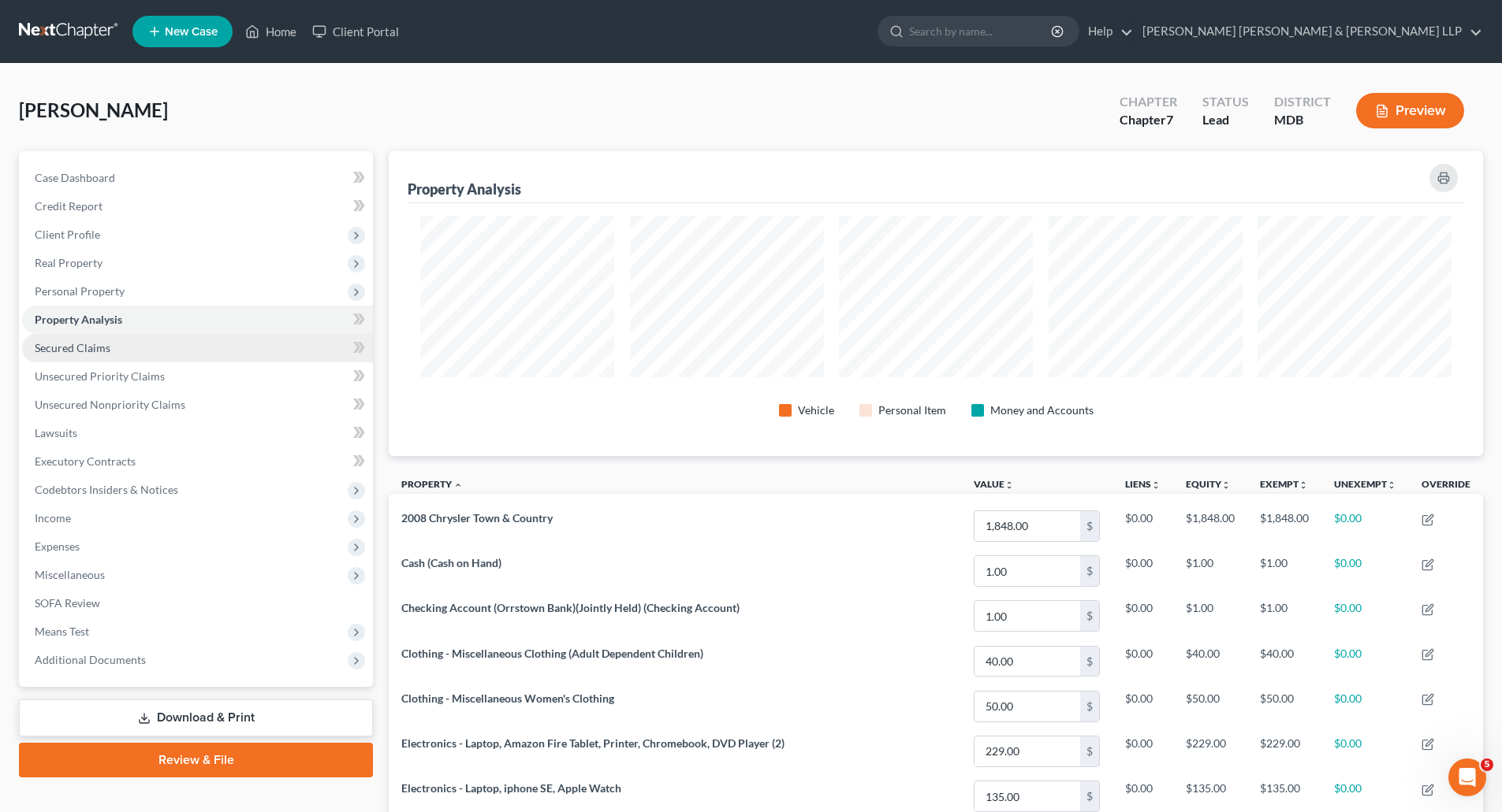
scroll to position [305, 1094]
click at [79, 342] on span "Secured Claims" at bounding box center [72, 348] width 76 height 14
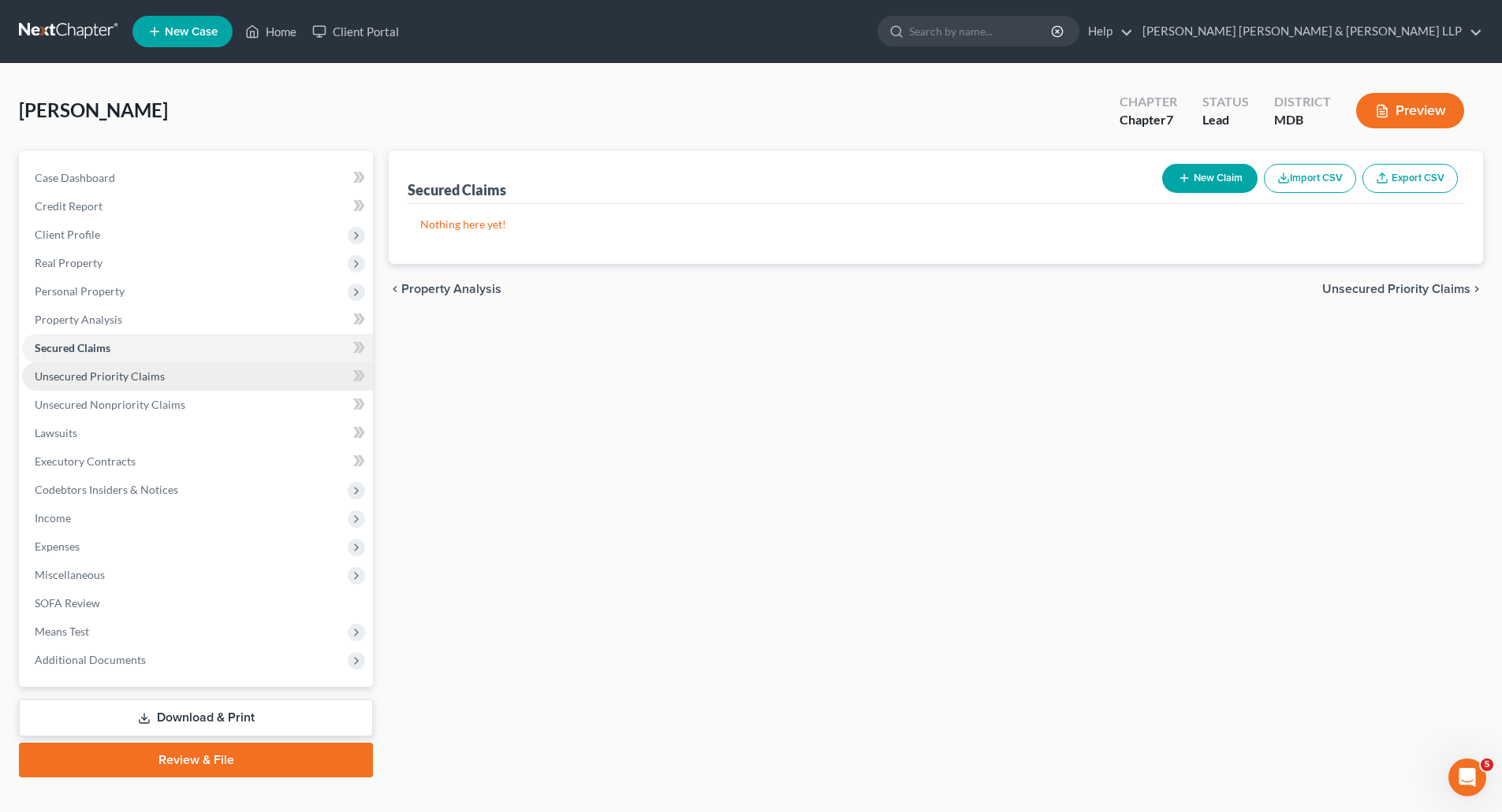
click at [87, 378] on span "Unsecured Priority Claims" at bounding box center [99, 376] width 130 height 14
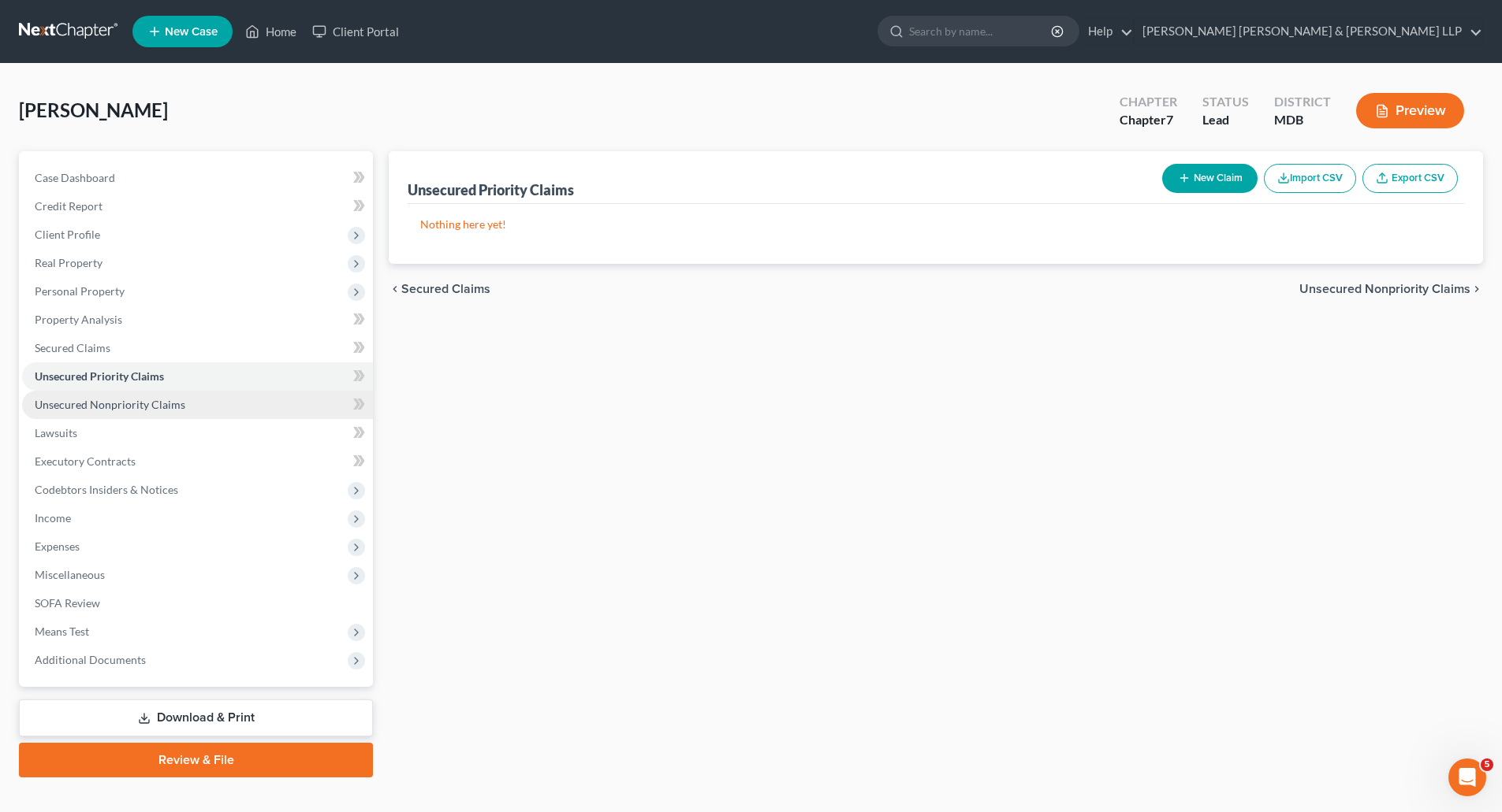
click at [91, 407] on span "Unsecured Nonpriority Claims" at bounding box center [109, 404] width 150 height 14
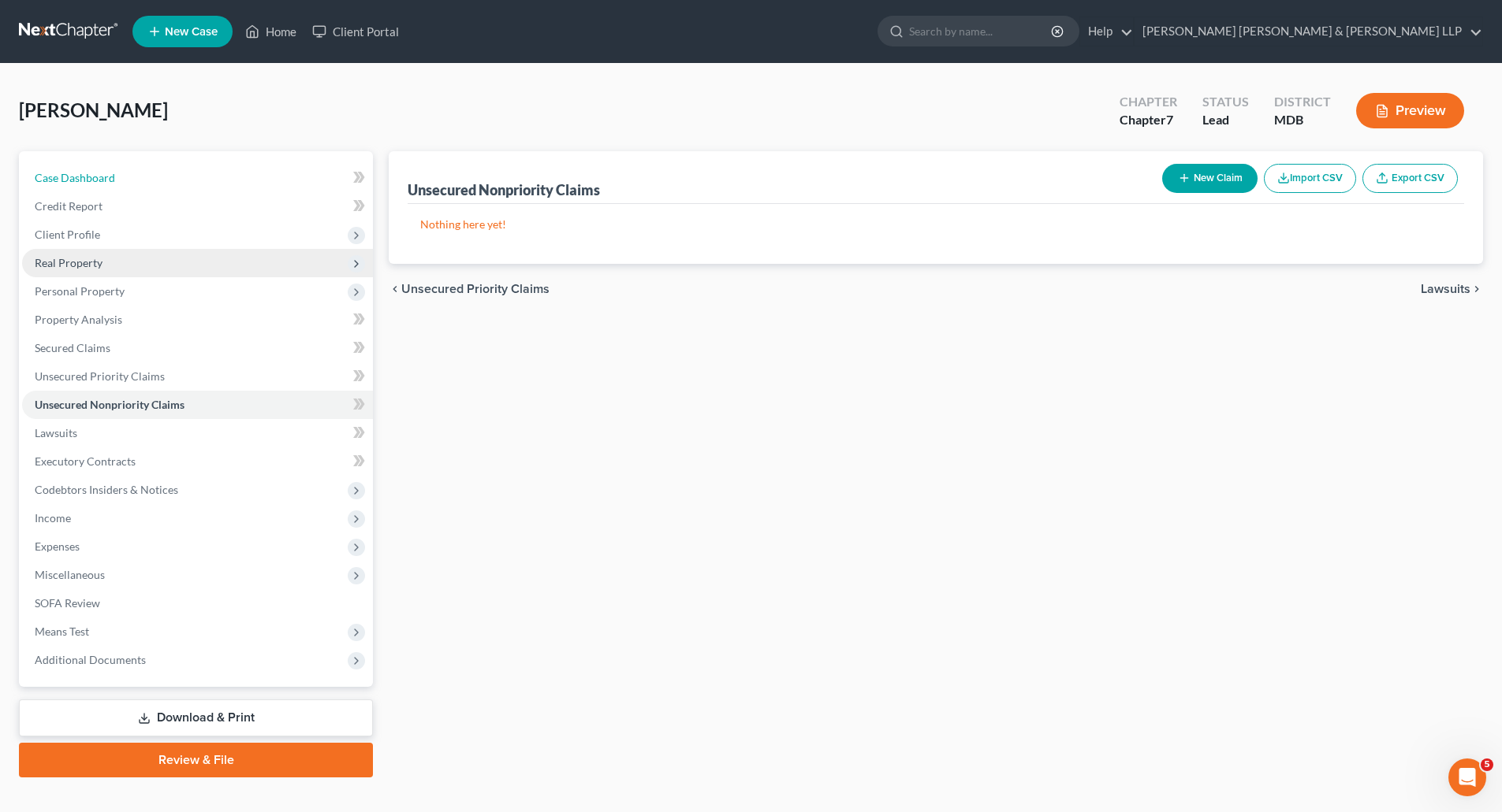
drag, startPoint x: 82, startPoint y: 178, endPoint x: 192, endPoint y: 254, distance: 133.7
click at [82, 178] on span "Case Dashboard" at bounding box center [75, 178] width 80 height 14
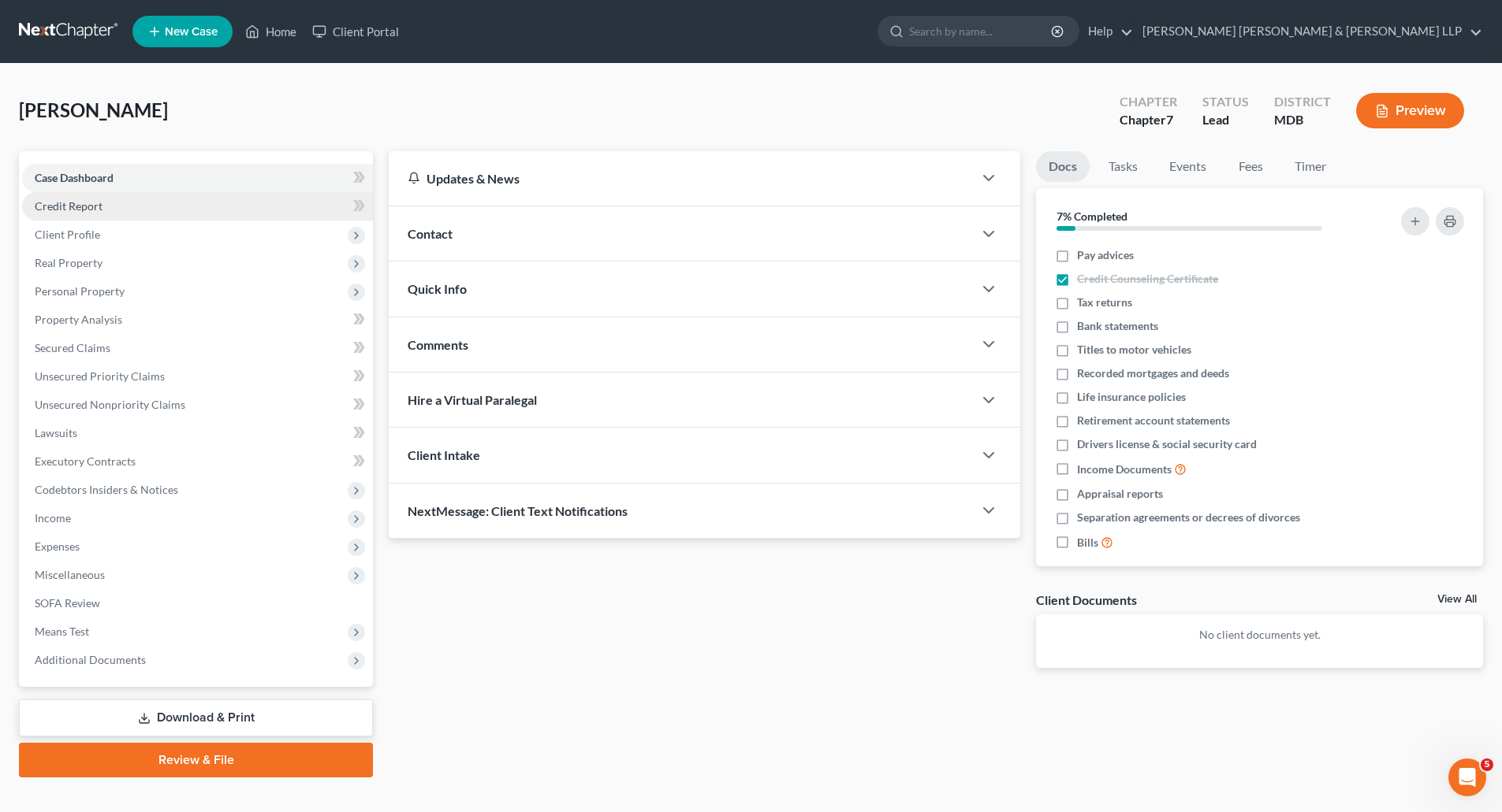
click at [103, 199] on link "Credit Report" at bounding box center [197, 206] width 351 height 28
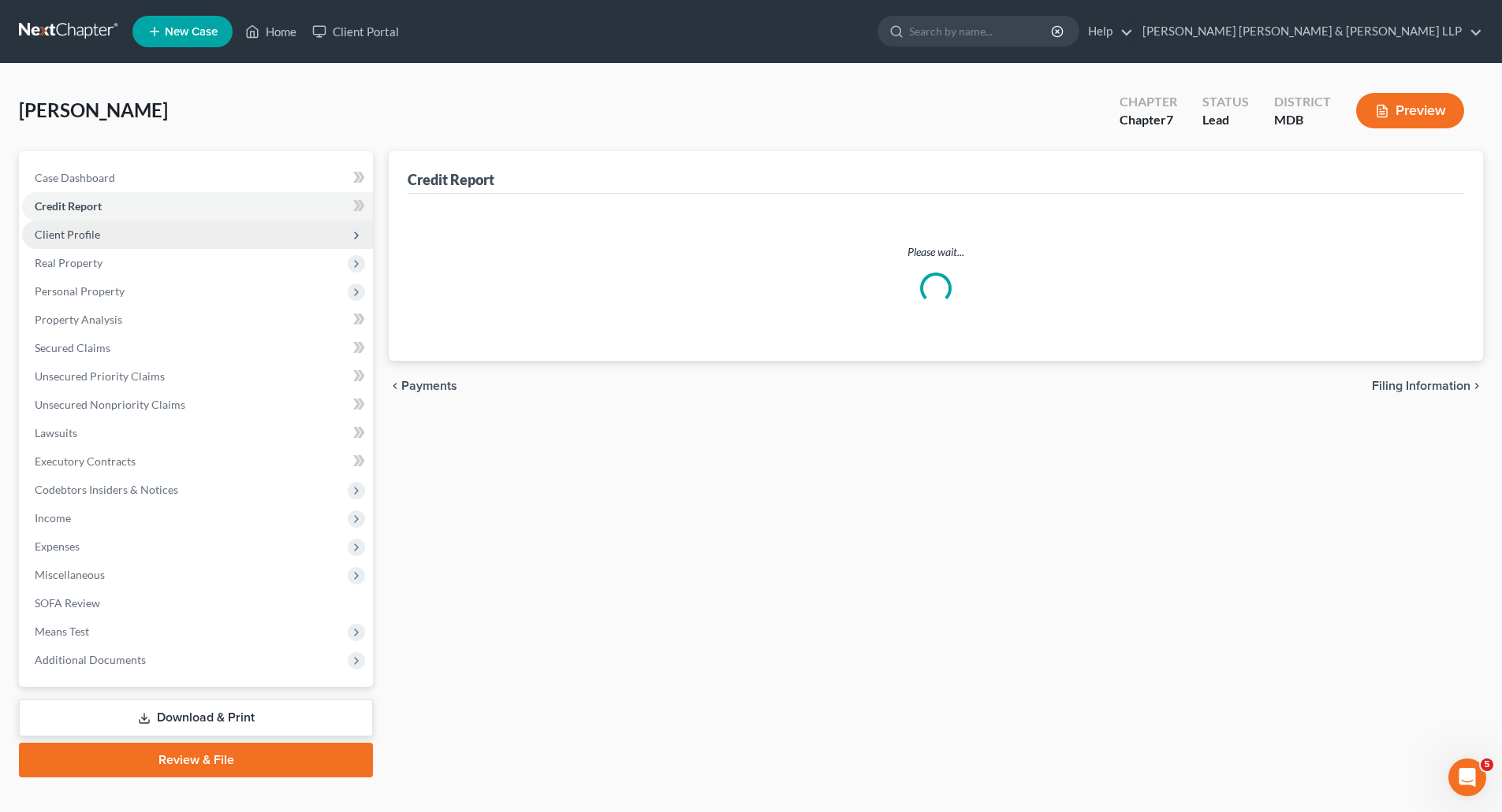
click at [90, 228] on span "Client Profile" at bounding box center [67, 234] width 66 height 14
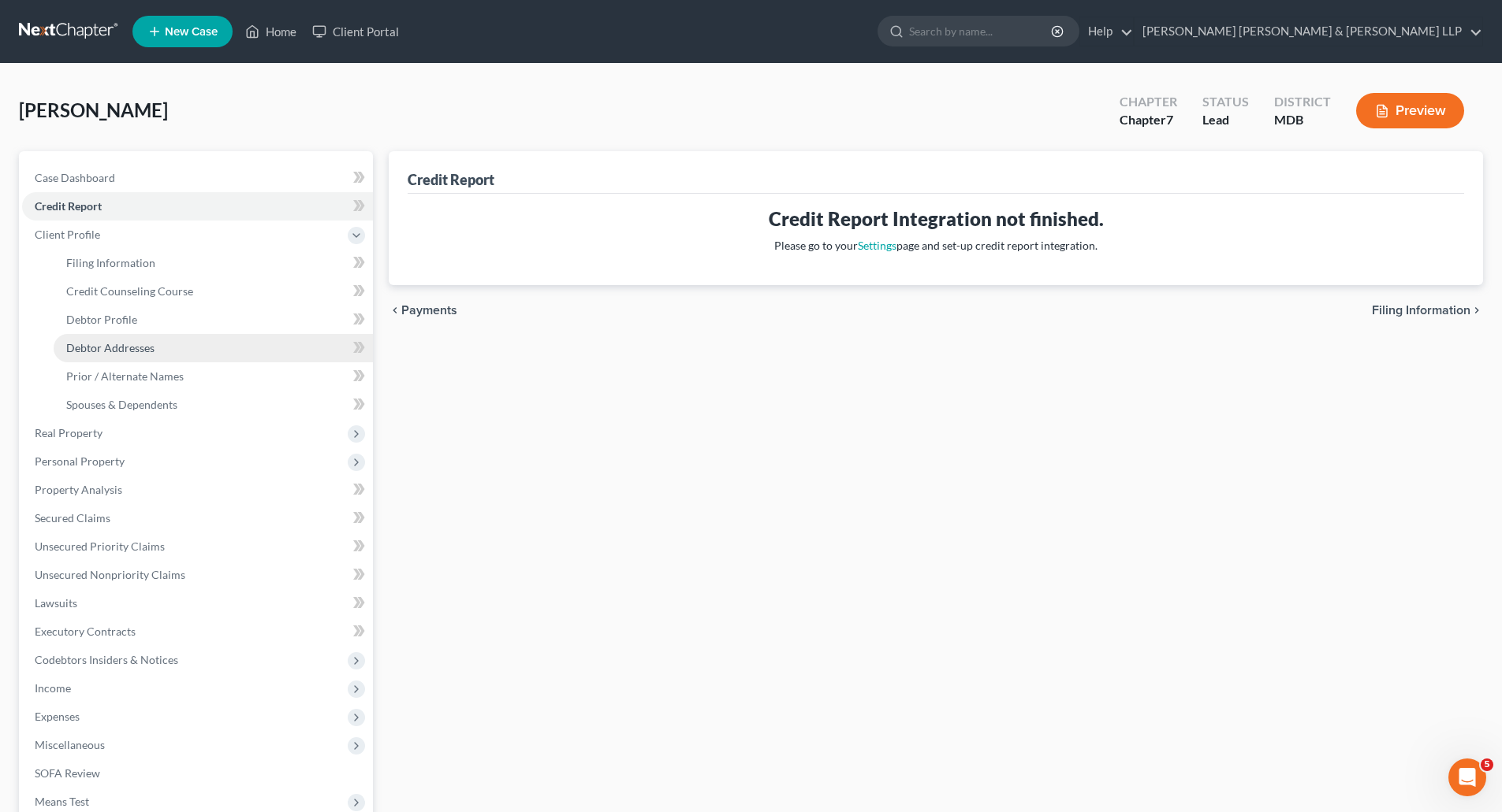
click at [107, 337] on link "Debtor Addresses" at bounding box center [213, 348] width 320 height 28
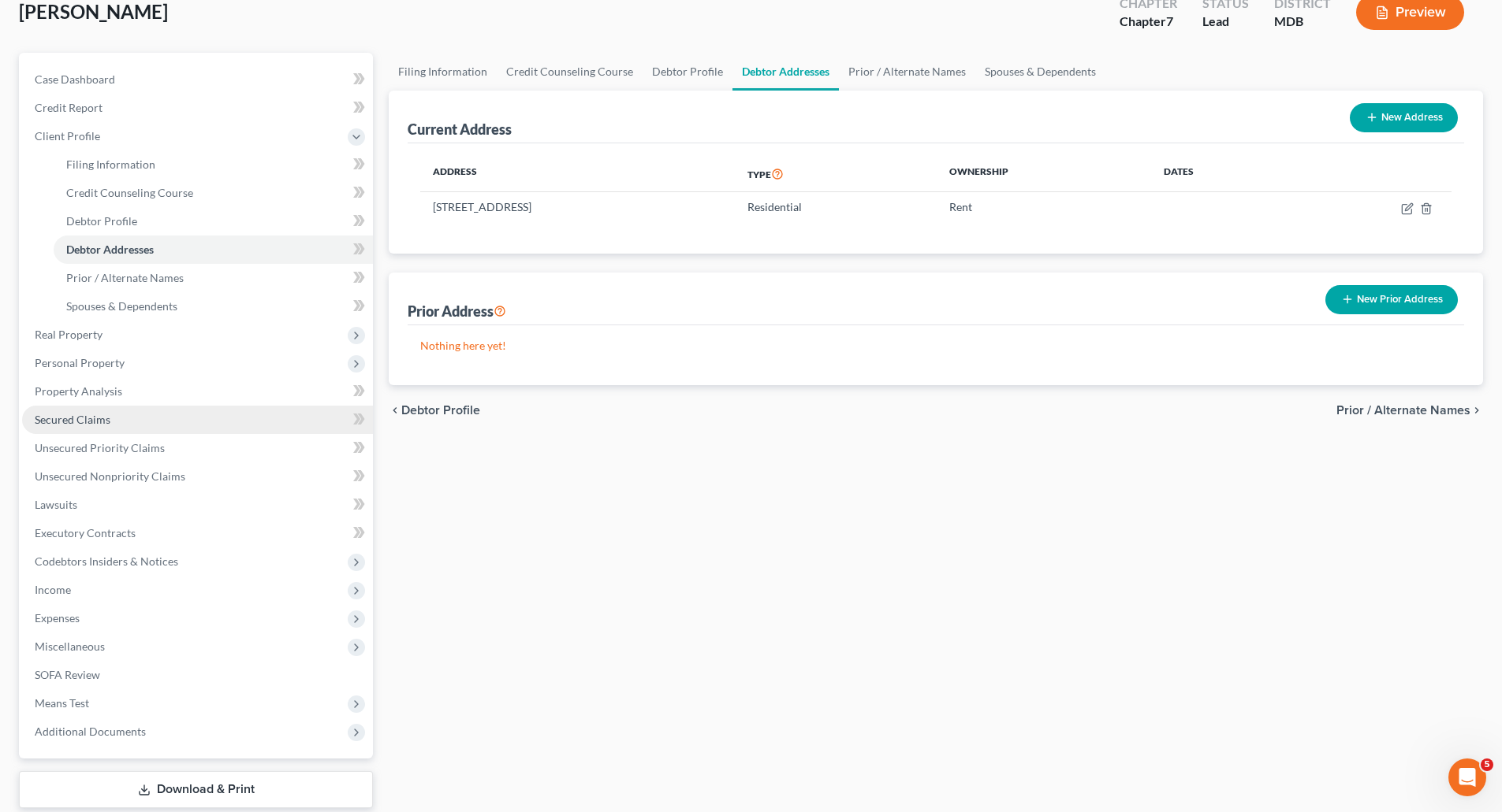
scroll to position [196, 0]
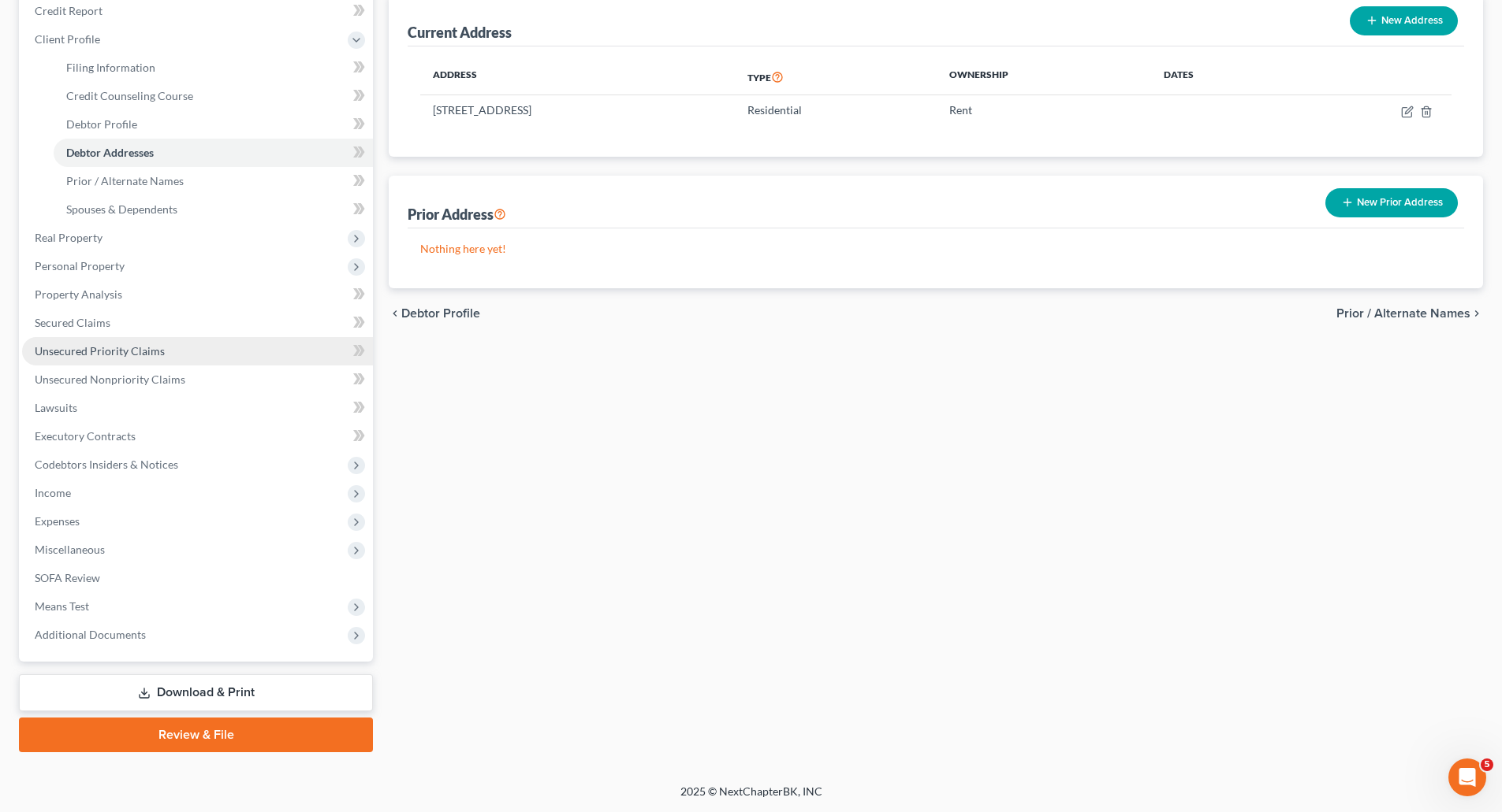
click at [105, 348] on span "Unsecured Priority Claims" at bounding box center [99, 350] width 130 height 14
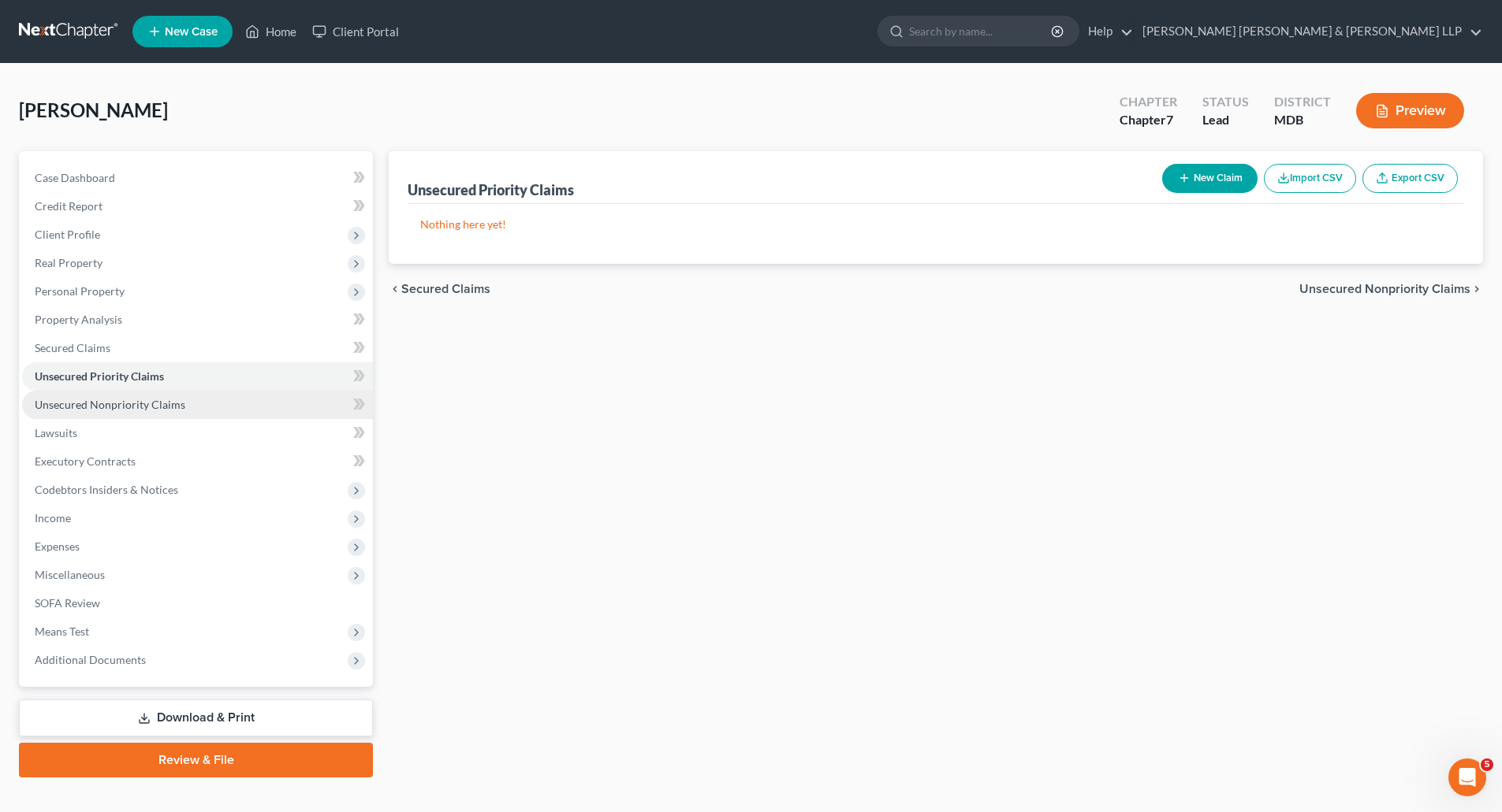
click at [143, 403] on span "Unsecured Nonpriority Claims" at bounding box center [109, 404] width 150 height 14
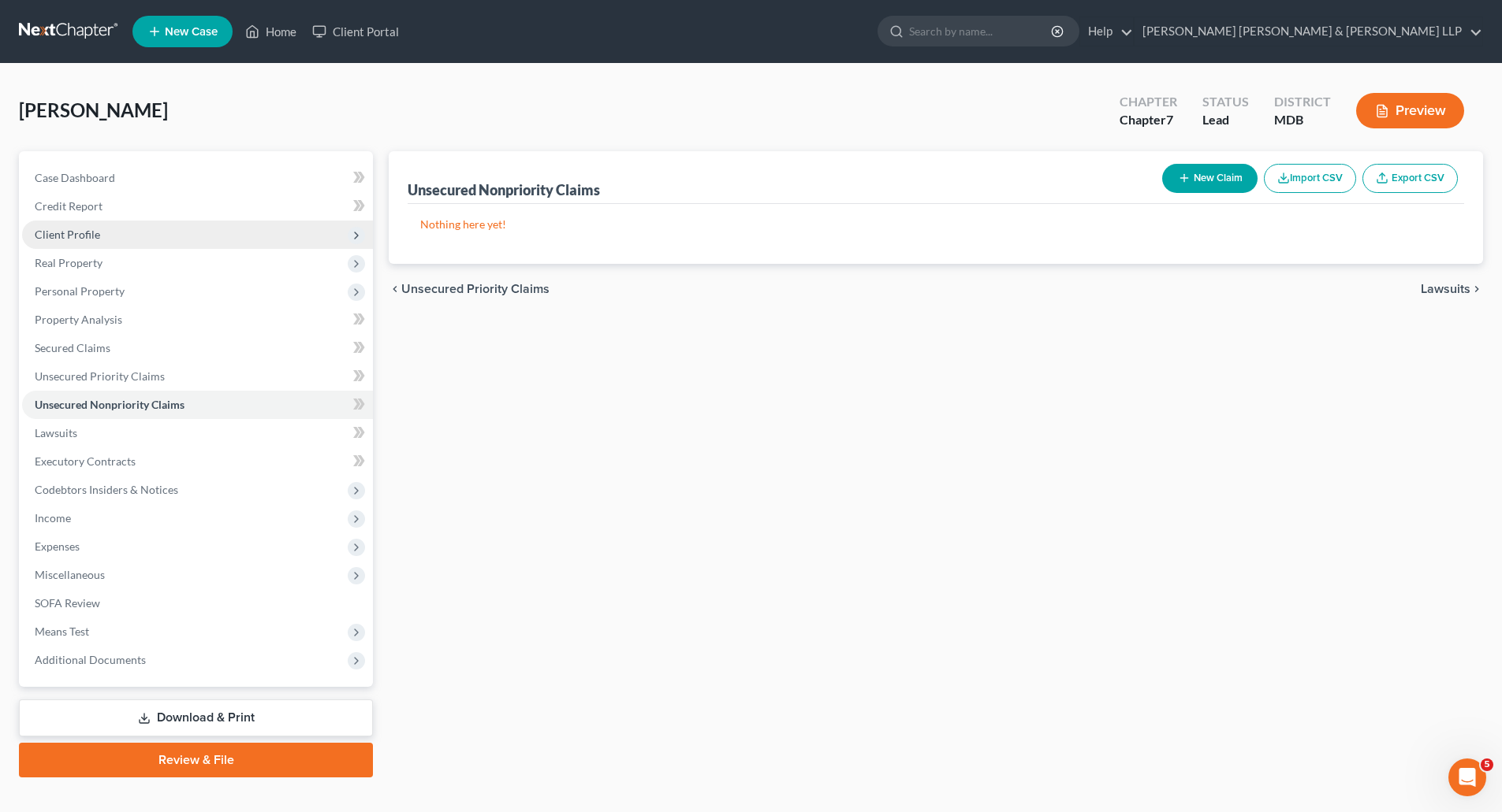
click at [83, 238] on span "Client Profile" at bounding box center [67, 234] width 66 height 14
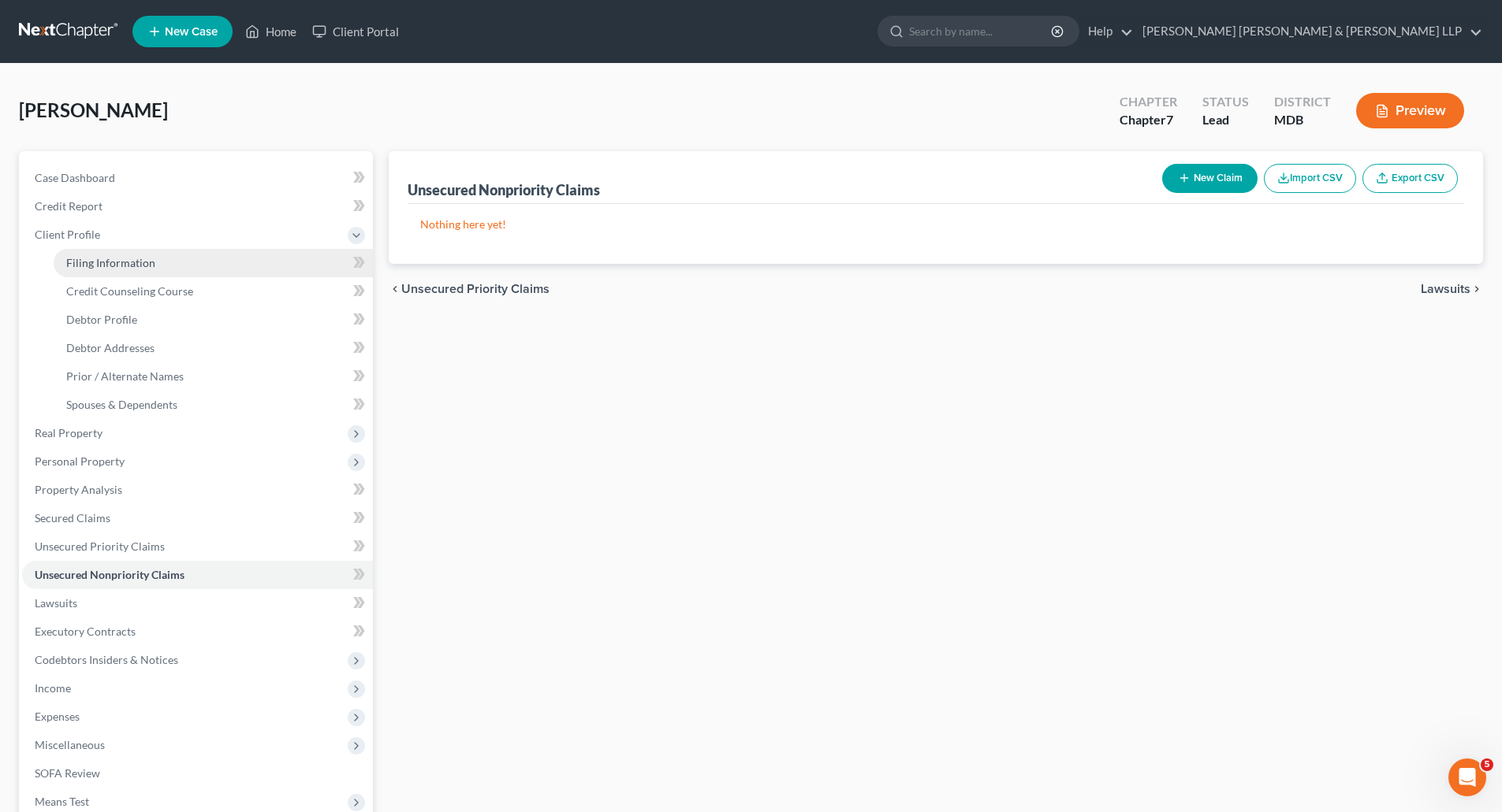
click at [103, 266] on span "Filing Information" at bounding box center [111, 262] width 89 height 14
select select "1"
select select "0"
select select "38"
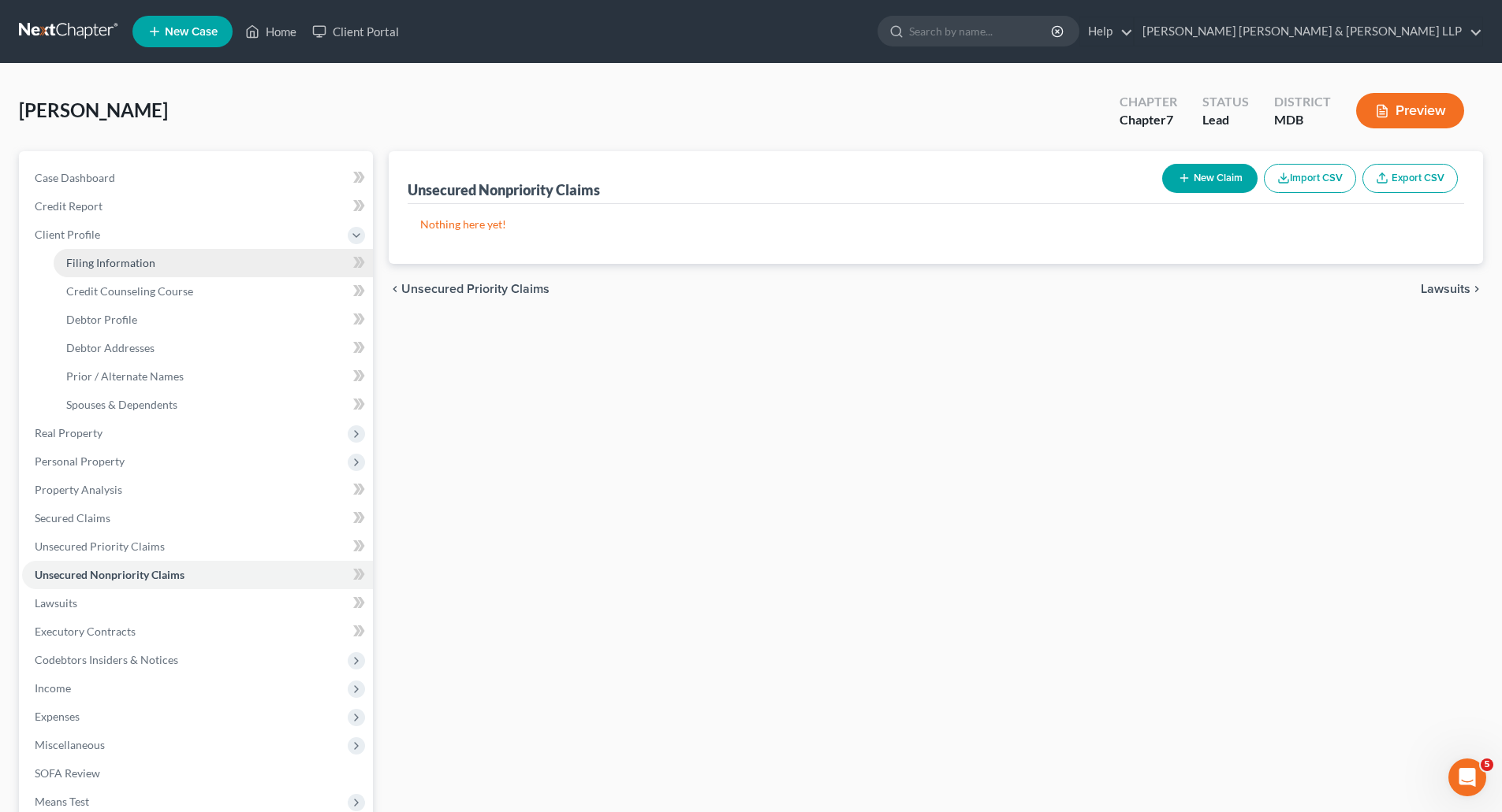
select select "1"
select select "21"
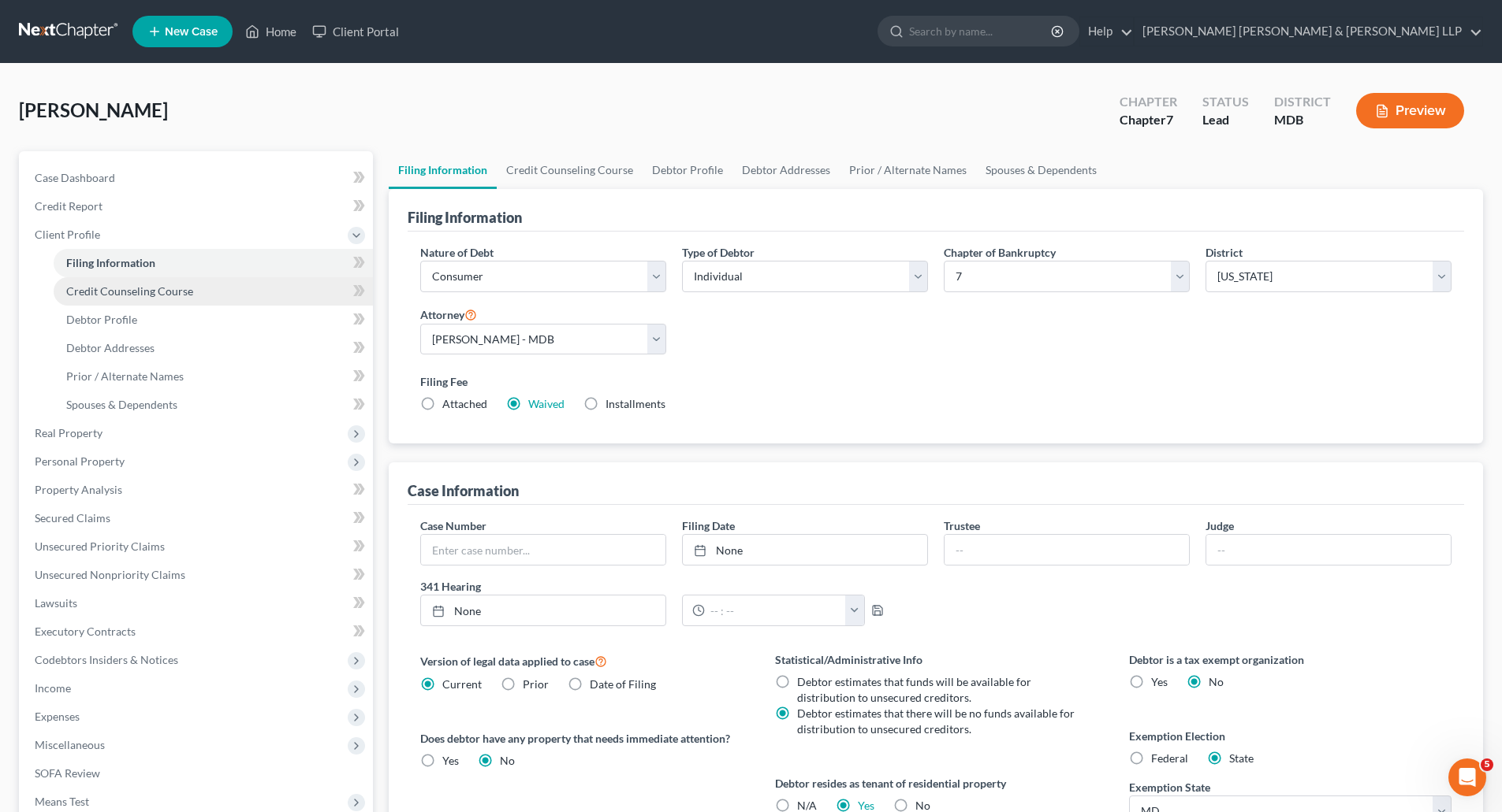
click at [157, 299] on link "Credit Counseling Course" at bounding box center [213, 291] width 320 height 28
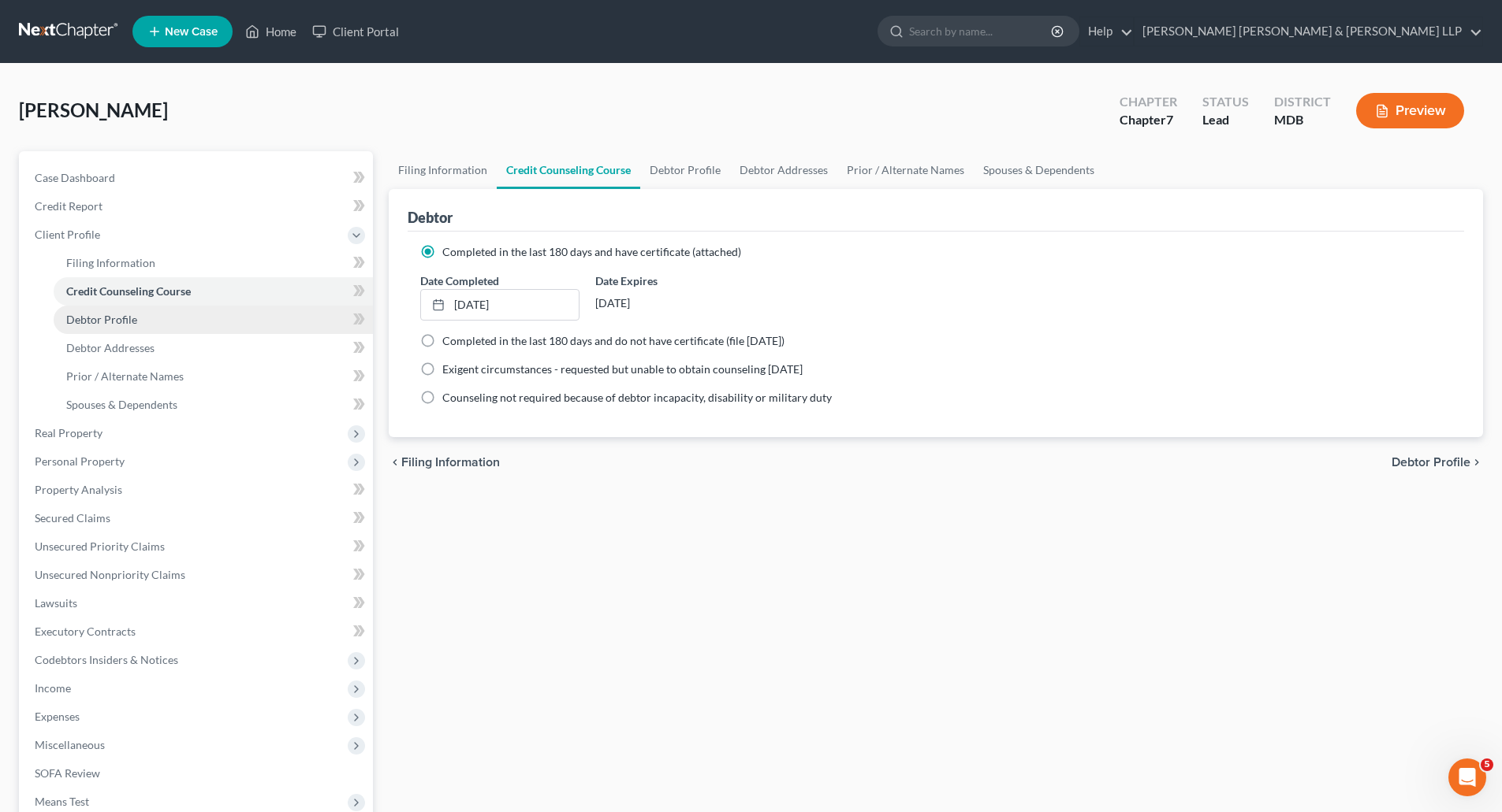
click at [121, 320] on span "Debtor Profile" at bounding box center [102, 320] width 71 height 14
select select "1"
select select "2"
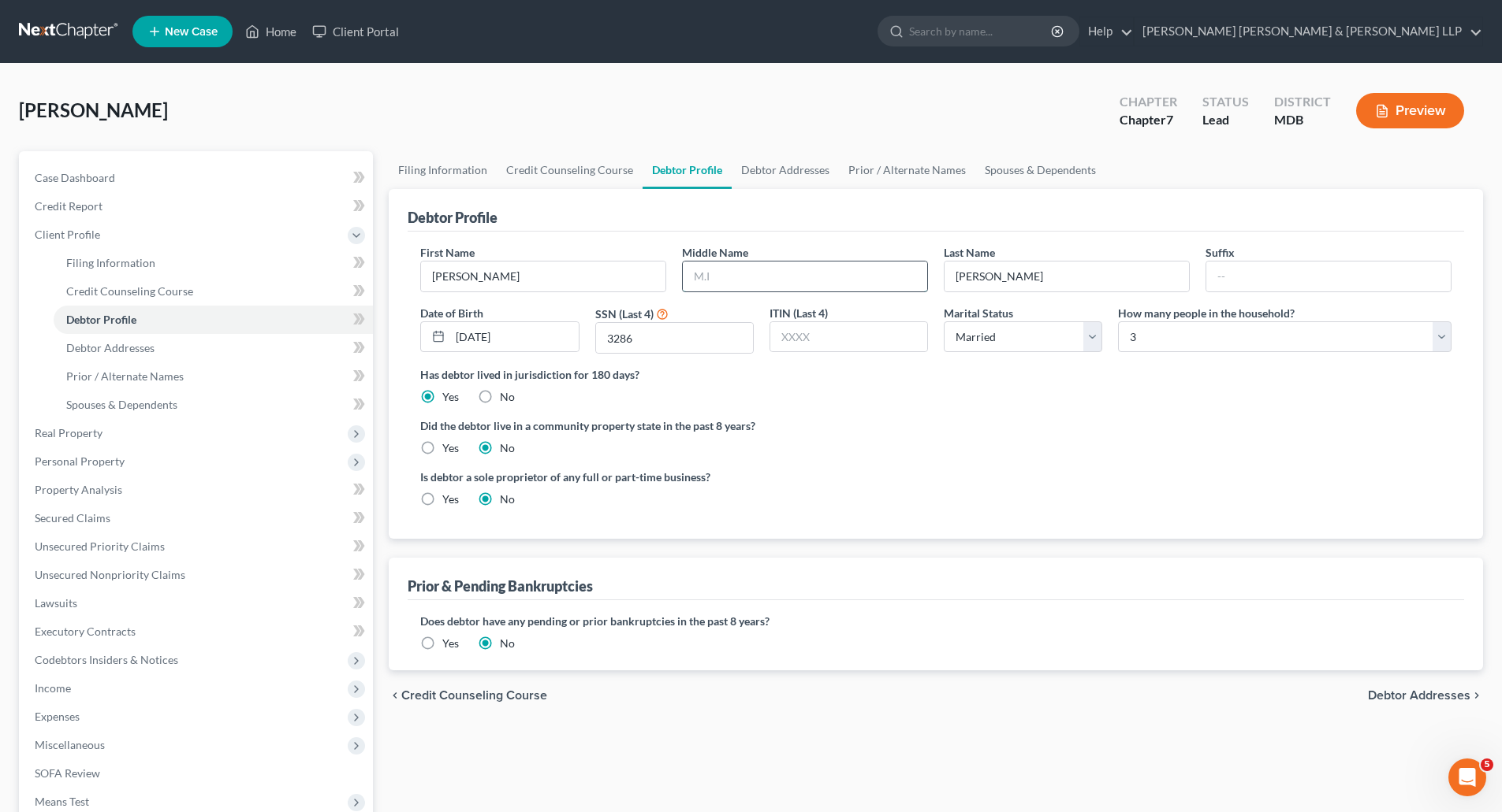
click at [736, 280] on input "text" at bounding box center [805, 276] width 244 height 30
type input "A."
click at [75, 603] on span "Lawsuits" at bounding box center [56, 603] width 43 height 14
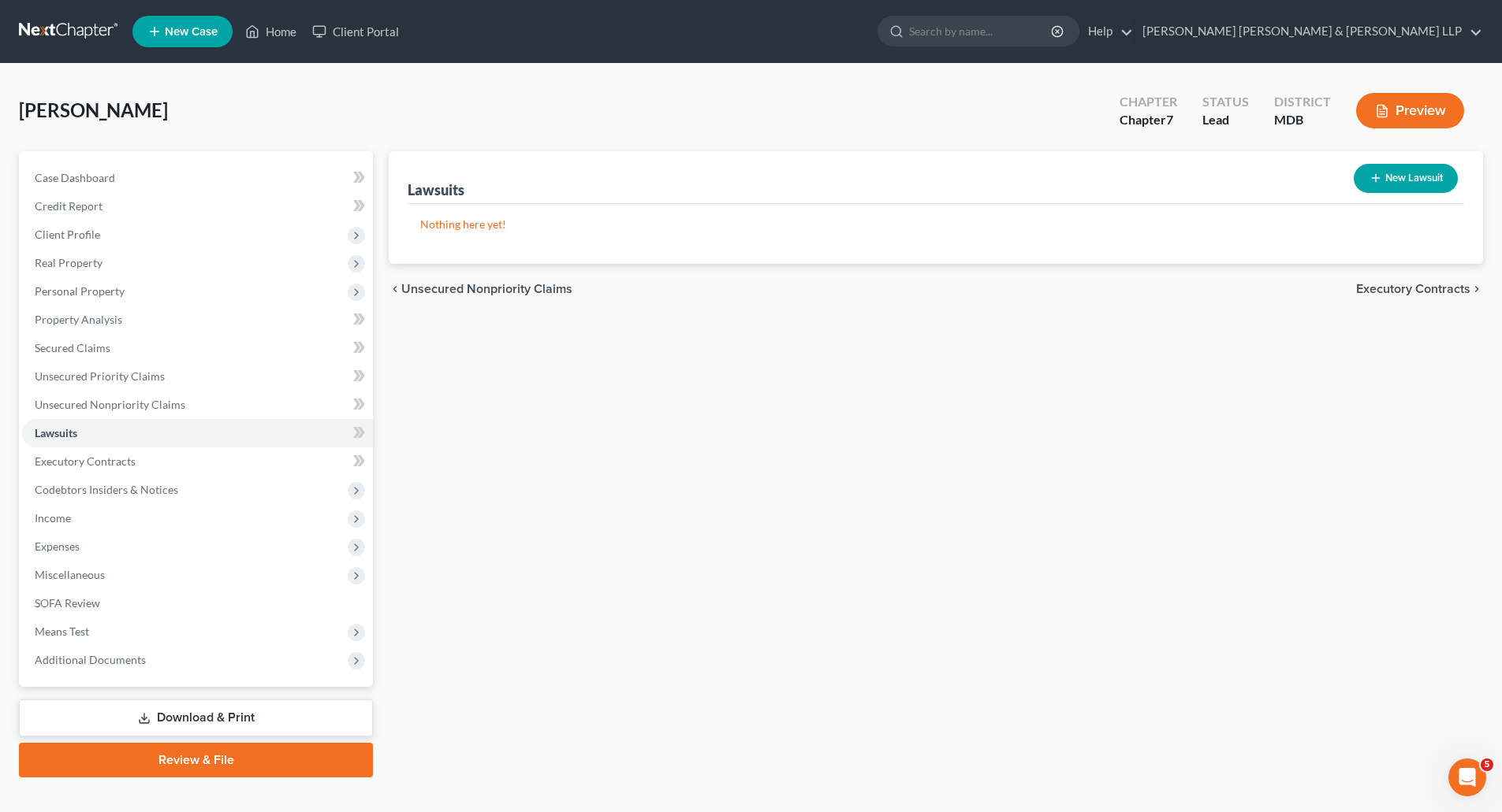
click at [399, 284] on icon "chevron_left" at bounding box center [395, 289] width 13 height 13
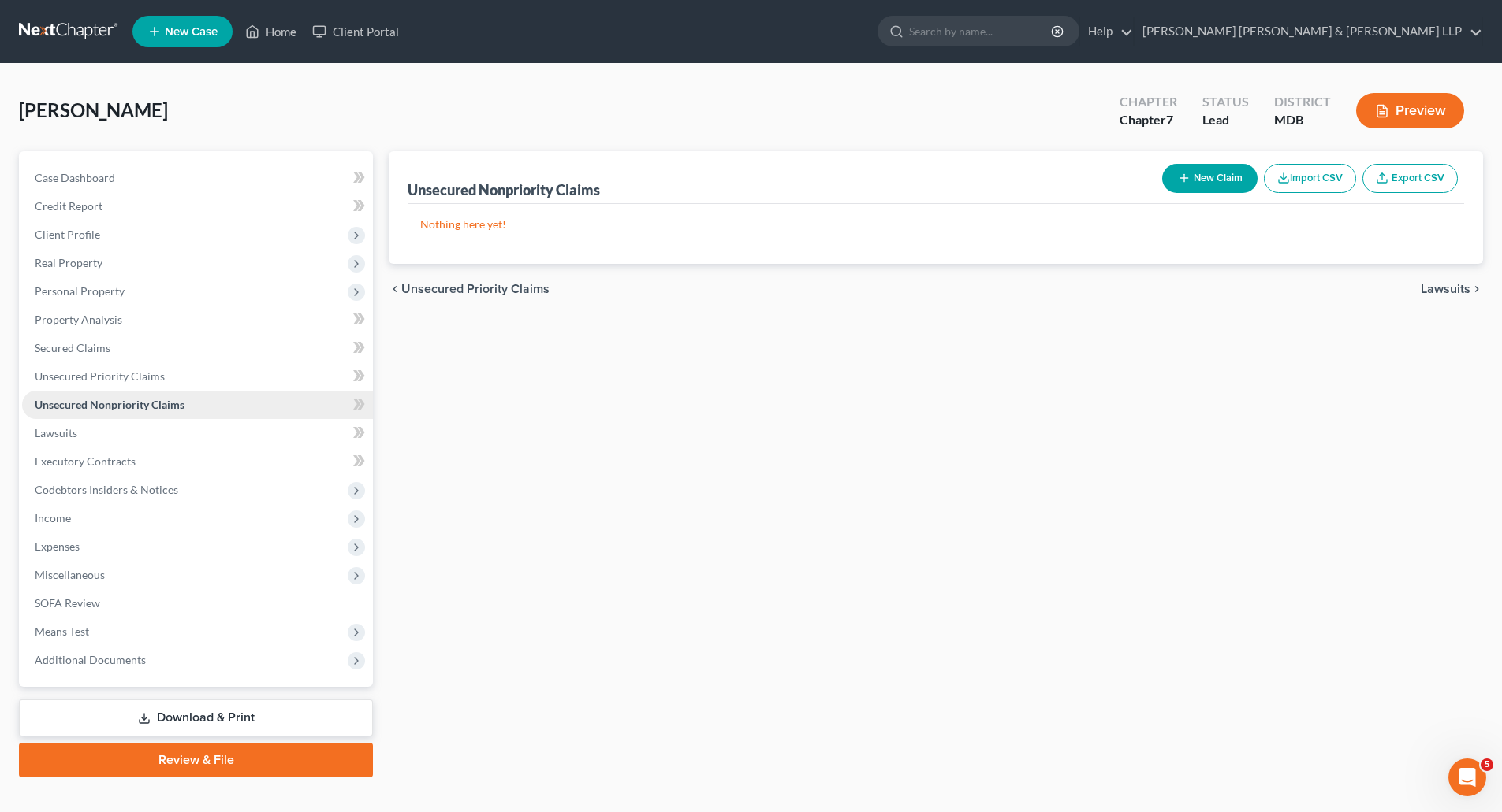
click at [107, 401] on span "Unsecured Nonpriority Claims" at bounding box center [109, 404] width 149 height 14
